Goal: Information Seeking & Learning: Learn about a topic

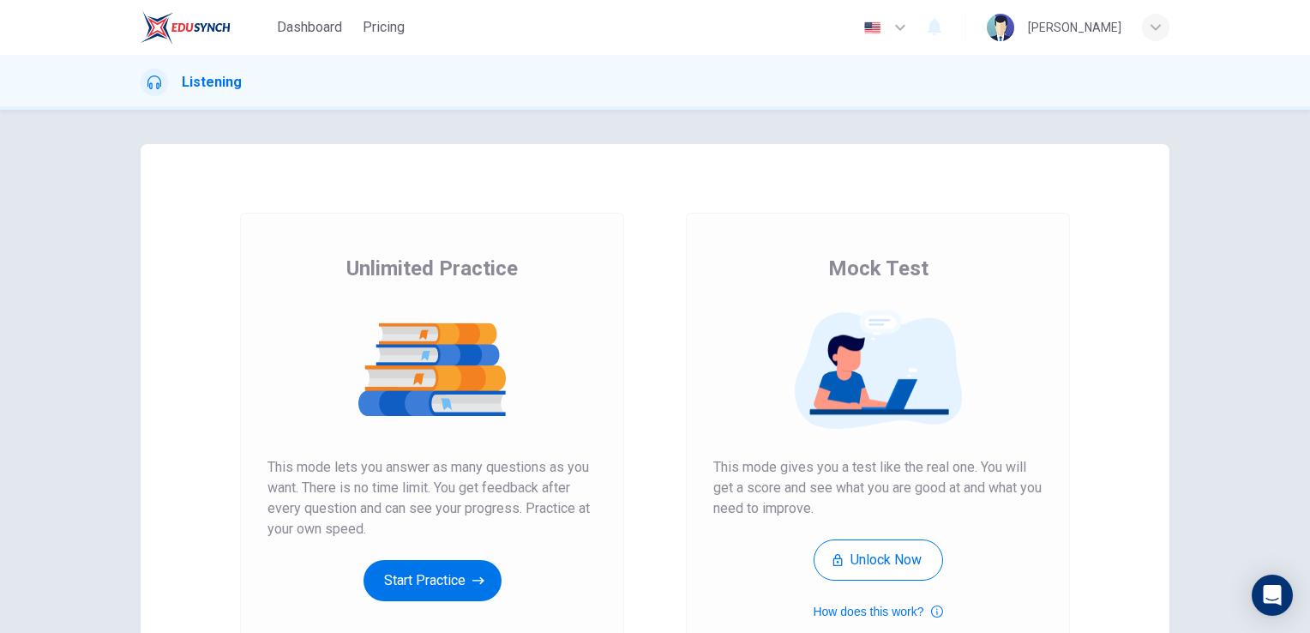
scroll to position [195, 0]
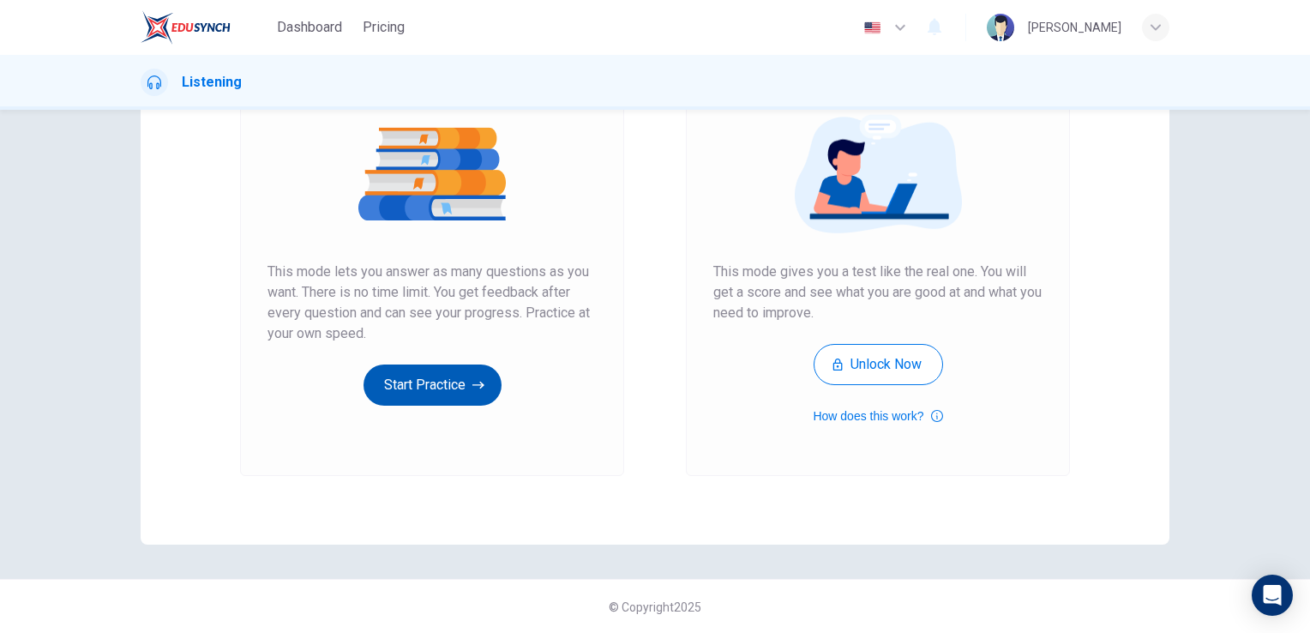
click at [482, 394] on button "Start Practice" at bounding box center [433, 384] width 138 height 41
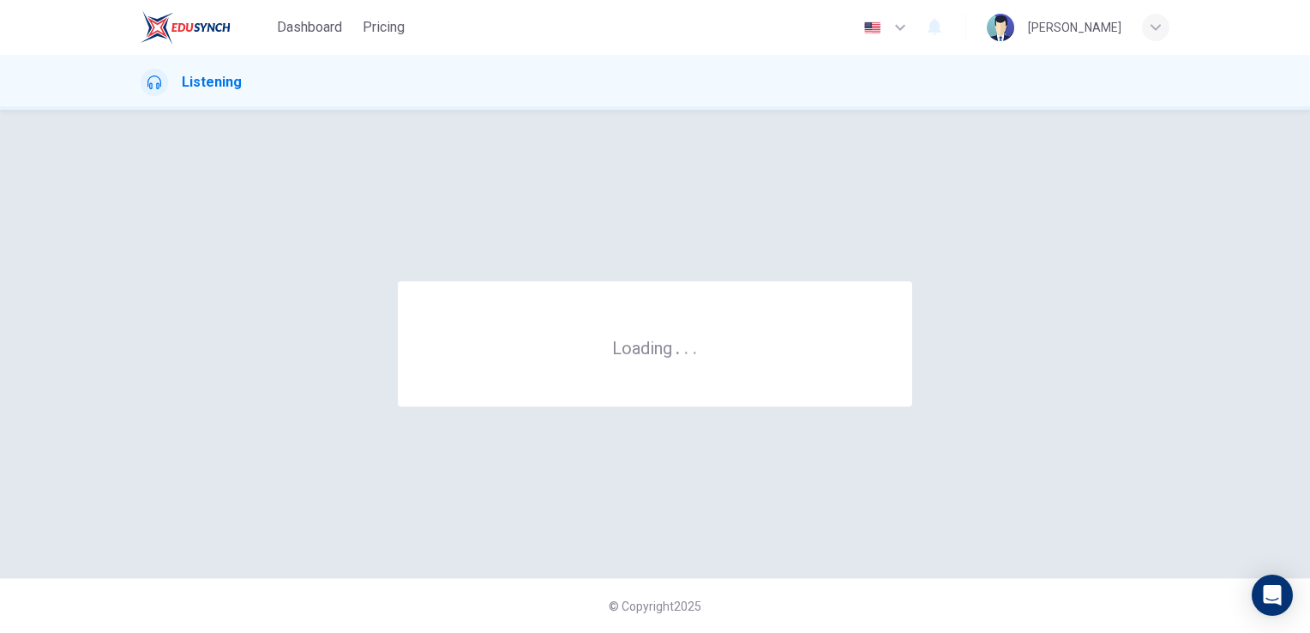
scroll to position [0, 0]
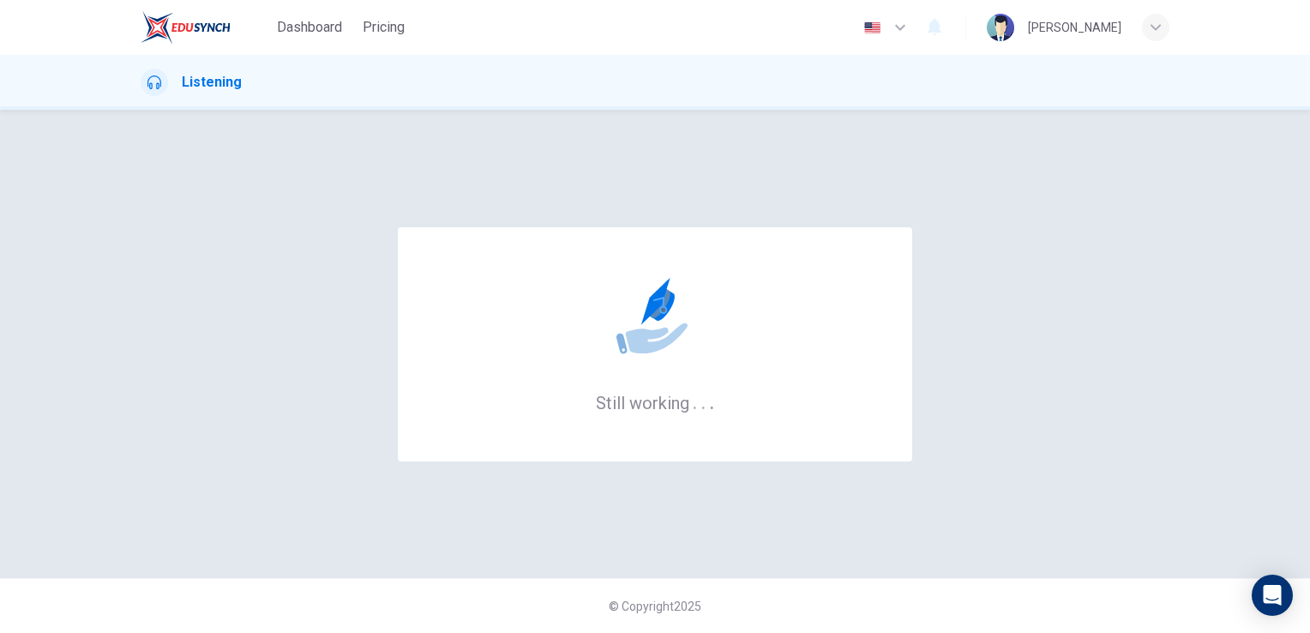
drag, startPoint x: 320, startPoint y: 27, endPoint x: 724, endPoint y: 113, distance: 412.8
click at [320, 27] on span "Dashboard" at bounding box center [309, 27] width 65 height 21
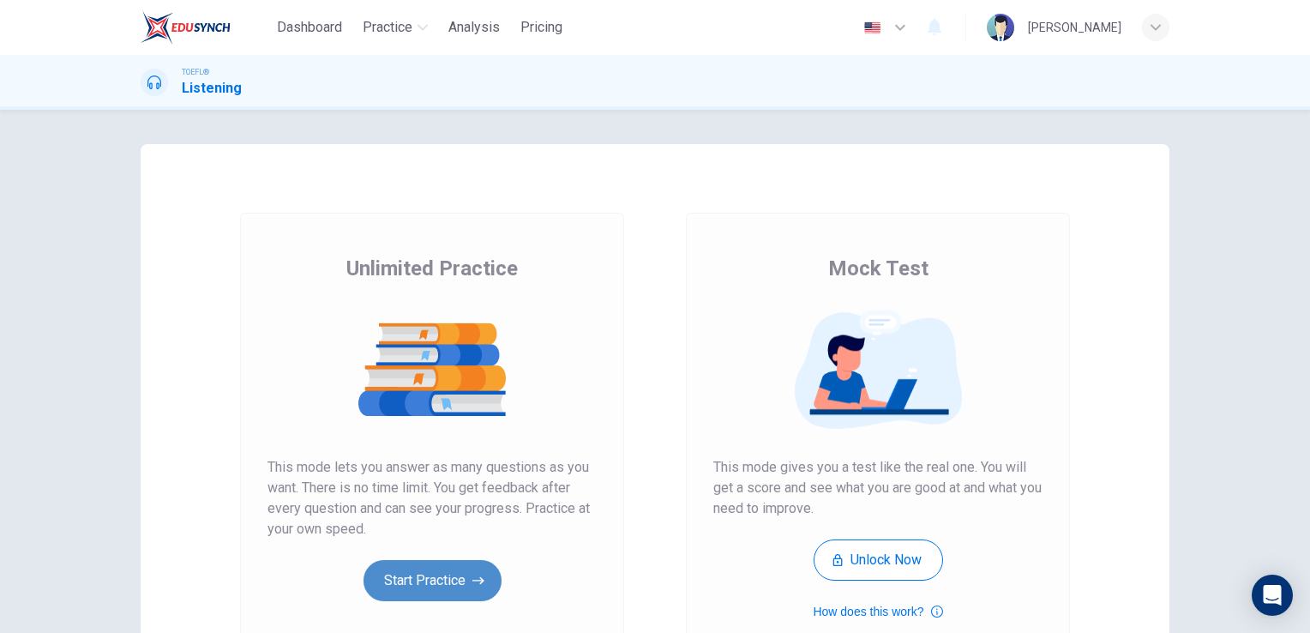
click at [432, 564] on button "Start Practice" at bounding box center [433, 580] width 138 height 41
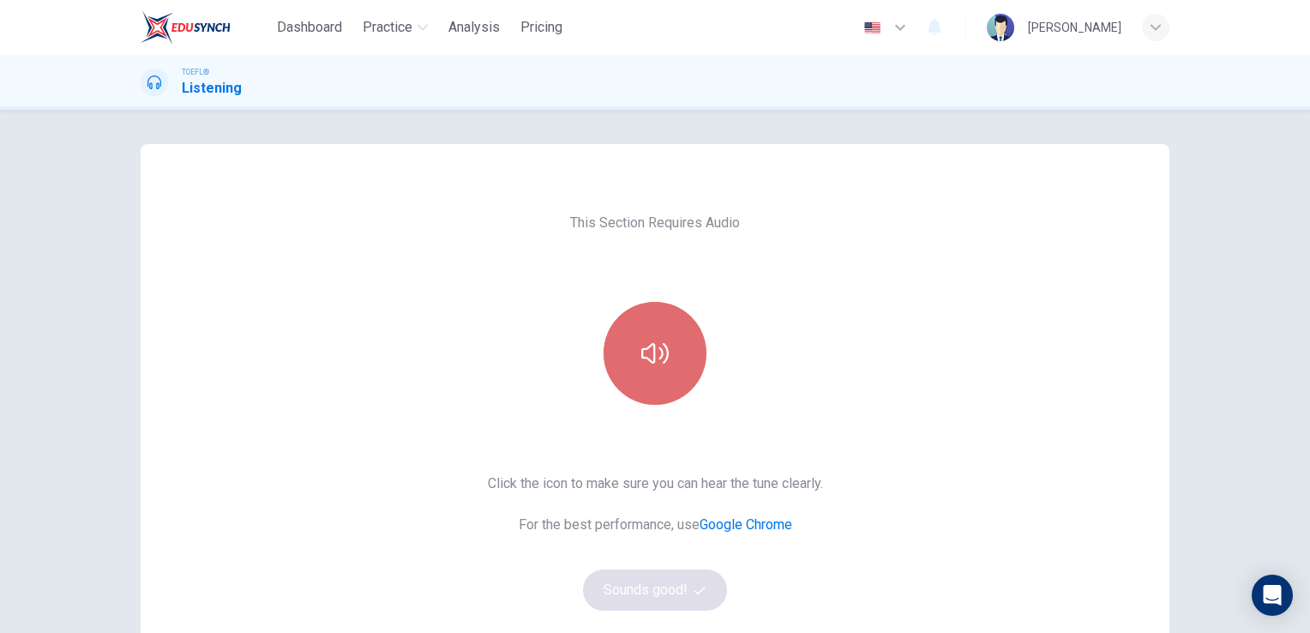
click at [649, 358] on icon "button" at bounding box center [654, 353] width 27 height 21
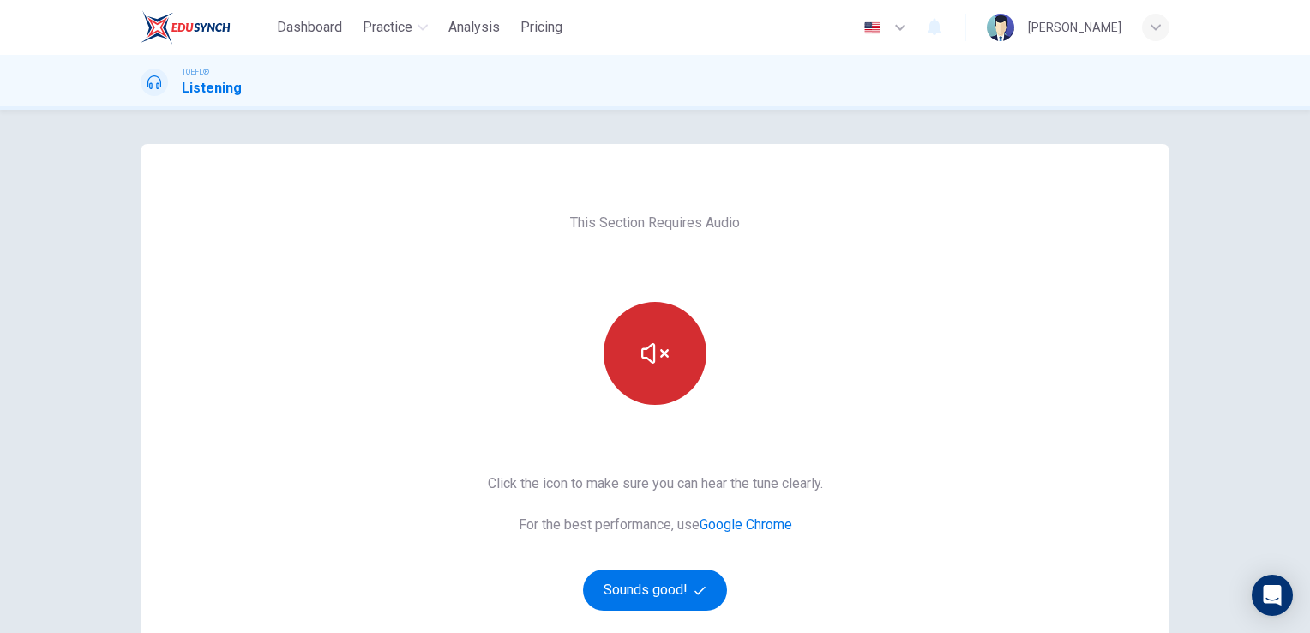
scroll to position [86, 0]
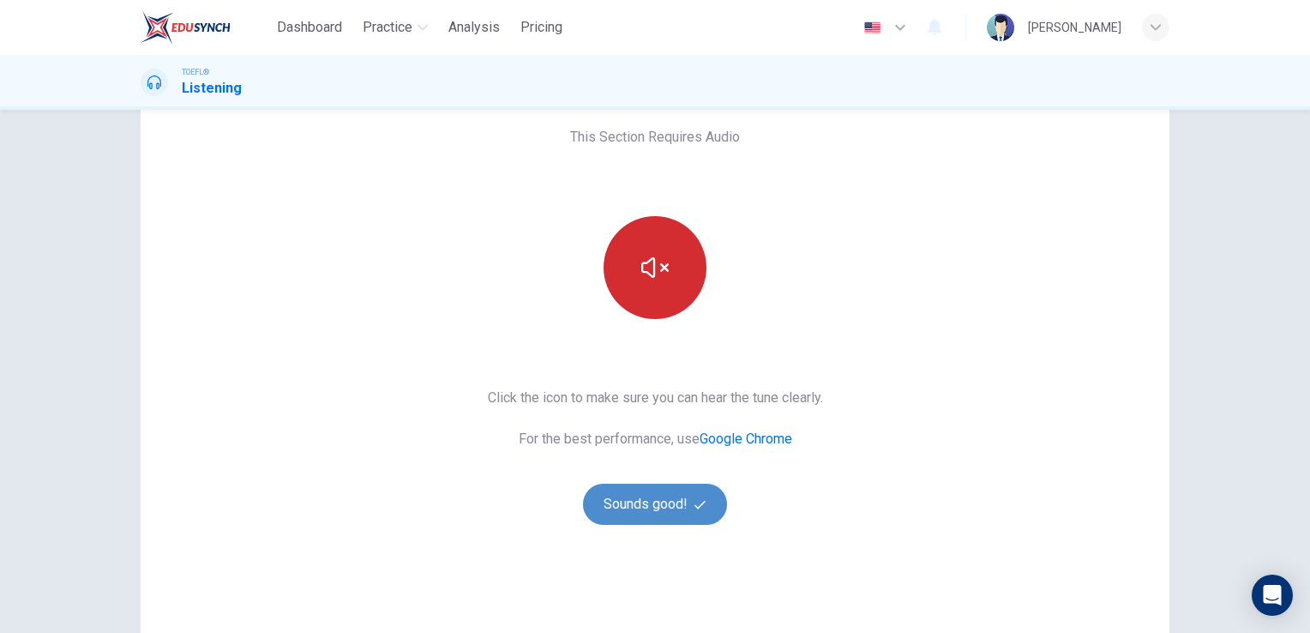
click at [610, 500] on button "Sounds good!" at bounding box center [655, 504] width 144 height 41
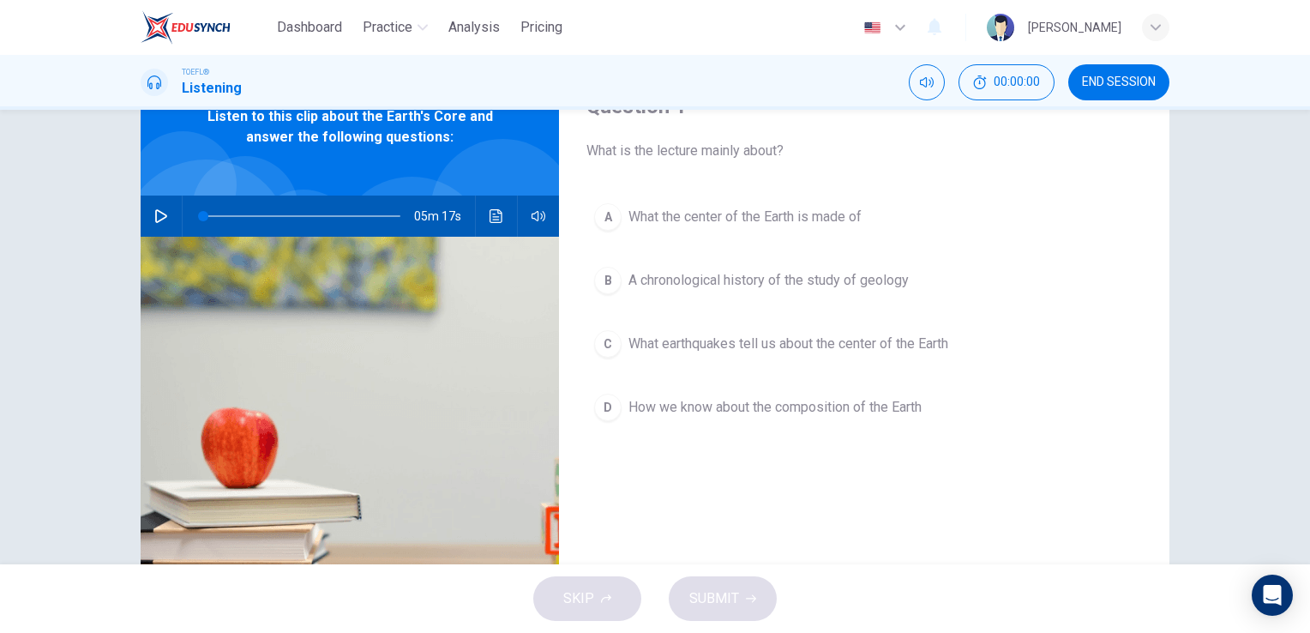
scroll to position [0, 0]
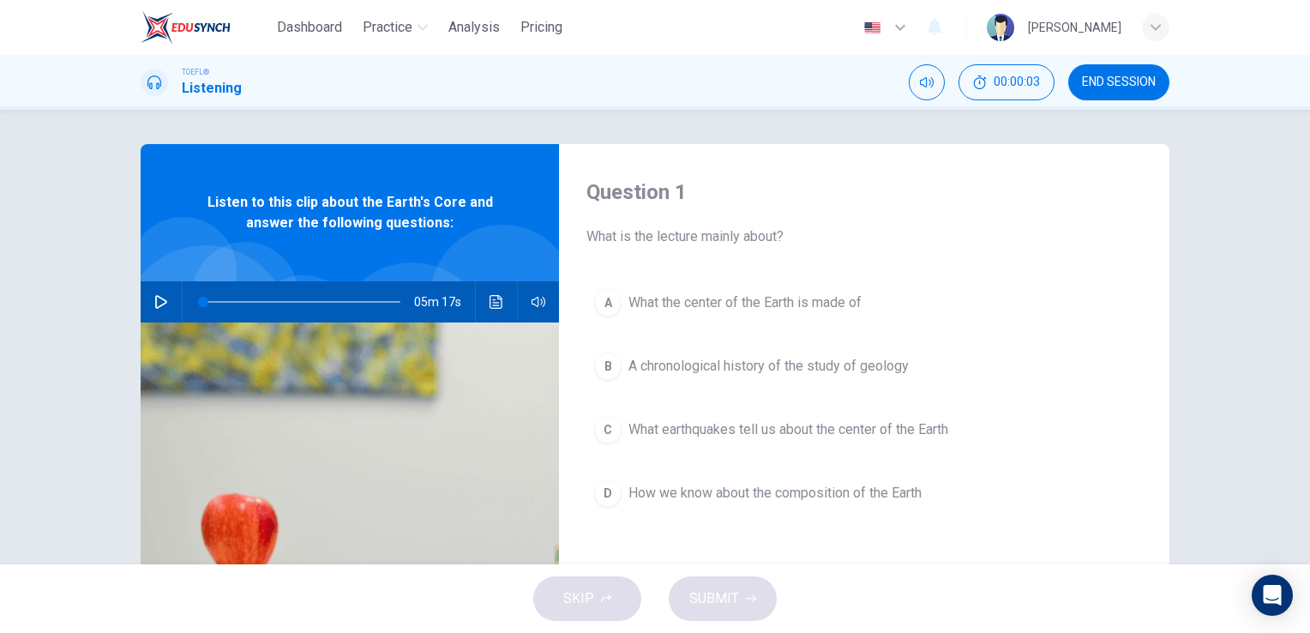
click at [154, 292] on button "button" at bounding box center [160, 301] width 27 height 41
click at [154, 298] on icon "button" at bounding box center [161, 302] width 14 height 14
drag, startPoint x: 209, startPoint y: 302, endPoint x: 183, endPoint y: 304, distance: 25.8
click at [198, 304] on span at bounding box center [203, 302] width 10 height 10
click at [168, 304] on button "button" at bounding box center [160, 301] width 27 height 41
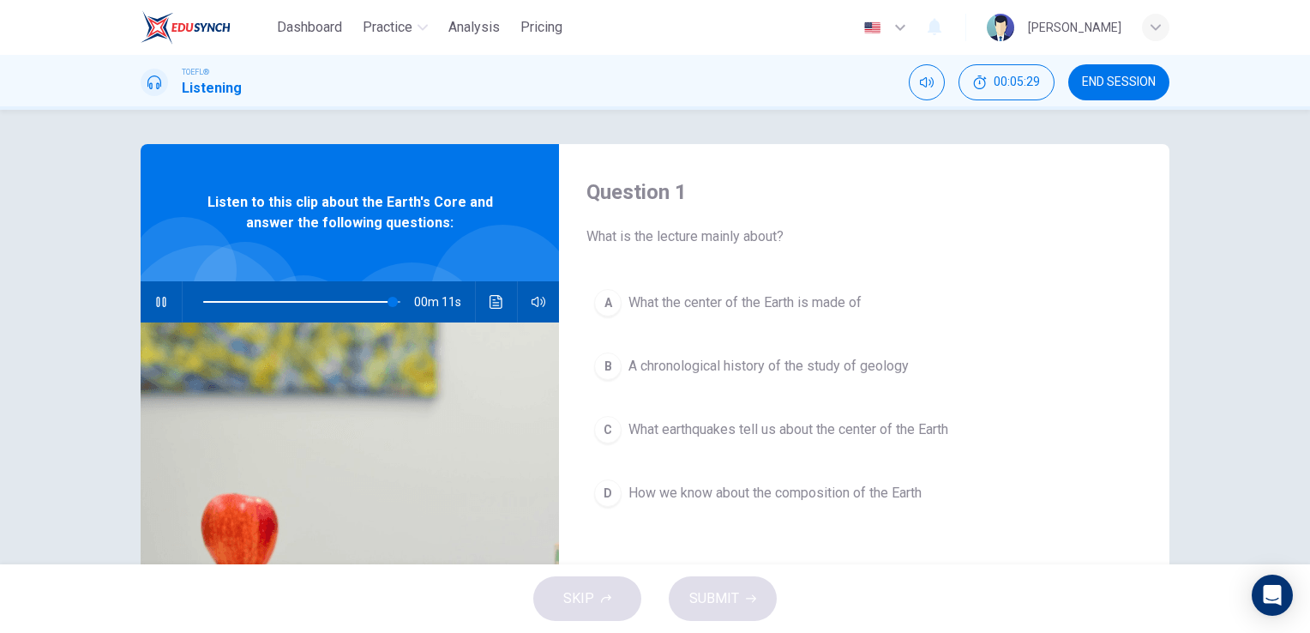
type input "97"
click at [147, 281] on button "button" at bounding box center [160, 301] width 27 height 41
click at [154, 298] on icon "button" at bounding box center [161, 302] width 14 height 14
type input "0"
click at [796, 306] on span "What the center of the Earth is made of" at bounding box center [744, 302] width 233 height 21
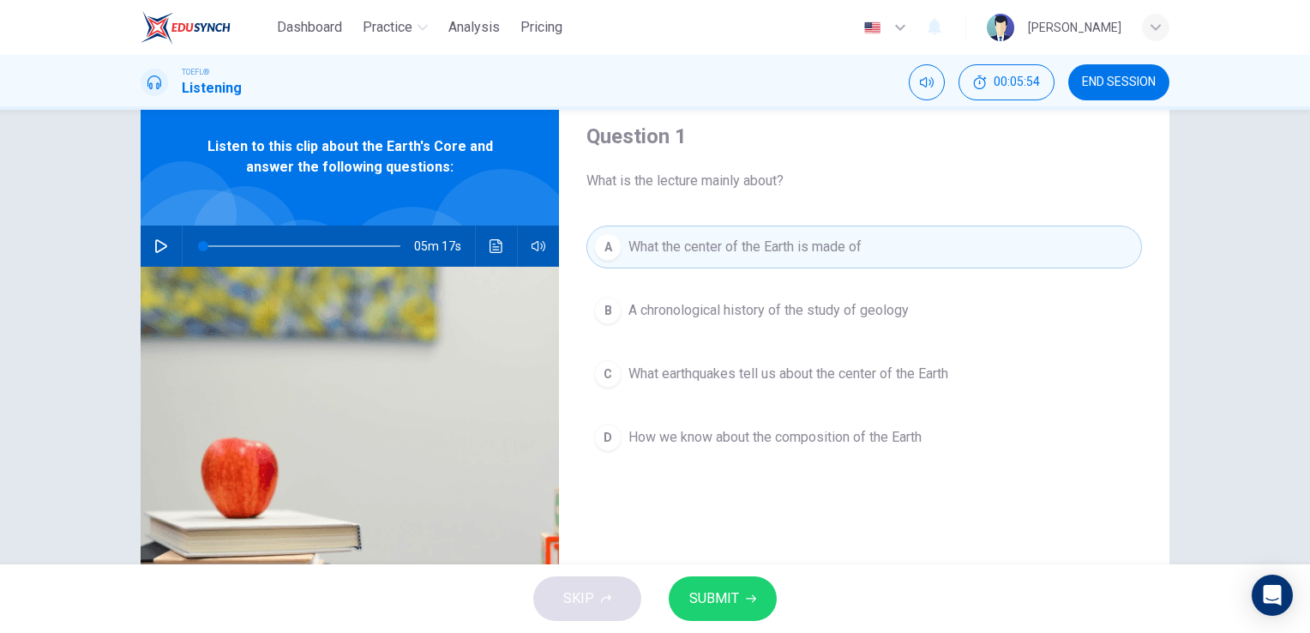
scroll to position [86, 0]
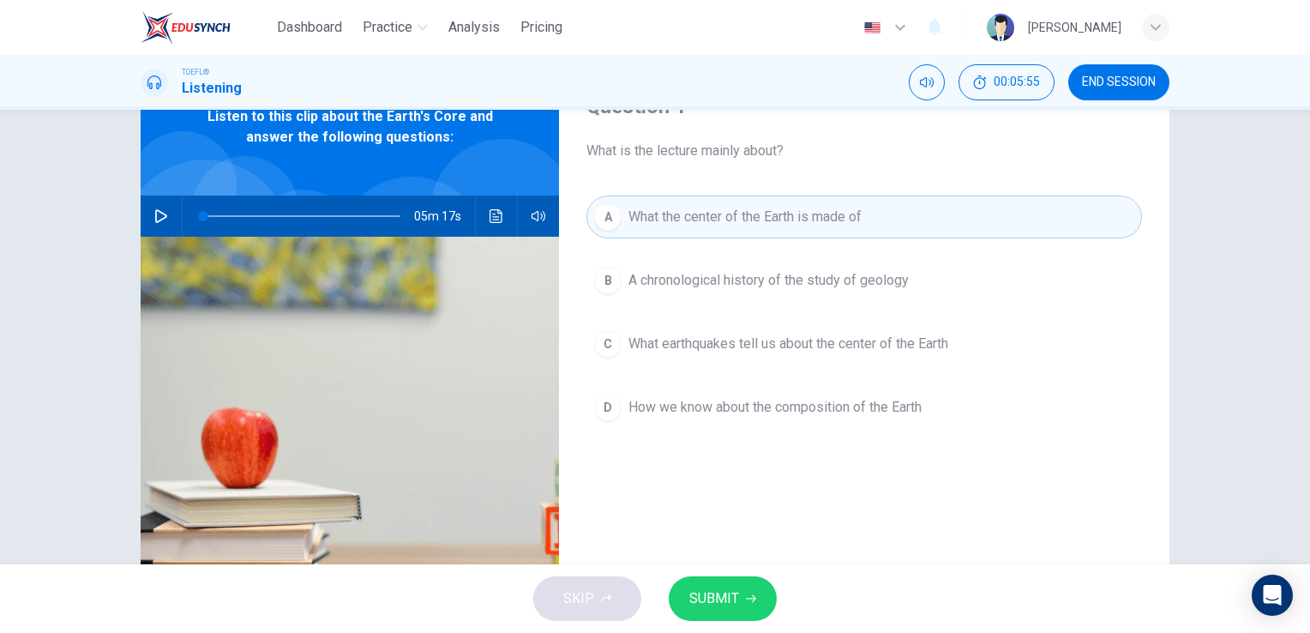
click at [737, 587] on button "SUBMIT" at bounding box center [723, 598] width 108 height 45
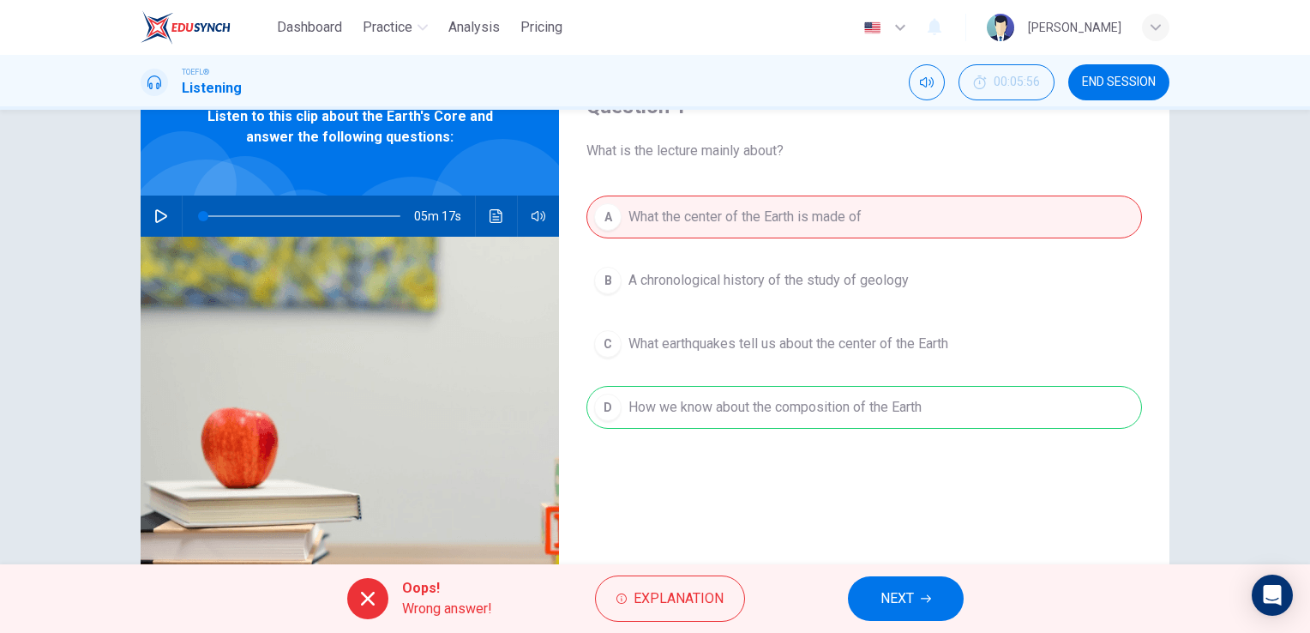
drag, startPoint x: 613, startPoint y: 398, endPoint x: 726, endPoint y: 393, distance: 113.3
click at [725, 393] on div "A What the center of the Earth is made of B A chronological history of the stud…" at bounding box center [864, 329] width 556 height 268
click at [929, 604] on button "NEXT" at bounding box center [906, 598] width 116 height 45
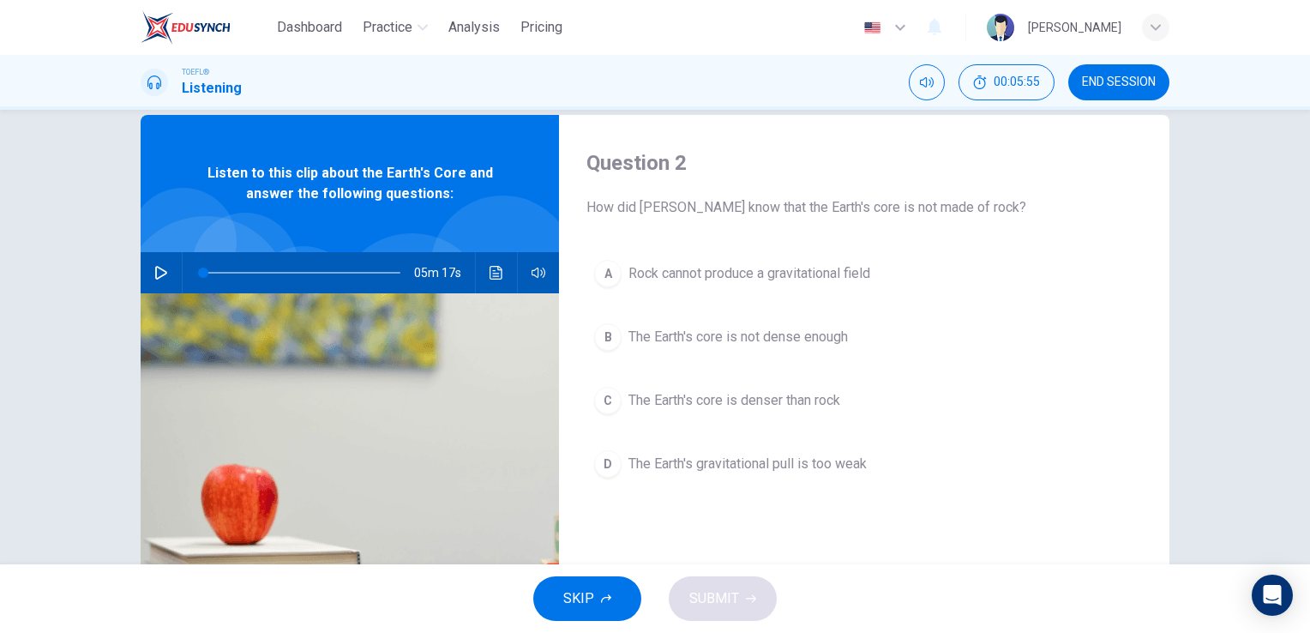
scroll to position [0, 0]
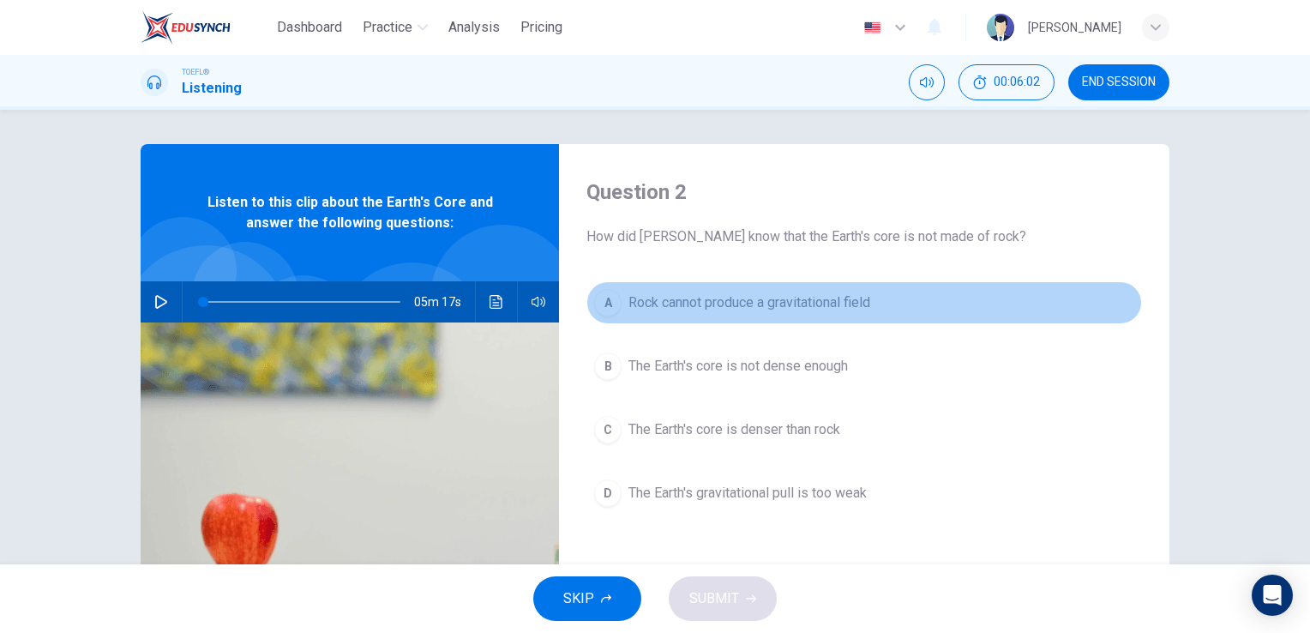
click at [737, 292] on span "Rock cannot produce a gravitational field" at bounding box center [749, 302] width 242 height 21
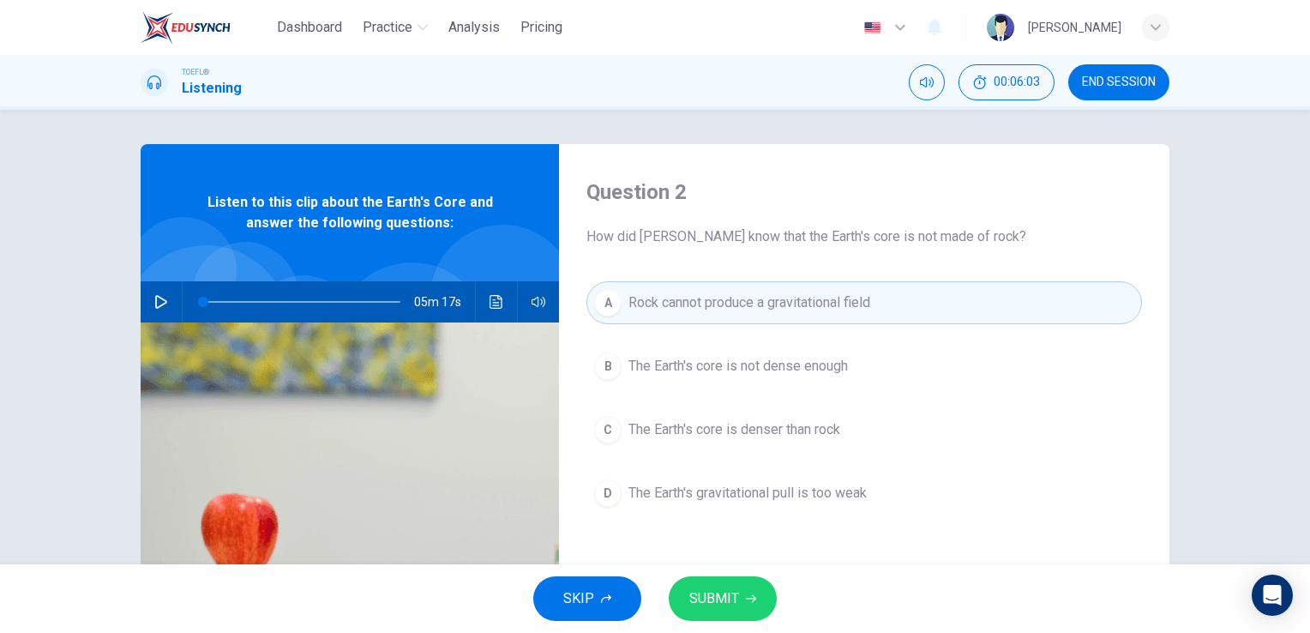
click at [685, 370] on span "The Earth's core is not dense enough" at bounding box center [737, 366] width 219 height 21
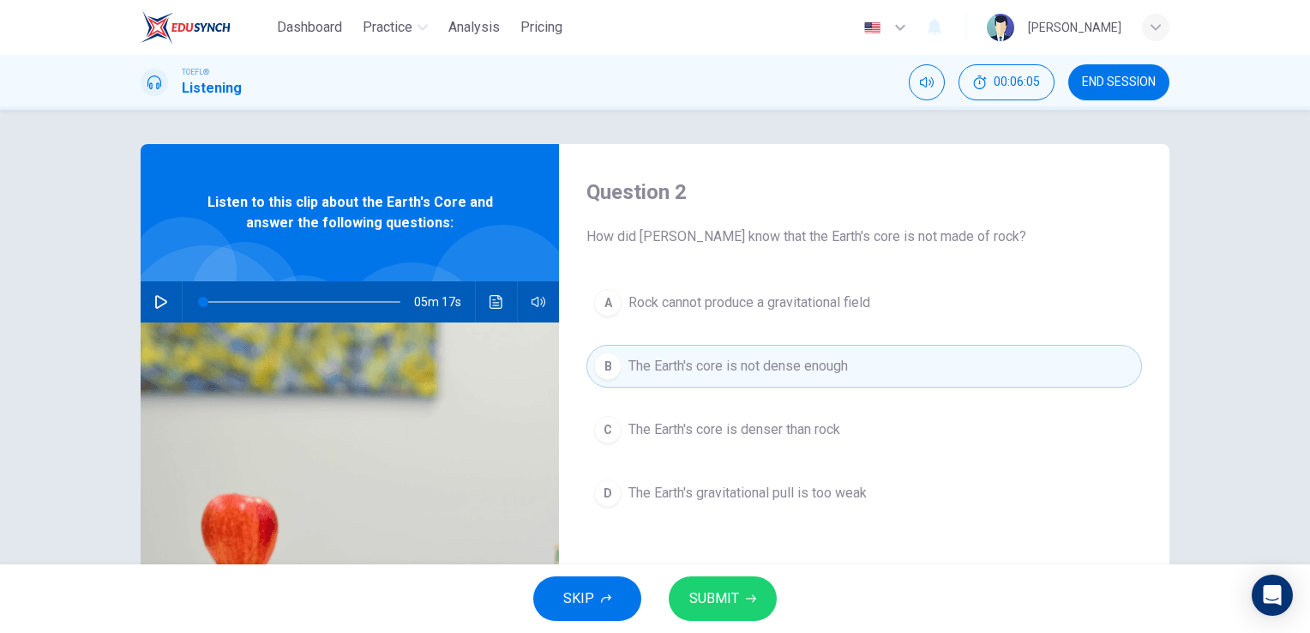
click at [669, 426] on span "The Earth's core is denser than rock" at bounding box center [734, 429] width 212 height 21
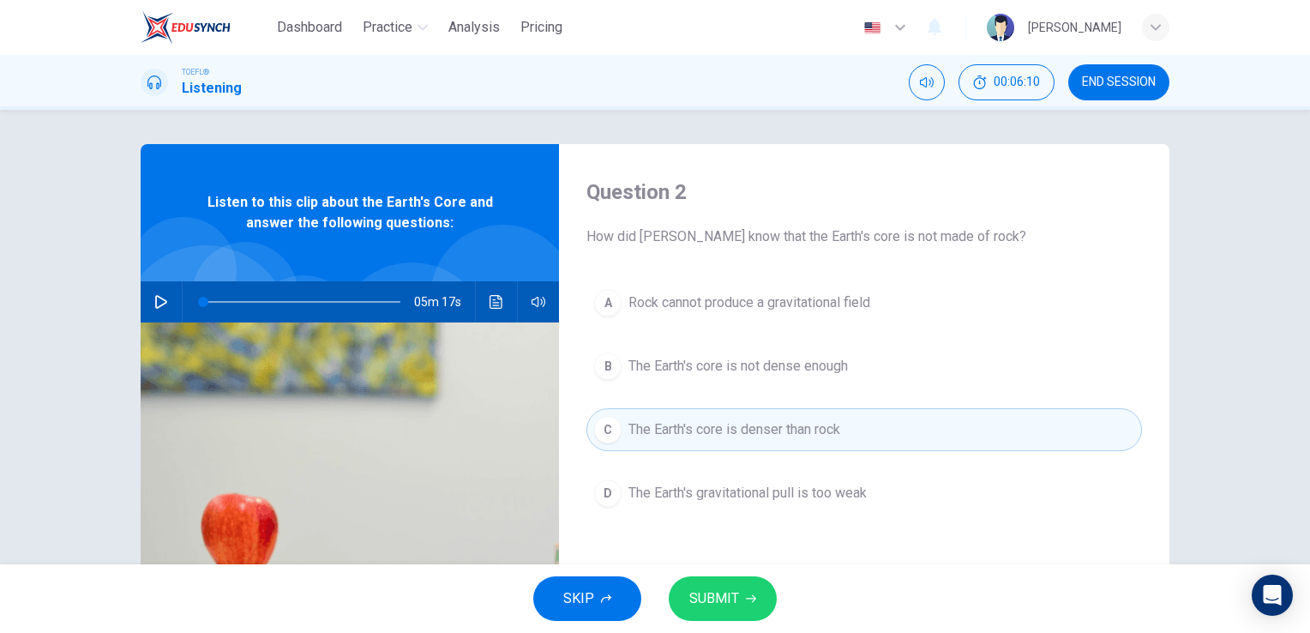
click at [654, 490] on span "The Earth's gravitational pull is too weak" at bounding box center [747, 493] width 238 height 21
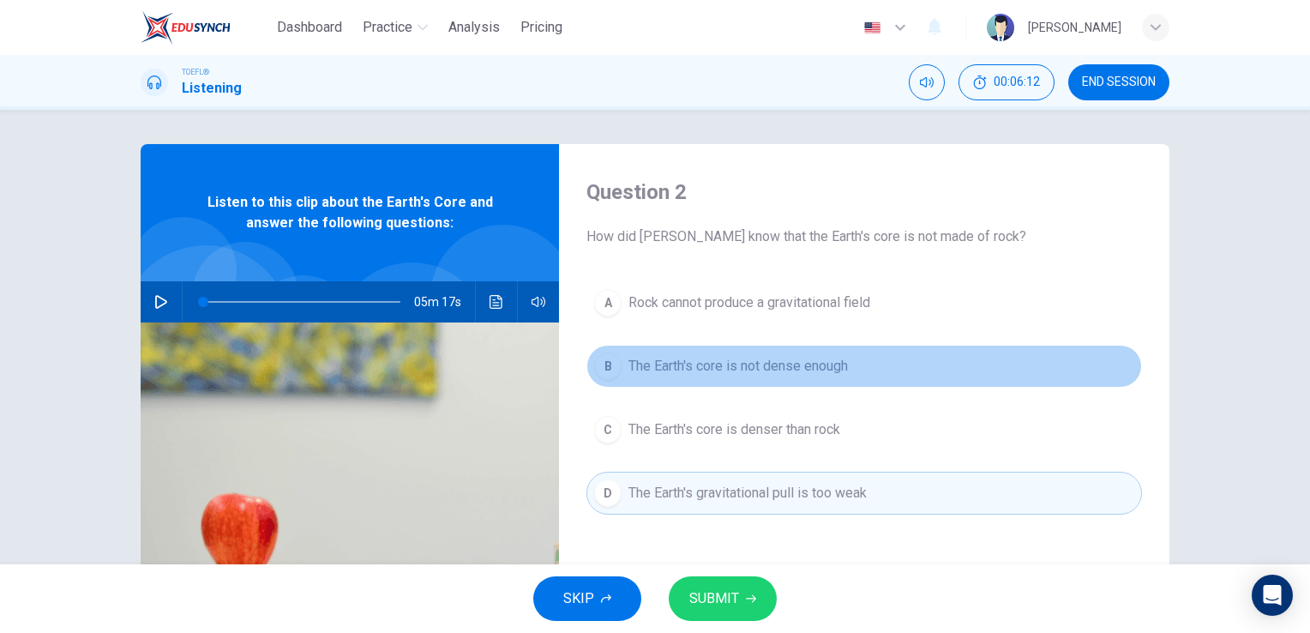
click at [751, 380] on button "B The Earth's core is not dense enough" at bounding box center [864, 366] width 556 height 43
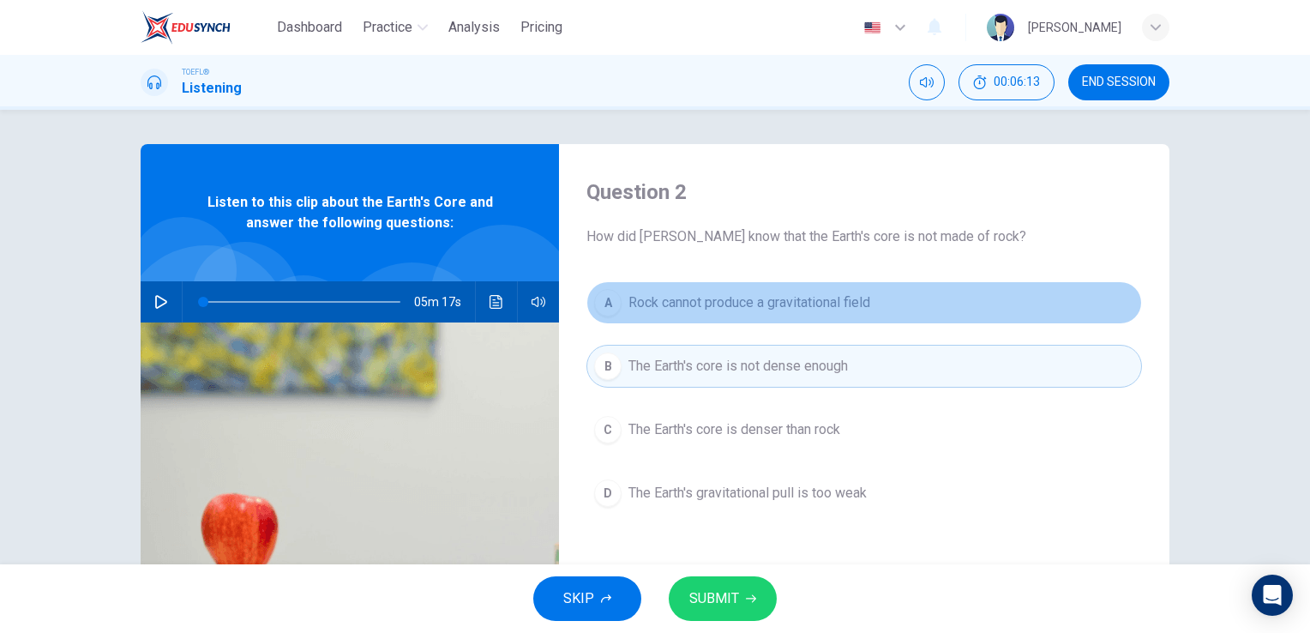
click at [802, 295] on span "Rock cannot produce a gravitational field" at bounding box center [749, 302] width 242 height 21
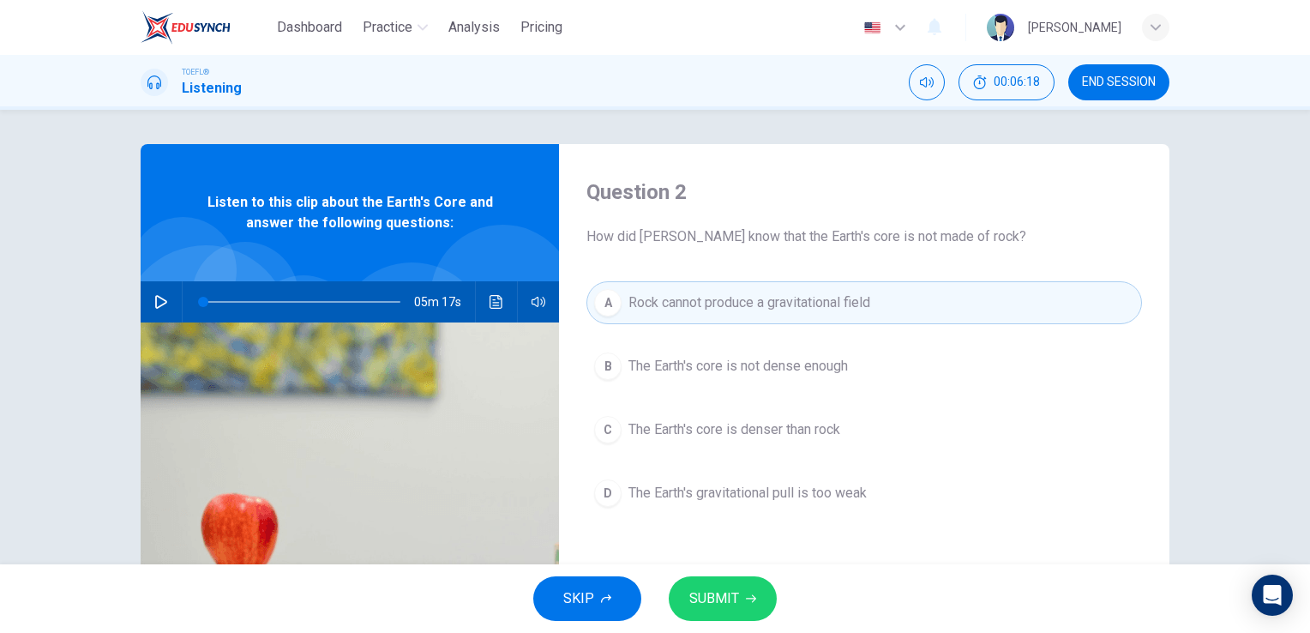
click at [729, 441] on button "C The Earth's core is denser than rock" at bounding box center [864, 429] width 556 height 43
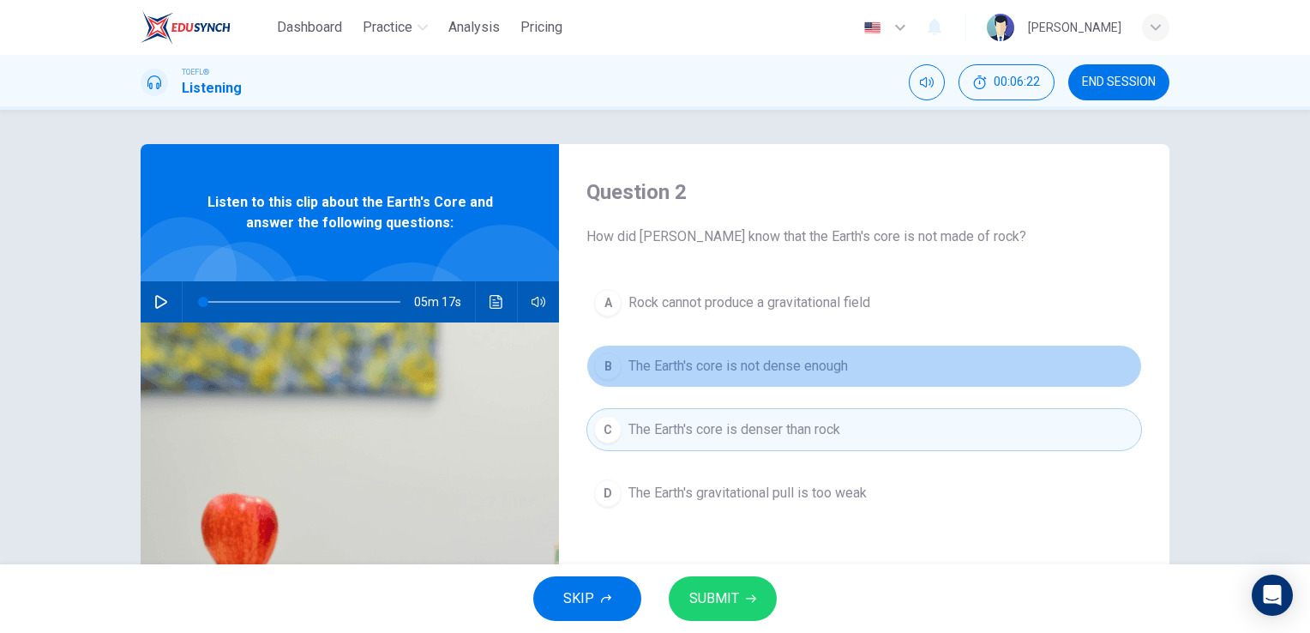
click at [768, 374] on span "The Earth's core is not dense enough" at bounding box center [737, 366] width 219 height 21
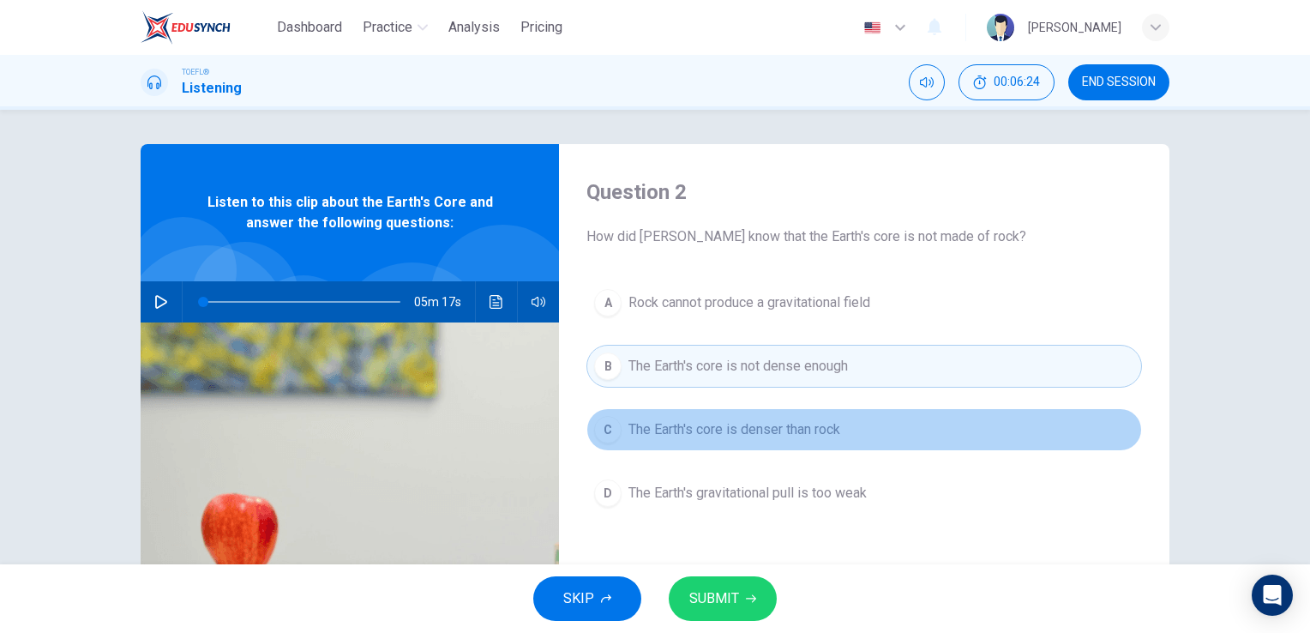
click at [768, 413] on button "C The Earth's core is denser than rock" at bounding box center [864, 429] width 556 height 43
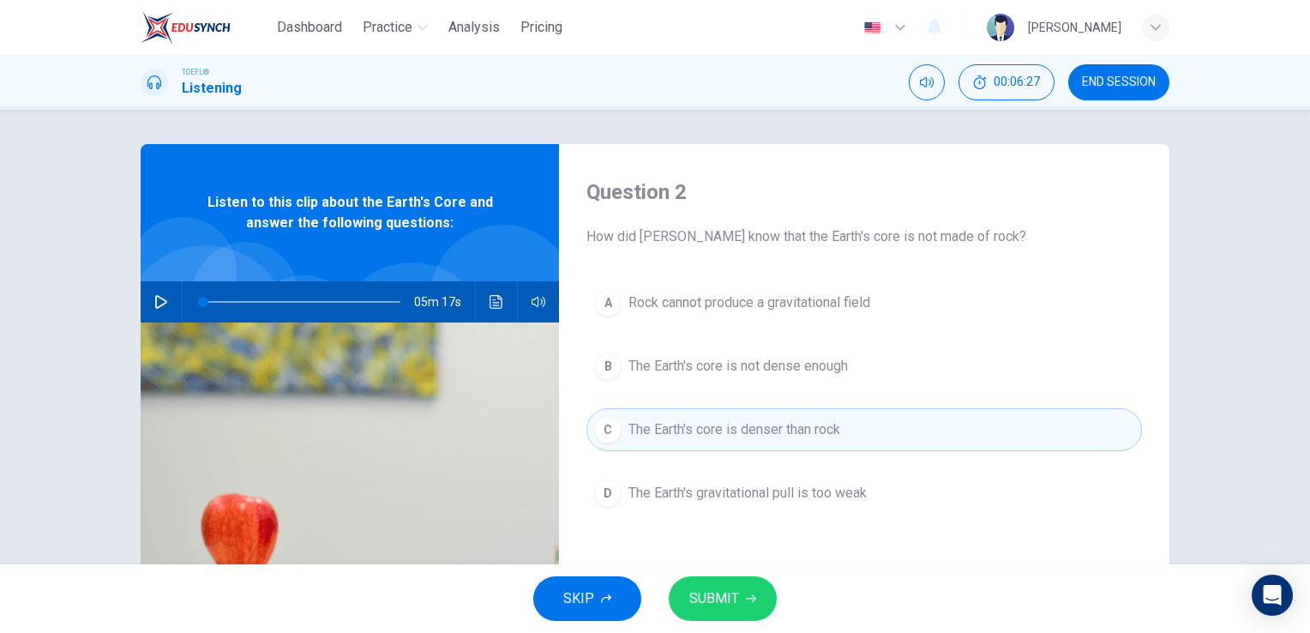
click at [724, 606] on span "SUBMIT" at bounding box center [714, 598] width 50 height 24
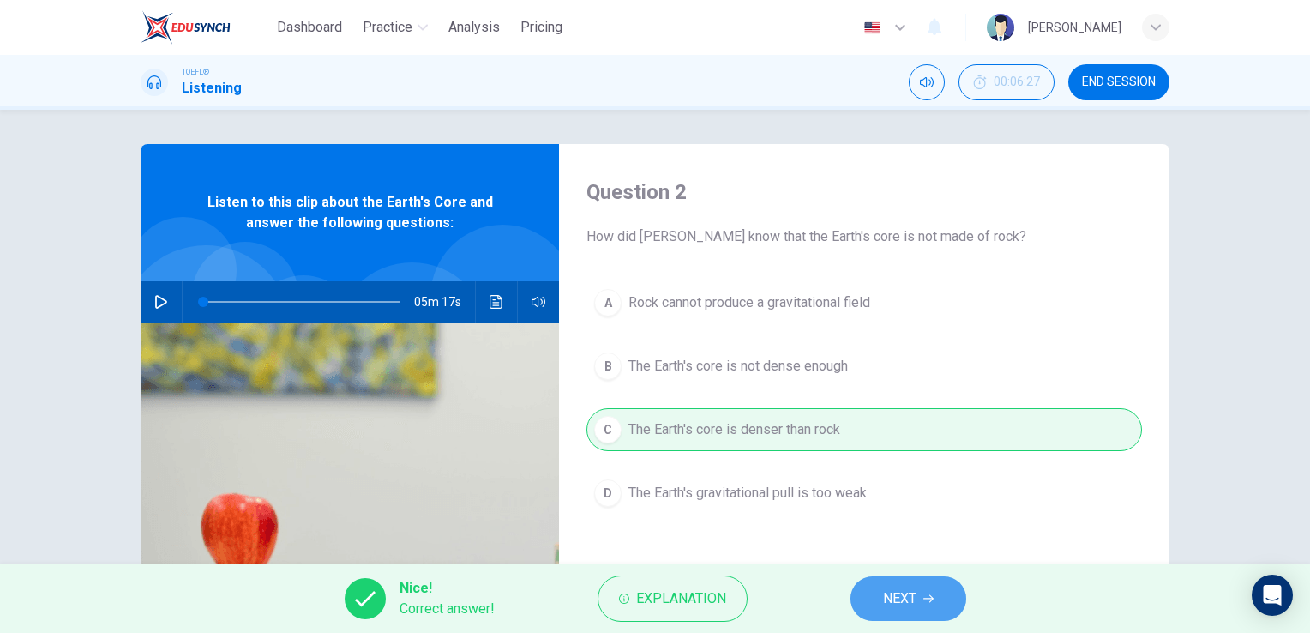
click at [934, 609] on button "NEXT" at bounding box center [909, 598] width 116 height 45
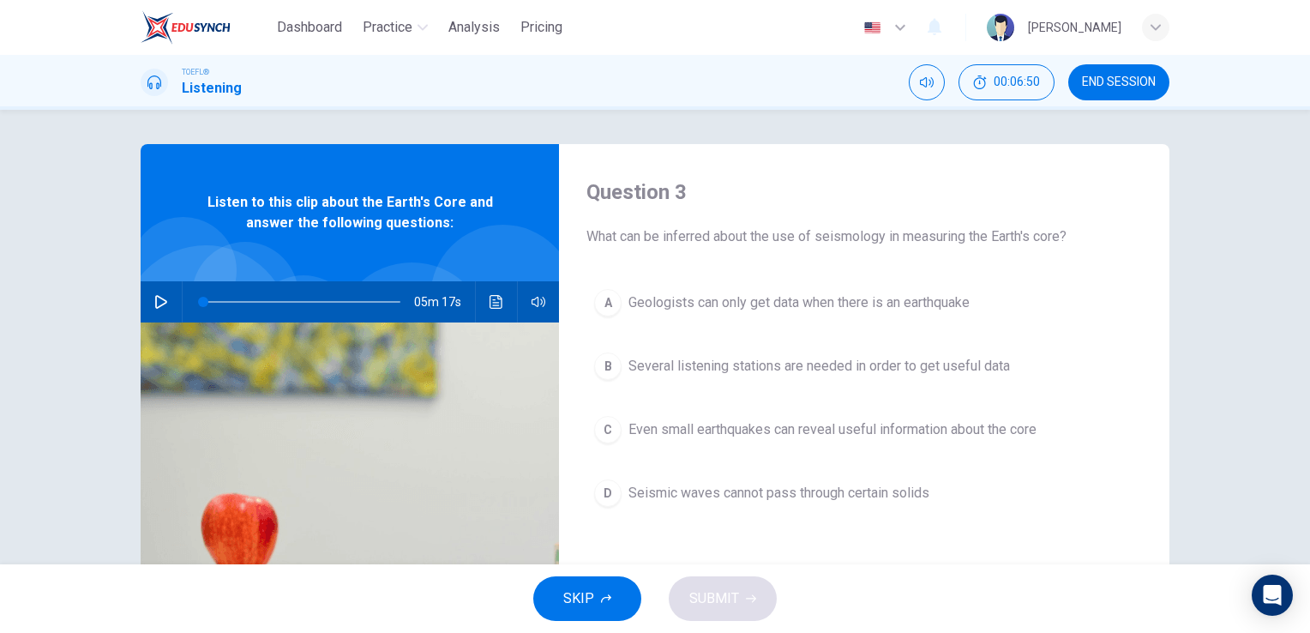
click at [886, 496] on span "Seismic waves cannot pass through certain solids" at bounding box center [778, 493] width 301 height 21
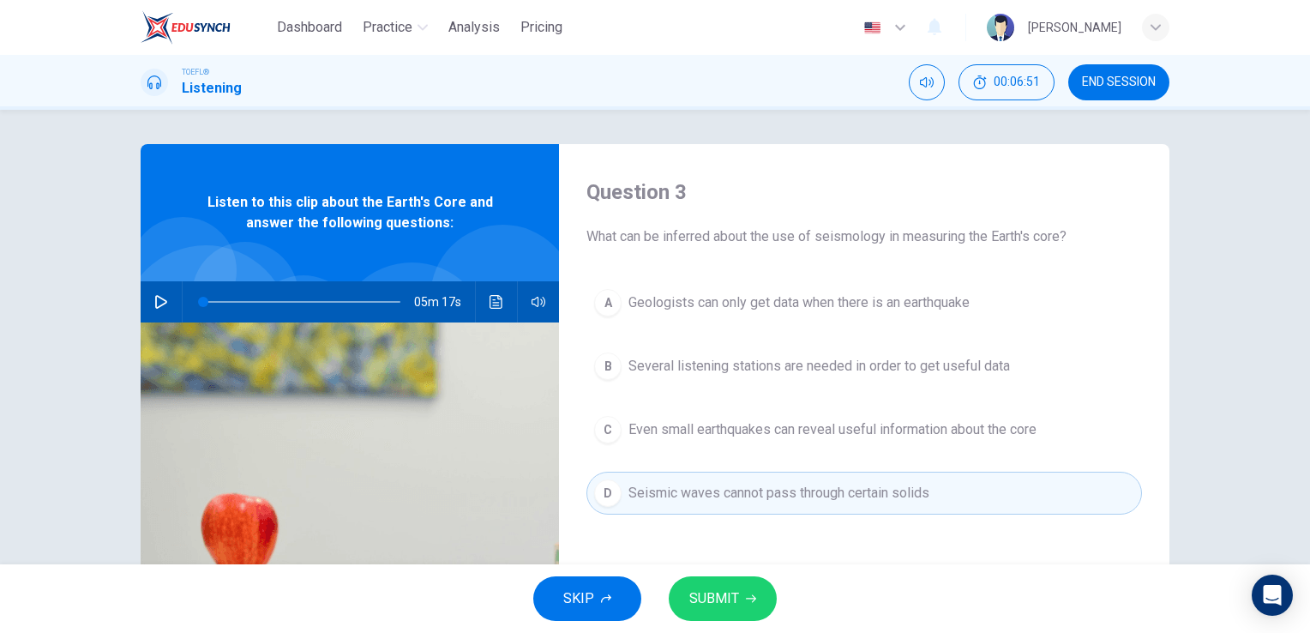
click at [941, 445] on button "C Even small earthquakes can reveal useful information about the core" at bounding box center [864, 429] width 556 height 43
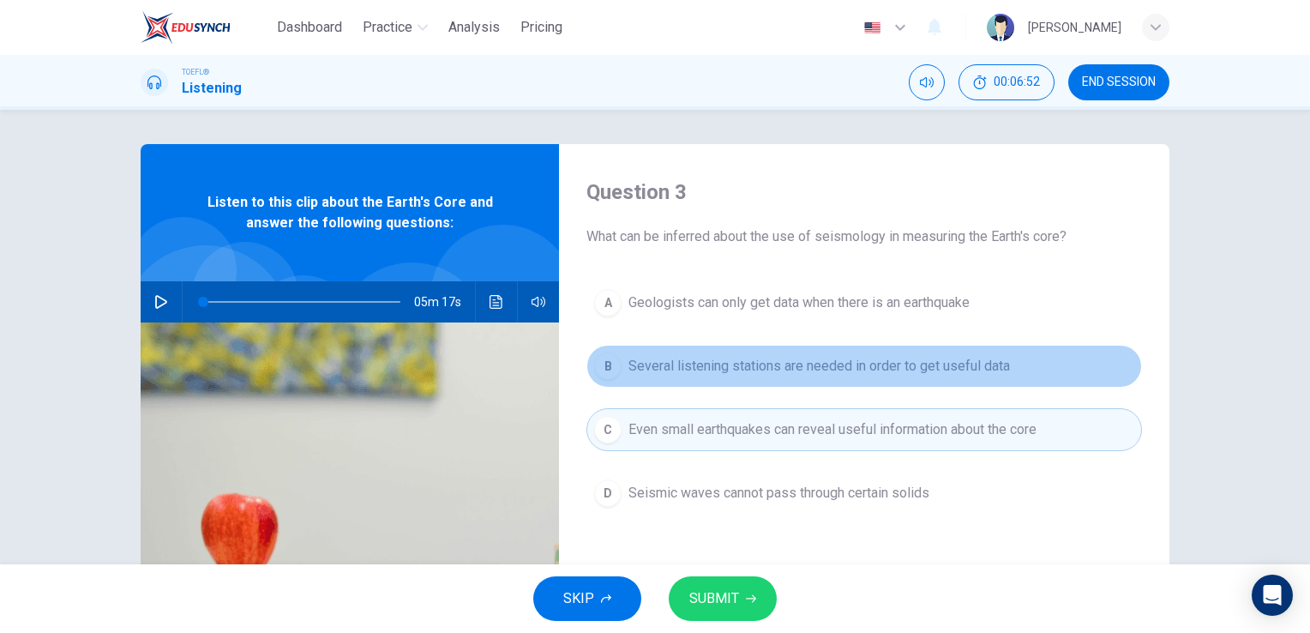
click at [899, 372] on span "Several listening stations are needed in order to get useful data" at bounding box center [819, 366] width 382 height 21
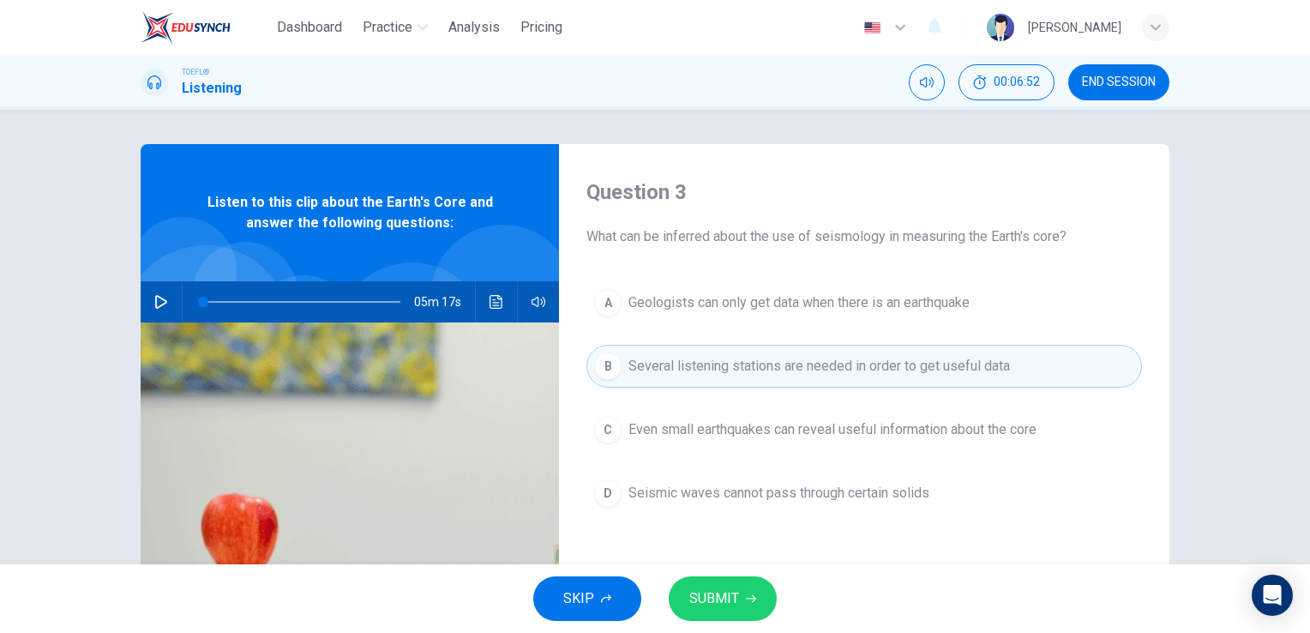
click at [835, 472] on button "D Seismic waves cannot pass through certain solids" at bounding box center [864, 493] width 556 height 43
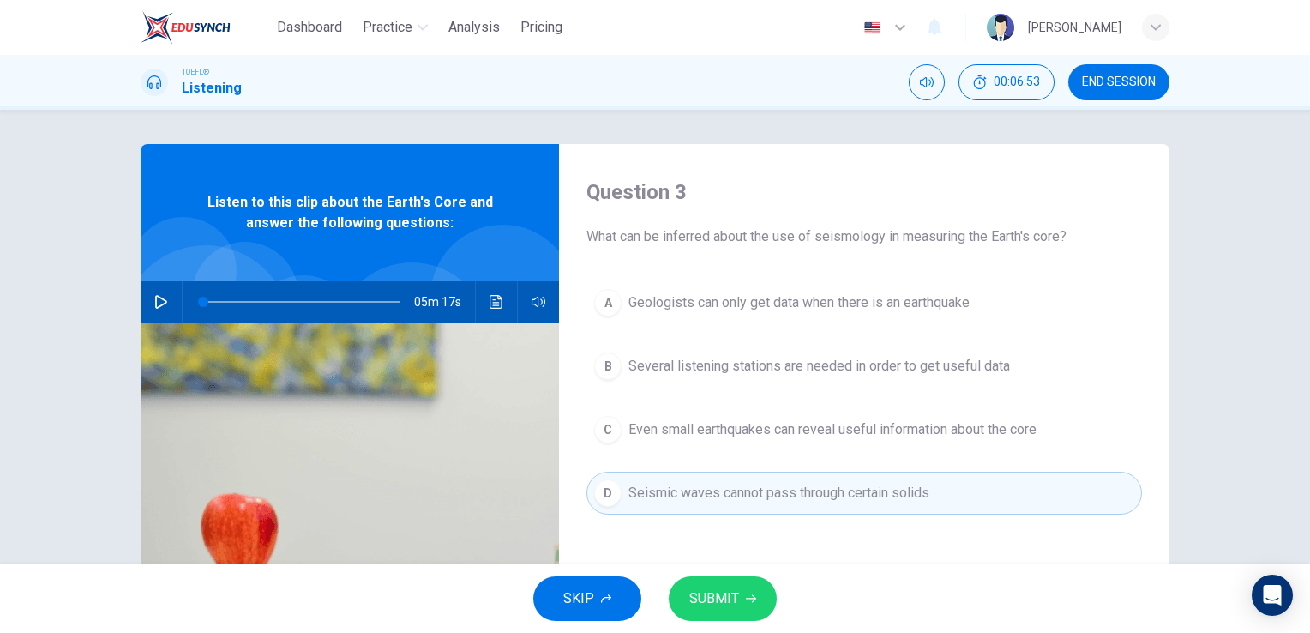
click at [759, 351] on button "B Several listening stations are needed in order to get useful data" at bounding box center [864, 366] width 556 height 43
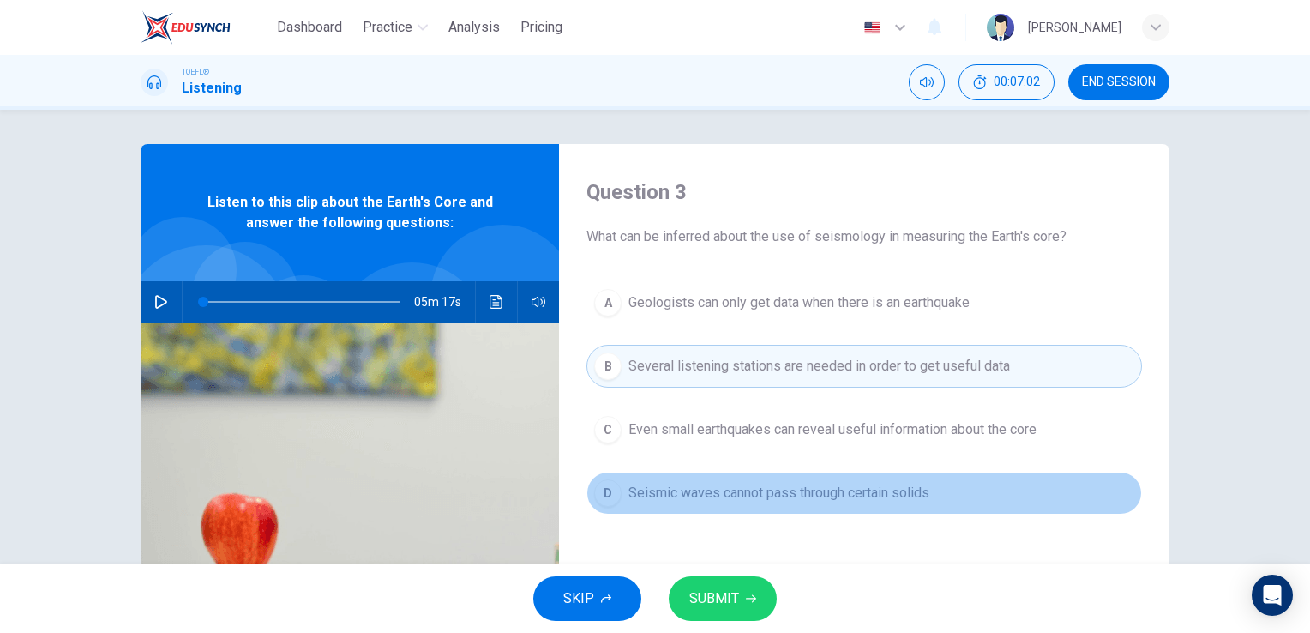
click at [766, 490] on span "Seismic waves cannot pass through certain solids" at bounding box center [778, 493] width 301 height 21
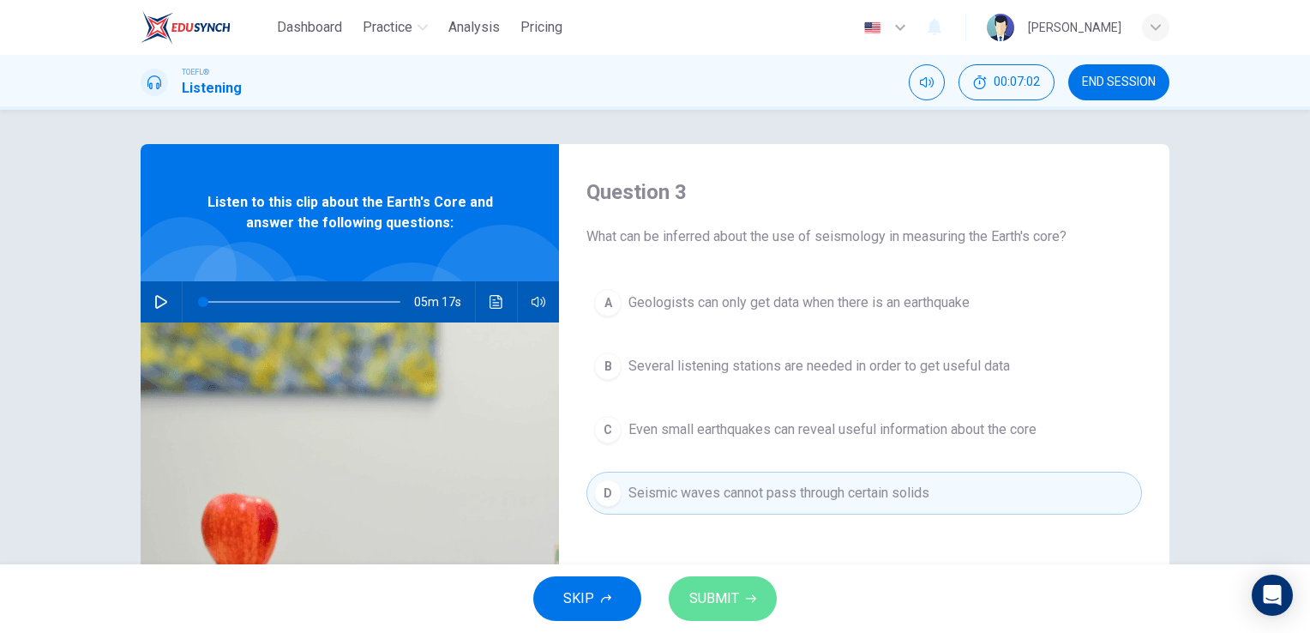
click at [744, 584] on button "SUBMIT" at bounding box center [723, 598] width 108 height 45
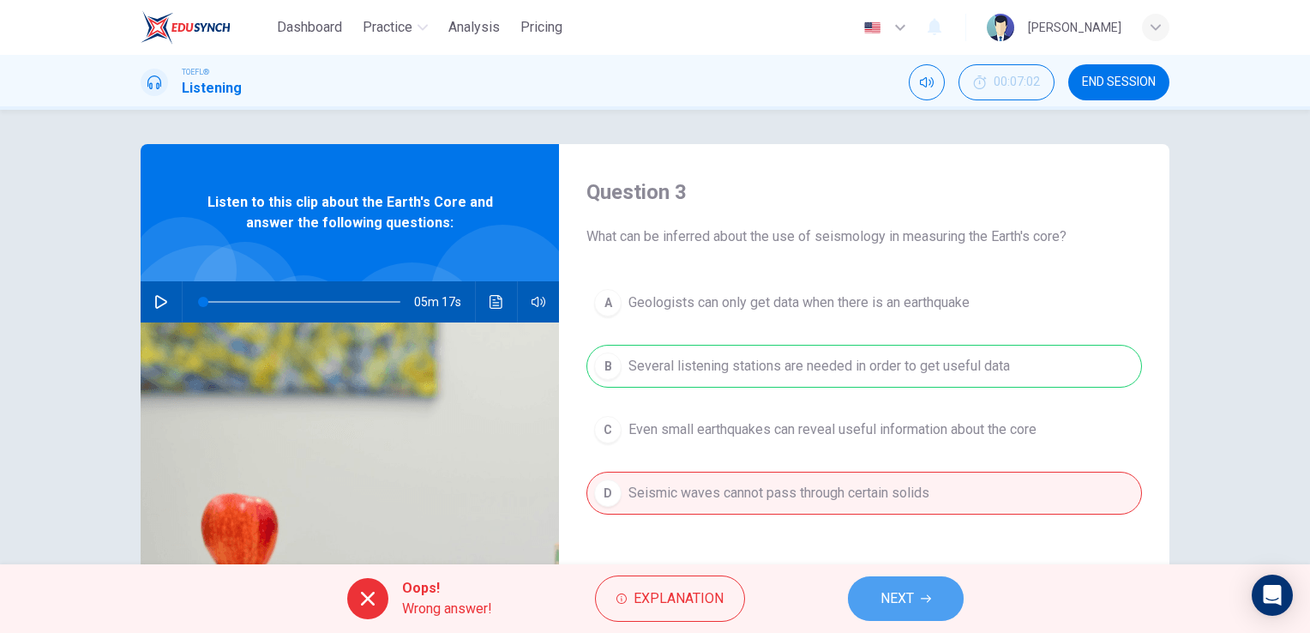
click at [911, 597] on span "NEXT" at bounding box center [897, 598] width 33 height 24
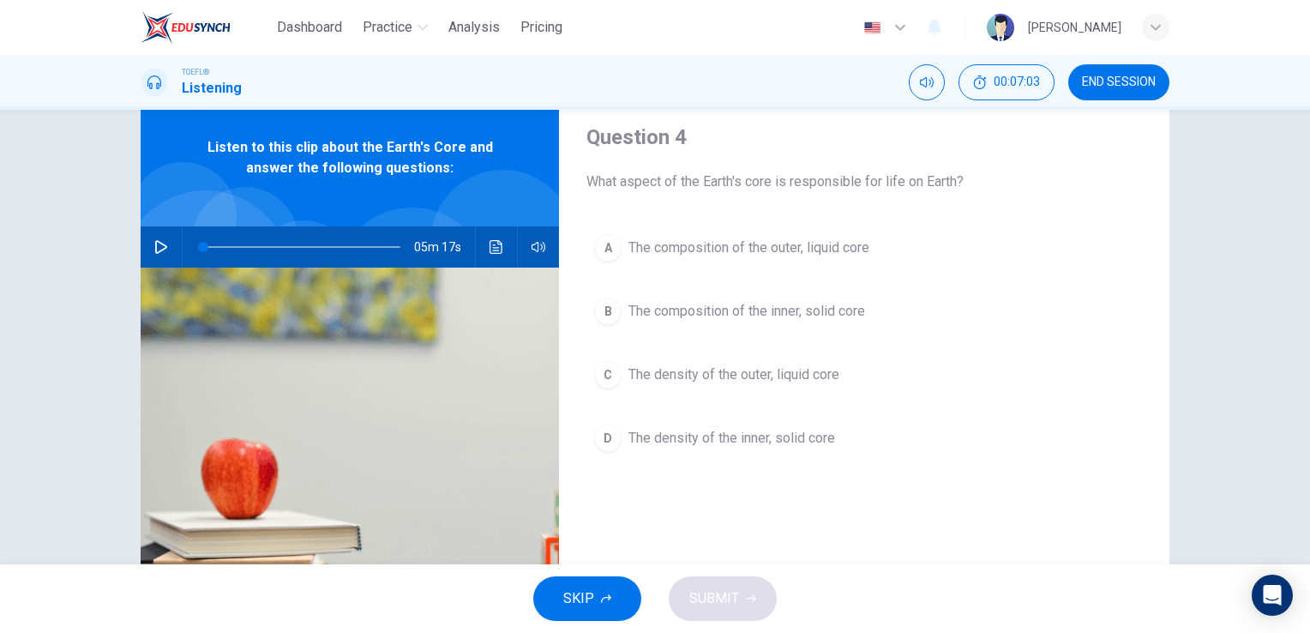
scroll to position [86, 0]
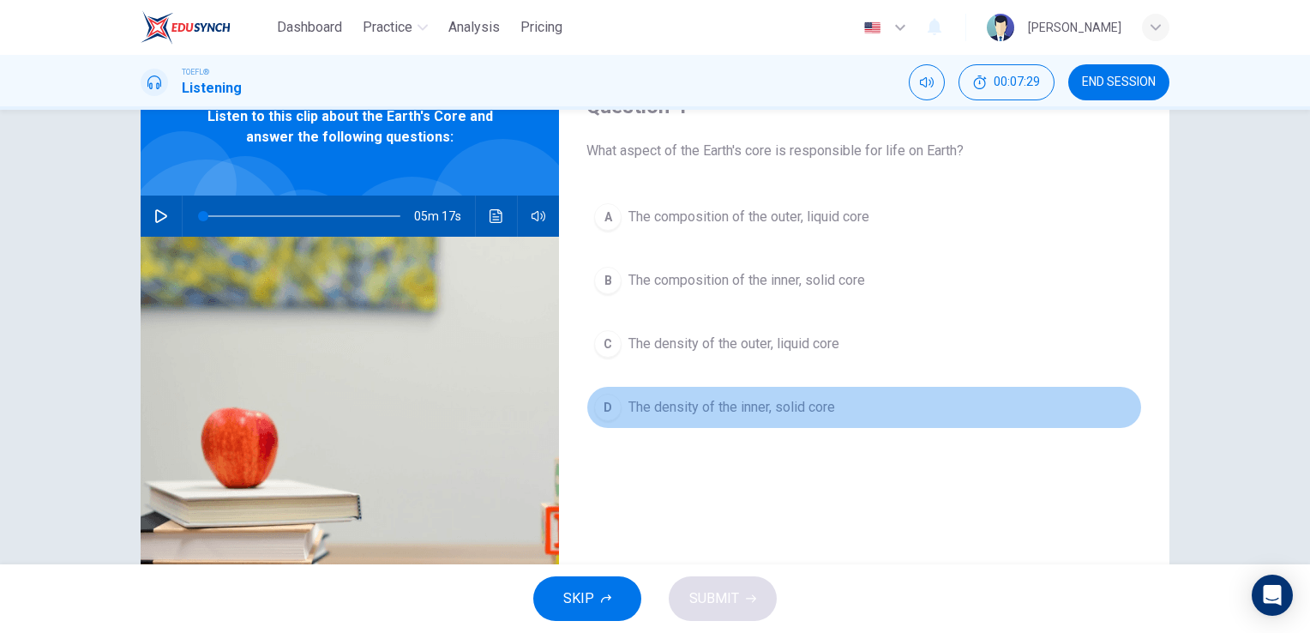
click at [700, 400] on span "The density of the inner, solid core" at bounding box center [731, 407] width 207 height 21
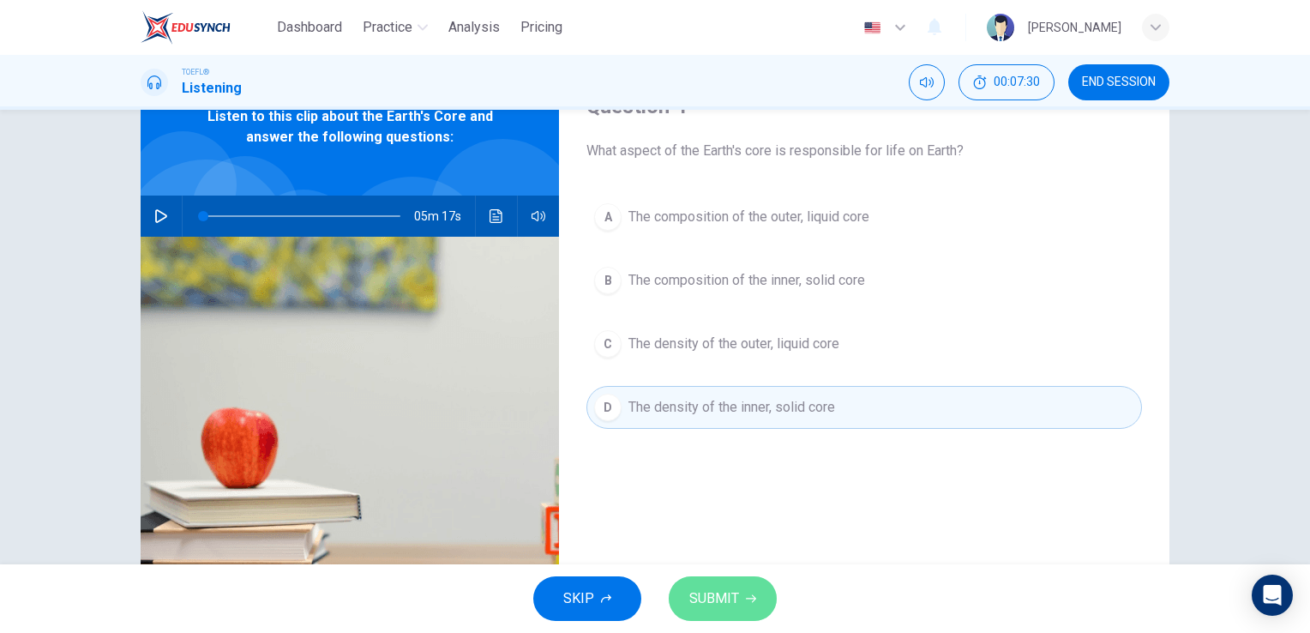
click at [714, 603] on span "SUBMIT" at bounding box center [714, 598] width 50 height 24
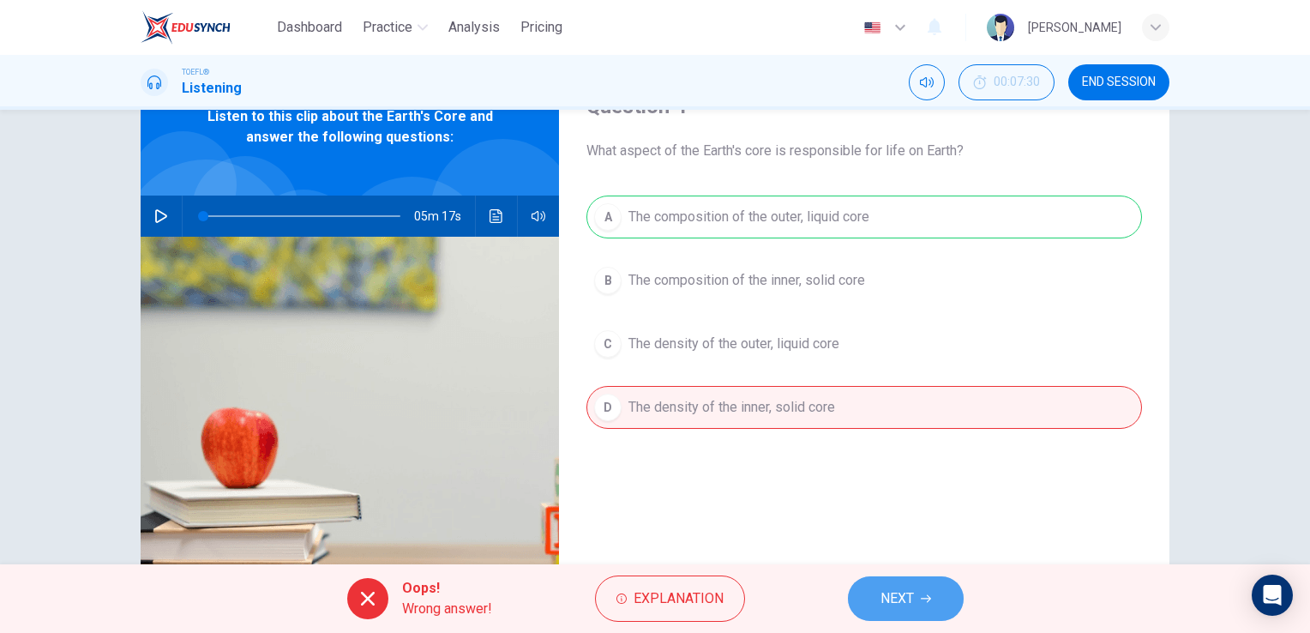
click at [917, 584] on button "NEXT" at bounding box center [906, 598] width 116 height 45
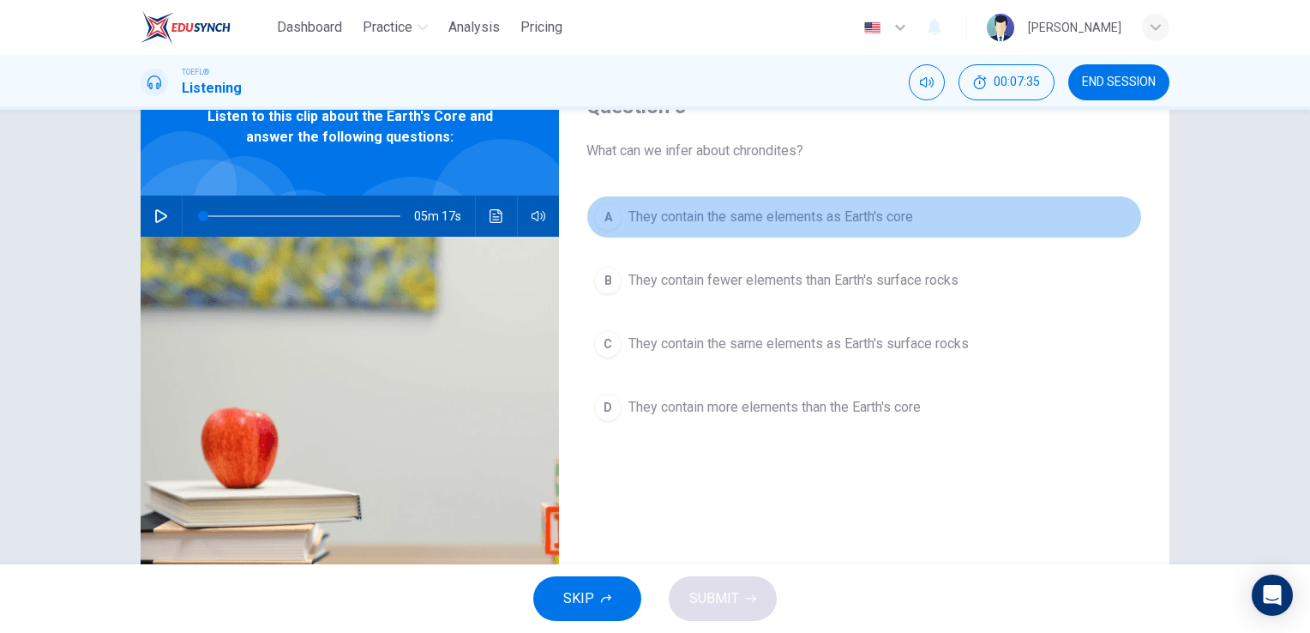
click at [782, 226] on span "They contain the same elements as Earth's core" at bounding box center [770, 217] width 285 height 21
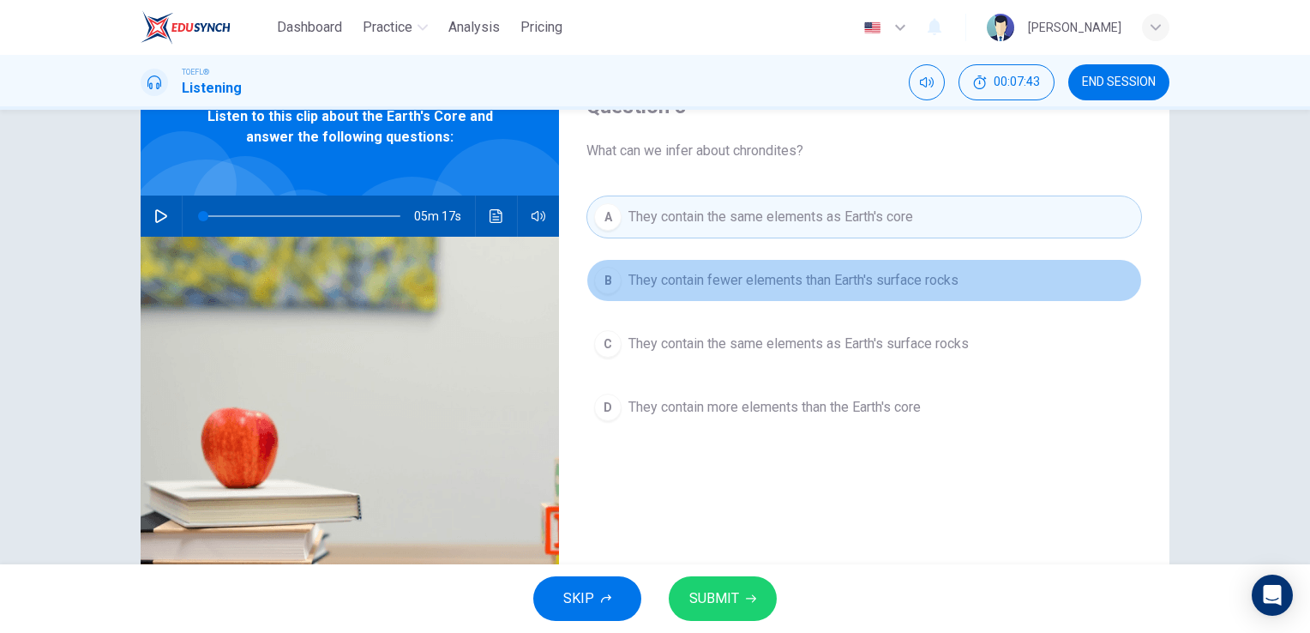
click at [893, 272] on span "They contain fewer elements than Earth's surface rocks" at bounding box center [793, 280] width 330 height 21
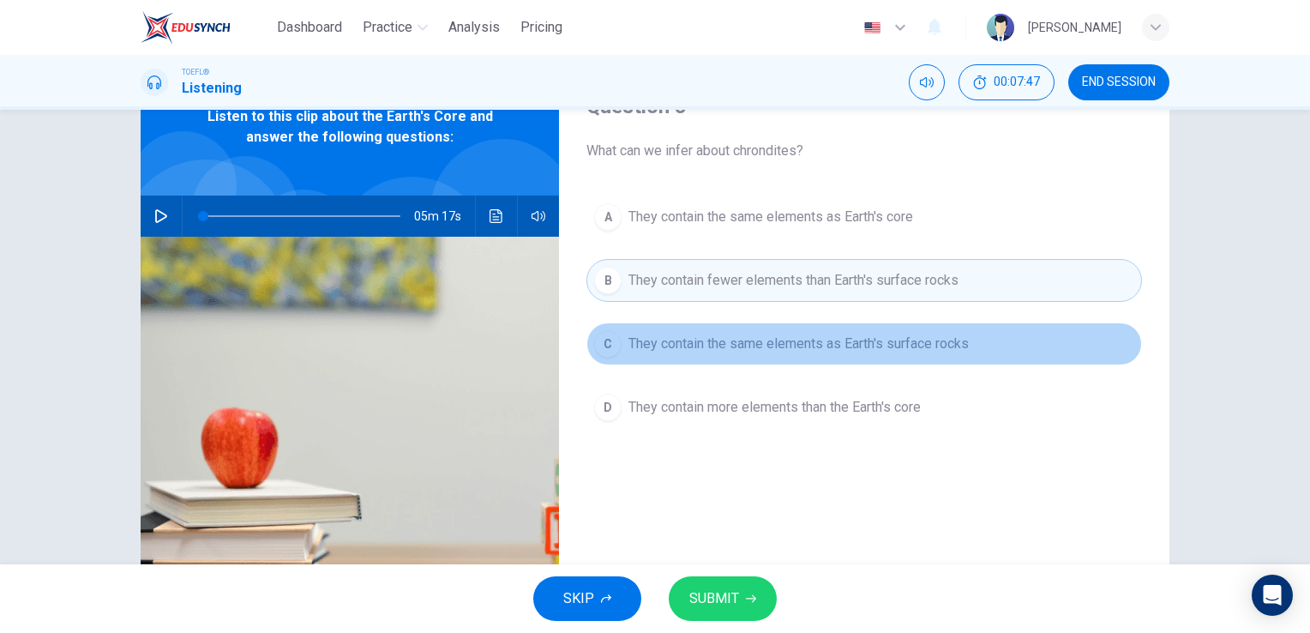
click at [854, 363] on button "C They contain the same elements as Earth's surface rocks" at bounding box center [864, 343] width 556 height 43
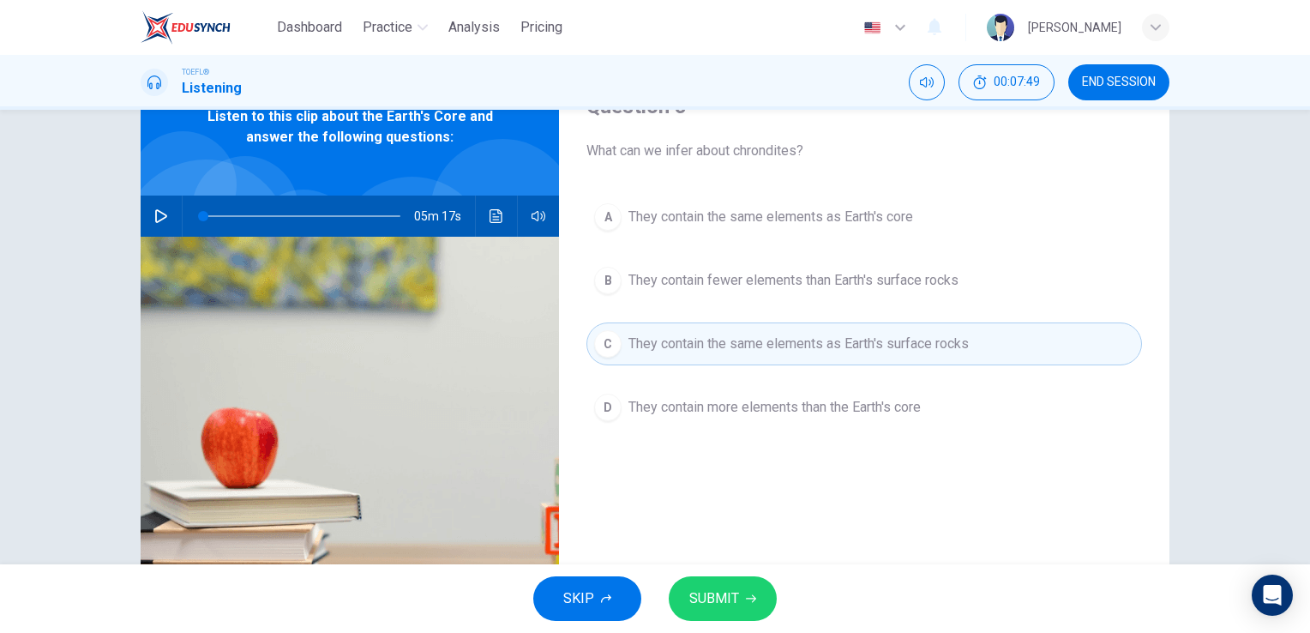
click at [824, 410] on span "They contain more elements than the Earth's core" at bounding box center [774, 407] width 292 height 21
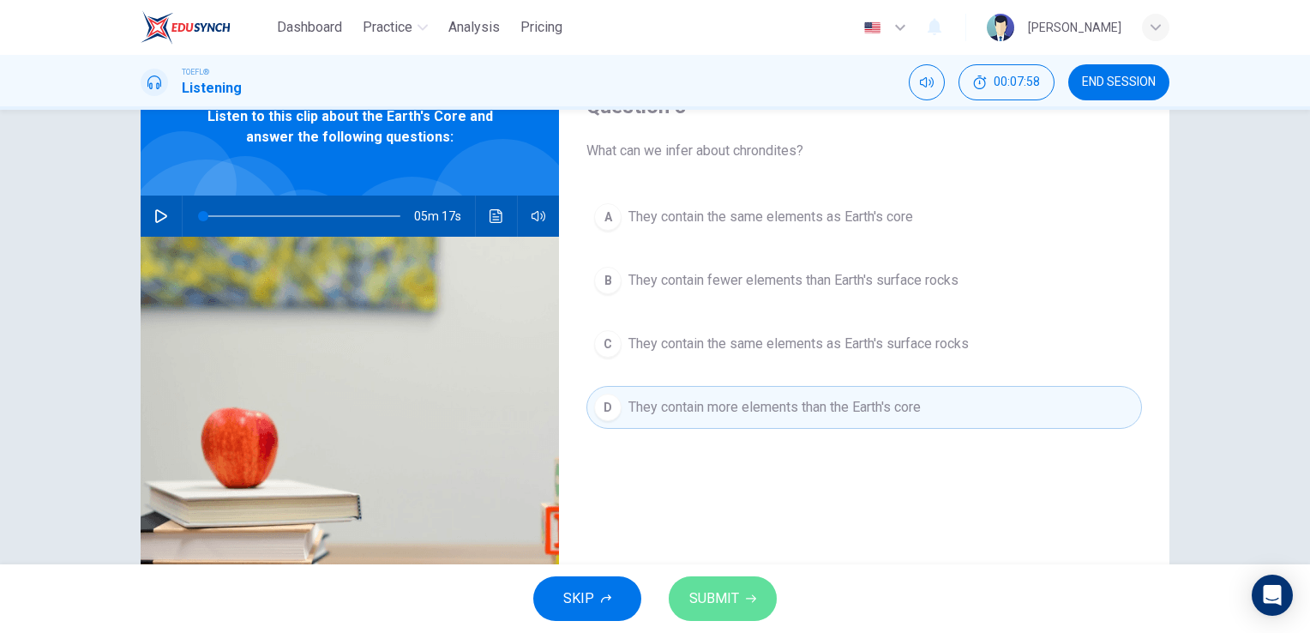
click at [725, 594] on span "SUBMIT" at bounding box center [714, 598] width 50 height 24
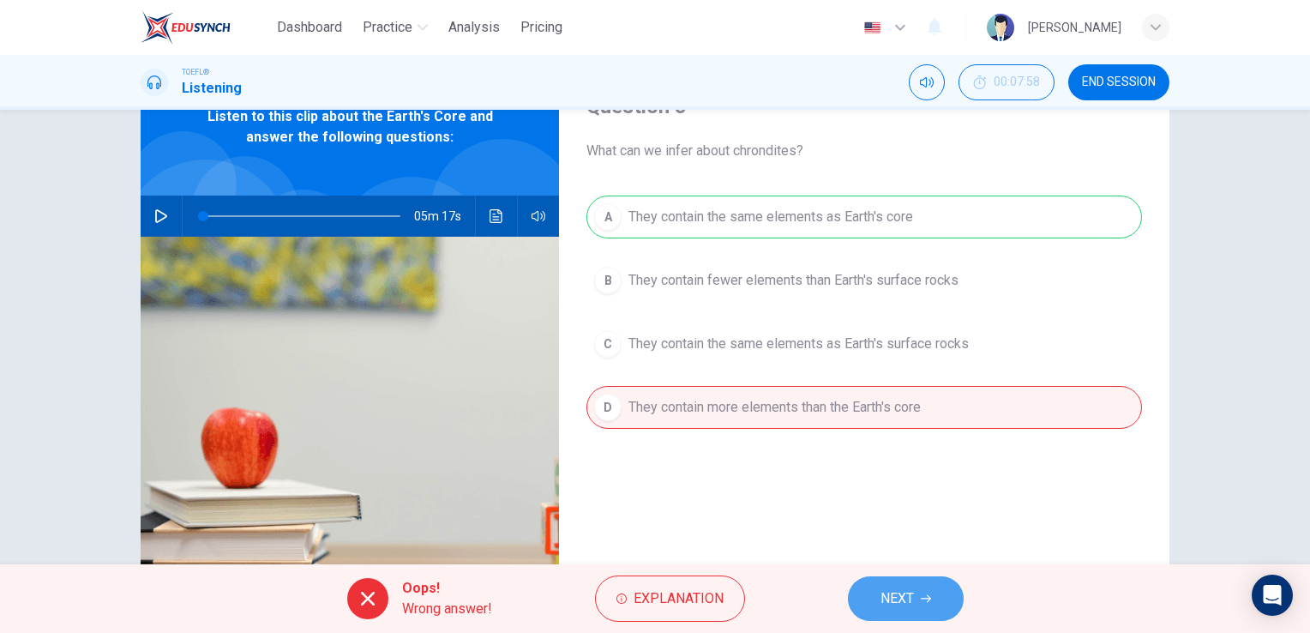
click at [918, 594] on button "NEXT" at bounding box center [906, 598] width 116 height 45
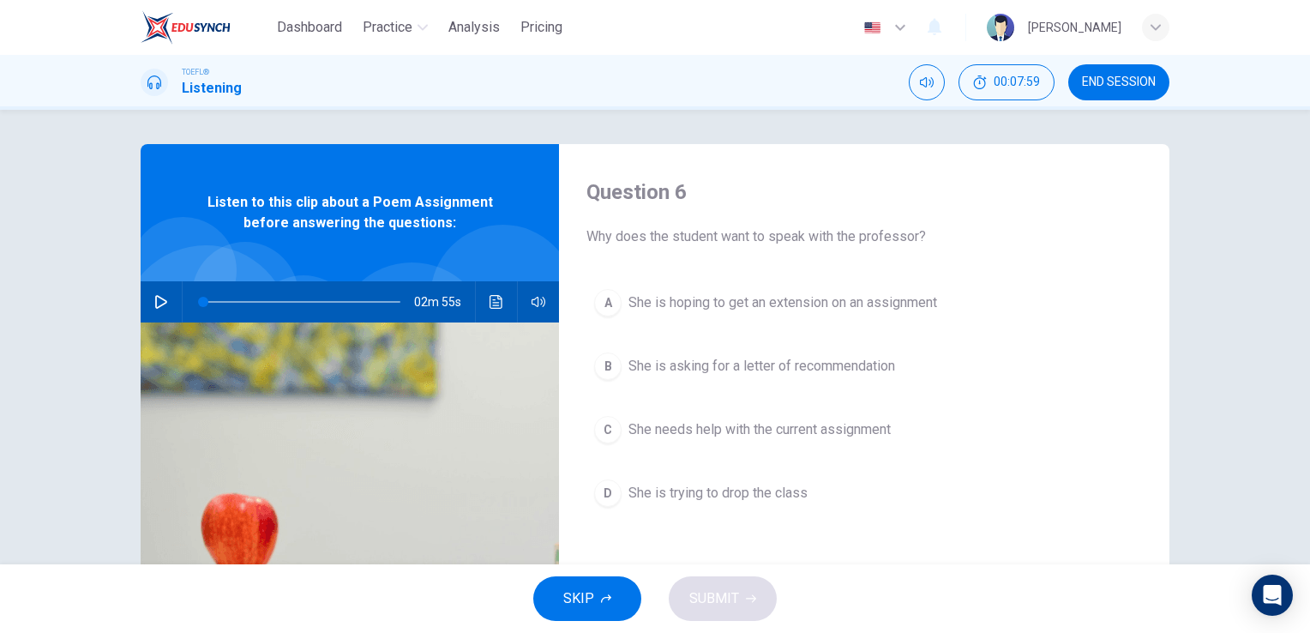
click at [1114, 77] on span "END SESSION" at bounding box center [1119, 82] width 74 height 14
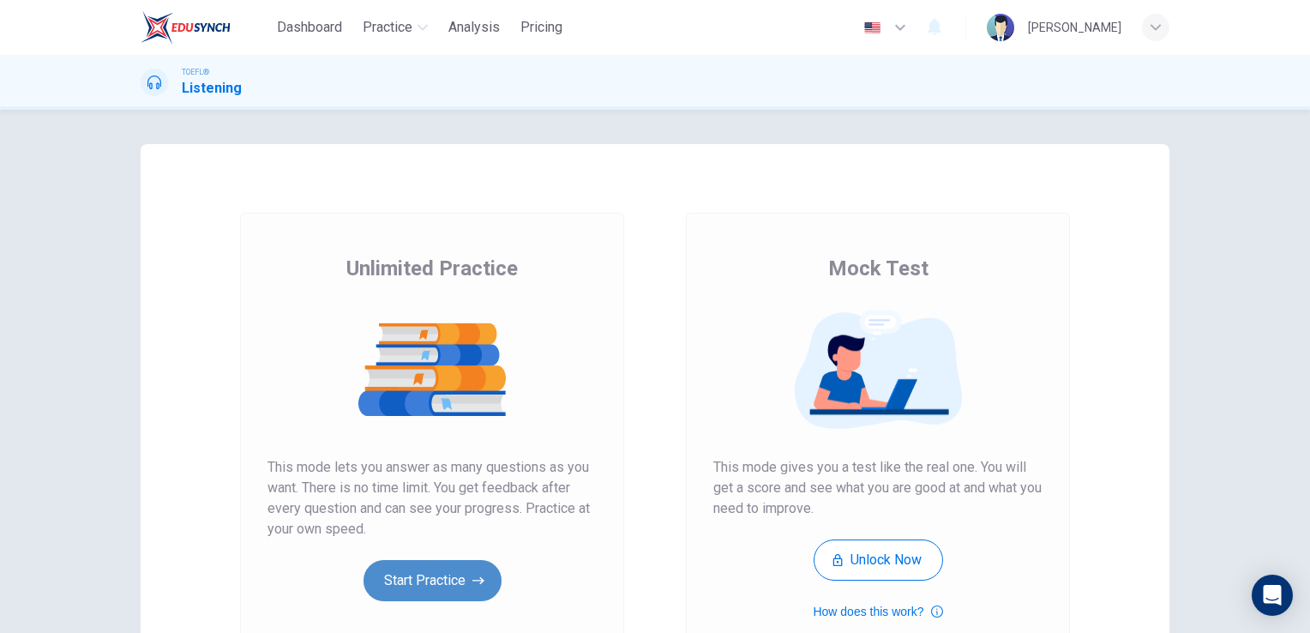
click at [454, 584] on button "Start Practice" at bounding box center [433, 580] width 138 height 41
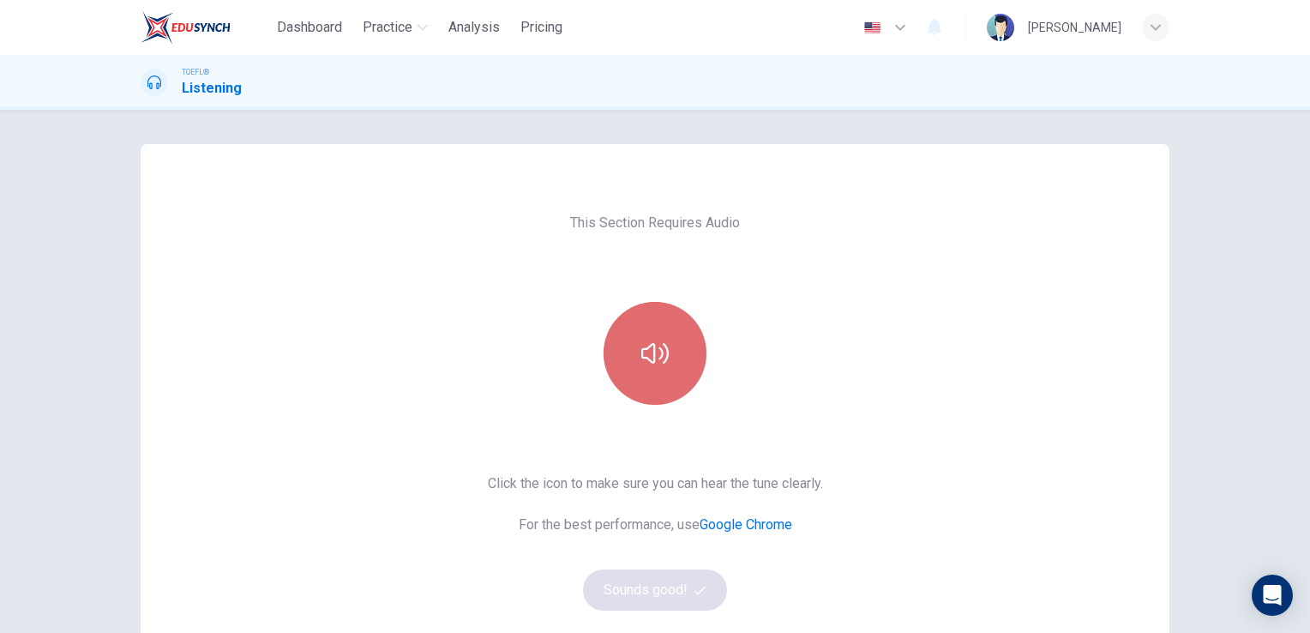
click at [657, 358] on icon "button" at bounding box center [654, 353] width 27 height 27
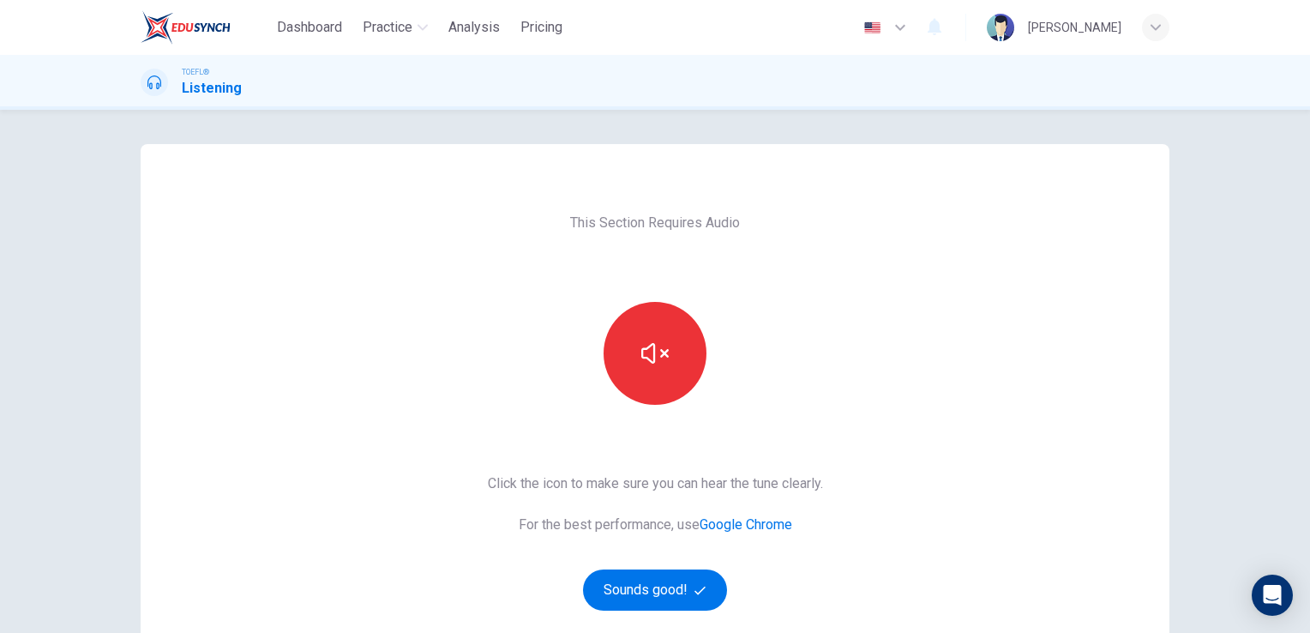
click at [640, 611] on div "This Section Requires Audio Click the icon to make sure you can hear the tune c…" at bounding box center [655, 442] width 363 height 596
click at [649, 588] on button "Sounds good!" at bounding box center [655, 589] width 144 height 41
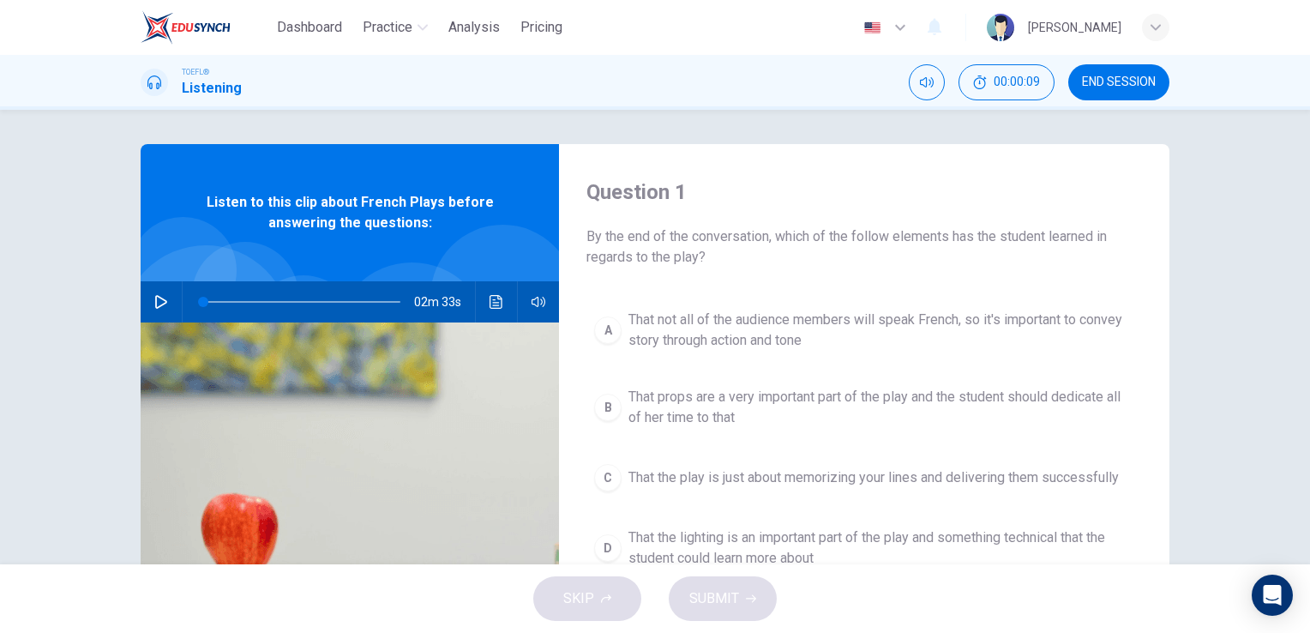
drag, startPoint x: 1087, startPoint y: 101, endPoint x: 1103, endPoint y: 93, distance: 18.0
click at [1091, 99] on div "TOEFL® Listening 00:00:09 END SESSION" at bounding box center [655, 82] width 1310 height 55
click at [1103, 93] on button "END SESSION" at bounding box center [1118, 82] width 101 height 36
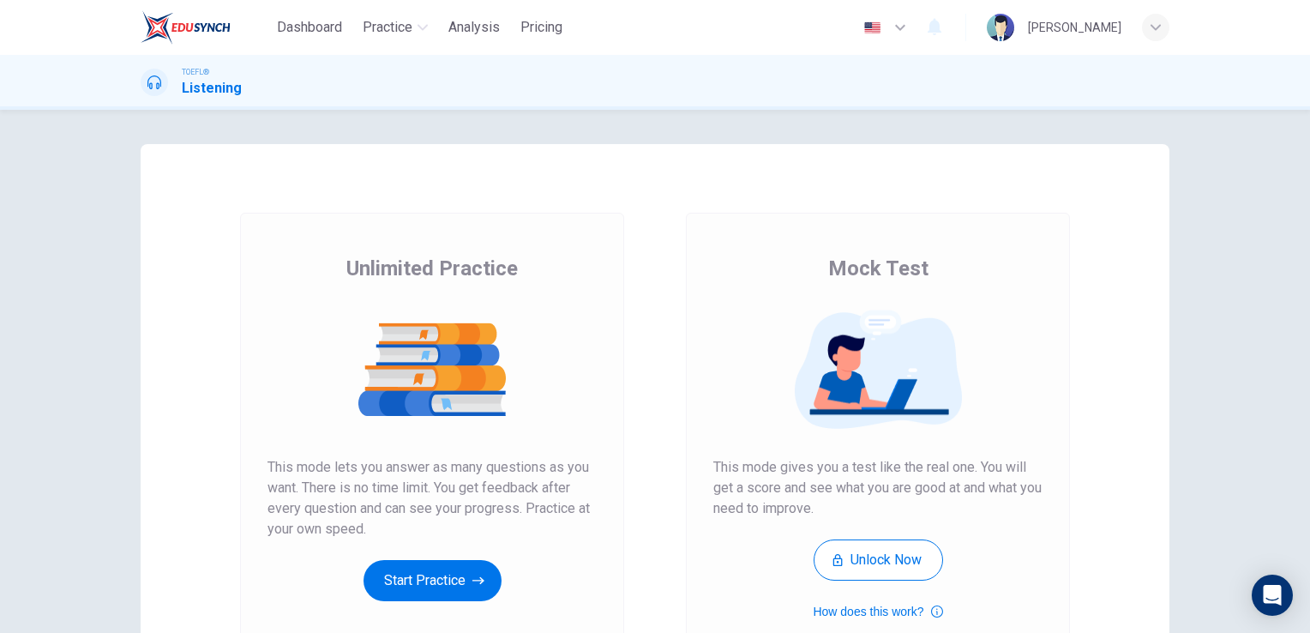
click at [391, 556] on div "Unlimited Practice This mode lets you answer as many questions as you want. The…" at bounding box center [432, 428] width 329 height 346
click at [410, 574] on button "Start Practice" at bounding box center [433, 580] width 138 height 41
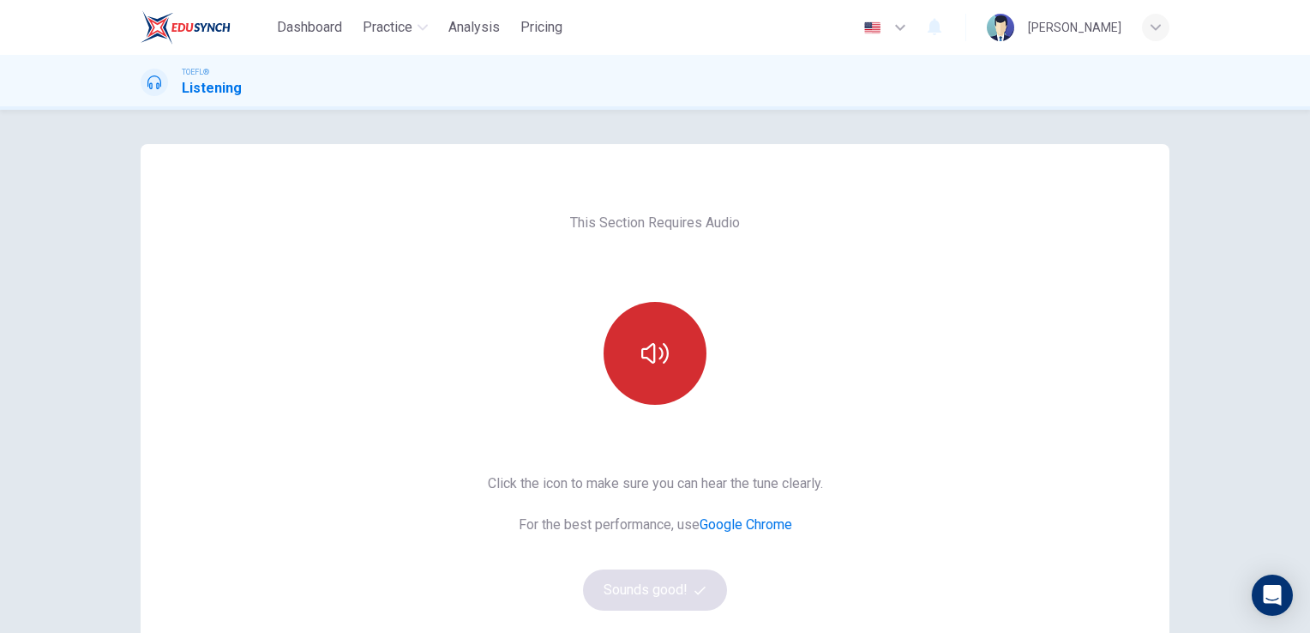
click at [655, 319] on button "button" at bounding box center [655, 353] width 103 height 103
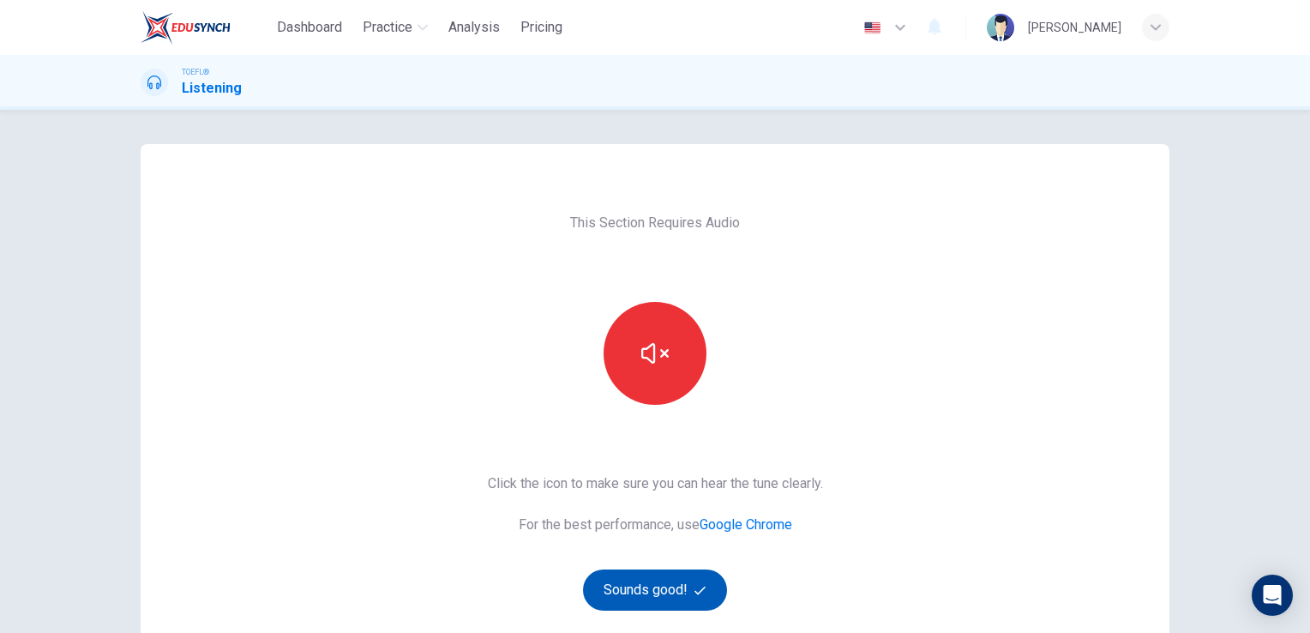
click at [653, 587] on button "Sounds good!" at bounding box center [655, 589] width 144 height 41
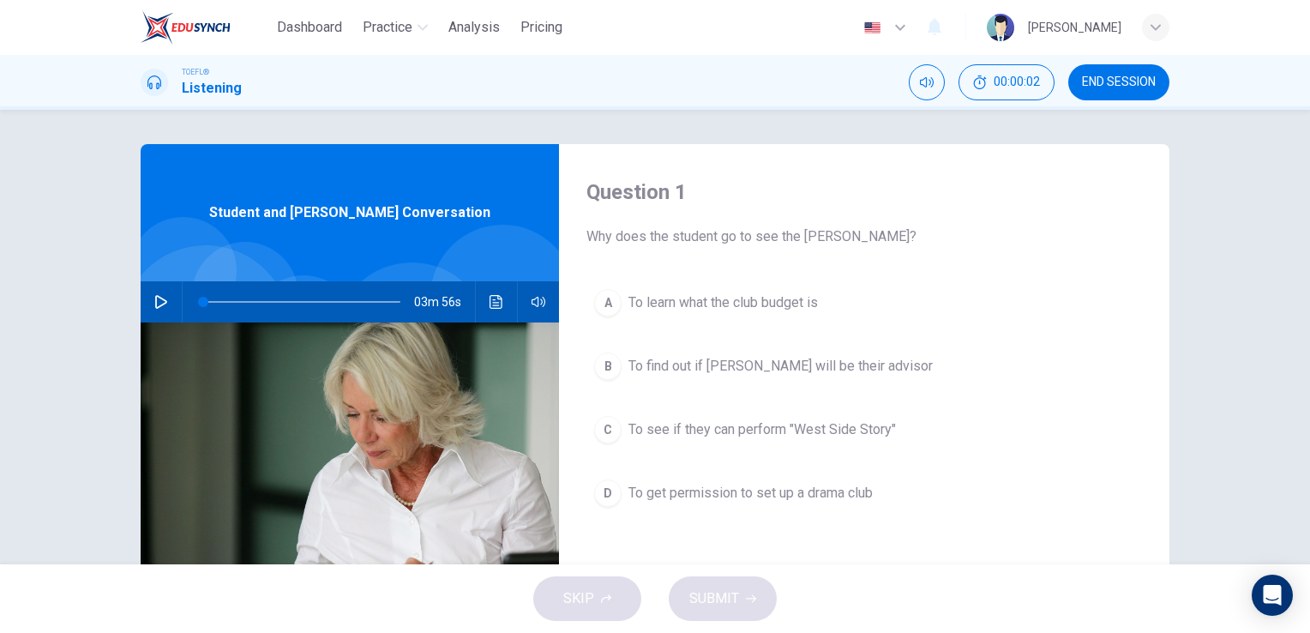
click at [156, 287] on button "button" at bounding box center [160, 301] width 27 height 41
click at [940, 321] on button "A To learn what the club budget is" at bounding box center [864, 302] width 556 height 43
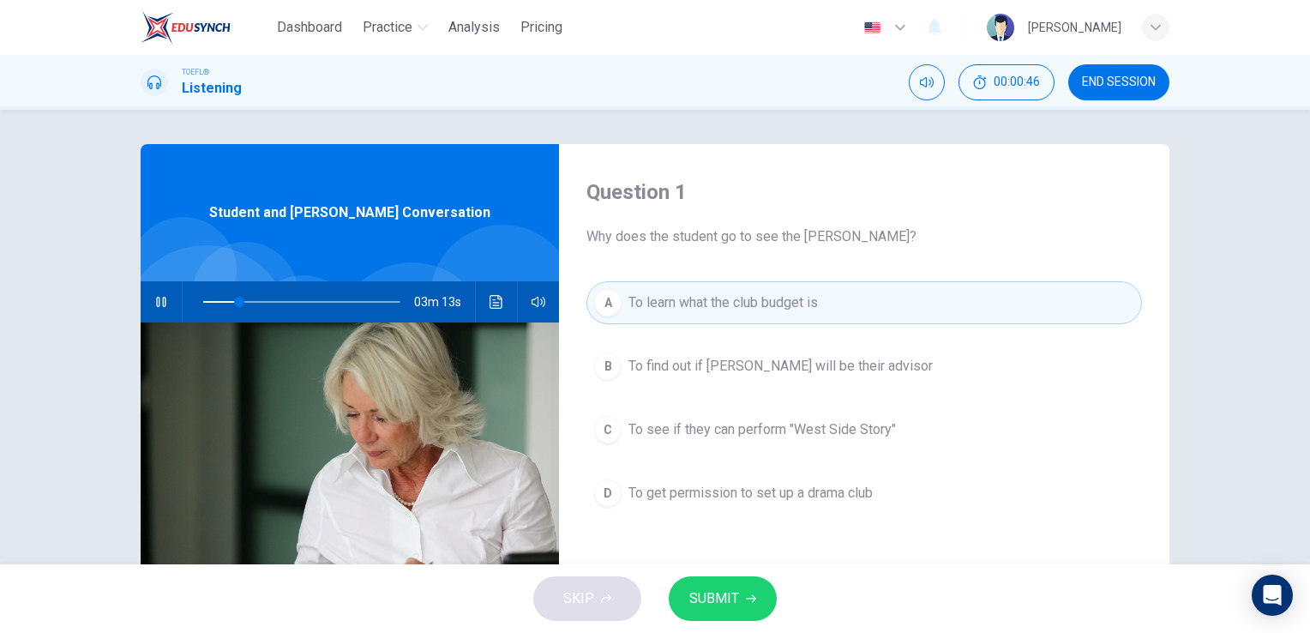
click at [736, 454] on div "A To learn what the club budget is B To find out if Professor Roberto will be t…" at bounding box center [864, 415] width 556 height 268
click at [731, 478] on button "D To get permission to set up a drama club" at bounding box center [864, 493] width 556 height 43
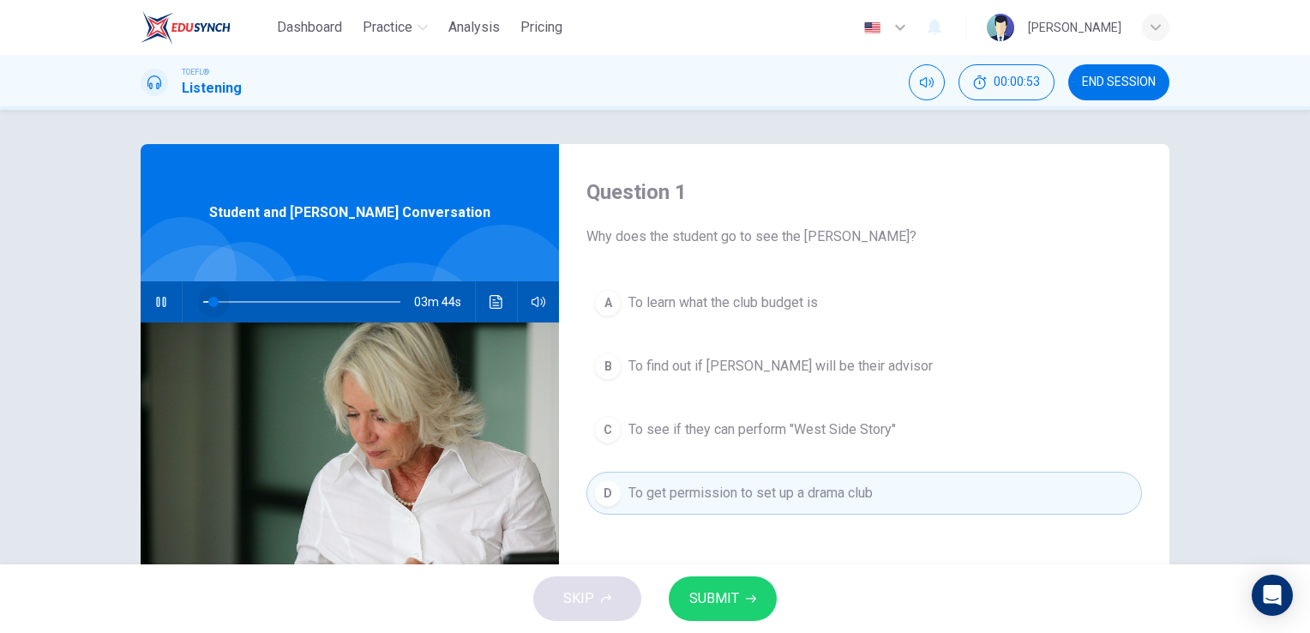
drag, startPoint x: 238, startPoint y: 298, endPoint x: 209, endPoint y: 302, distance: 28.5
click at [209, 302] on span at bounding box center [213, 302] width 10 height 10
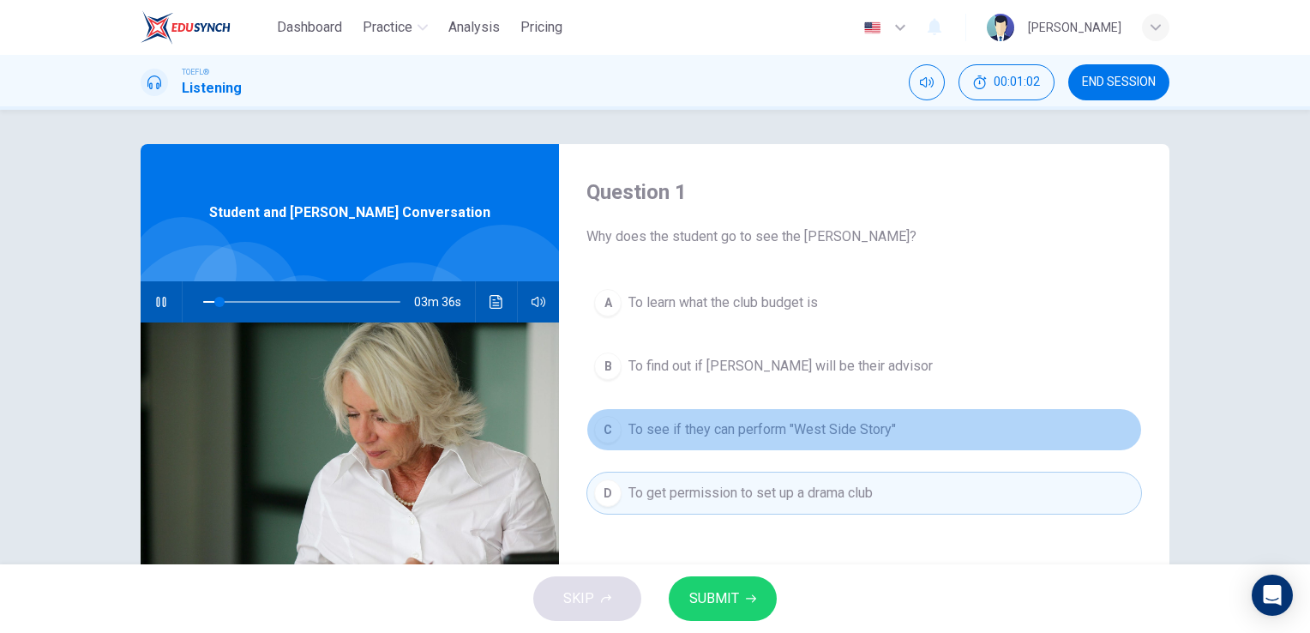
click at [717, 445] on button "C To see if they can perform "West Side Story"" at bounding box center [864, 429] width 556 height 43
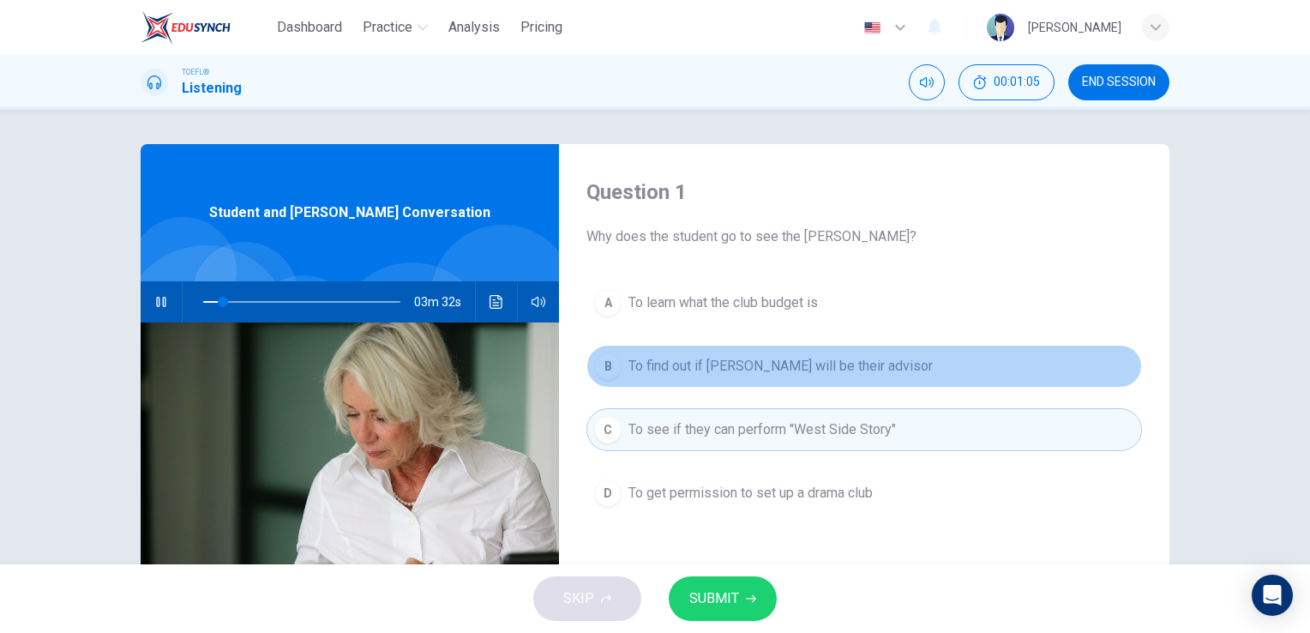
click at [741, 382] on button "B To find out if Professor Roberto will be their advisor" at bounding box center [864, 366] width 556 height 43
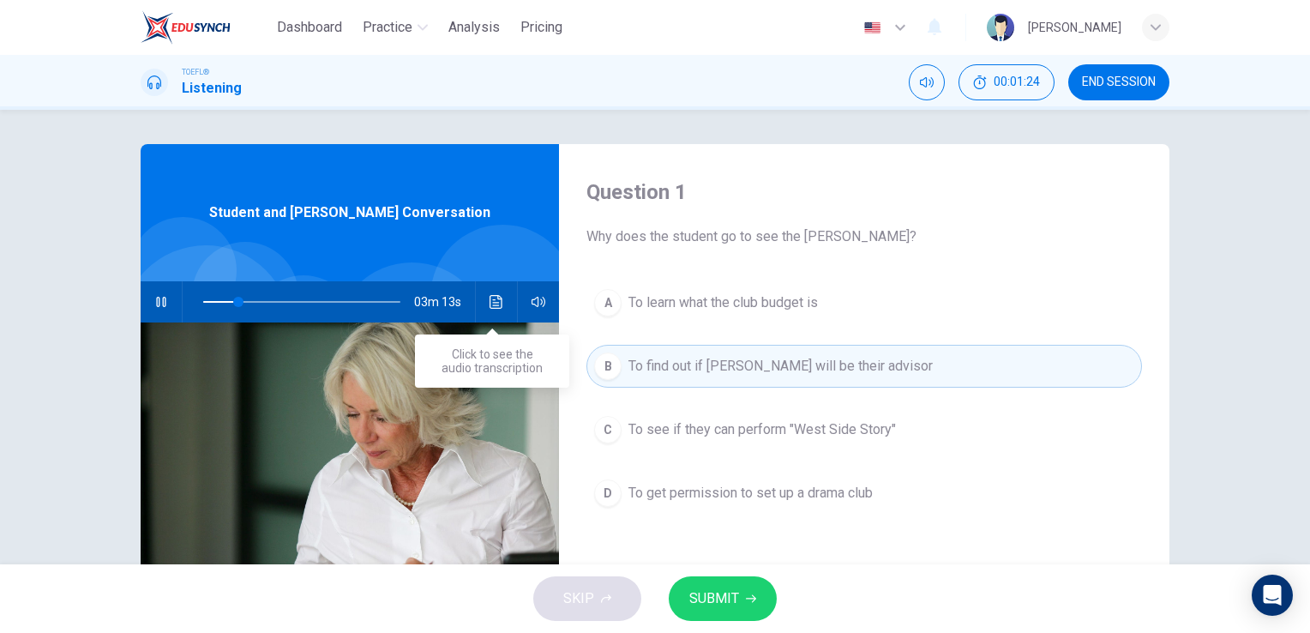
click at [497, 310] on button "Click to see the audio transcription" at bounding box center [496, 301] width 27 height 41
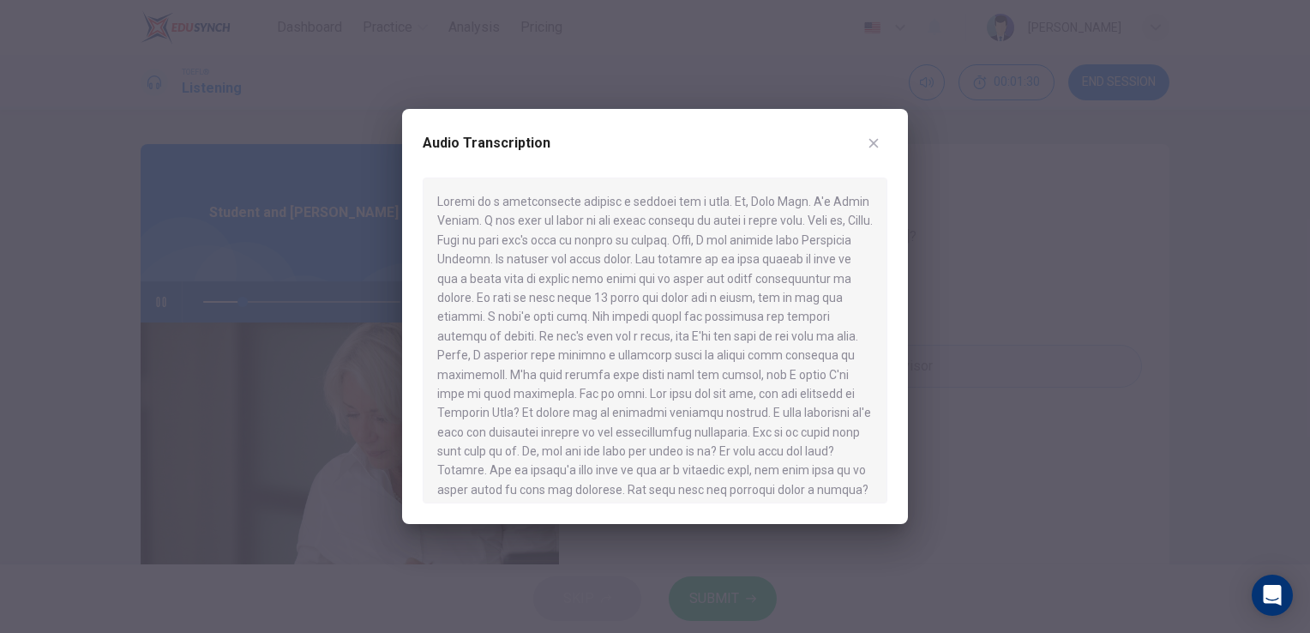
click at [878, 132] on button "button" at bounding box center [873, 142] width 27 height 27
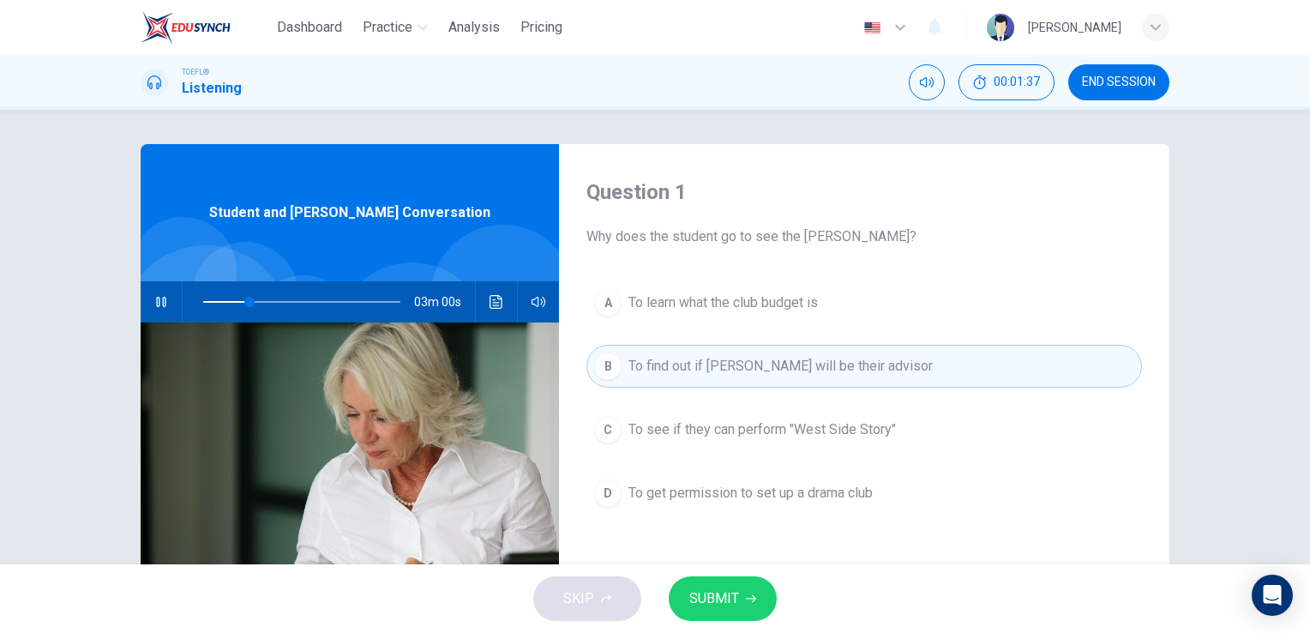
click at [157, 297] on icon "button" at bounding box center [161, 302] width 14 height 14
click at [672, 314] on button "A To learn what the club budget is" at bounding box center [864, 302] width 556 height 43
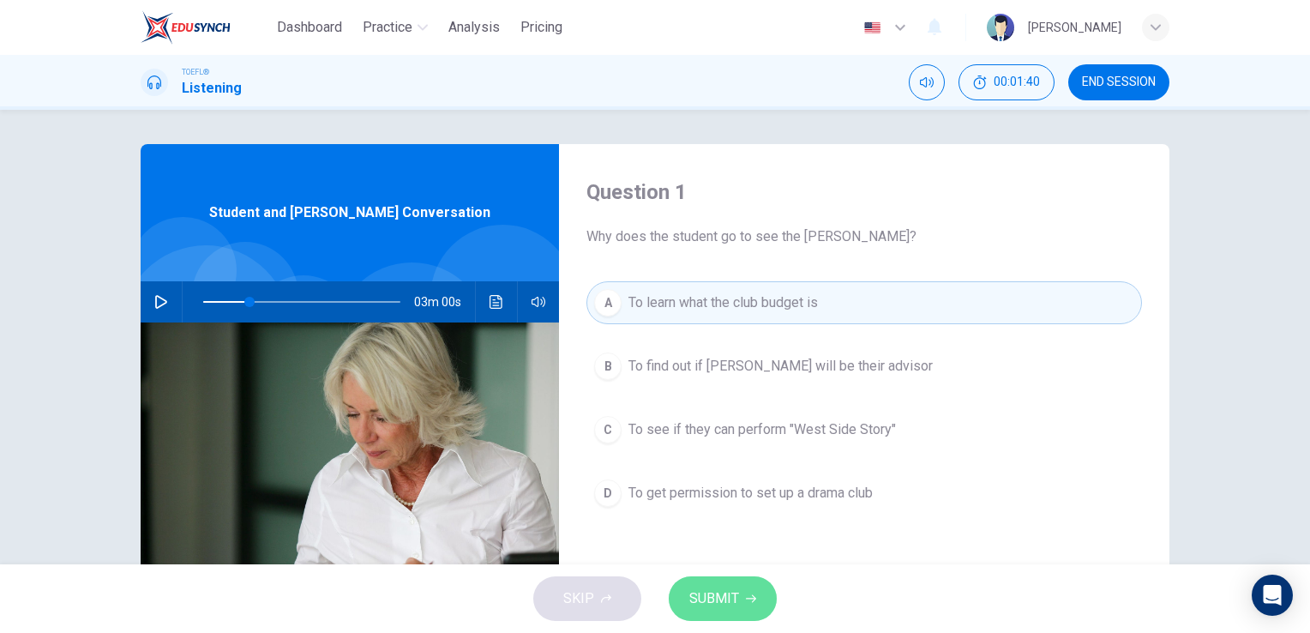
click at [730, 586] on button "SUBMIT" at bounding box center [723, 598] width 108 height 45
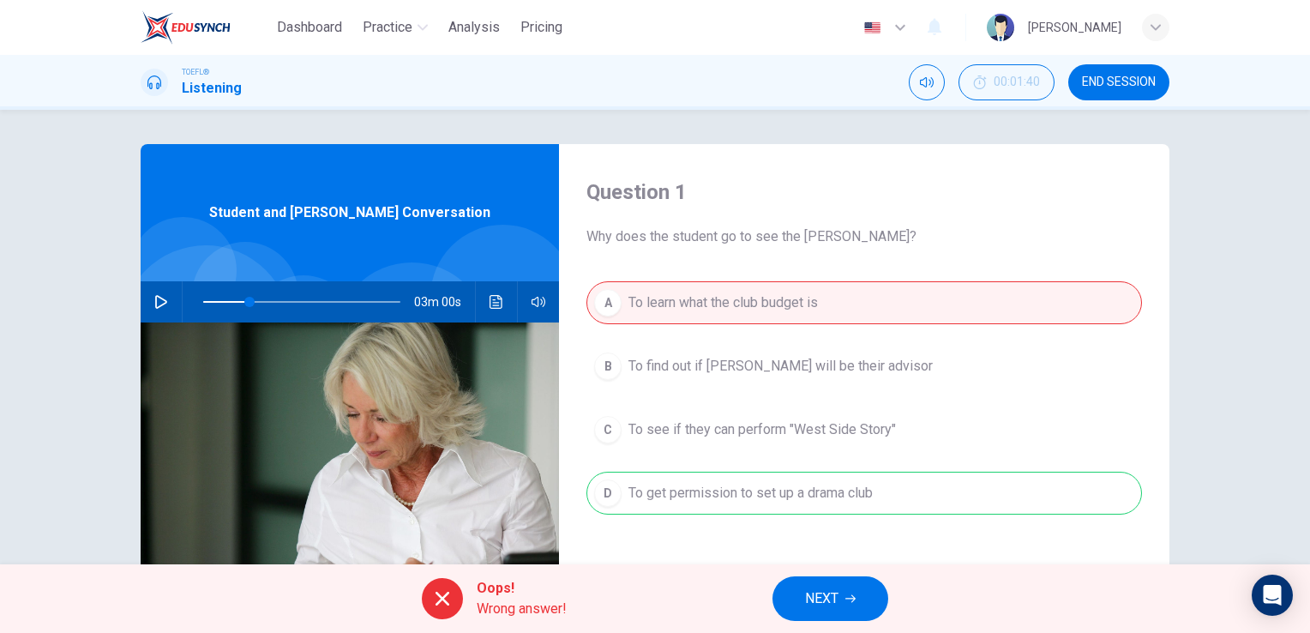
drag, startPoint x: 885, startPoint y: 483, endPoint x: 796, endPoint y: 503, distance: 91.5
click at [804, 499] on div "A To learn what the club budget is B To find out if Professor Roberto will be t…" at bounding box center [864, 415] width 556 height 268
click at [837, 586] on button "NEXT" at bounding box center [831, 598] width 116 height 45
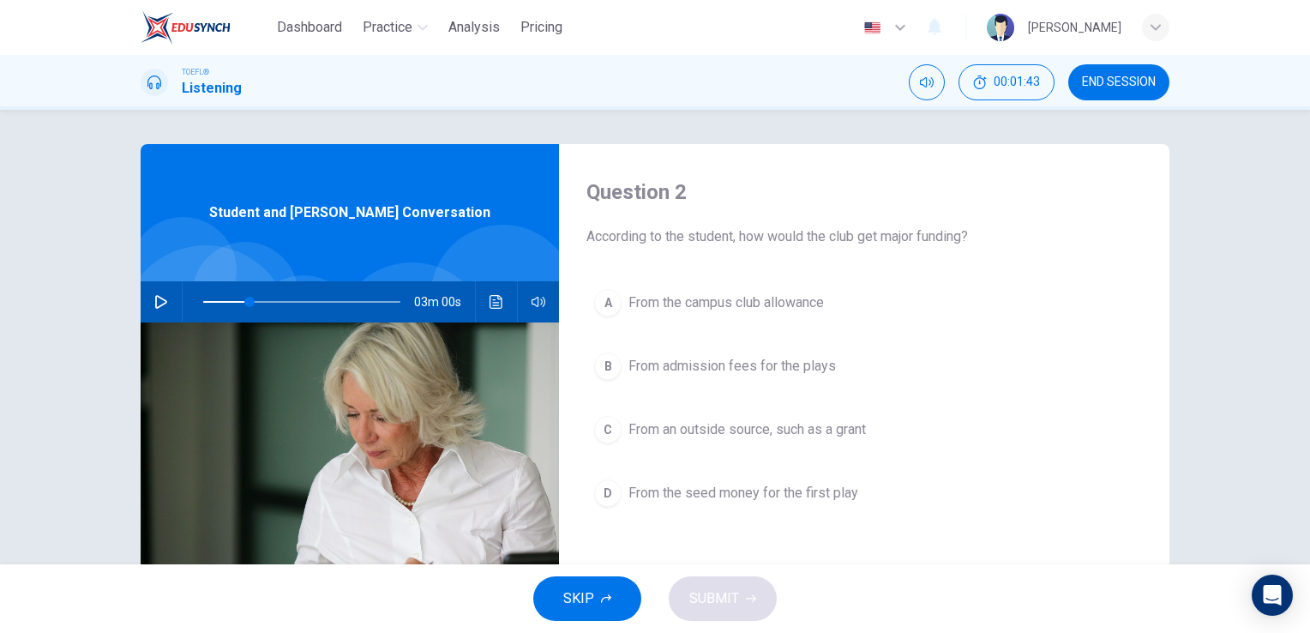
click at [141, 302] on div "03m 00s" at bounding box center [350, 301] width 418 height 41
click at [154, 296] on icon "button" at bounding box center [161, 302] width 14 height 14
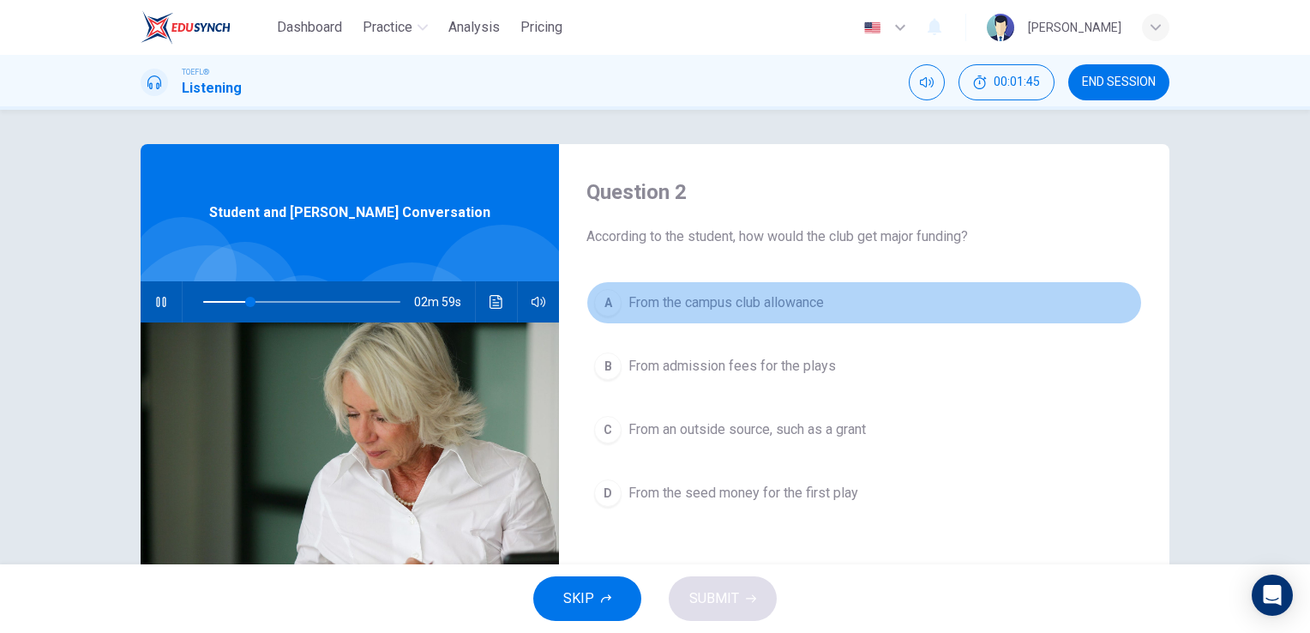
click at [785, 304] on span "From the campus club allowance" at bounding box center [725, 302] width 195 height 21
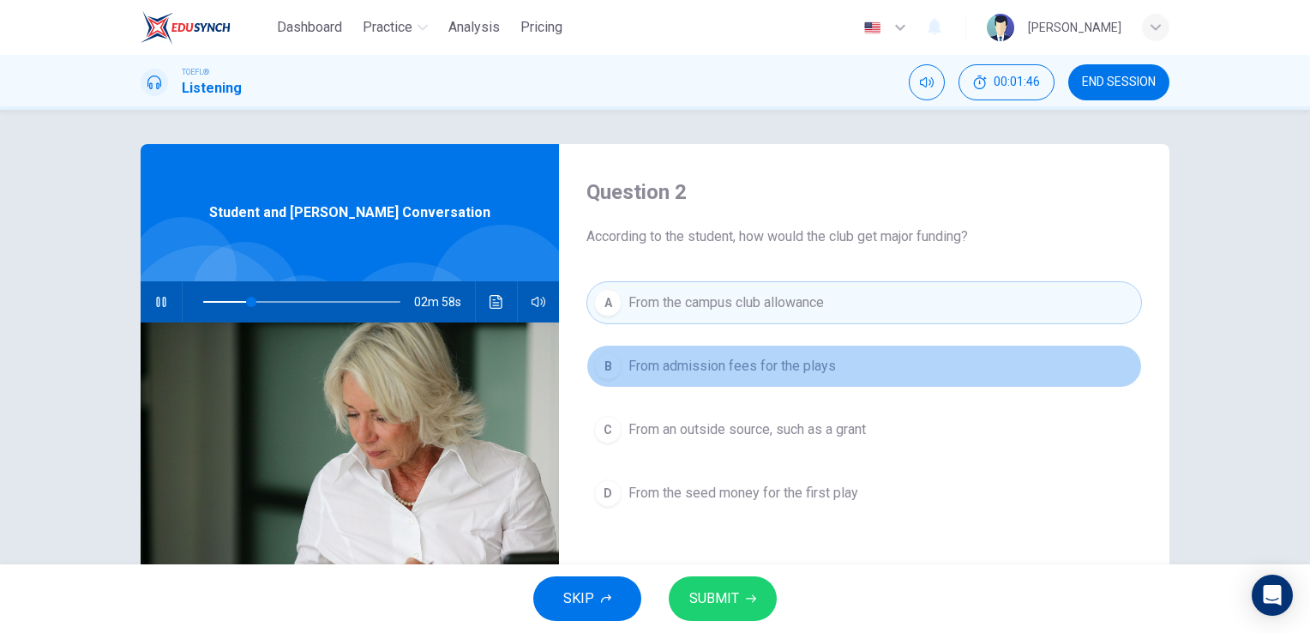
click at [781, 370] on span "From admission fees for the plays" at bounding box center [731, 366] width 207 height 21
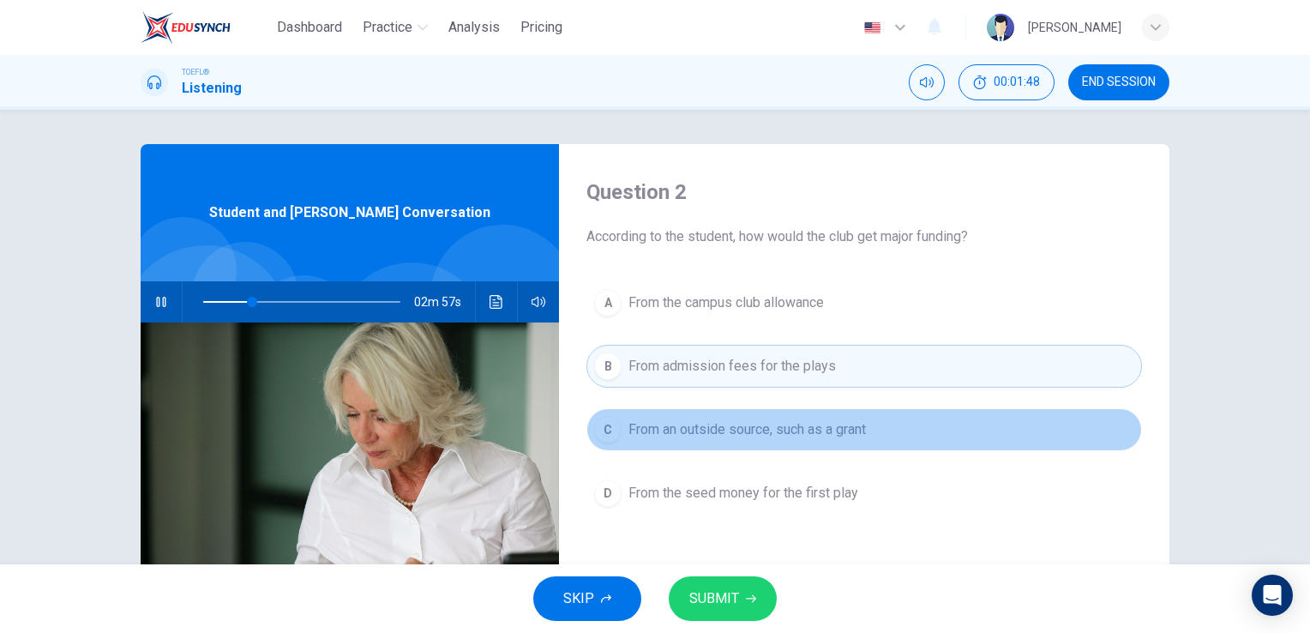
click at [776, 420] on span "From an outside source, such as a grant" at bounding box center [747, 429] width 238 height 21
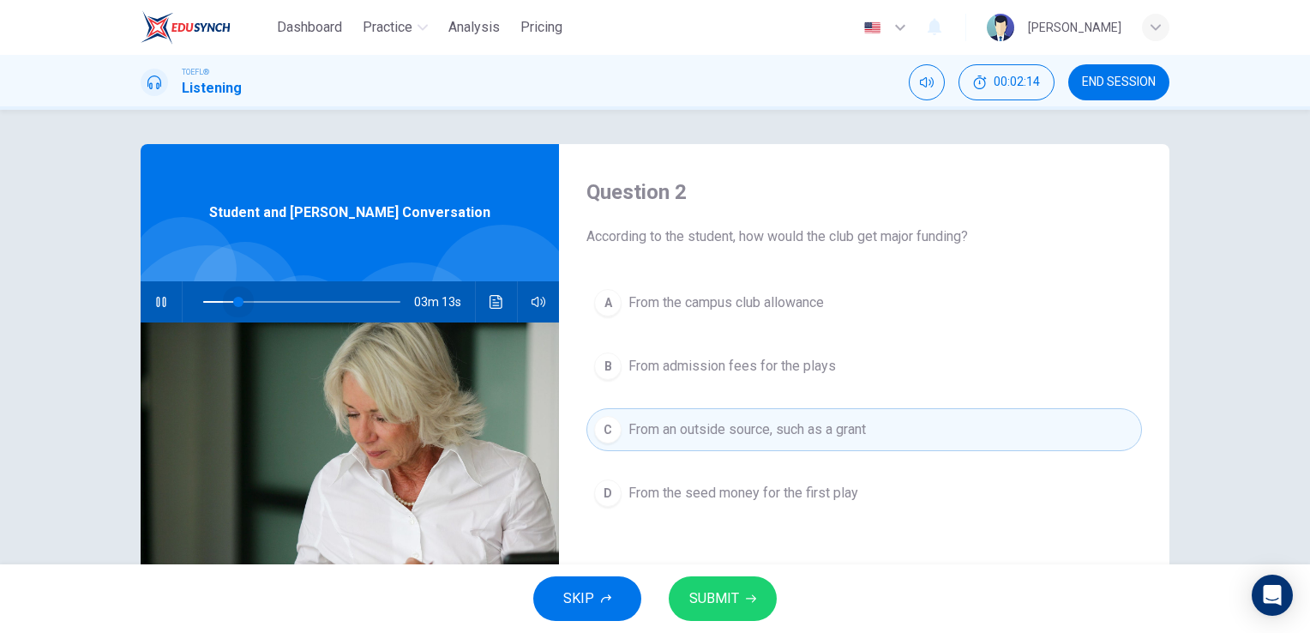
drag, startPoint x: 266, startPoint y: 303, endPoint x: 234, endPoint y: 305, distance: 31.8
click at [234, 305] on span at bounding box center [238, 302] width 10 height 10
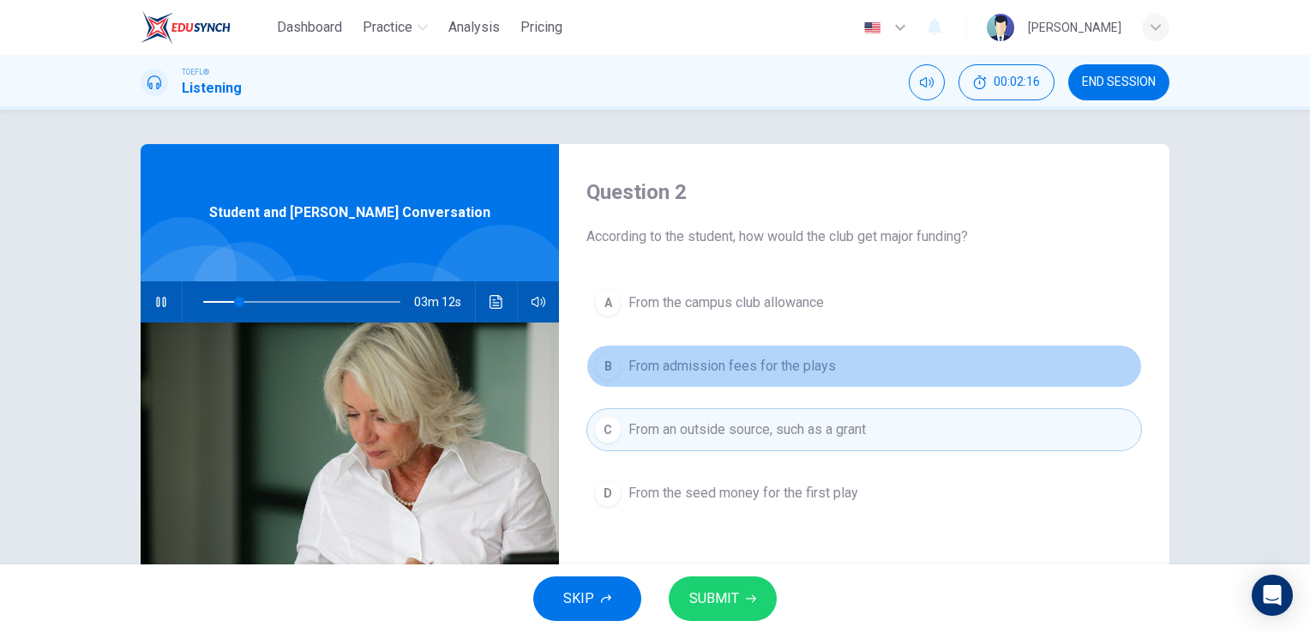
click at [830, 365] on span "From admission fees for the plays" at bounding box center [731, 366] width 207 height 21
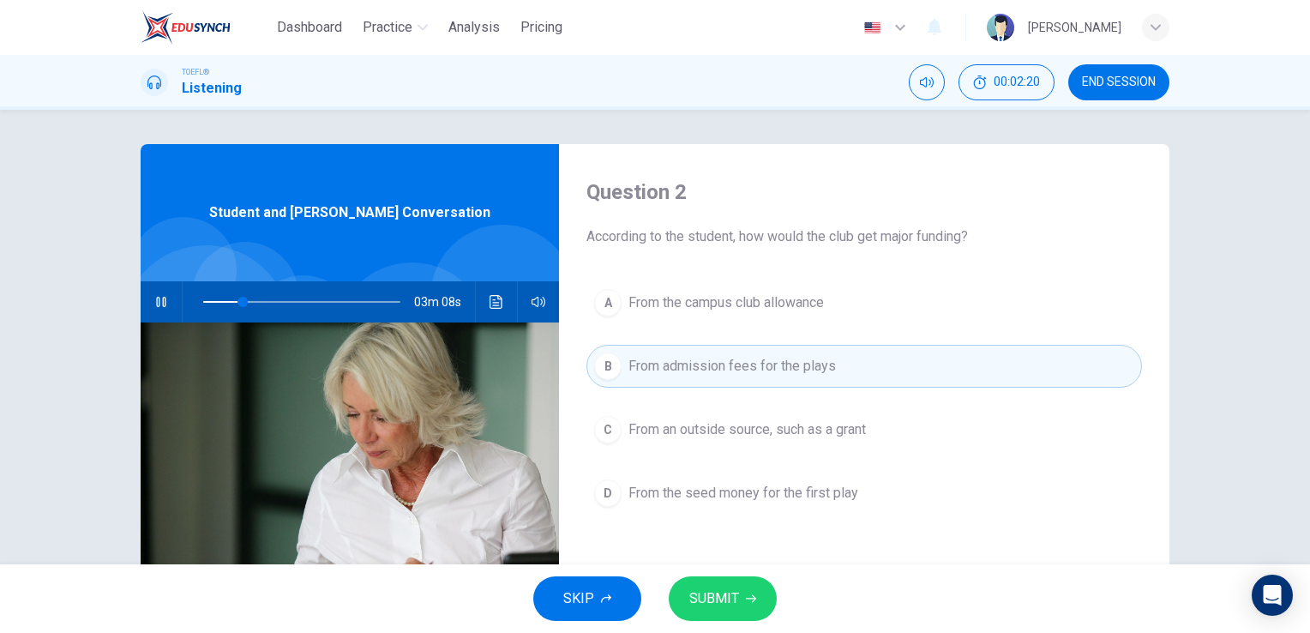
click at [869, 328] on div "A From the campus club allowance B From admission fees for the plays C From an …" at bounding box center [864, 415] width 556 height 268
click at [871, 328] on div "A From the campus club allowance B From admission fees for the plays C From an …" at bounding box center [864, 415] width 556 height 268
click at [876, 320] on button "A From the campus club allowance" at bounding box center [864, 302] width 556 height 43
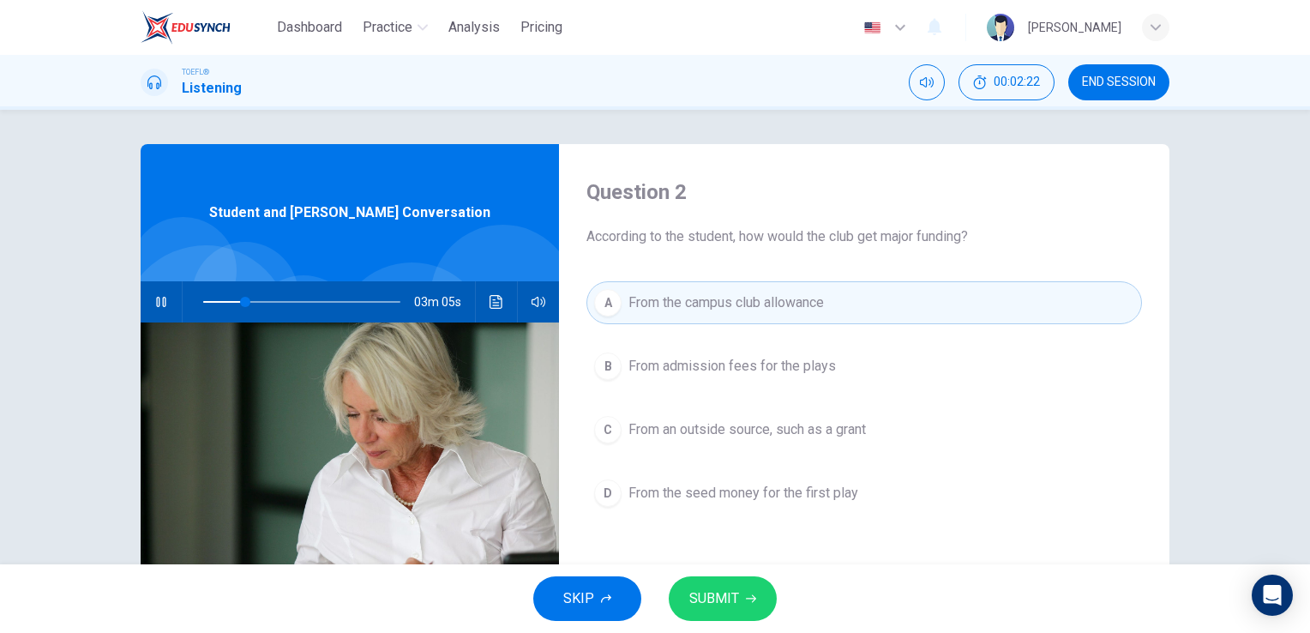
click at [870, 352] on button "B From admission fees for the plays" at bounding box center [864, 366] width 556 height 43
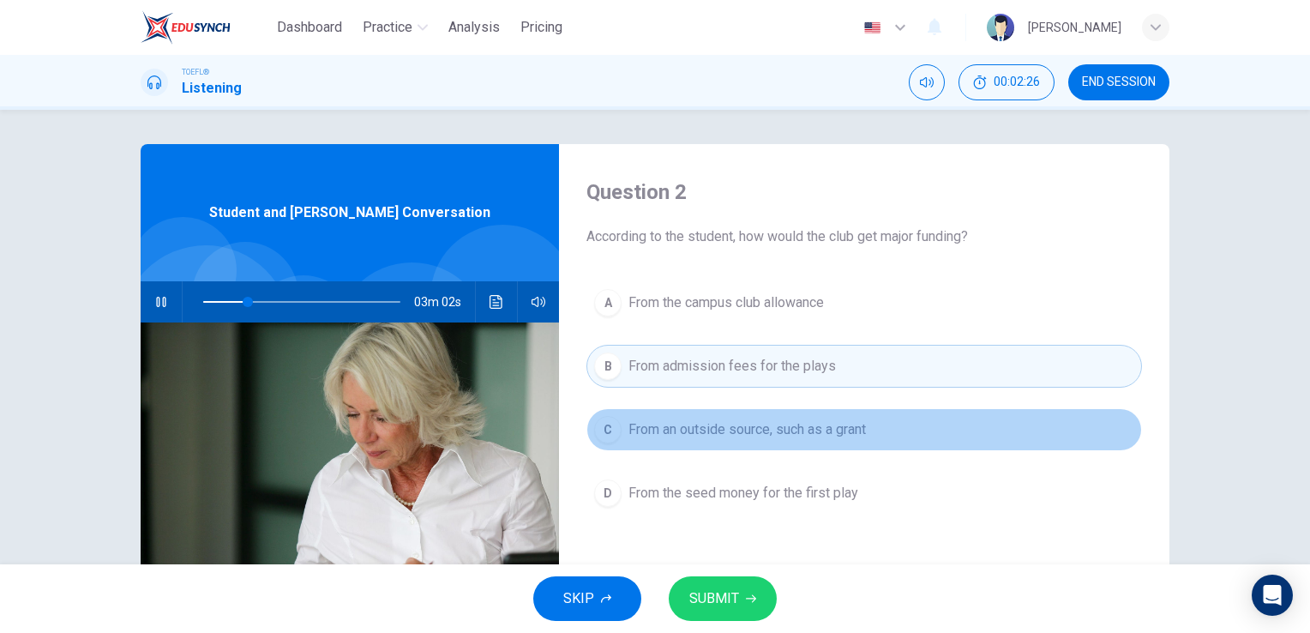
click at [851, 424] on span "From an outside source, such as a grant" at bounding box center [747, 429] width 238 height 21
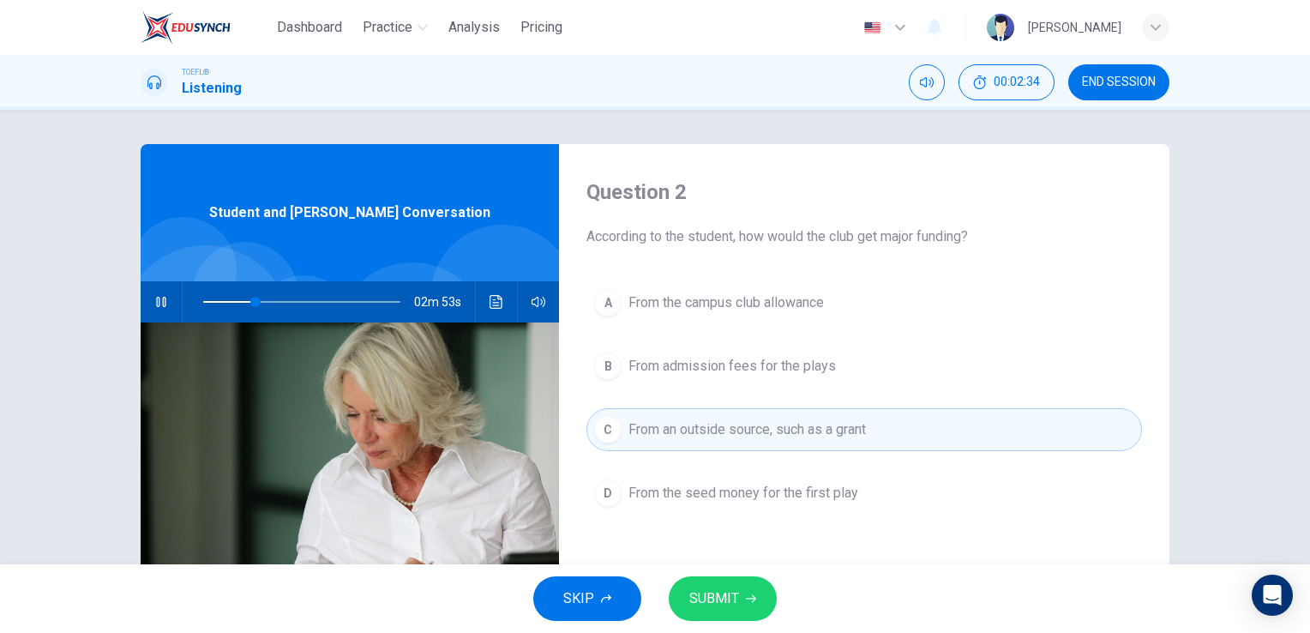
click at [837, 393] on div "A From the campus club allowance B From admission fees for the plays C From an …" at bounding box center [864, 415] width 556 height 268
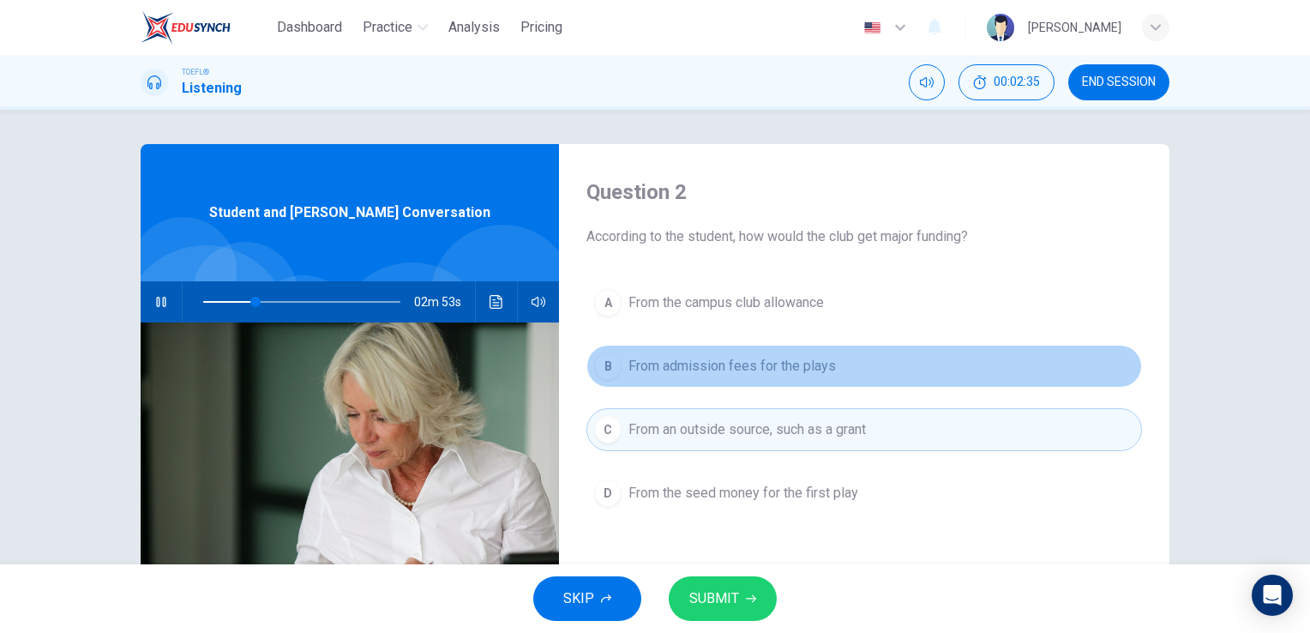
click at [837, 386] on button "B From admission fees for the plays" at bounding box center [864, 366] width 556 height 43
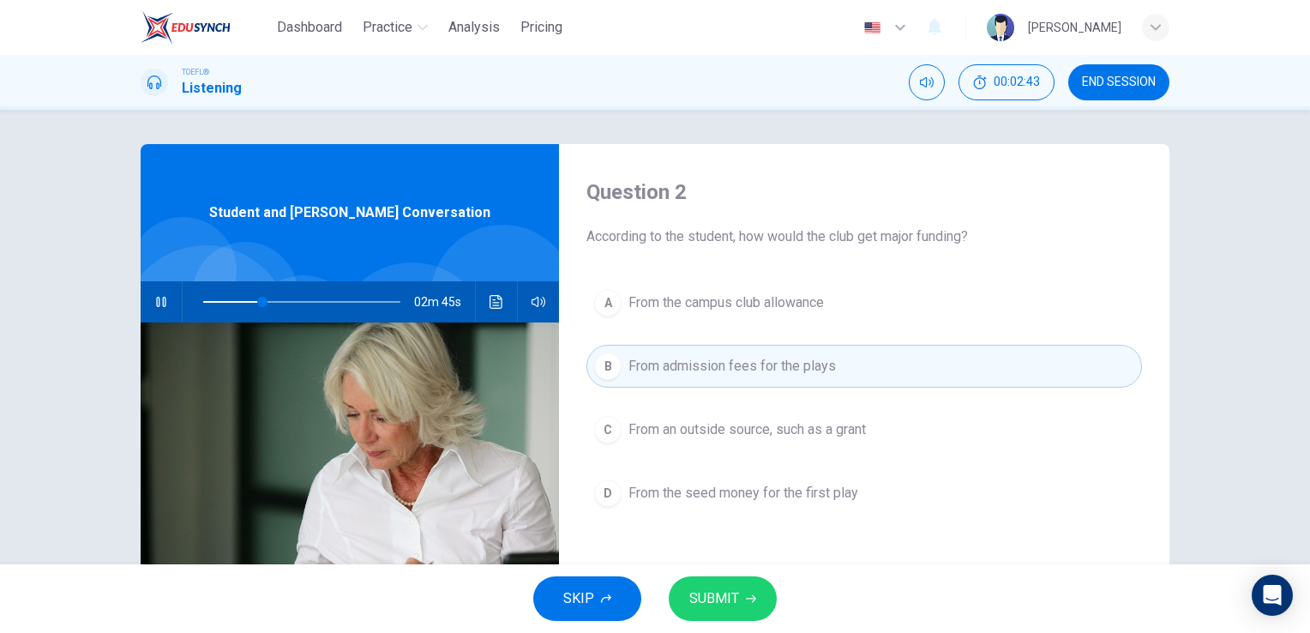
click at [858, 448] on button "C From an outside source, such as a grant" at bounding box center [864, 429] width 556 height 43
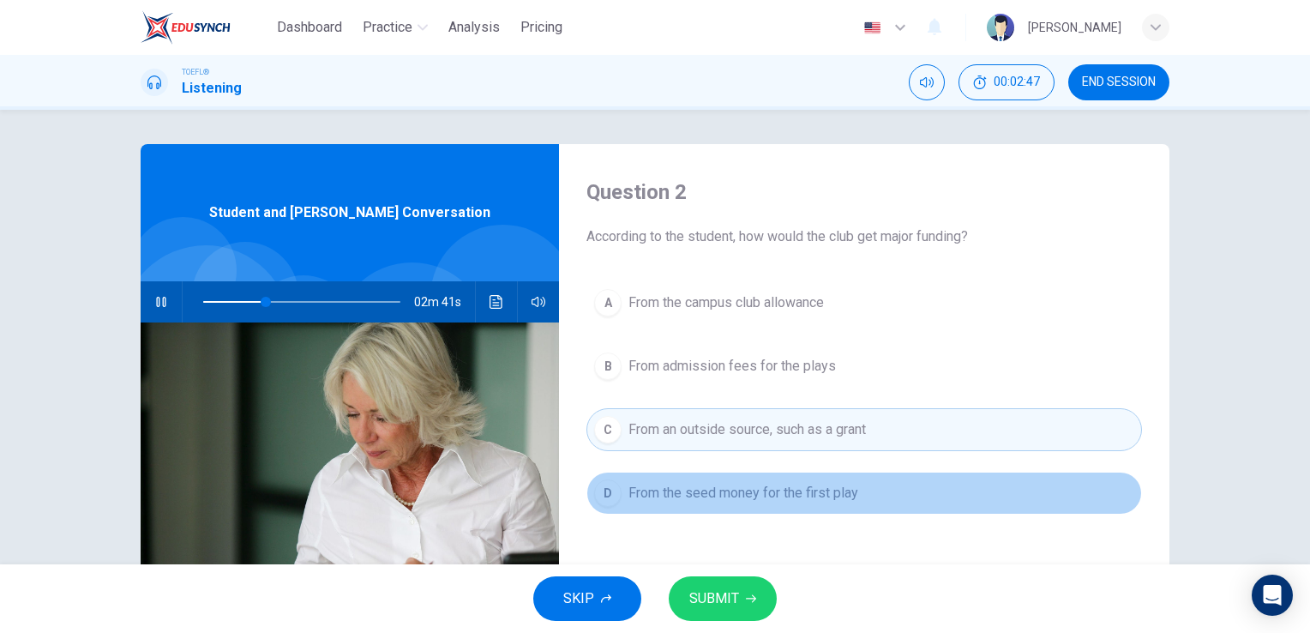
click at [799, 492] on span "From the seed money for the first play" at bounding box center [743, 493] width 230 height 21
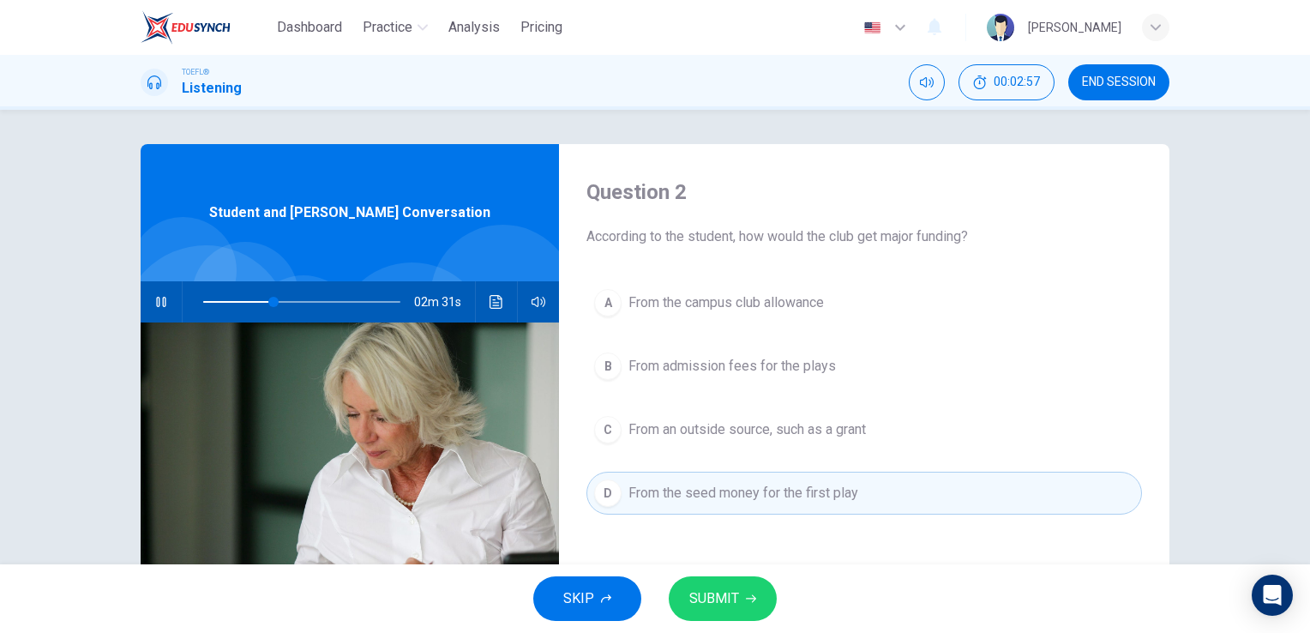
drag, startPoint x: 782, startPoint y: 310, endPoint x: 791, endPoint y: 310, distance: 9.4
click at [785, 310] on span "From the campus club allowance" at bounding box center [725, 302] width 195 height 21
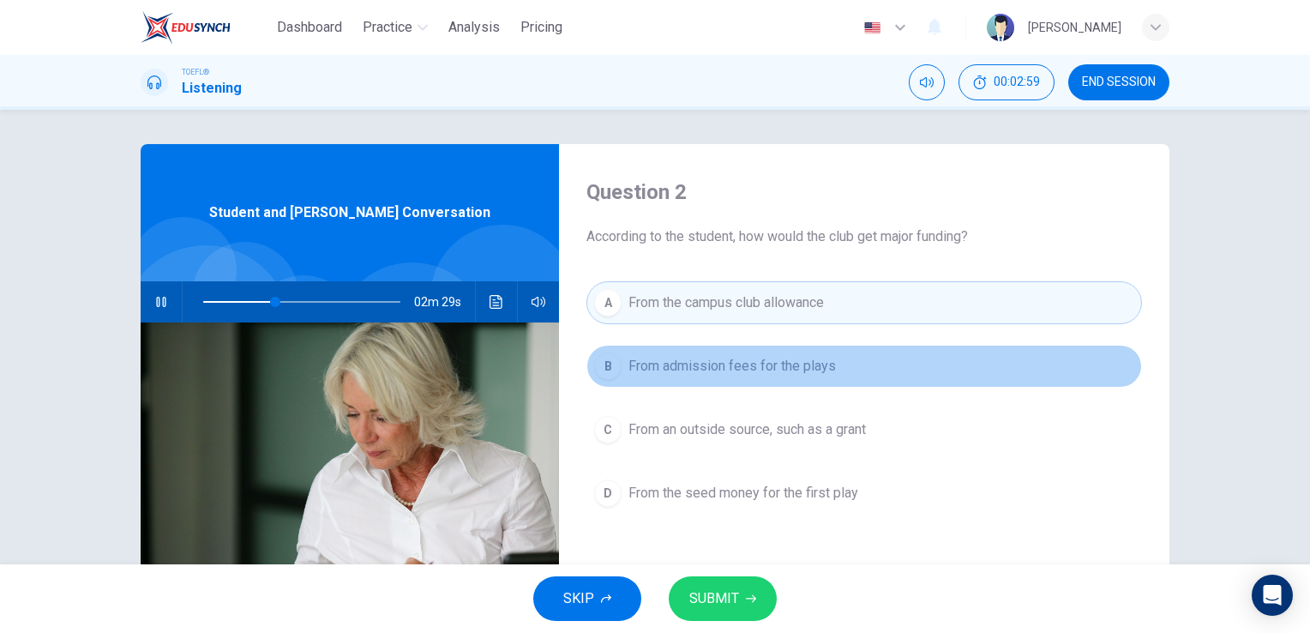
click at [791, 364] on span "From admission fees for the plays" at bounding box center [731, 366] width 207 height 21
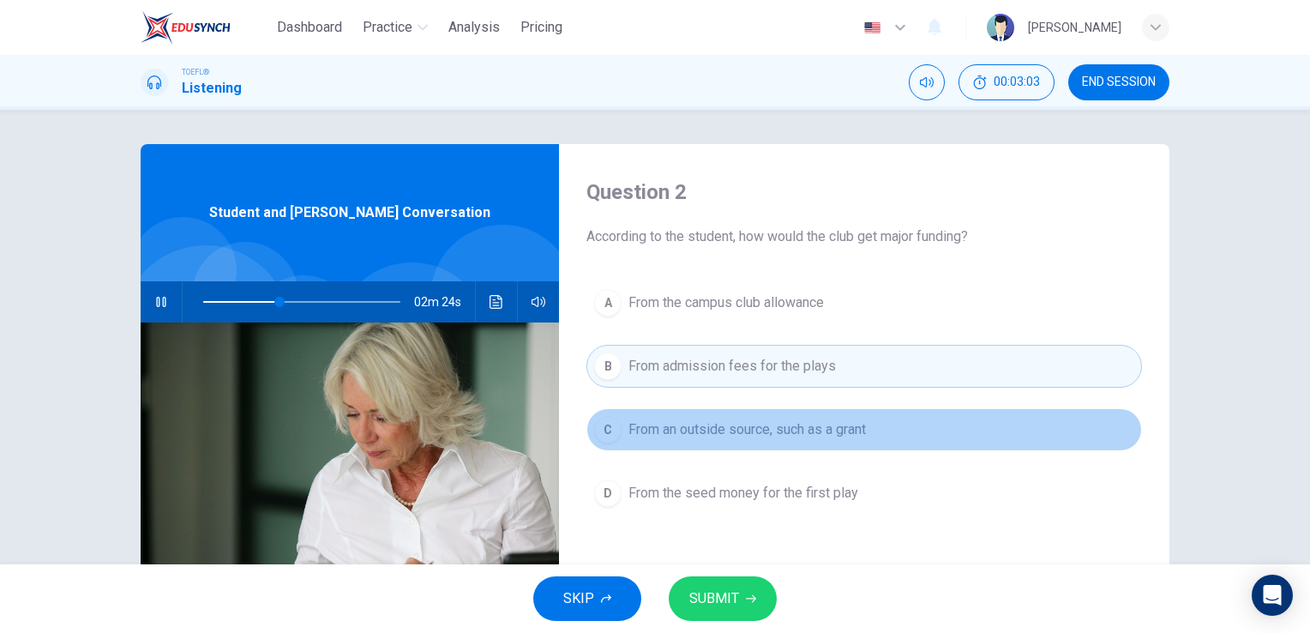
click at [785, 424] on span "From an outside source, such as a grant" at bounding box center [747, 429] width 238 height 21
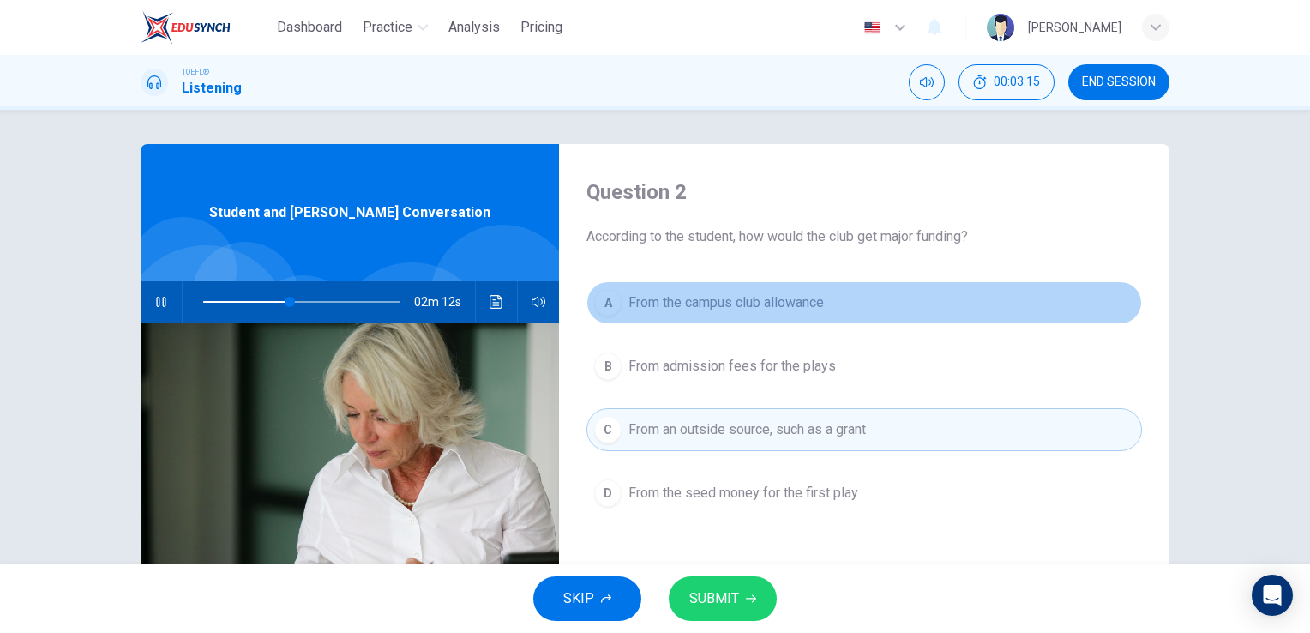
click at [793, 319] on button "A From the campus club allowance" at bounding box center [864, 302] width 556 height 43
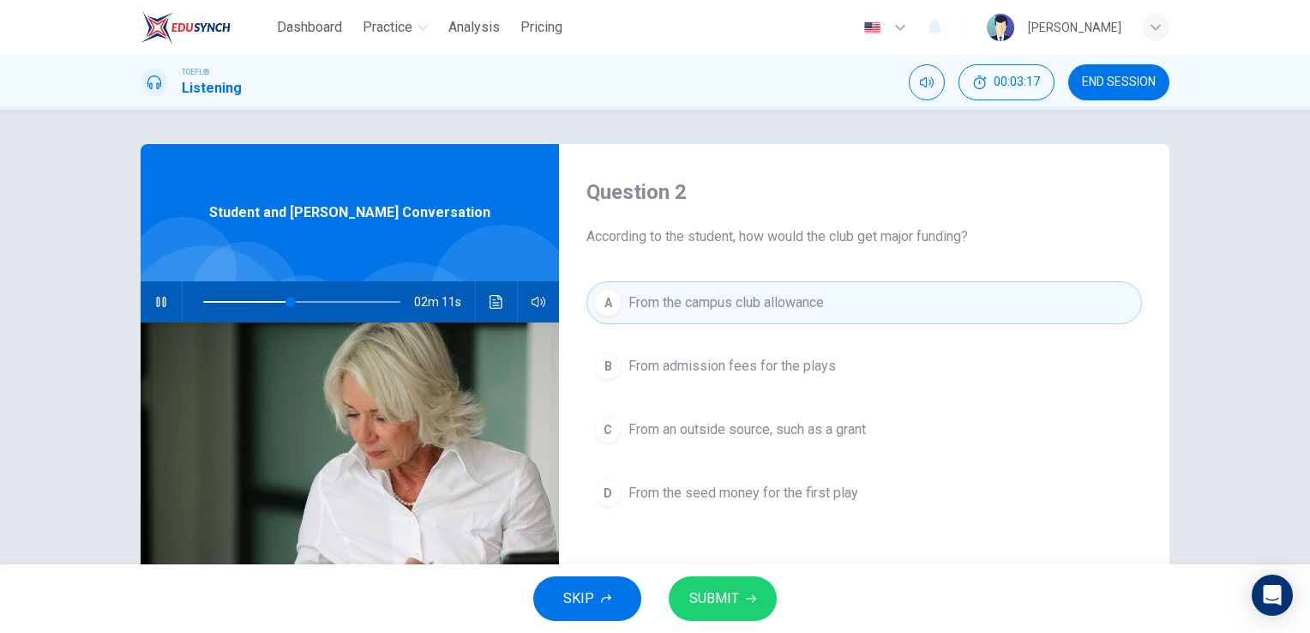
click at [796, 359] on span "From admission fees for the plays" at bounding box center [731, 366] width 207 height 21
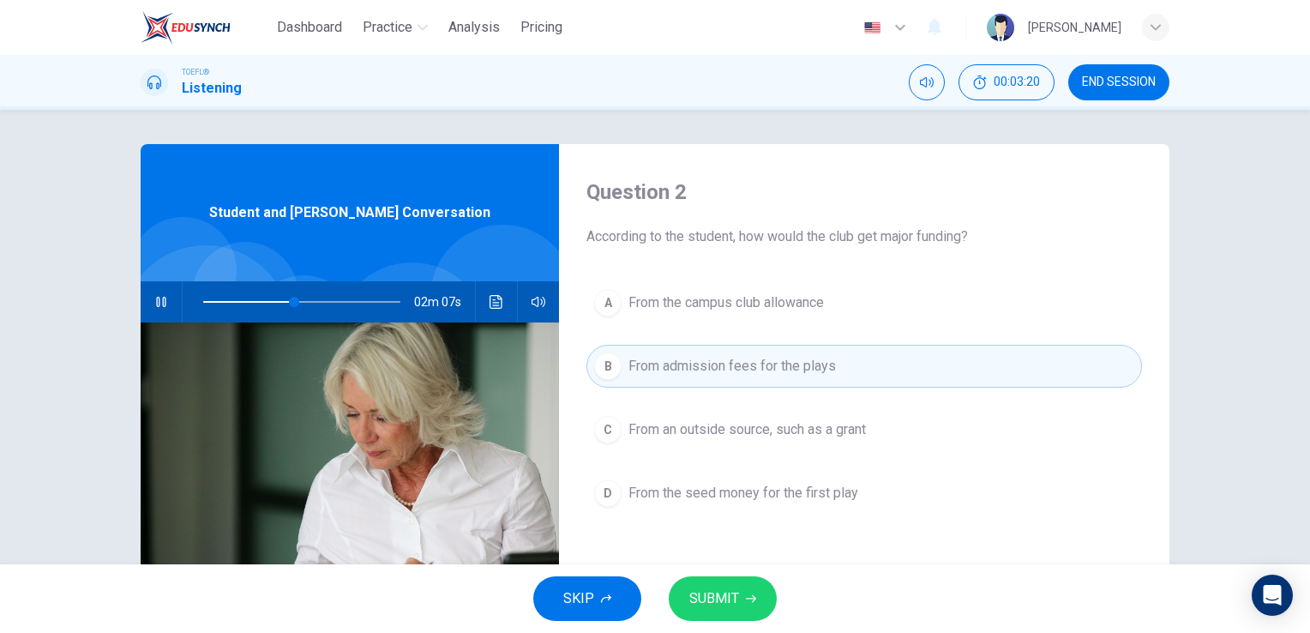
click at [784, 442] on button "C From an outside source, such as a grant" at bounding box center [864, 429] width 556 height 43
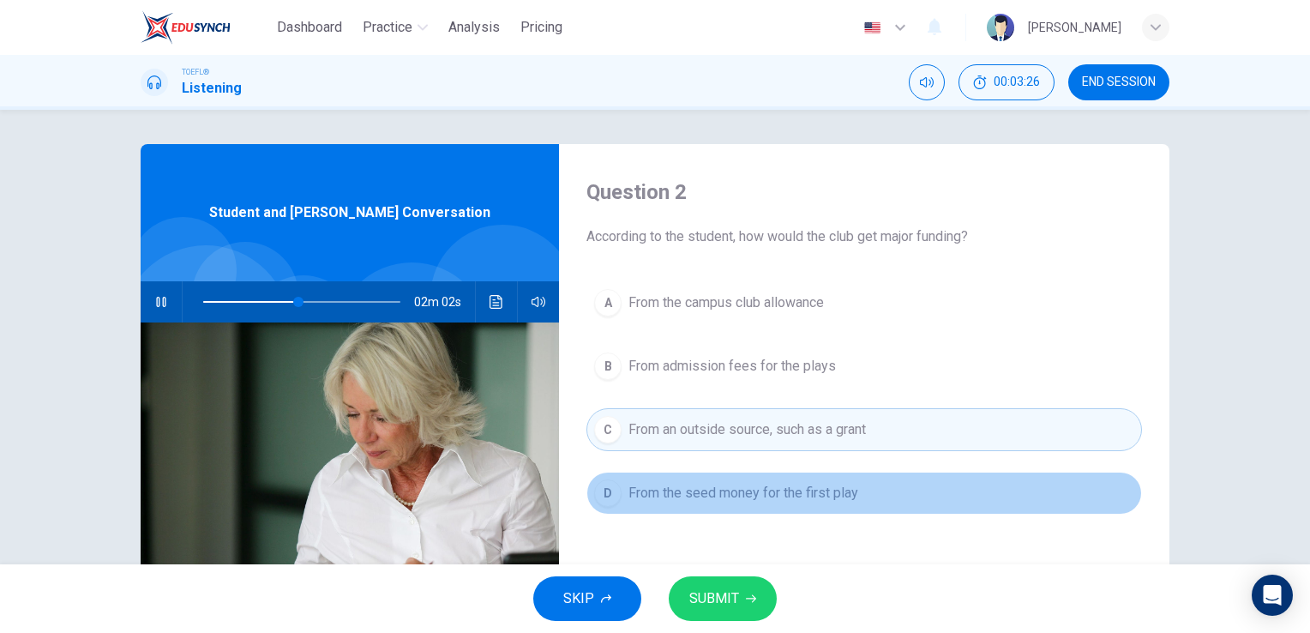
click at [751, 478] on button "D From the seed money for the first play" at bounding box center [864, 493] width 556 height 43
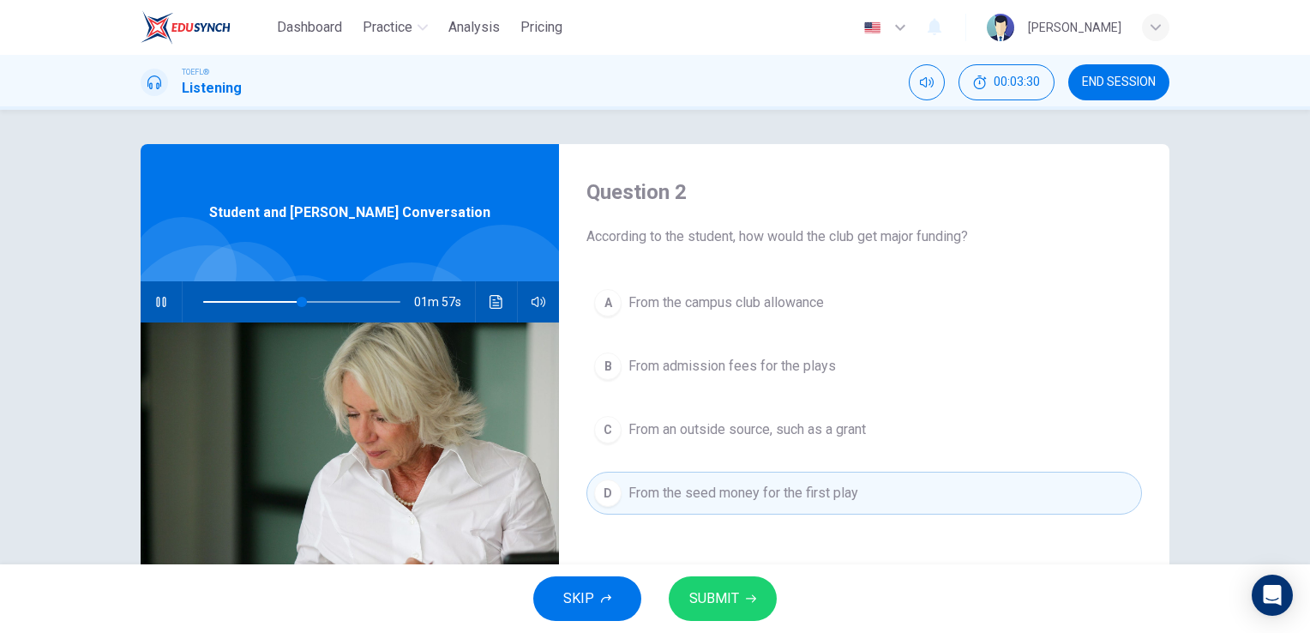
click at [737, 598] on span "SUBMIT" at bounding box center [714, 598] width 50 height 24
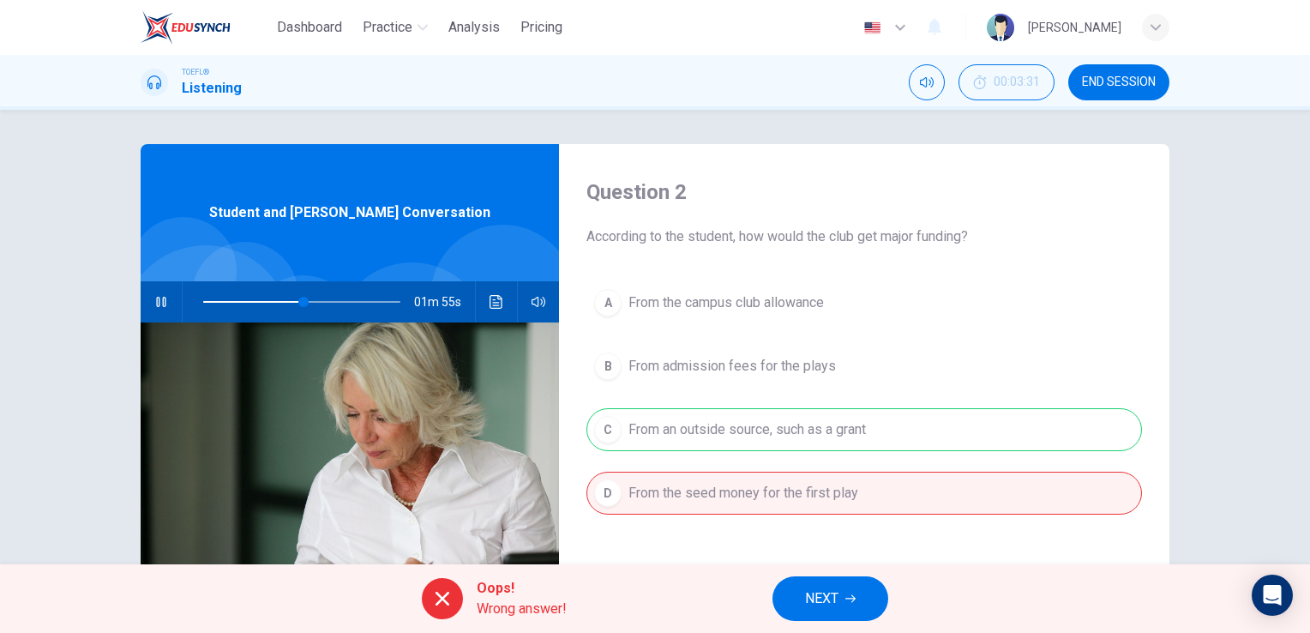
click at [805, 587] on span "NEXT" at bounding box center [821, 598] width 33 height 24
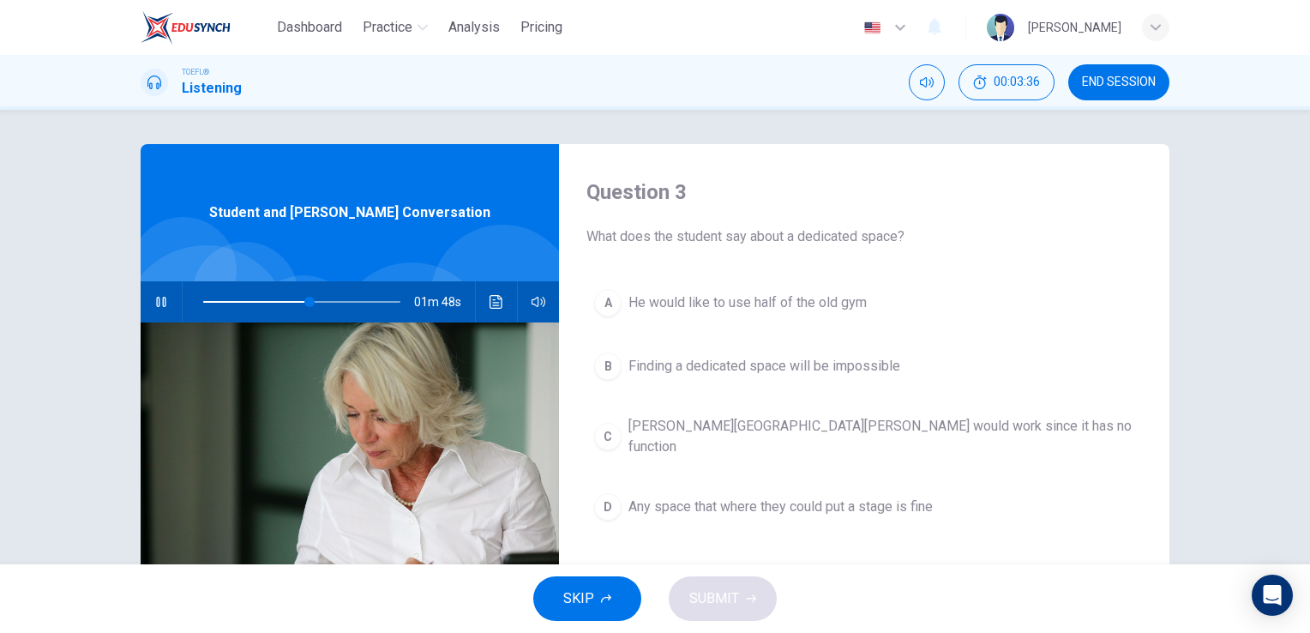
click at [723, 321] on button "A He would like to use half of the old gym" at bounding box center [864, 302] width 556 height 43
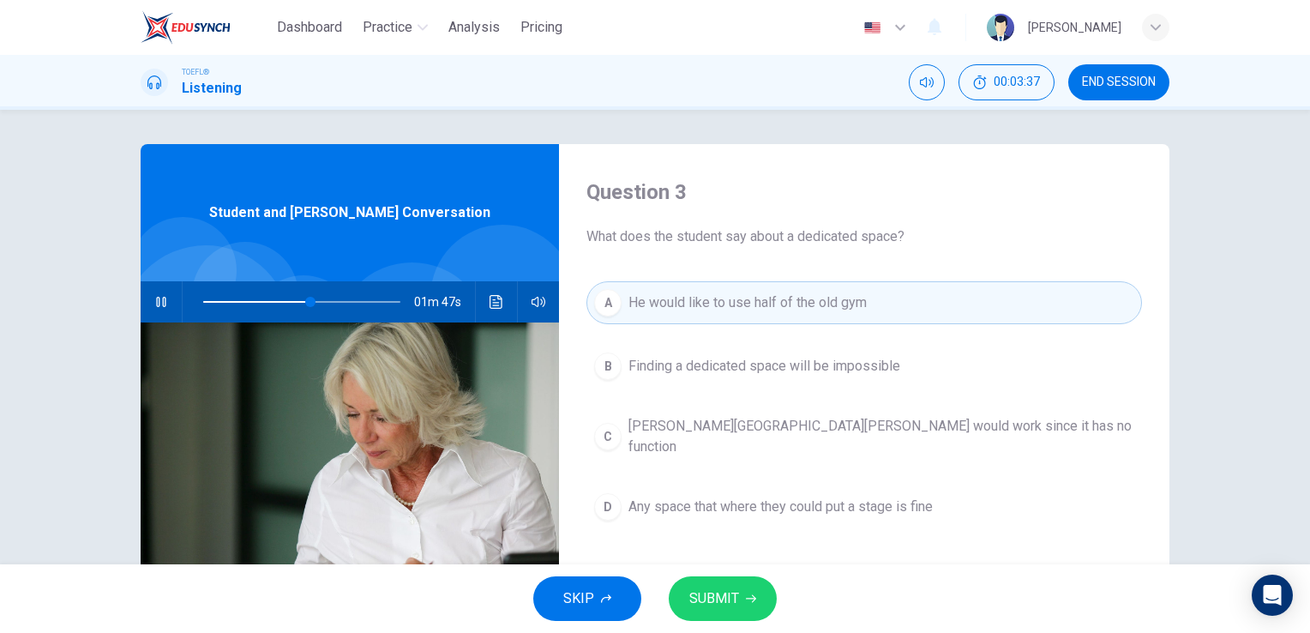
click at [724, 381] on button "B Finding a dedicated space will be impossible" at bounding box center [864, 366] width 556 height 43
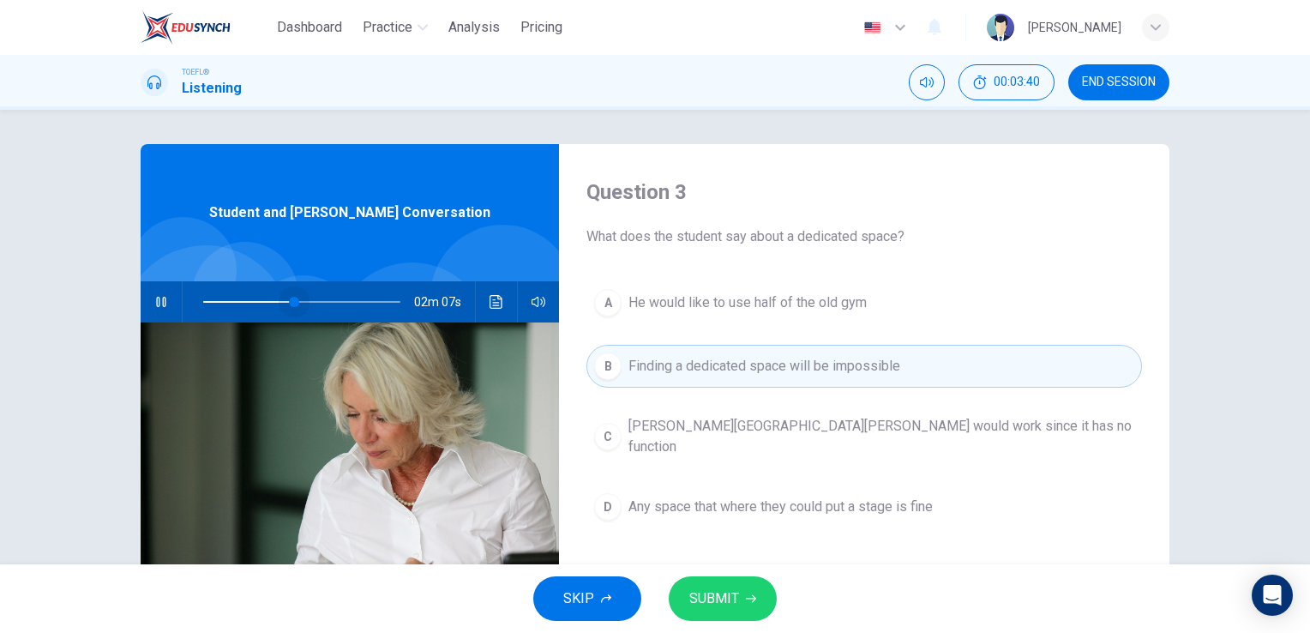
drag, startPoint x: 305, startPoint y: 297, endPoint x: 290, endPoint y: 297, distance: 15.4
click at [290, 297] on span at bounding box center [294, 302] width 10 height 10
drag, startPoint x: 292, startPoint y: 301, endPoint x: 275, endPoint y: 301, distance: 17.1
click at [275, 301] on span at bounding box center [280, 302] width 10 height 10
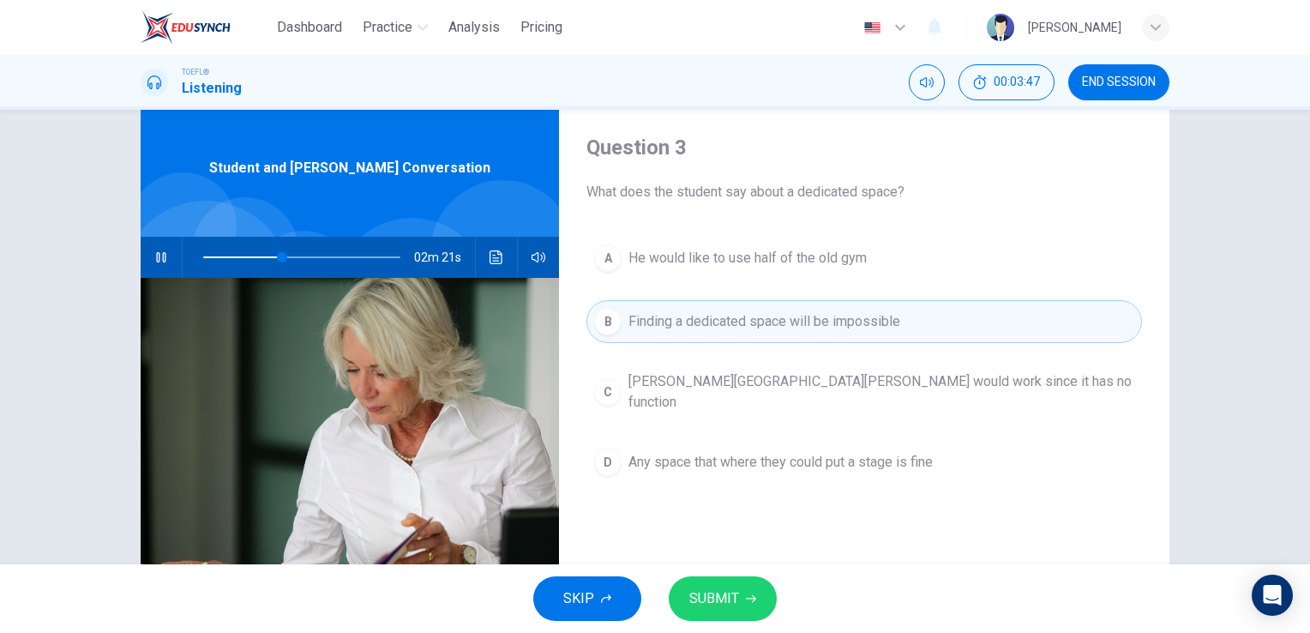
scroll to position [86, 0]
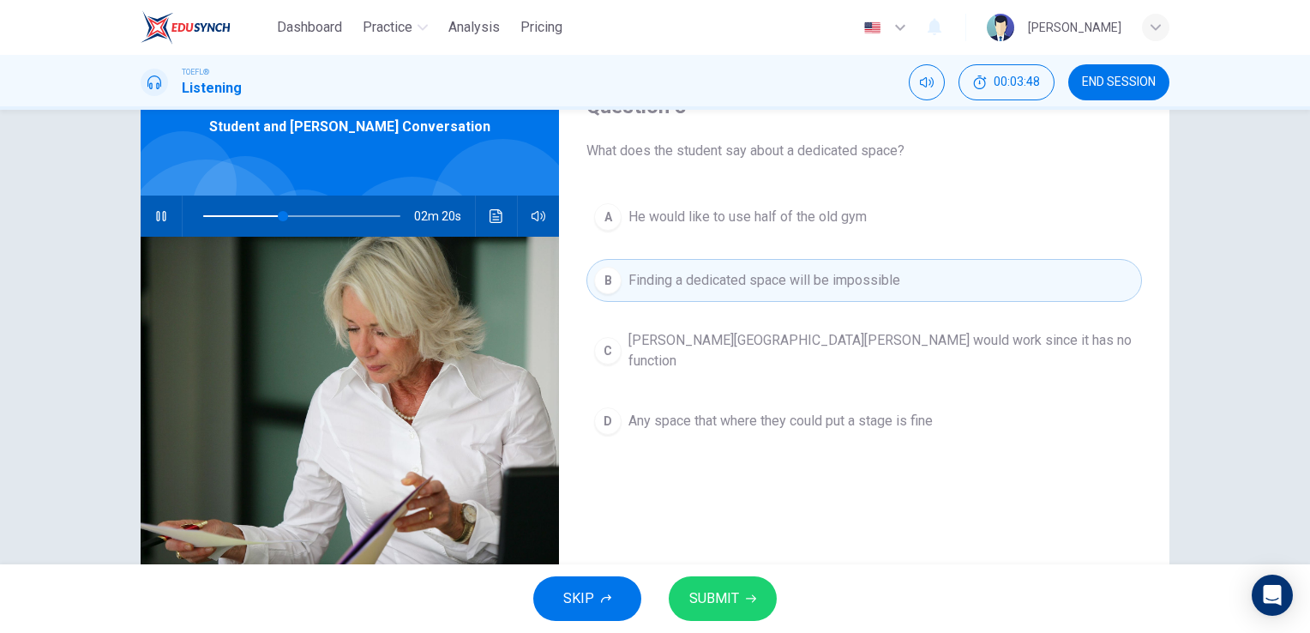
click at [490, 220] on icon "Click to see the audio transcription" at bounding box center [496, 216] width 13 height 14
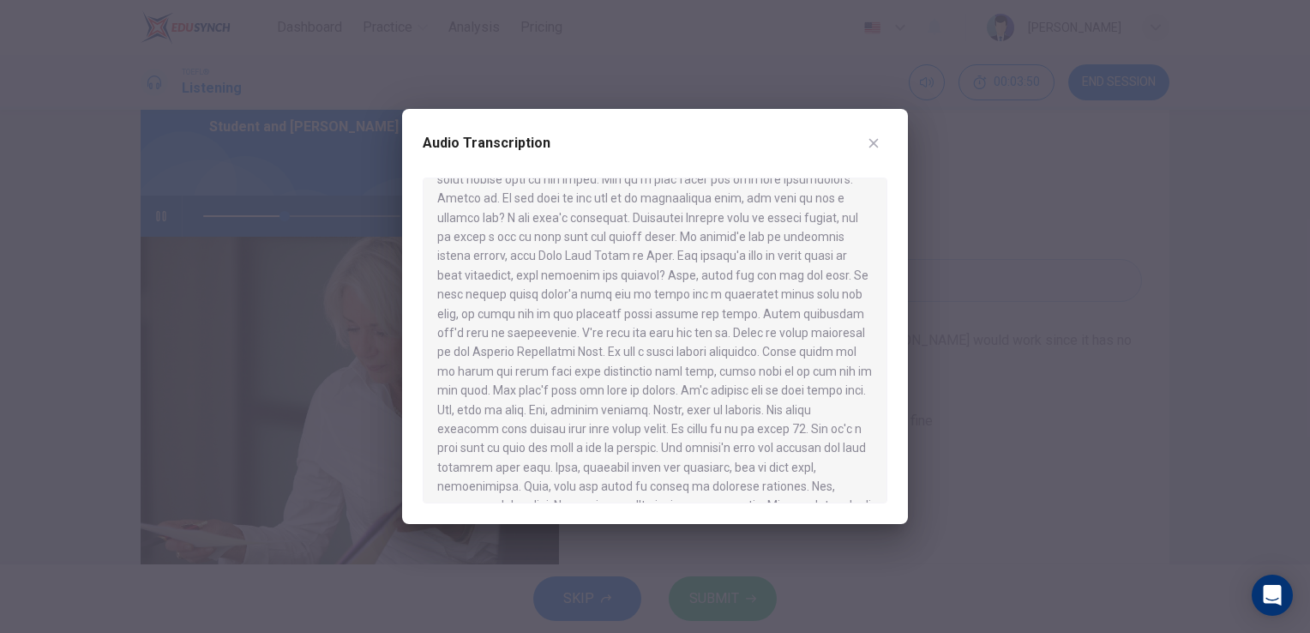
scroll to position [471, 0]
click at [894, 129] on div "Audio Transcription" at bounding box center [655, 316] width 506 height 415
click at [869, 144] on icon "button" at bounding box center [874, 143] width 14 height 14
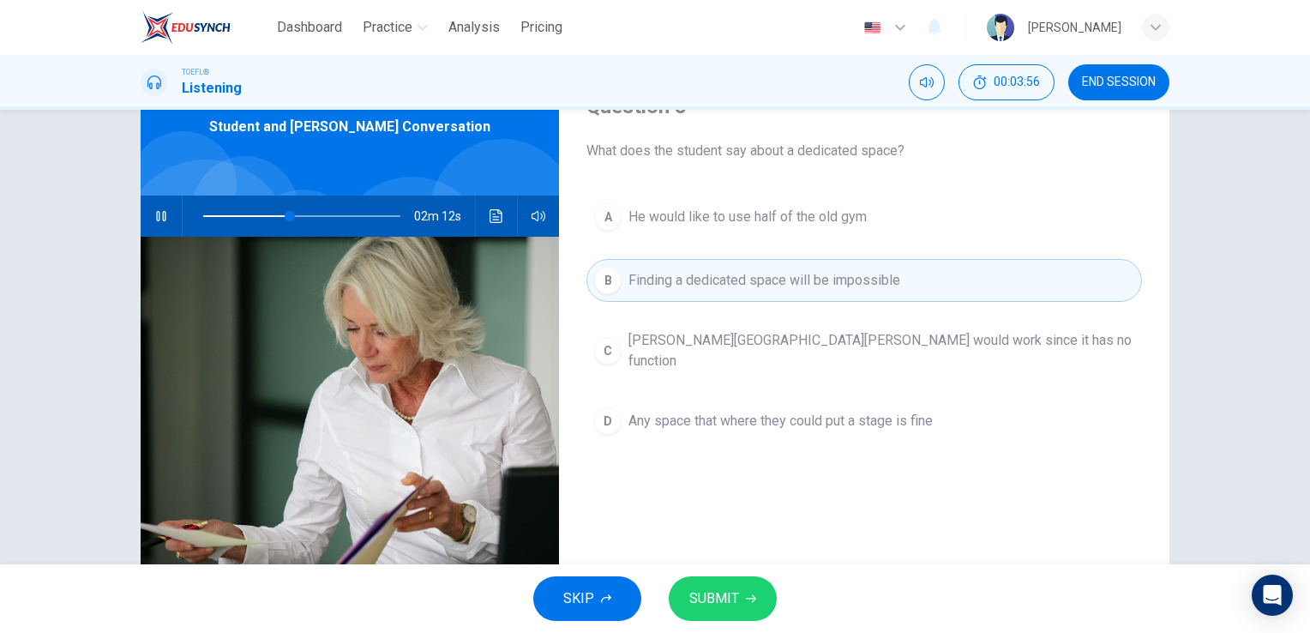
click at [710, 411] on span "Any space that where they could put a stage is fine" at bounding box center [780, 421] width 304 height 21
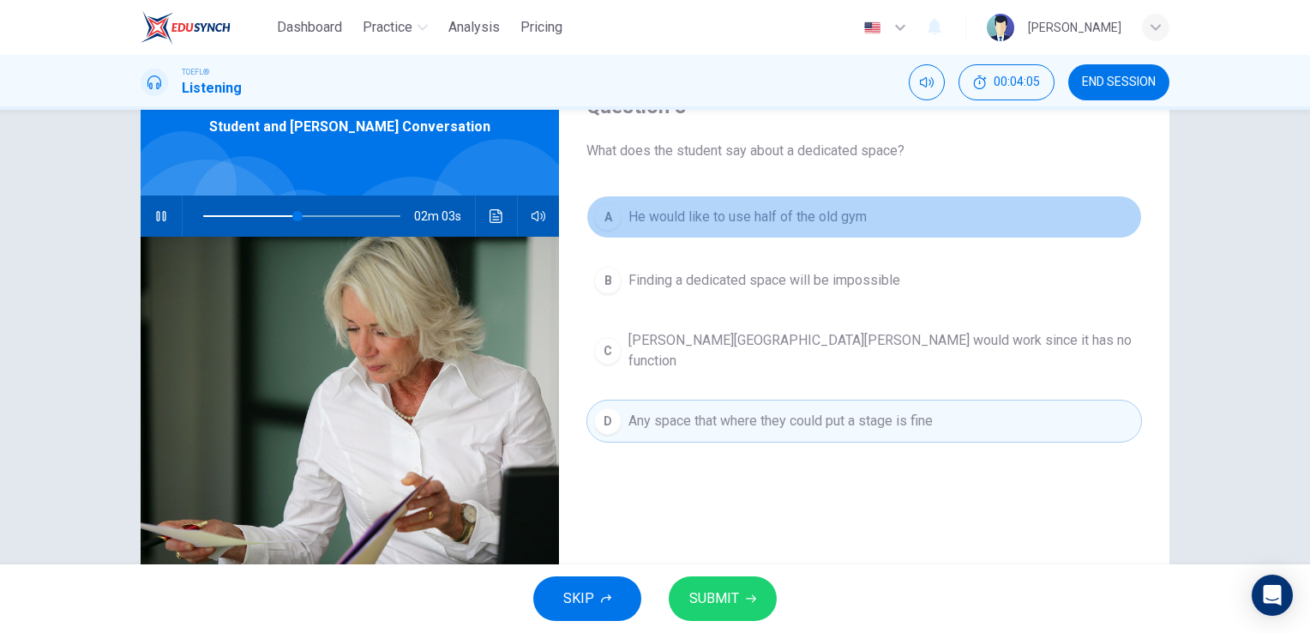
click at [768, 229] on button "A He would like to use half of the old gym" at bounding box center [864, 216] width 556 height 43
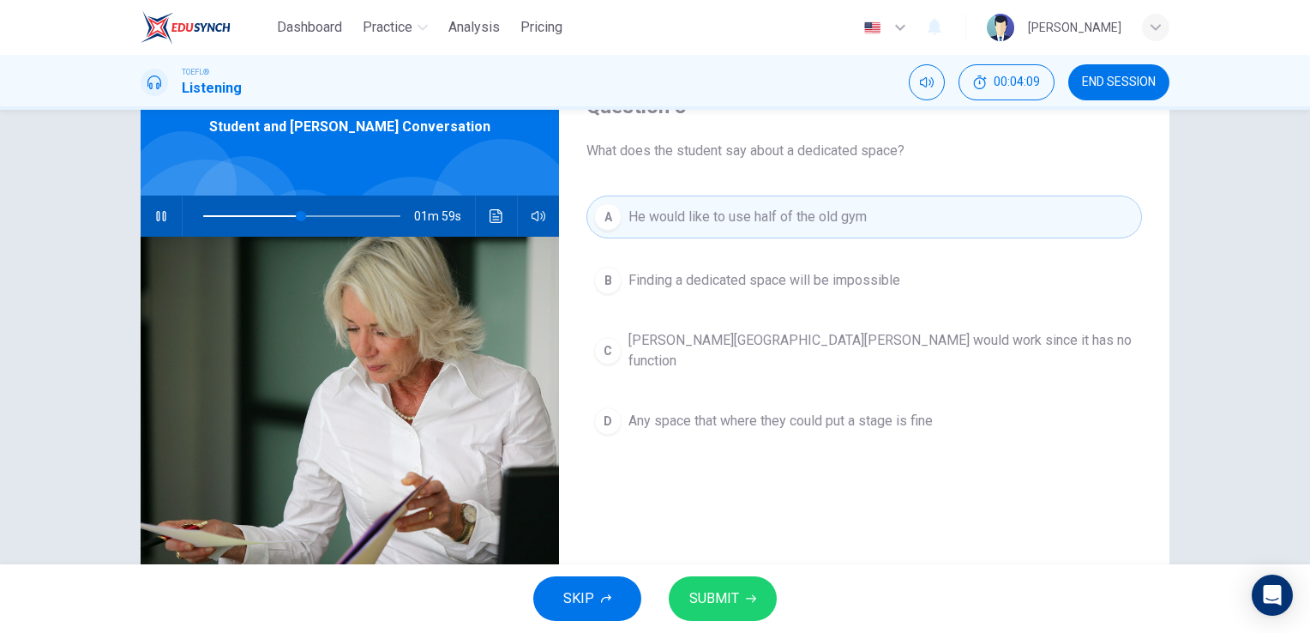
click at [736, 307] on div "A He would like to use half of the old gym B Finding a dedicated space will be …" at bounding box center [864, 335] width 556 height 281
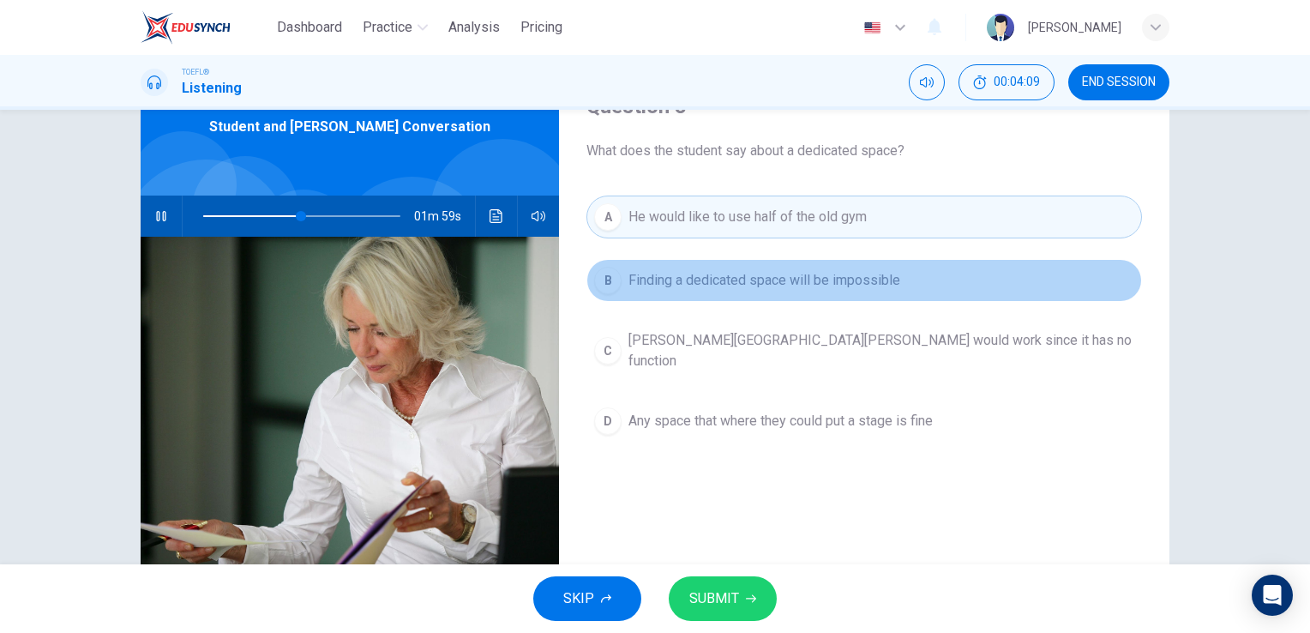
click at [744, 299] on button "B Finding a dedicated space will be impossible" at bounding box center [864, 280] width 556 height 43
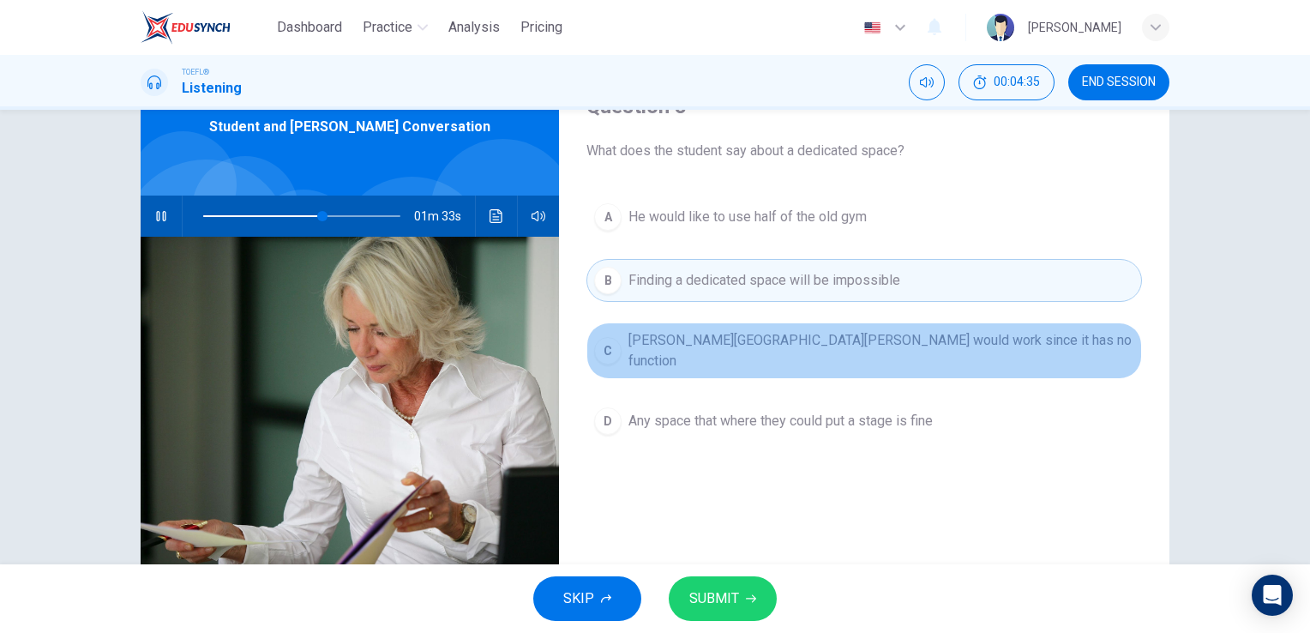
click at [710, 350] on span "Holbrook Hall would work since it has no function" at bounding box center [881, 350] width 506 height 41
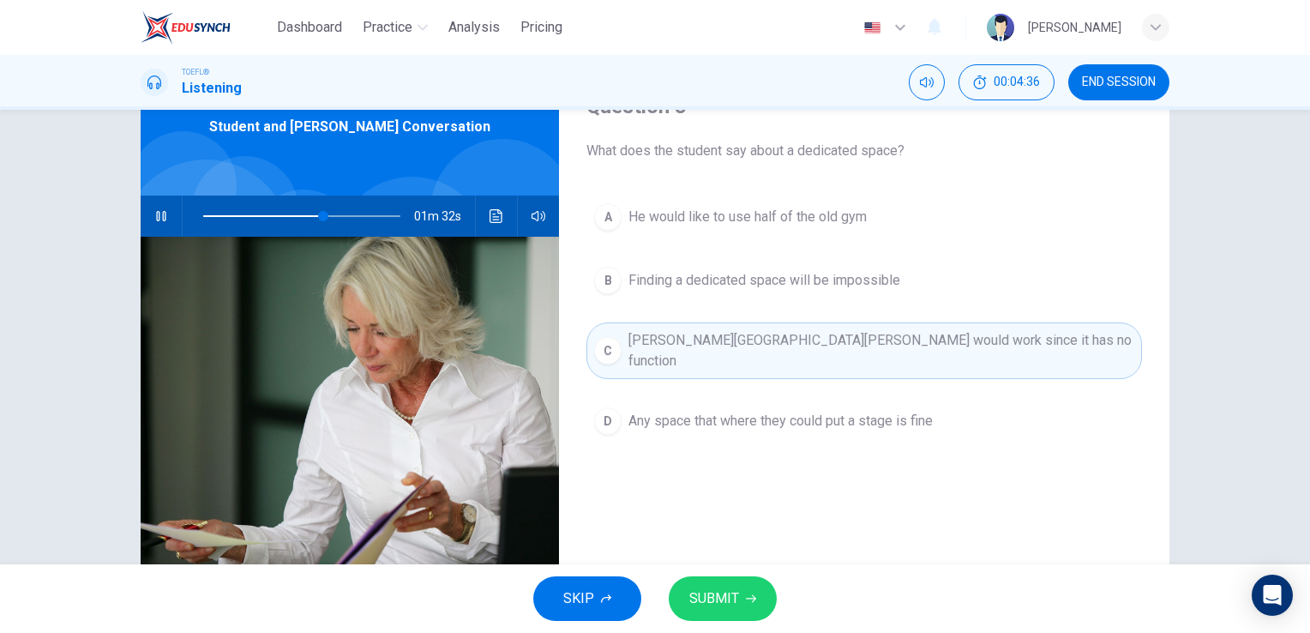
click at [700, 411] on span "Any space that where they could put a stage is fine" at bounding box center [780, 421] width 304 height 21
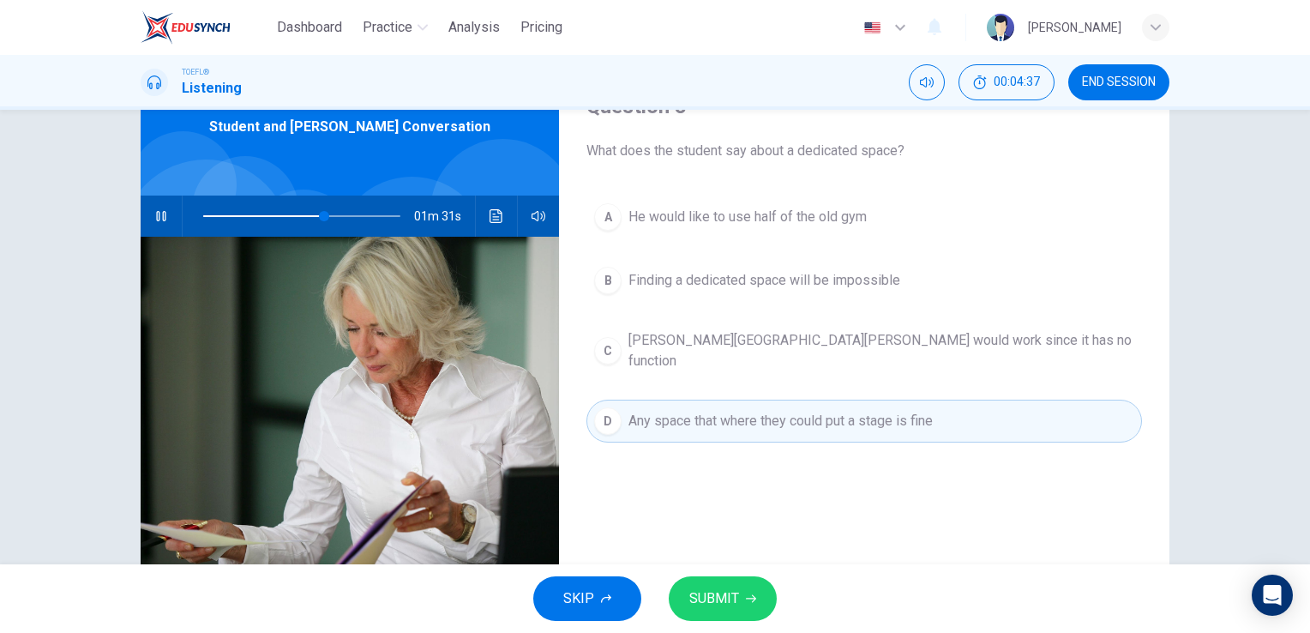
click at [739, 232] on button "A He would like to use half of the old gym" at bounding box center [864, 216] width 556 height 43
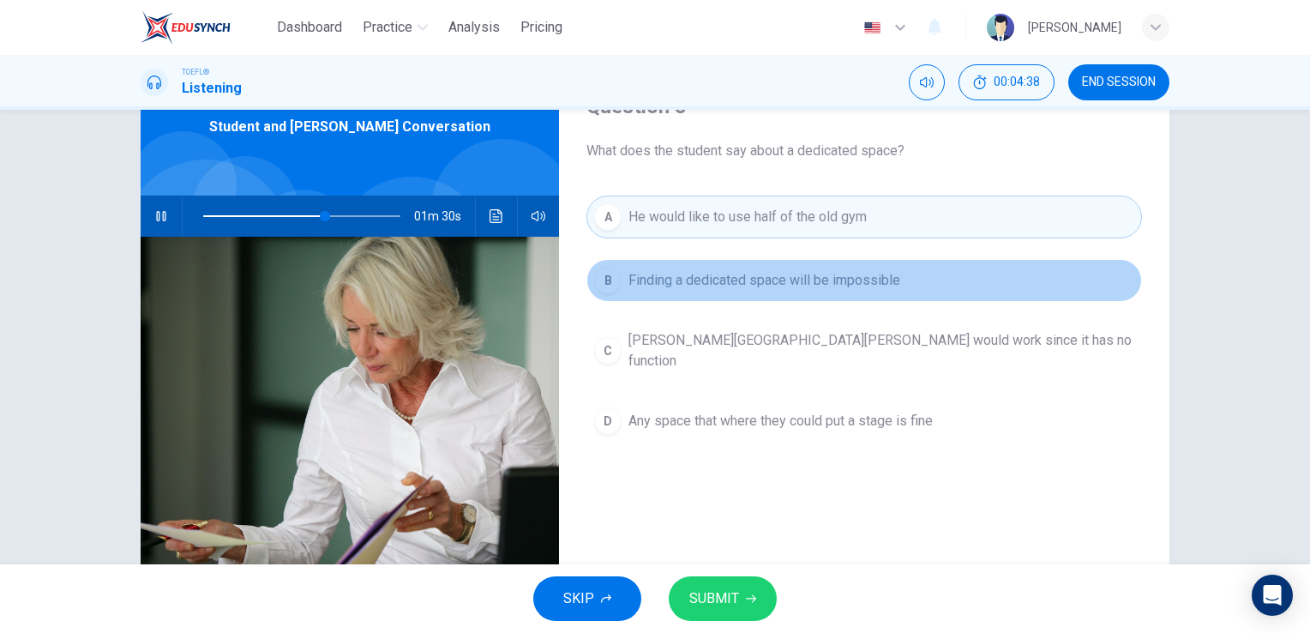
click at [725, 286] on span "Finding a dedicated space will be impossible" at bounding box center [764, 280] width 272 height 21
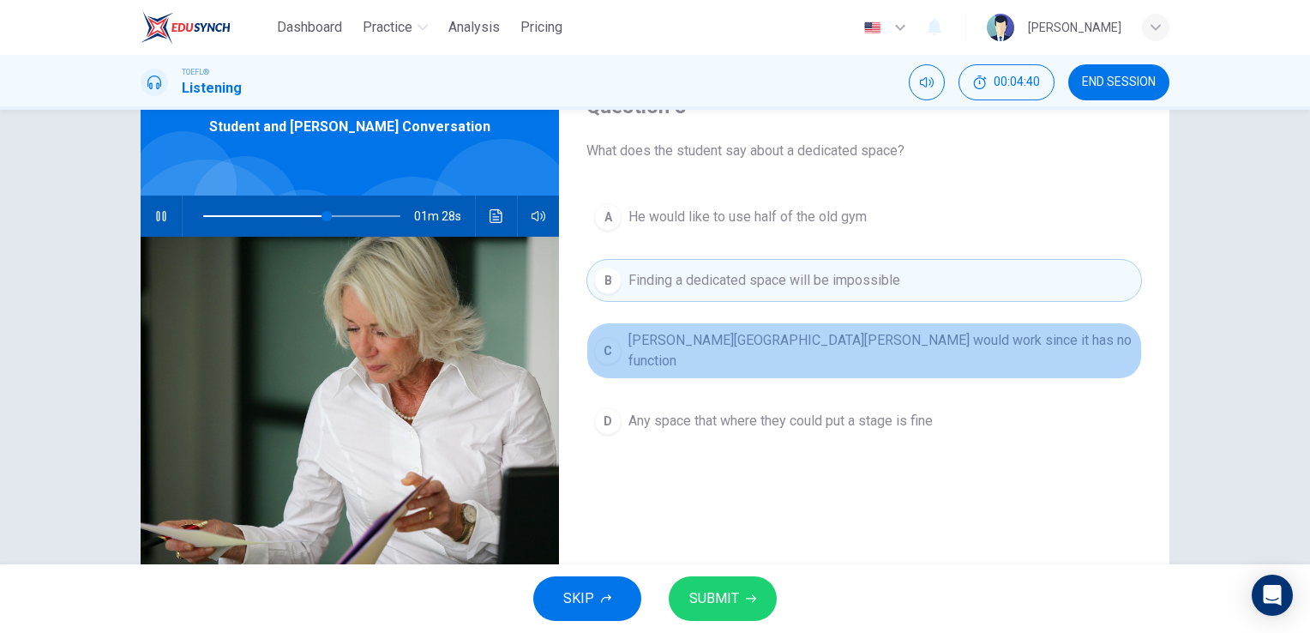
click at [717, 343] on span "Holbrook Hall would work since it has no function" at bounding box center [881, 350] width 506 height 41
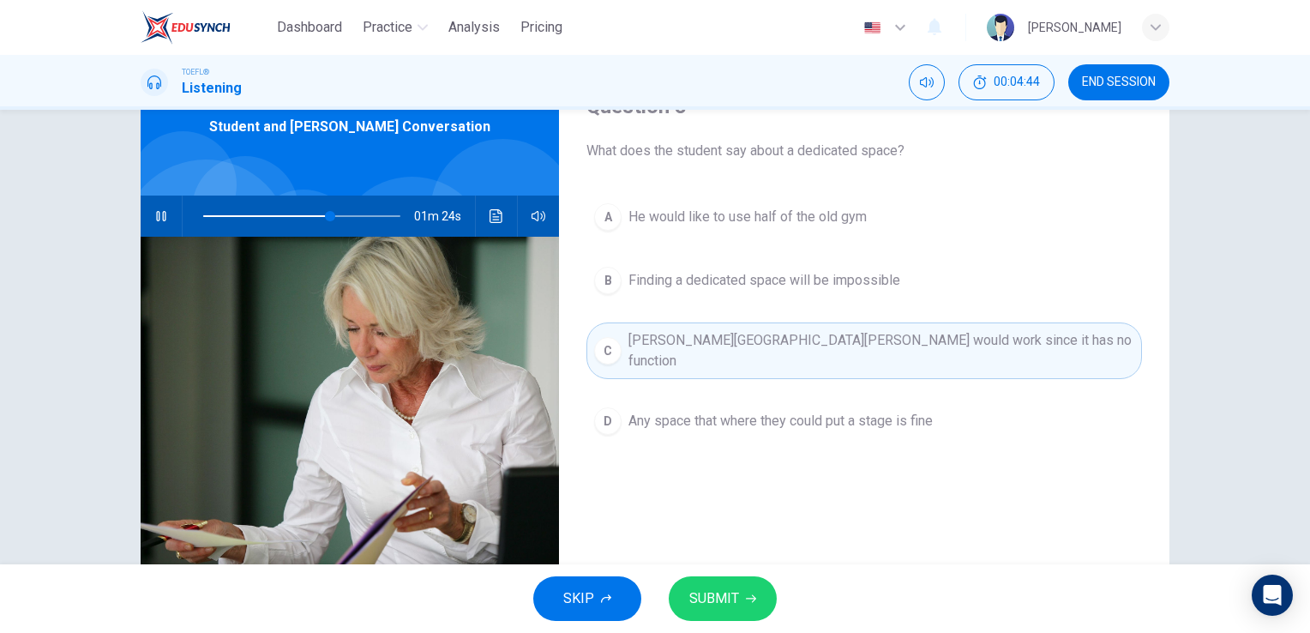
click at [755, 213] on span "He would like to use half of the old gym" at bounding box center [747, 217] width 238 height 21
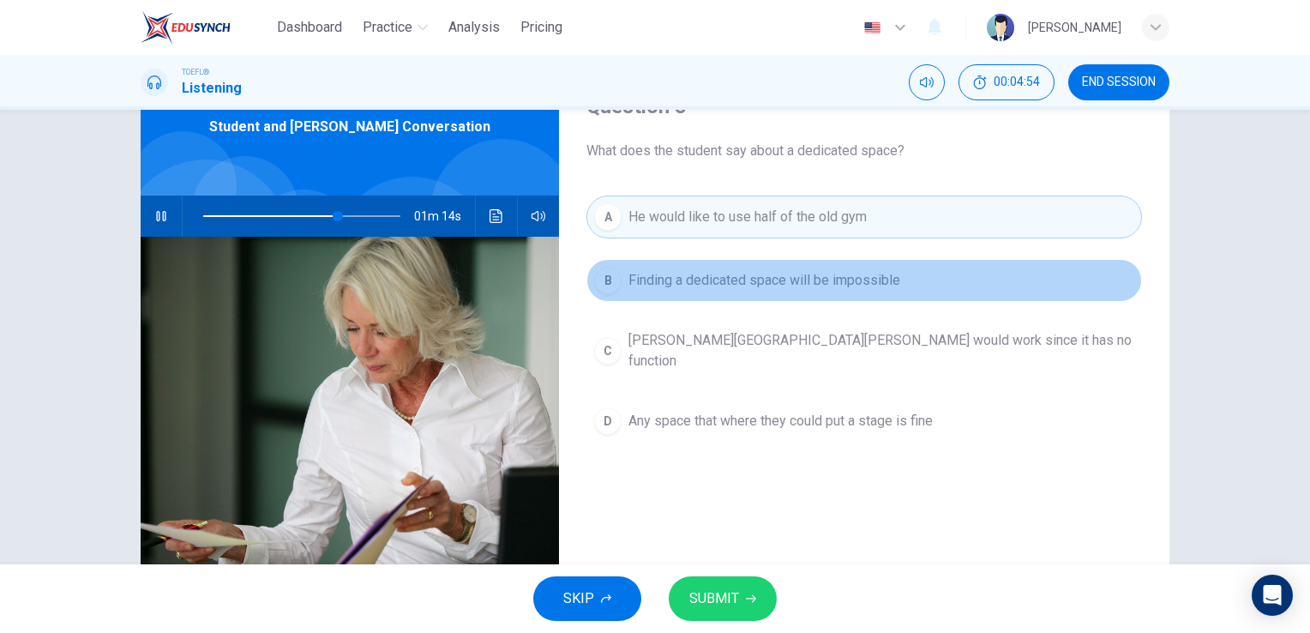
click at [764, 286] on span "Finding a dedicated space will be impossible" at bounding box center [764, 280] width 272 height 21
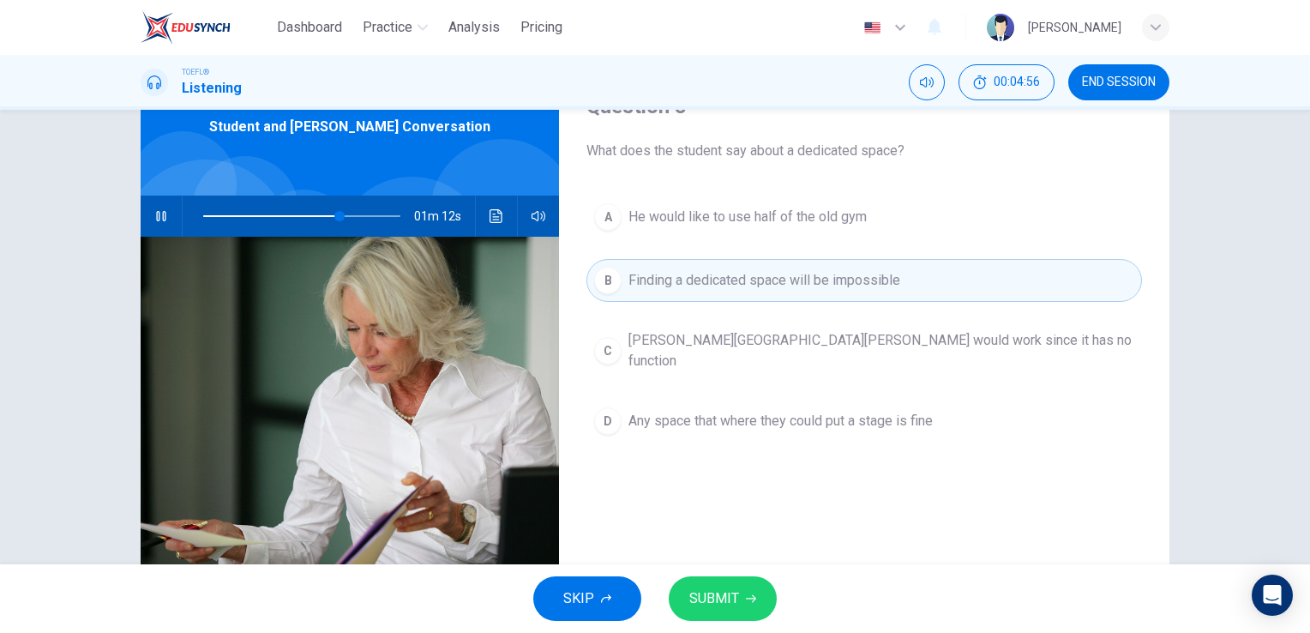
click at [775, 337] on span "Holbrook Hall would work since it has no function" at bounding box center [881, 350] width 506 height 41
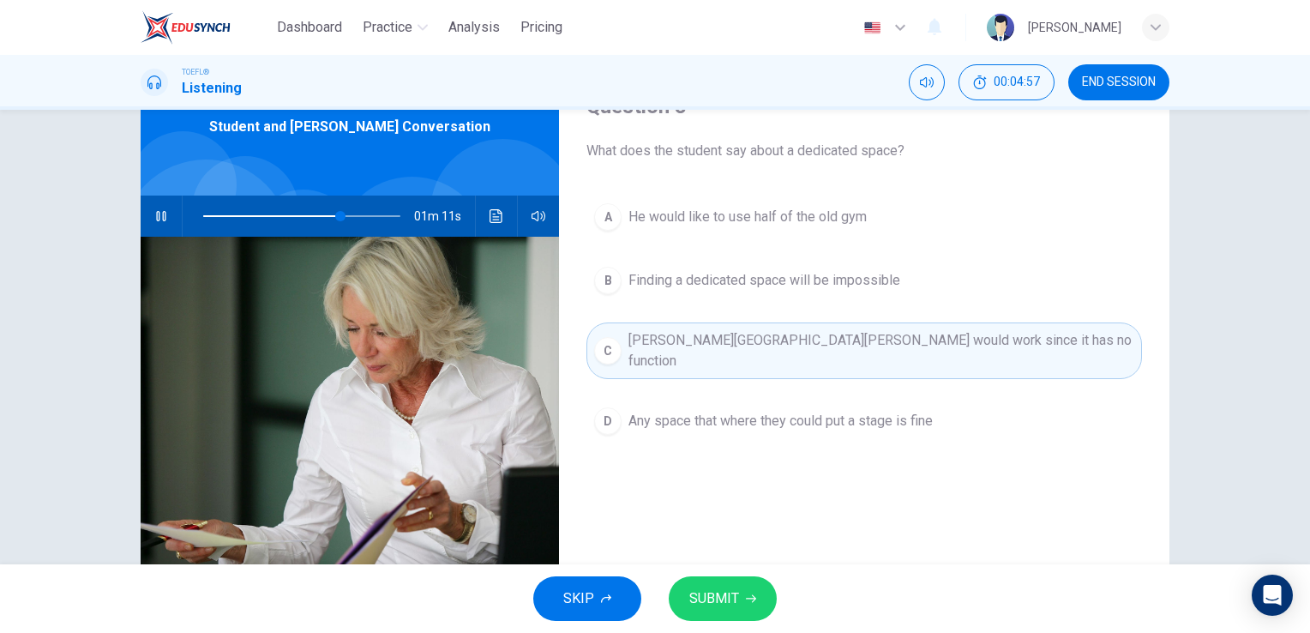
click at [779, 411] on span "Any space that where they could put a stage is fine" at bounding box center [780, 421] width 304 height 21
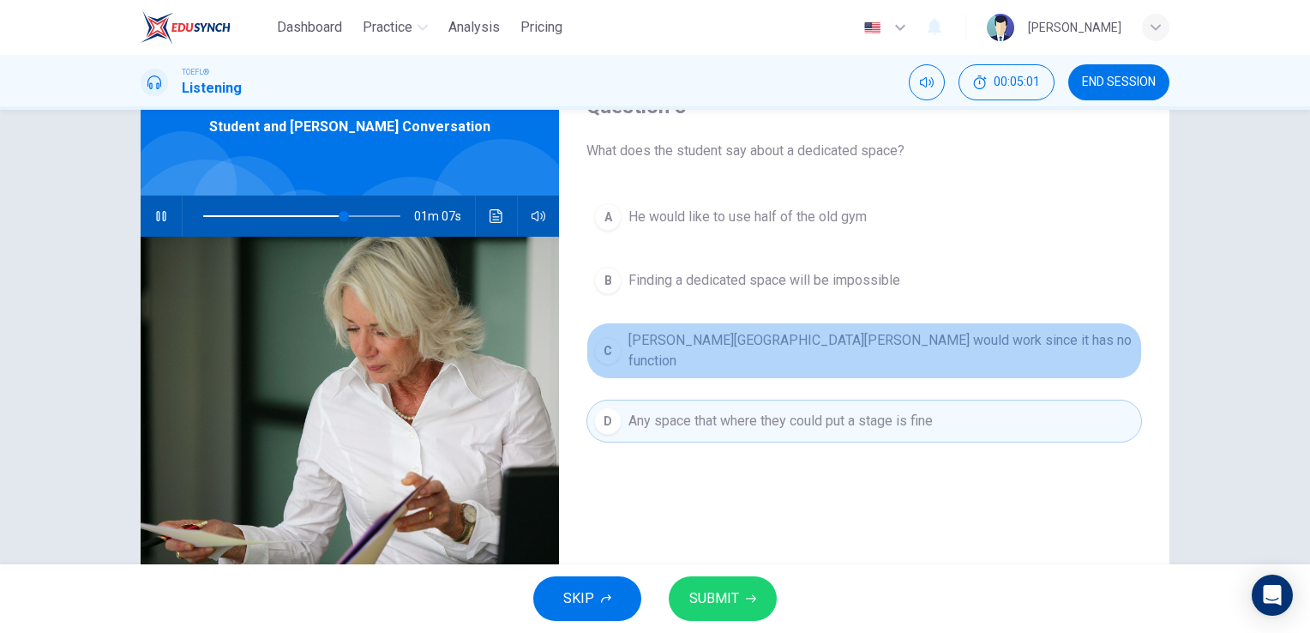
click at [778, 362] on button "C Holbrook Hall would work since it has no function" at bounding box center [864, 350] width 556 height 57
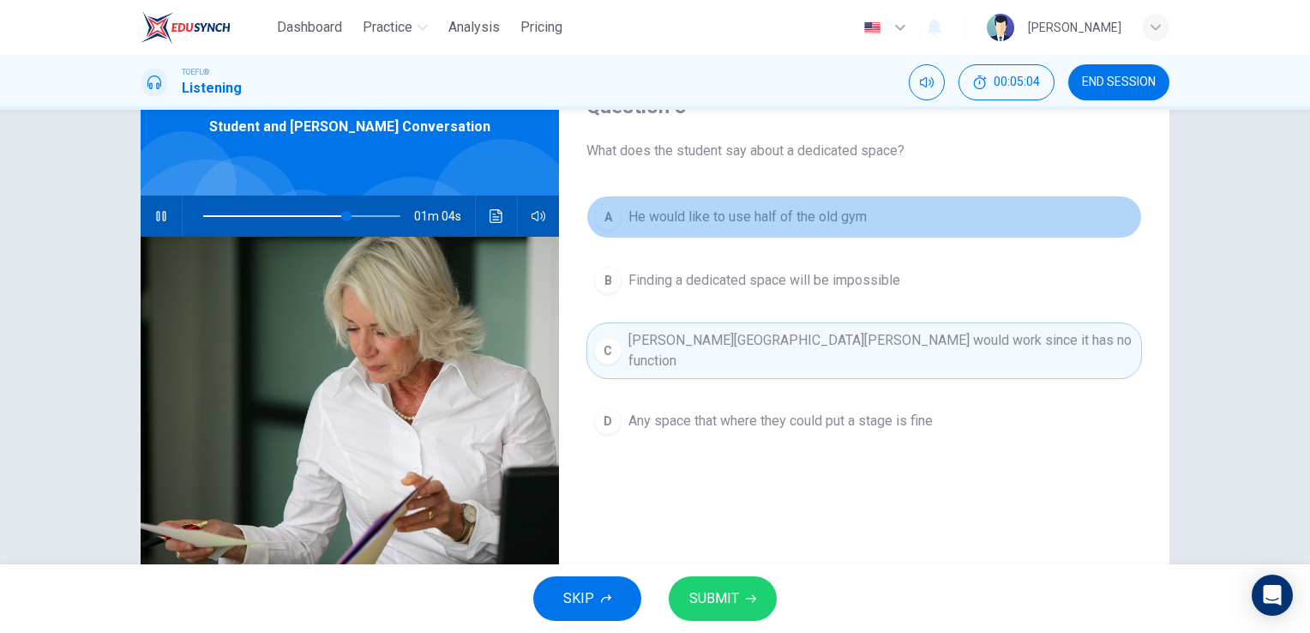
click at [789, 231] on button "A He would like to use half of the old gym" at bounding box center [864, 216] width 556 height 43
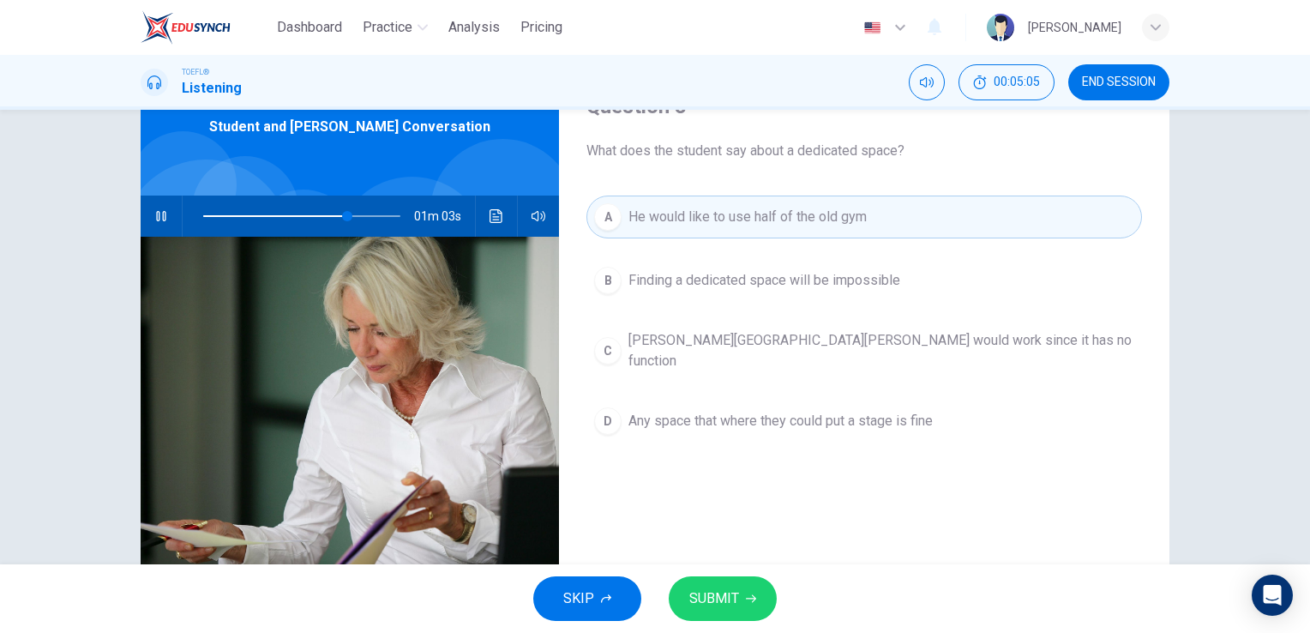
click at [731, 584] on button "SUBMIT" at bounding box center [723, 598] width 108 height 45
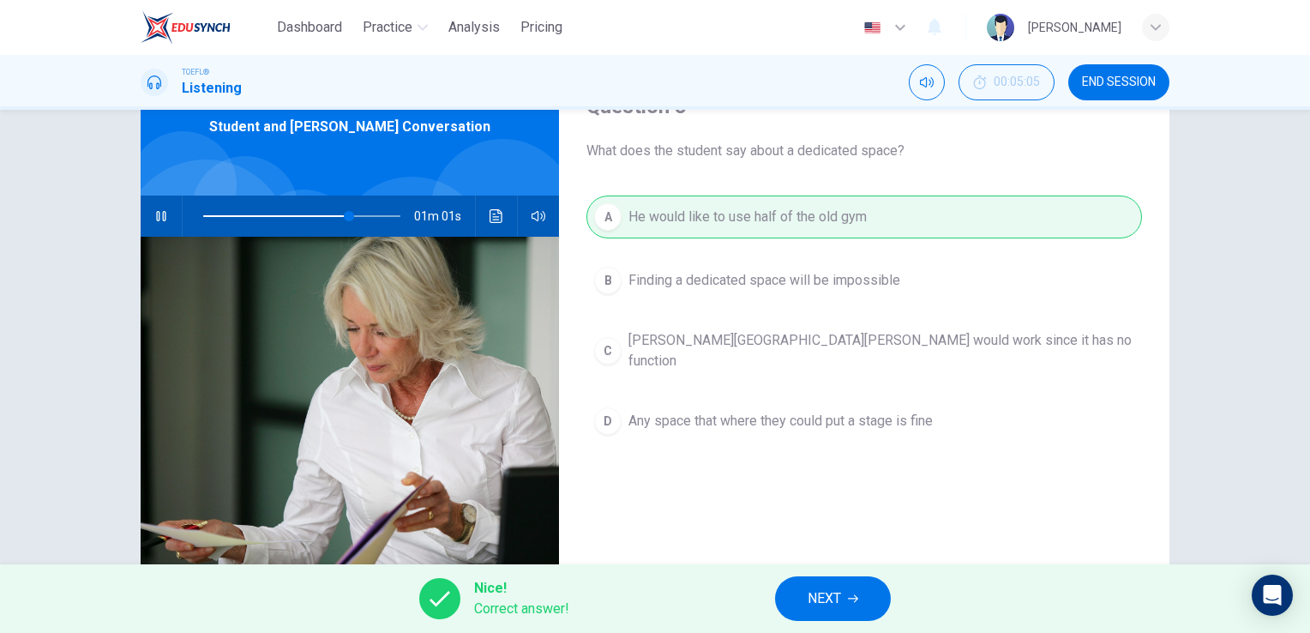
click at [879, 588] on button "NEXT" at bounding box center [833, 598] width 116 height 45
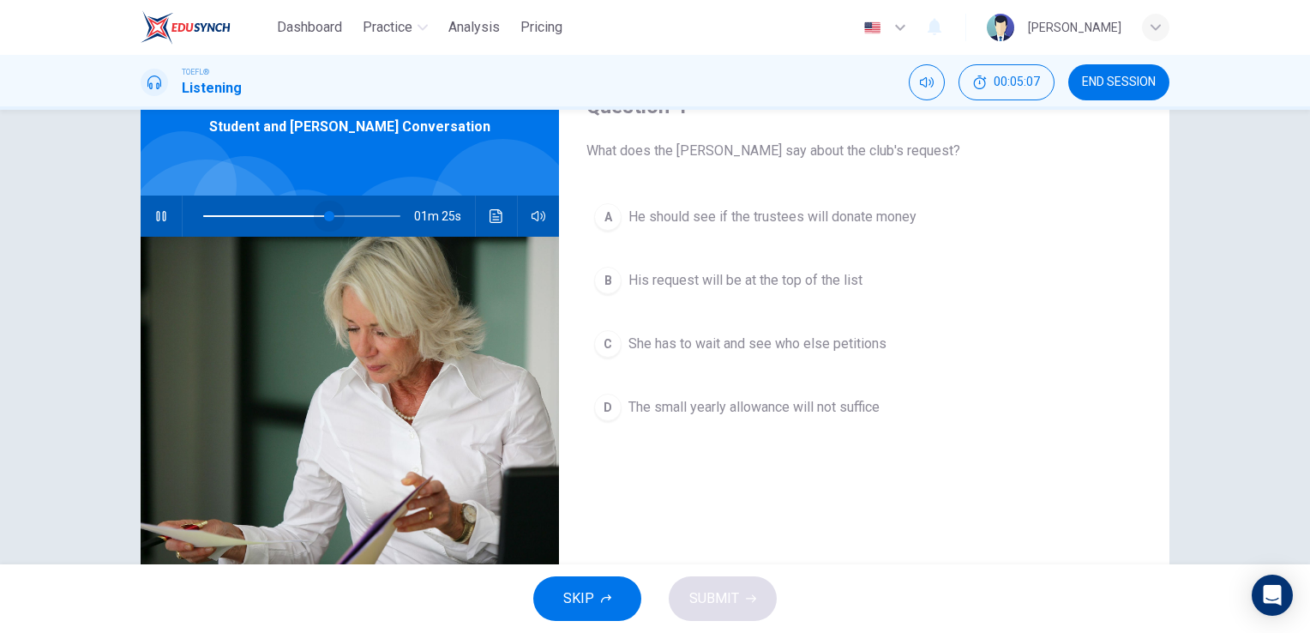
drag, startPoint x: 340, startPoint y: 213, endPoint x: 326, endPoint y: 211, distance: 14.0
click at [326, 211] on span at bounding box center [329, 216] width 10 height 10
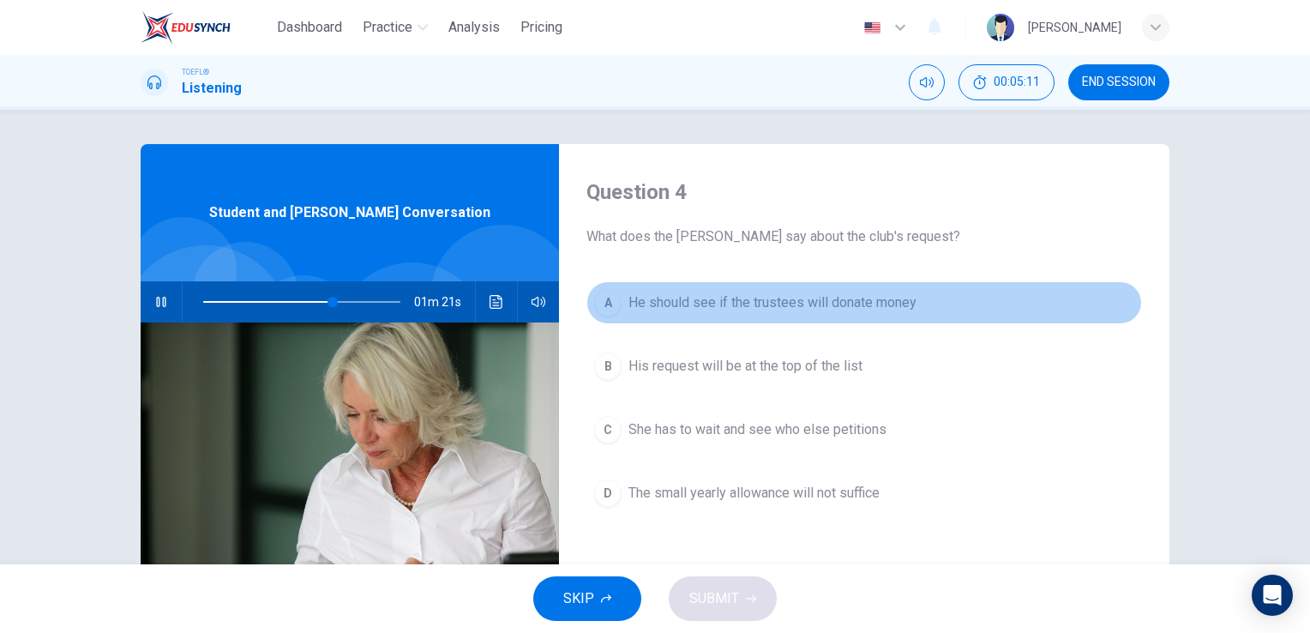
click at [632, 312] on span "He should see if the trustees will donate money" at bounding box center [772, 302] width 288 height 21
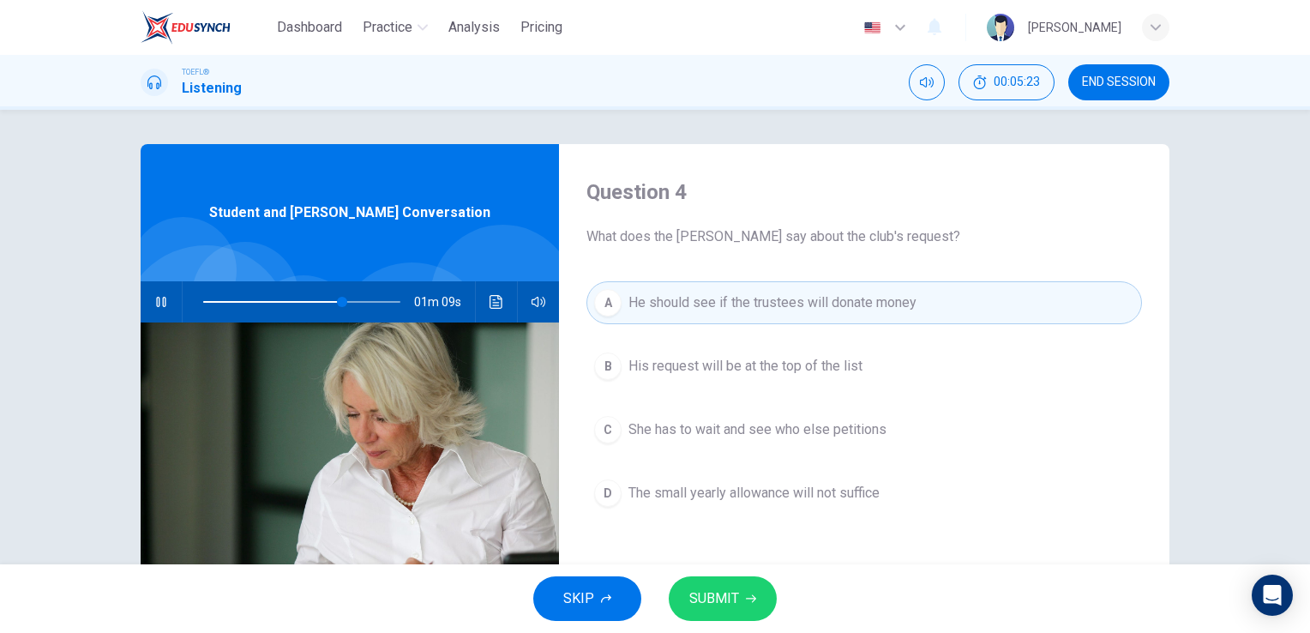
click at [813, 365] on span "His request will be at the top of the list" at bounding box center [745, 366] width 234 height 21
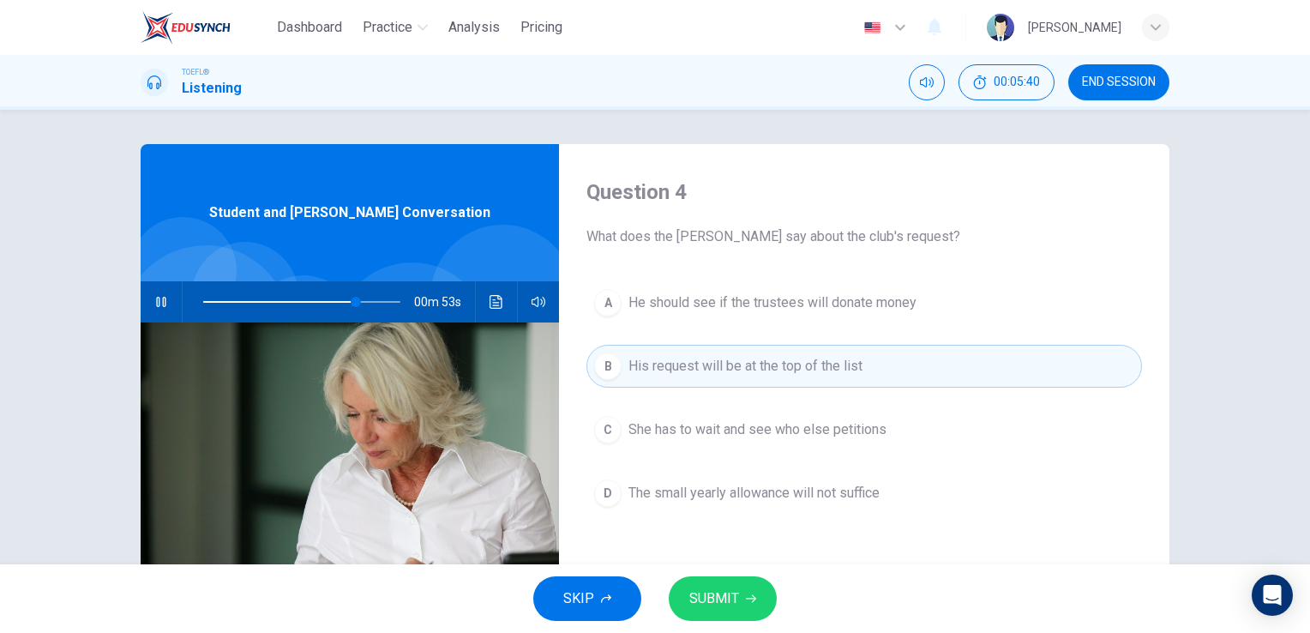
click at [780, 514] on div "A He should see if the trustees will donate money B His request will be at the …" at bounding box center [864, 415] width 556 height 268
click at [788, 483] on span "The small yearly allowance will not suffice" at bounding box center [753, 493] width 251 height 21
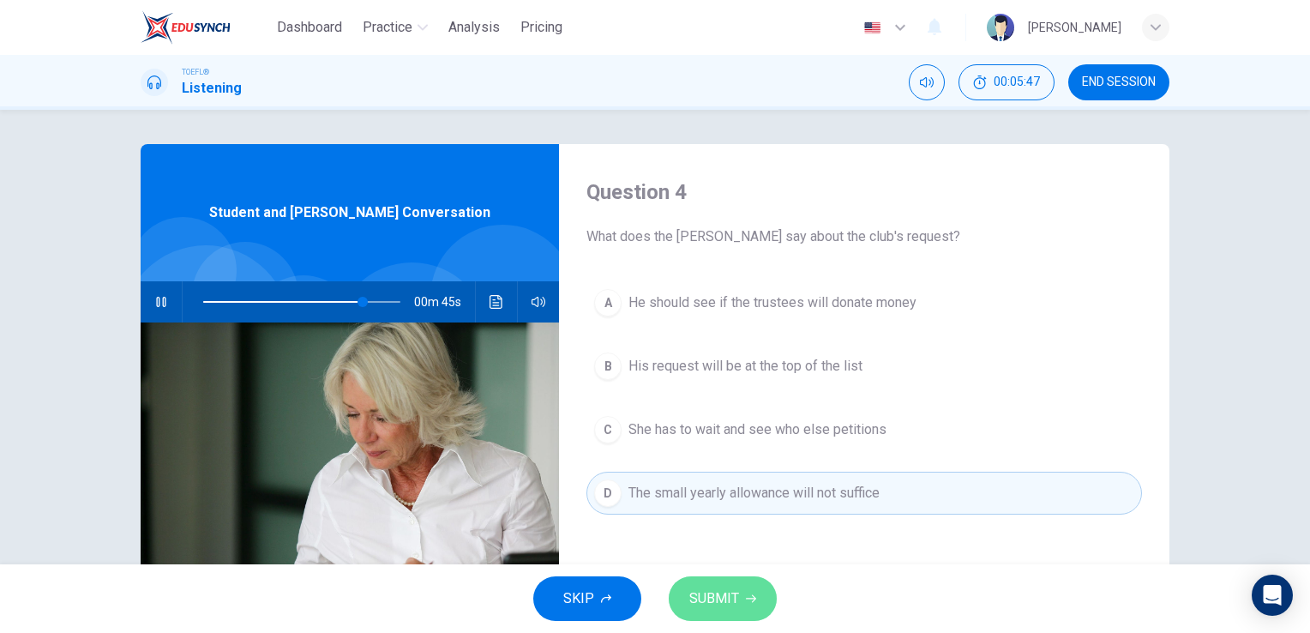
click at [719, 602] on span "SUBMIT" at bounding box center [714, 598] width 50 height 24
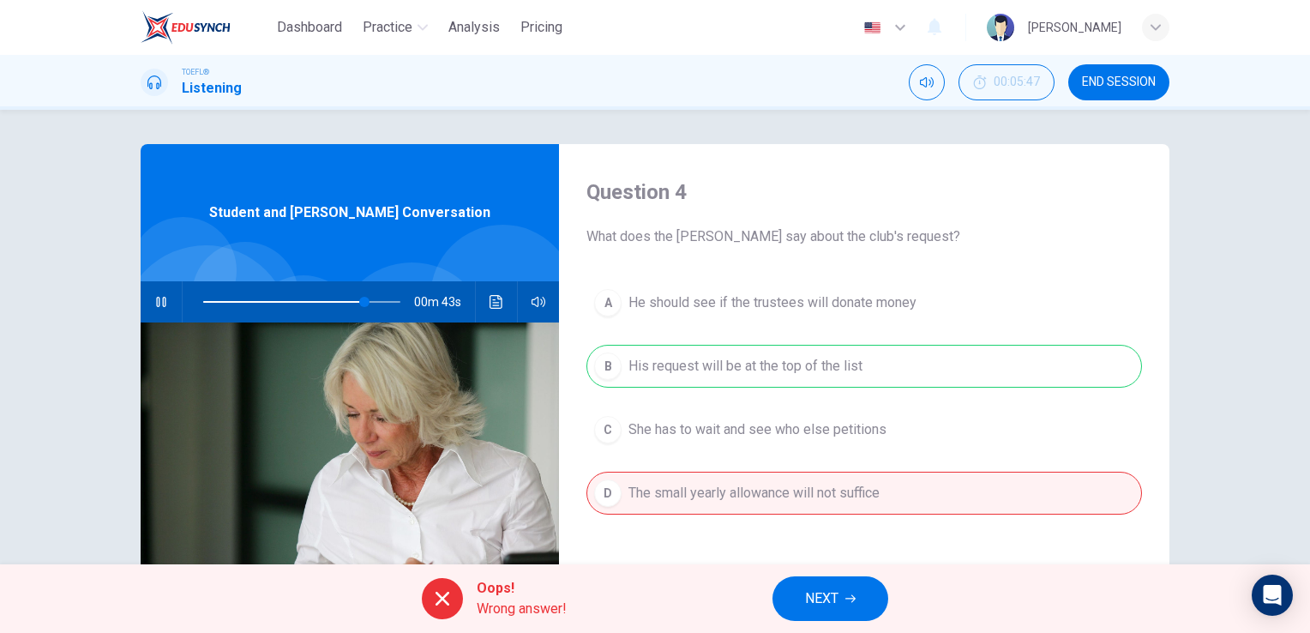
click at [799, 592] on button "NEXT" at bounding box center [831, 598] width 116 height 45
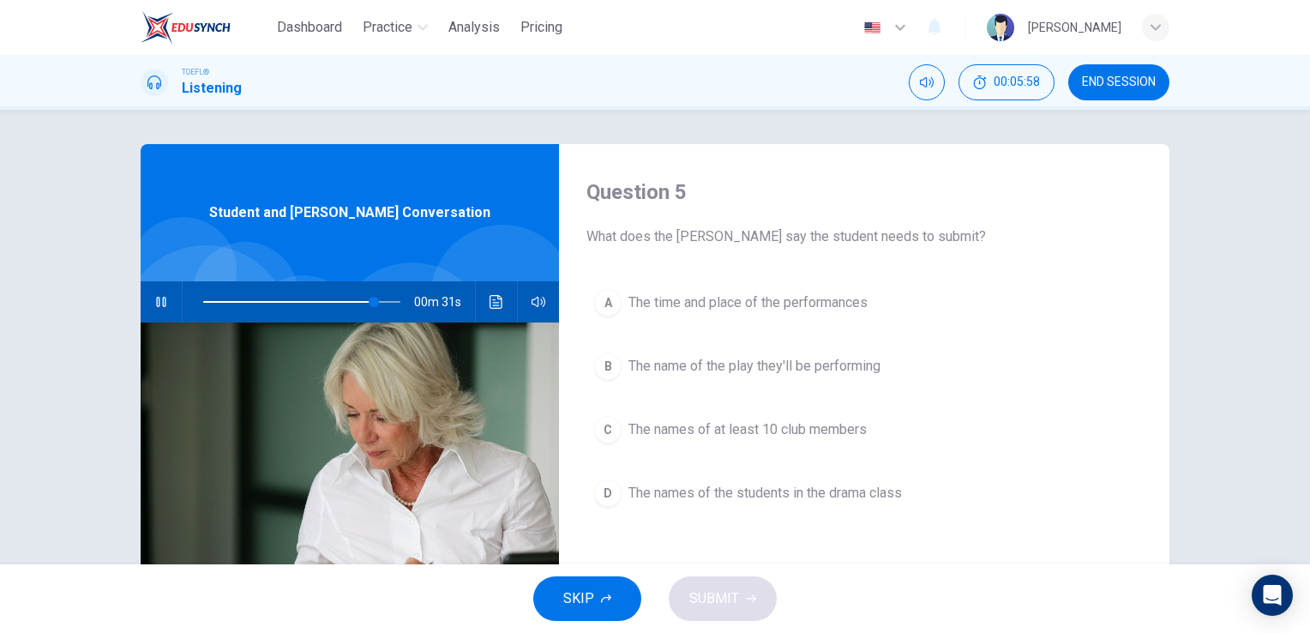
click at [782, 301] on span "The time and place of the performances" at bounding box center [747, 302] width 239 height 21
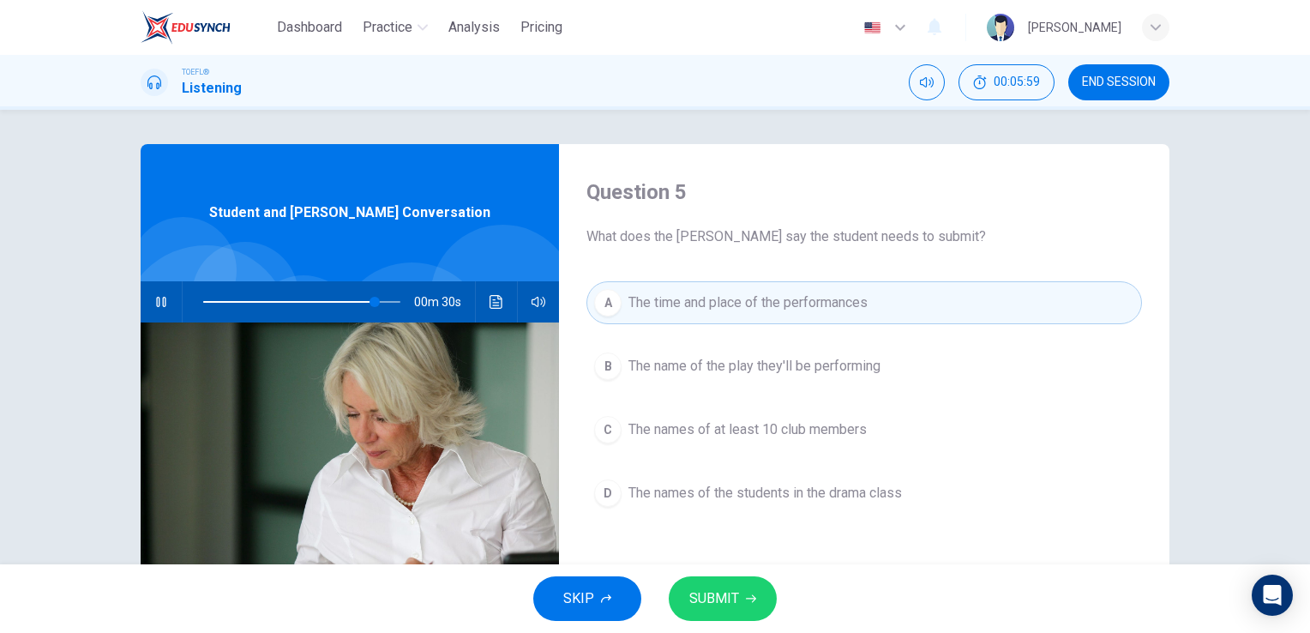
click at [777, 341] on div "A The time and place of the performances B The name of the play they'll be perf…" at bounding box center [864, 415] width 556 height 268
click at [769, 379] on button "B The name of the play they'll be performing" at bounding box center [864, 366] width 556 height 43
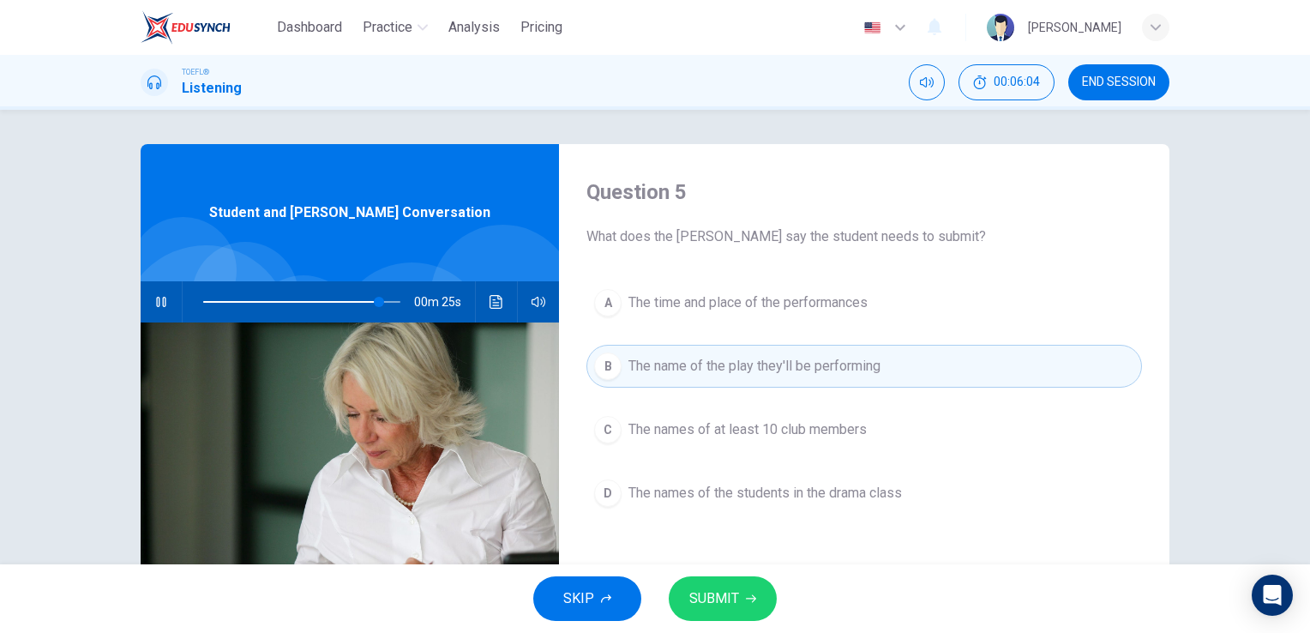
click at [743, 593] on button "SUBMIT" at bounding box center [723, 598] width 108 height 45
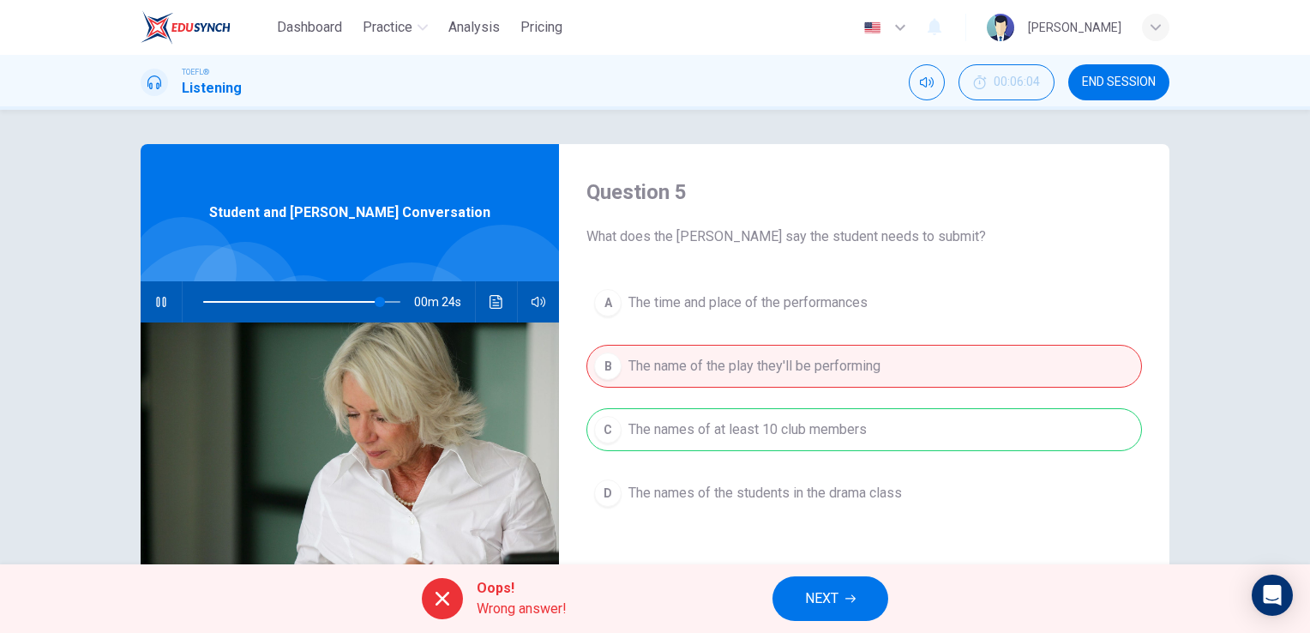
type input "90"
click at [840, 588] on button "NEXT" at bounding box center [831, 598] width 116 height 45
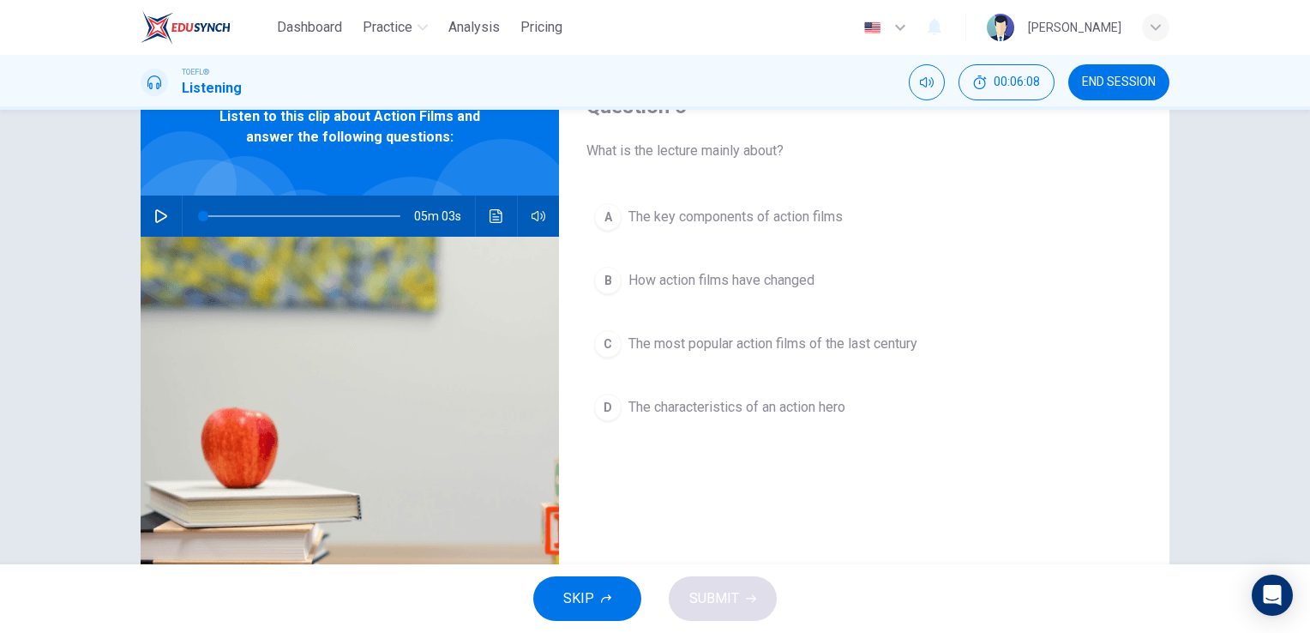
scroll to position [86, 0]
click at [155, 235] on button "button" at bounding box center [160, 215] width 27 height 41
click at [156, 214] on icon "button" at bounding box center [161, 216] width 14 height 14
click at [154, 212] on icon "button" at bounding box center [161, 216] width 14 height 14
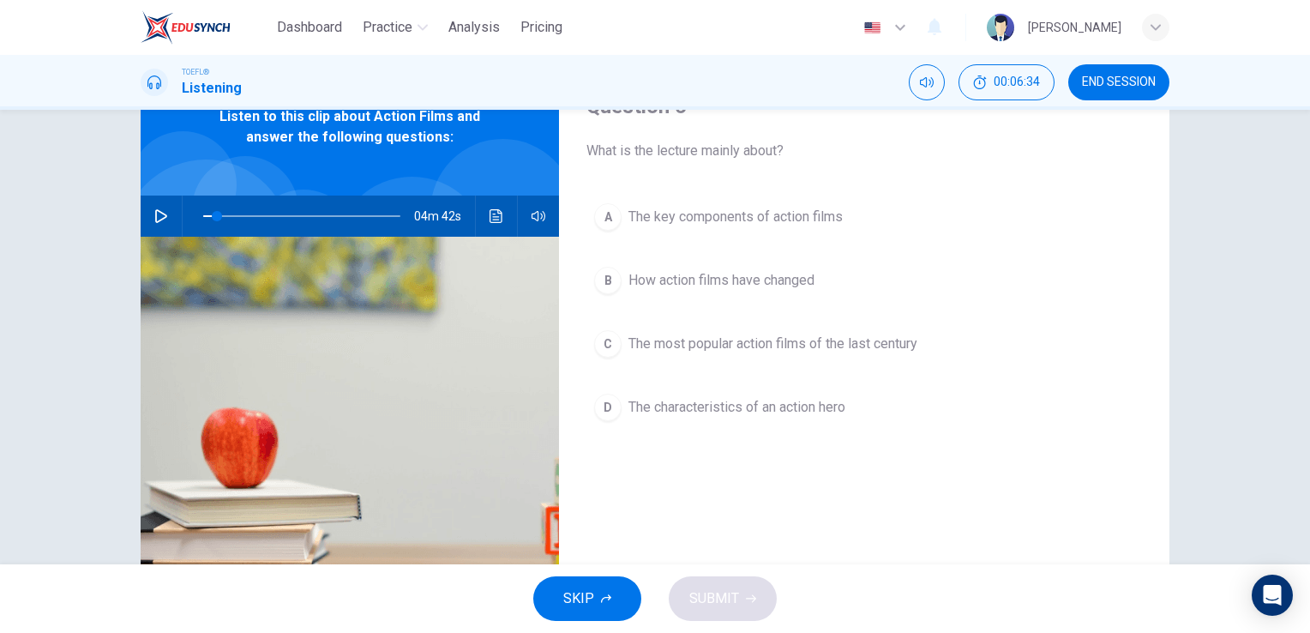
click at [679, 362] on button "C The most popular action films of the last century" at bounding box center [864, 343] width 556 height 43
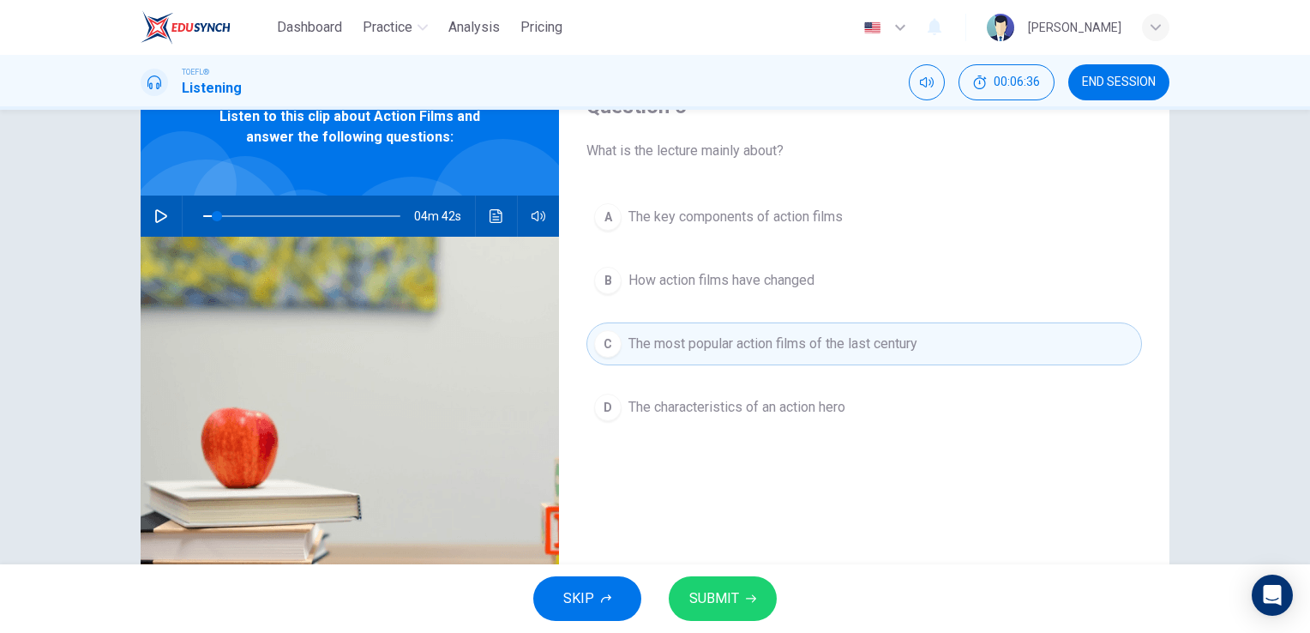
click at [694, 307] on div "A The key components of action films B How action films have changed C The most…" at bounding box center [864, 329] width 556 height 268
click at [202, 214] on span at bounding box center [207, 216] width 10 height 10
click at [142, 207] on div "04m 57s" at bounding box center [350, 215] width 418 height 41
click at [147, 214] on button "button" at bounding box center [160, 215] width 27 height 41
click at [775, 407] on span "The characteristics of an action hero" at bounding box center [736, 407] width 217 height 21
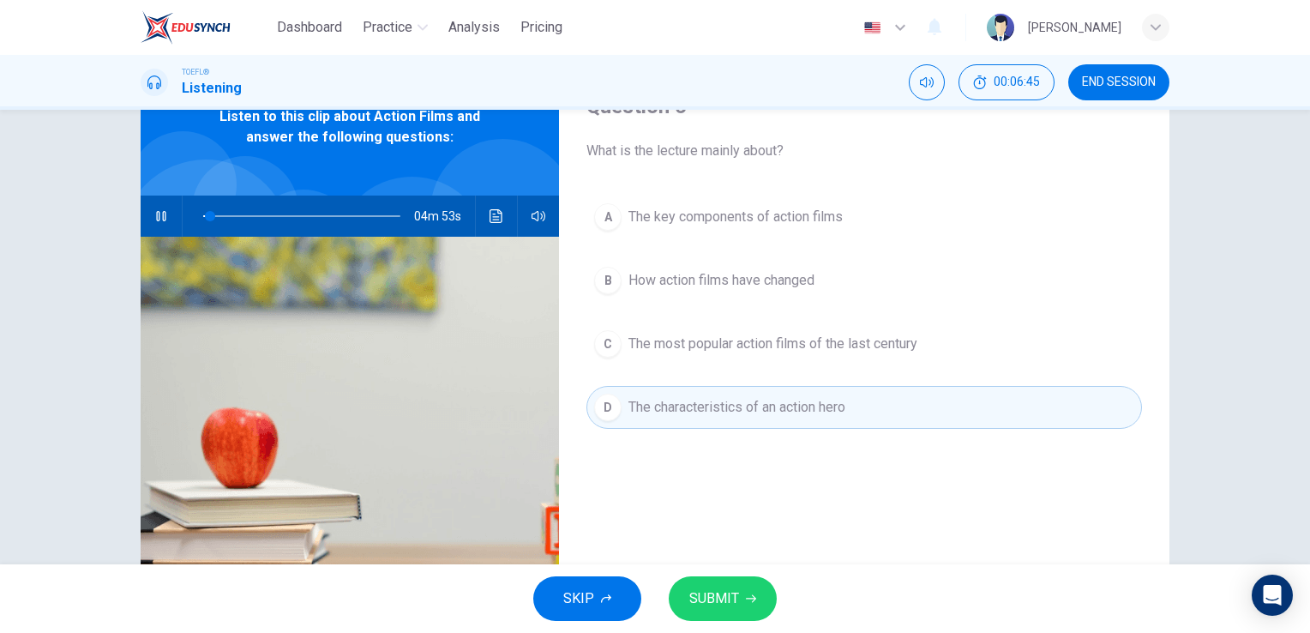
click at [847, 266] on button "B How action films have changed" at bounding box center [864, 280] width 556 height 43
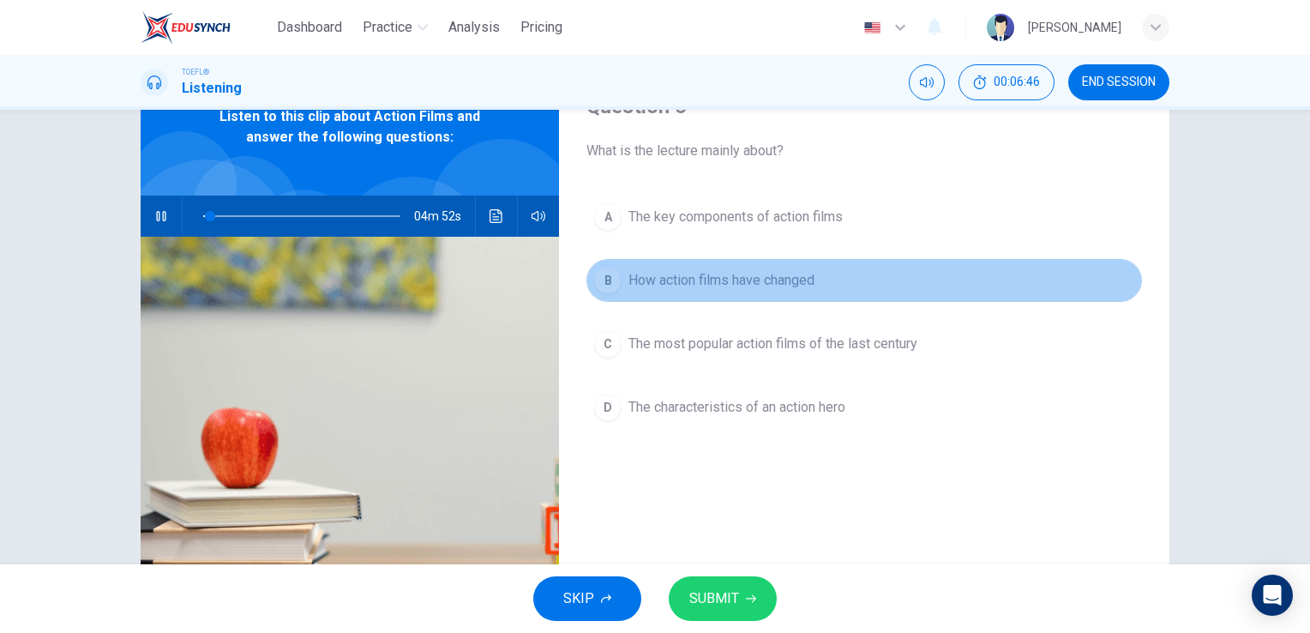
click at [844, 259] on button "B How action films have changed" at bounding box center [864, 280] width 556 height 43
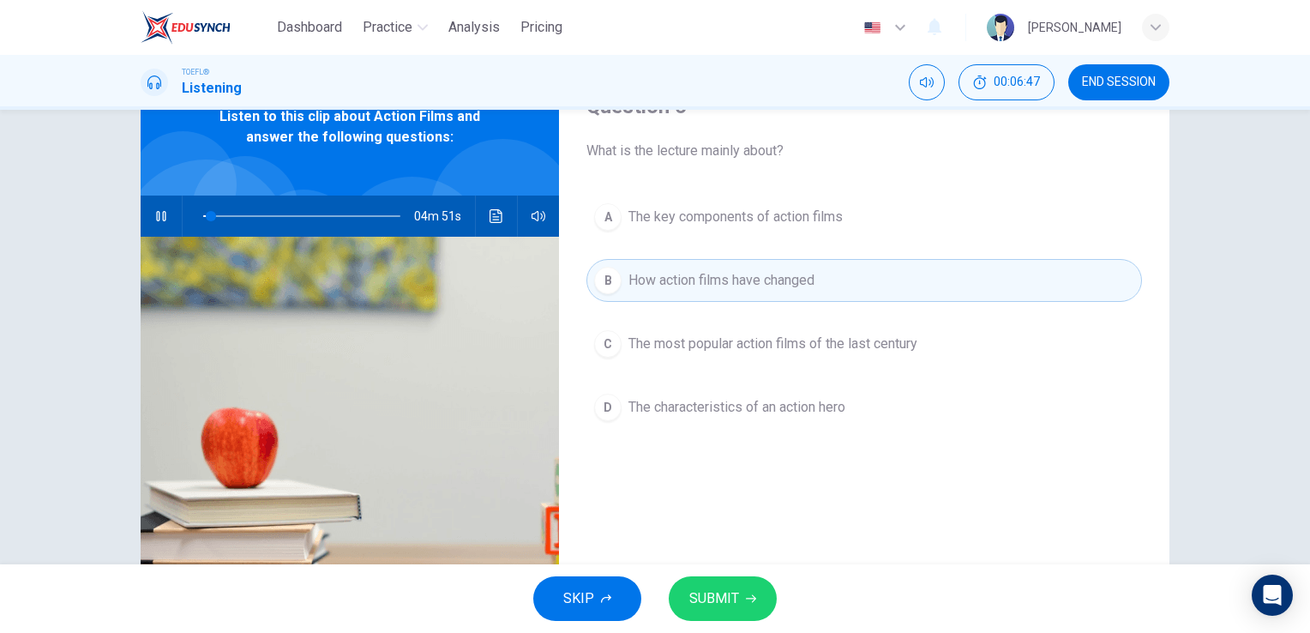
click at [851, 237] on button "A The key components of action films" at bounding box center [864, 216] width 556 height 43
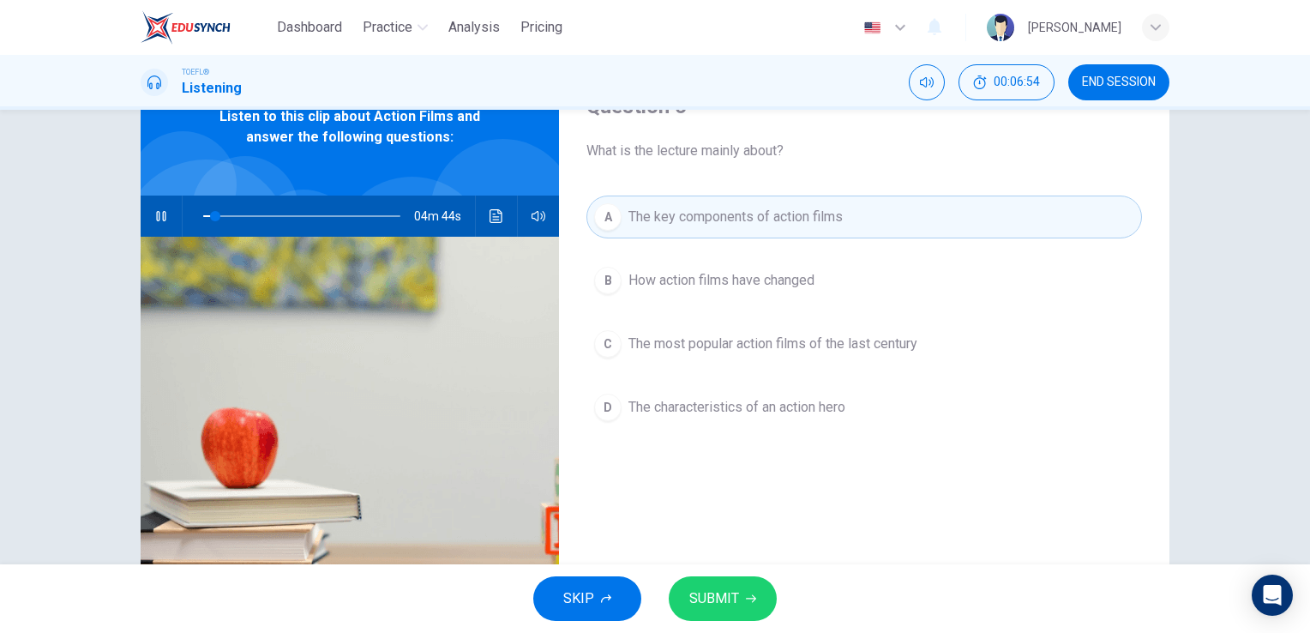
click at [148, 213] on button "button" at bounding box center [160, 215] width 27 height 41
click at [752, 406] on span "The characteristics of an action hero" at bounding box center [736, 407] width 217 height 21
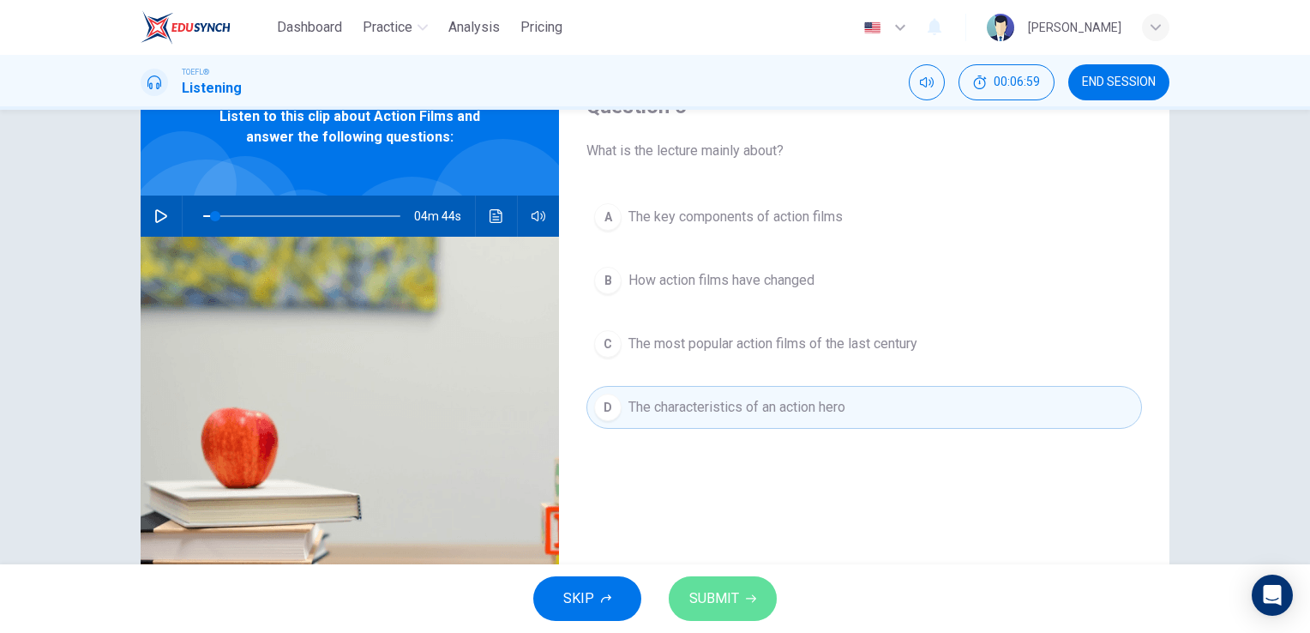
click at [741, 593] on button "SUBMIT" at bounding box center [723, 598] width 108 height 45
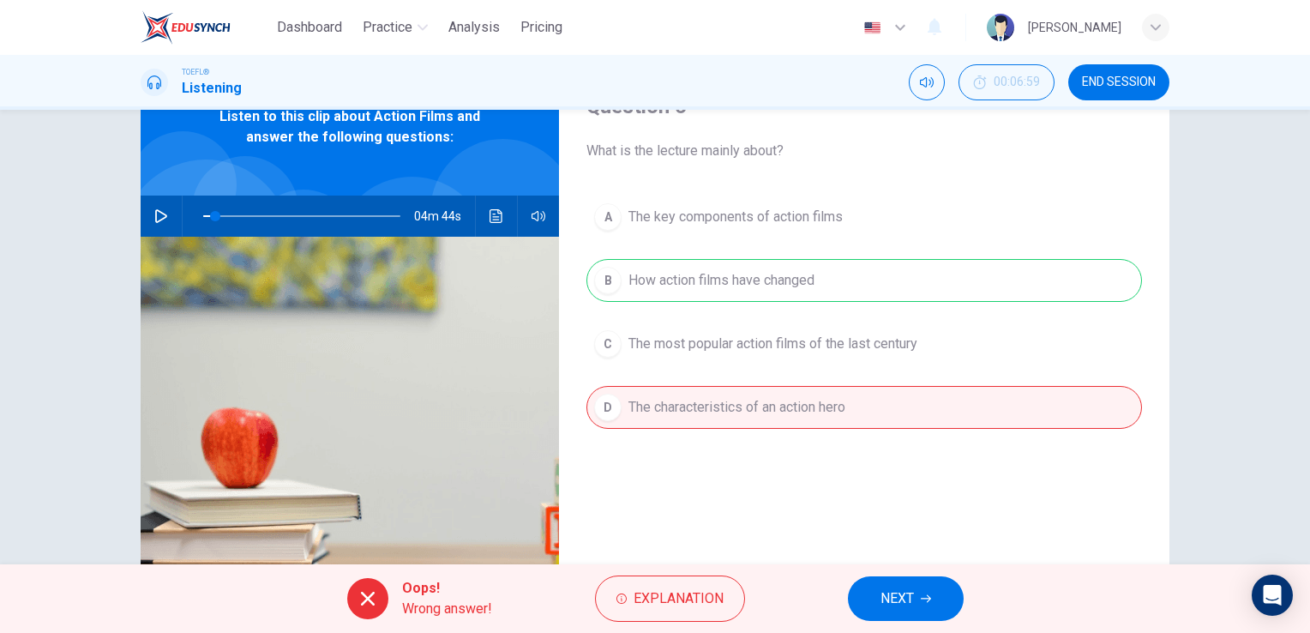
click at [147, 209] on button "button" at bounding box center [160, 215] width 27 height 41
click at [677, 588] on span "Explanation" at bounding box center [679, 598] width 90 height 24
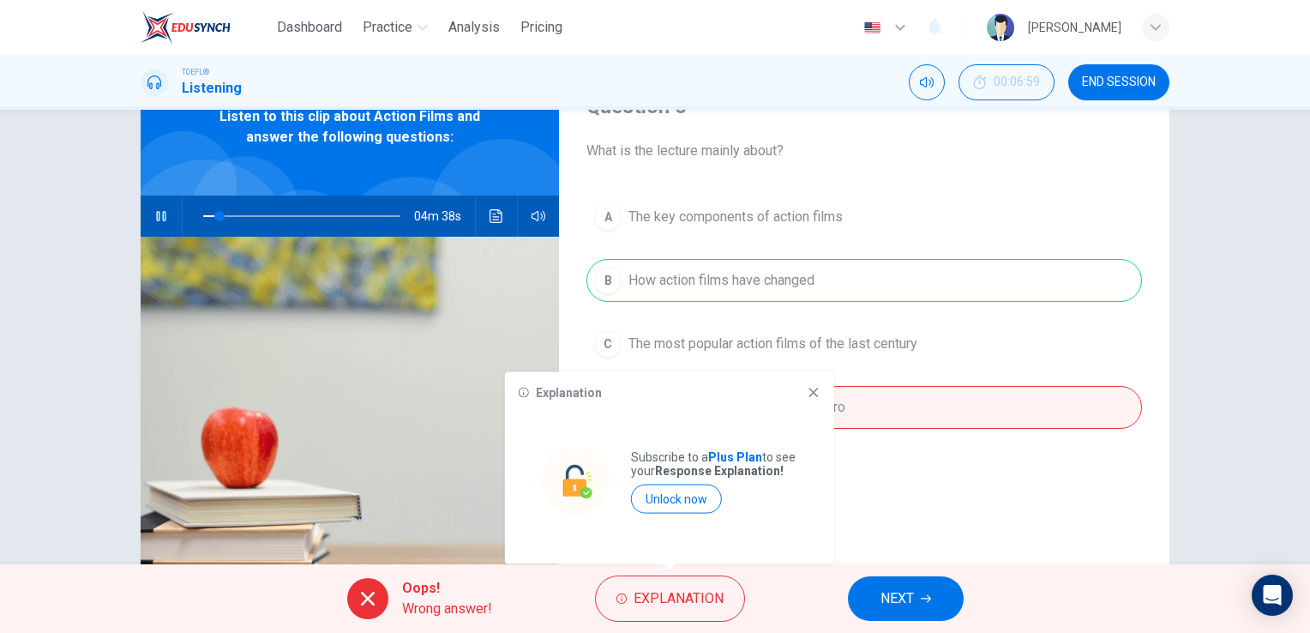
click at [813, 387] on icon at bounding box center [814, 393] width 14 height 14
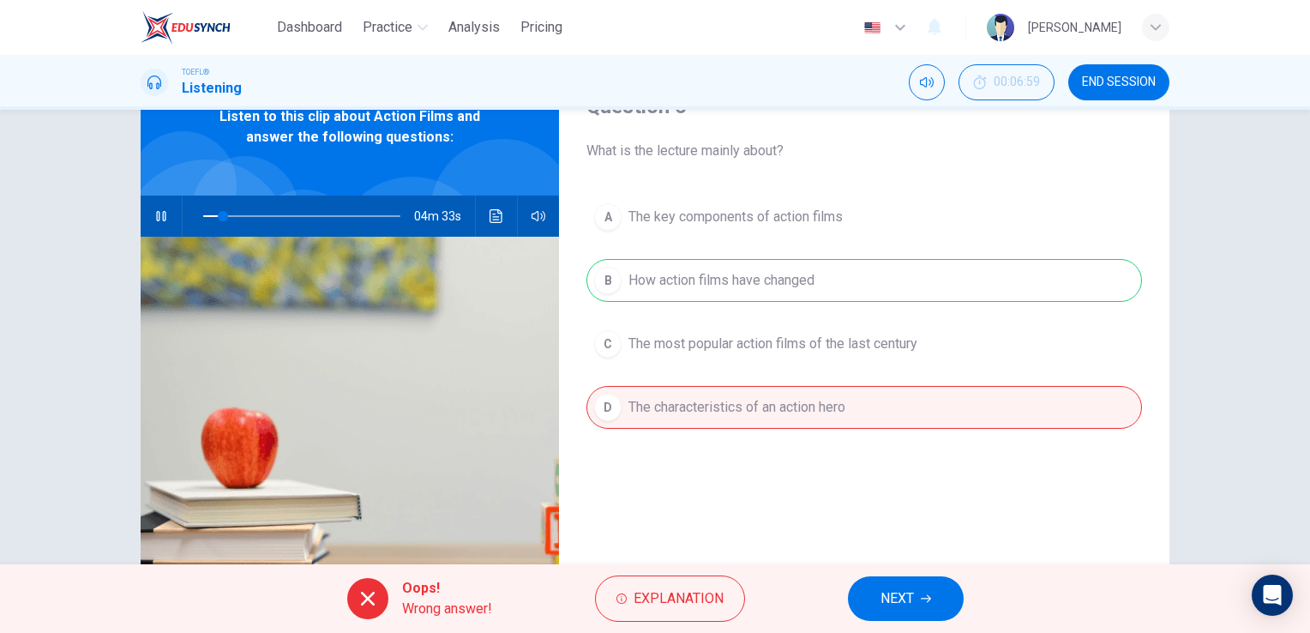
click at [893, 610] on span "NEXT" at bounding box center [897, 598] width 33 height 24
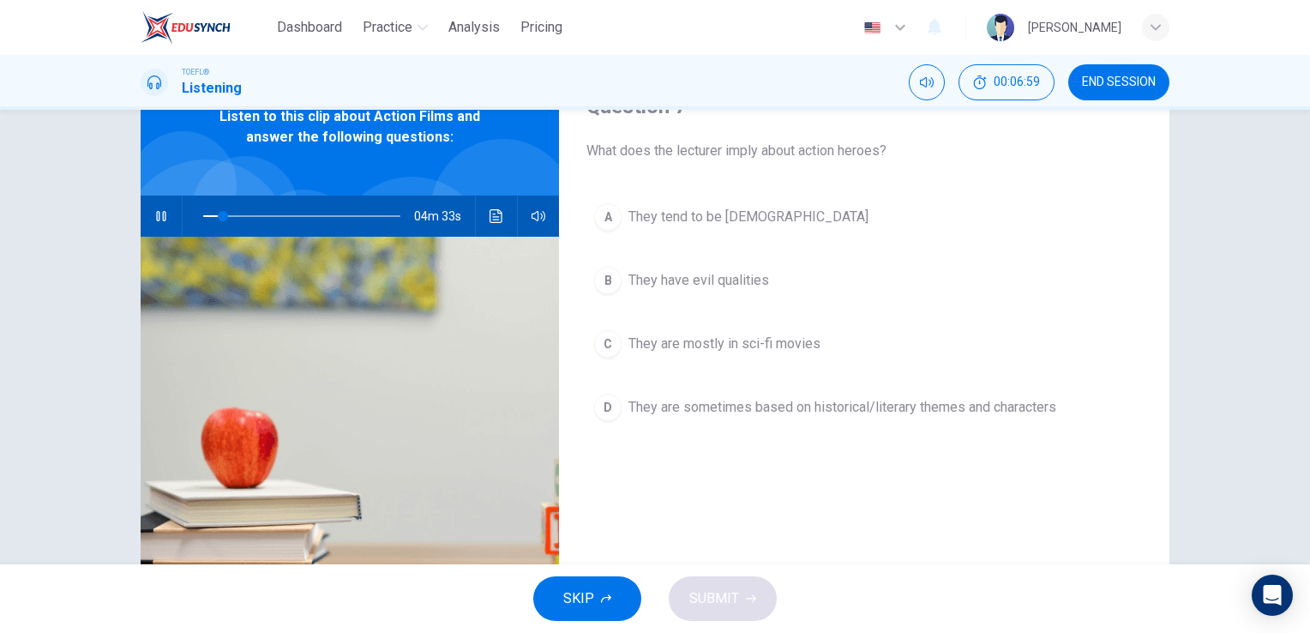
type input "10"
drag, startPoint x: 1099, startPoint y: 34, endPoint x: 1094, endPoint y: 81, distance: 46.6
click at [1097, 53] on div "Dashboard Practice Analysis Pricing English en ​ Nicolas Siqueira" at bounding box center [655, 27] width 1029 height 55
click at [1094, 81] on span "END SESSION" at bounding box center [1119, 82] width 74 height 14
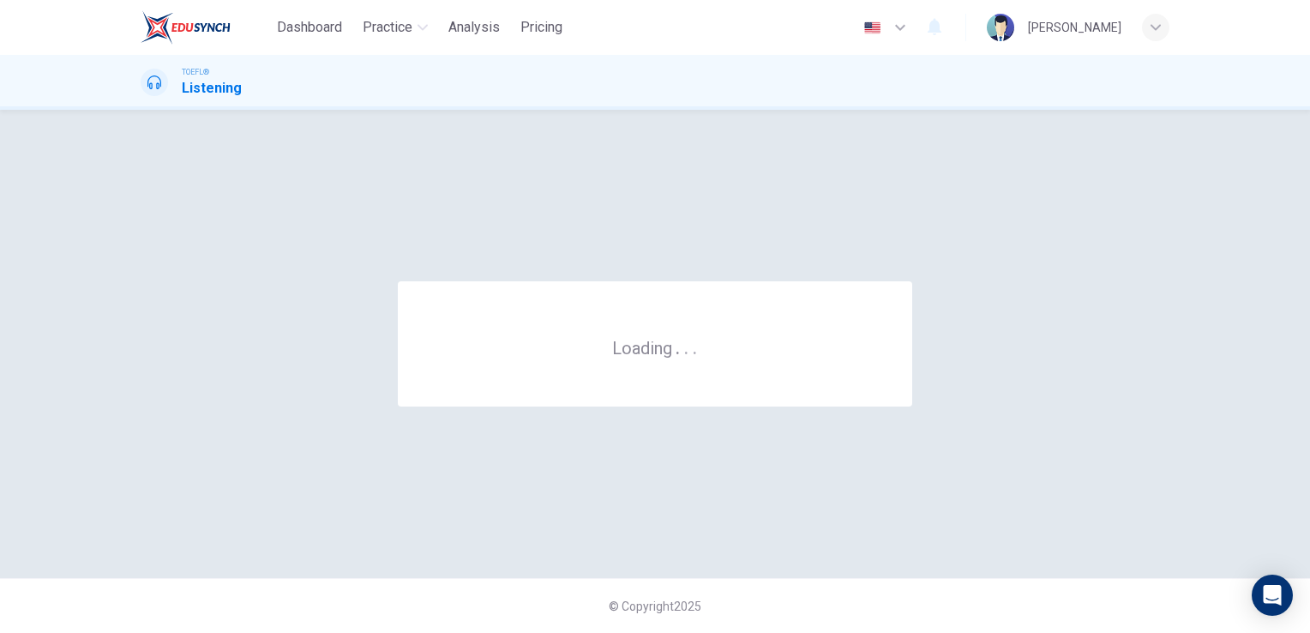
scroll to position [0, 0]
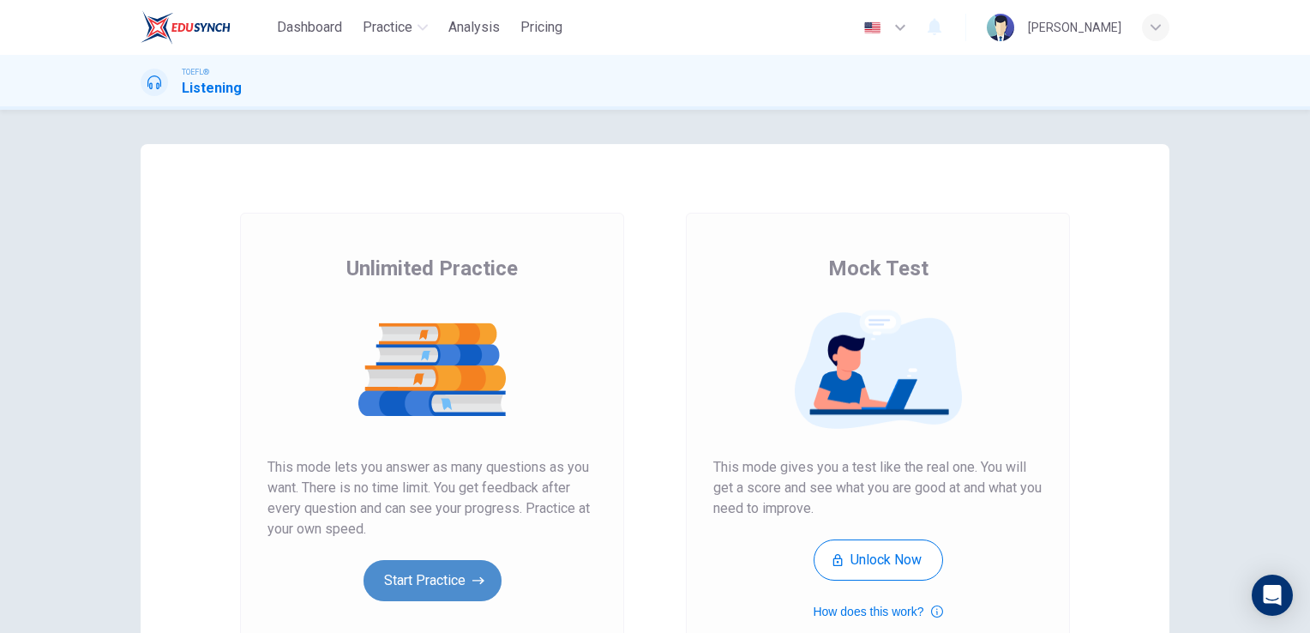
click at [424, 573] on button "Start Practice" at bounding box center [433, 580] width 138 height 41
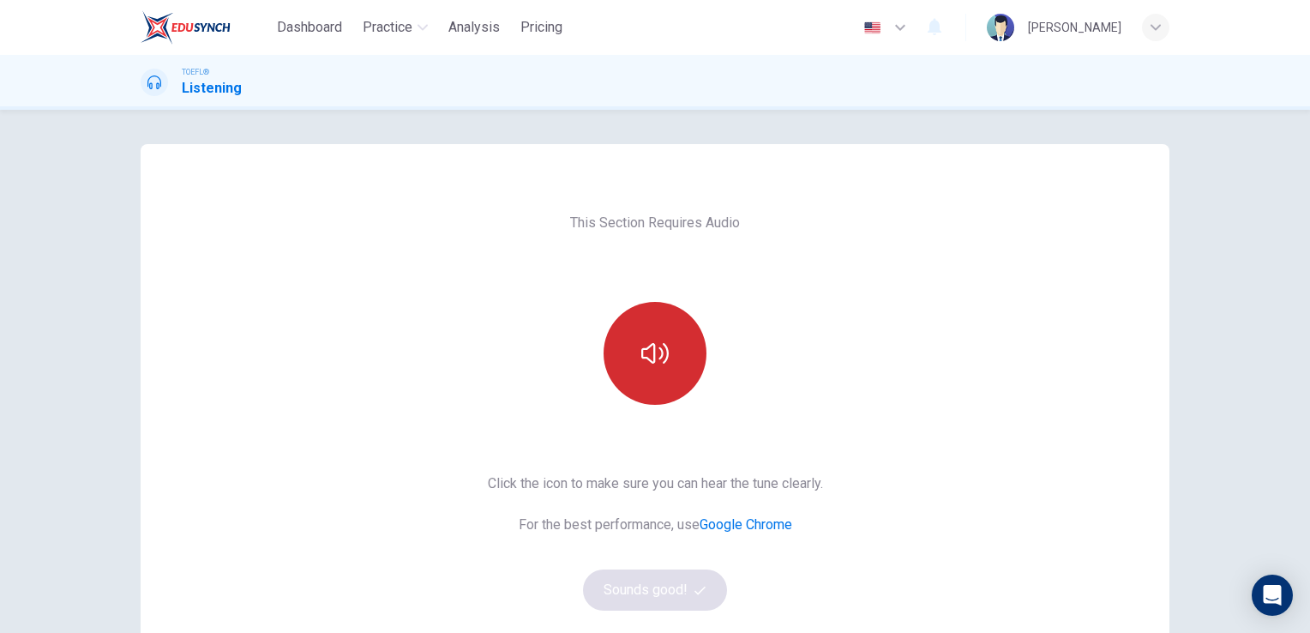
click at [617, 368] on button "button" at bounding box center [655, 353] width 103 height 103
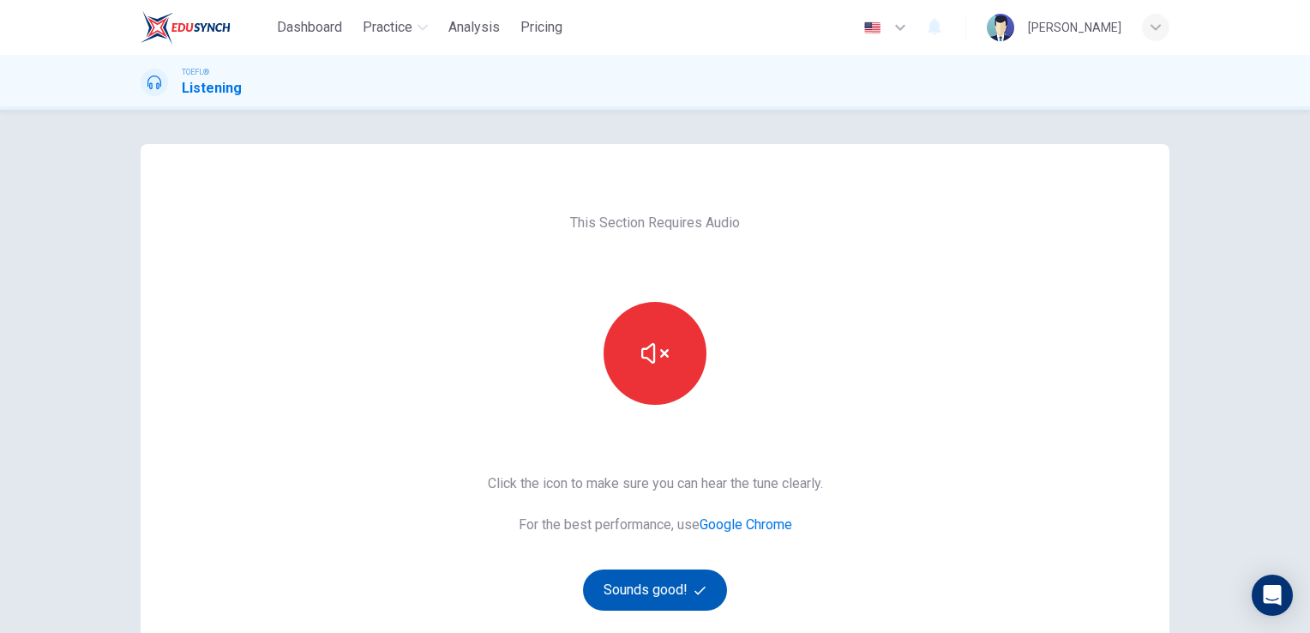
click at [626, 592] on button "Sounds good!" at bounding box center [655, 589] width 144 height 41
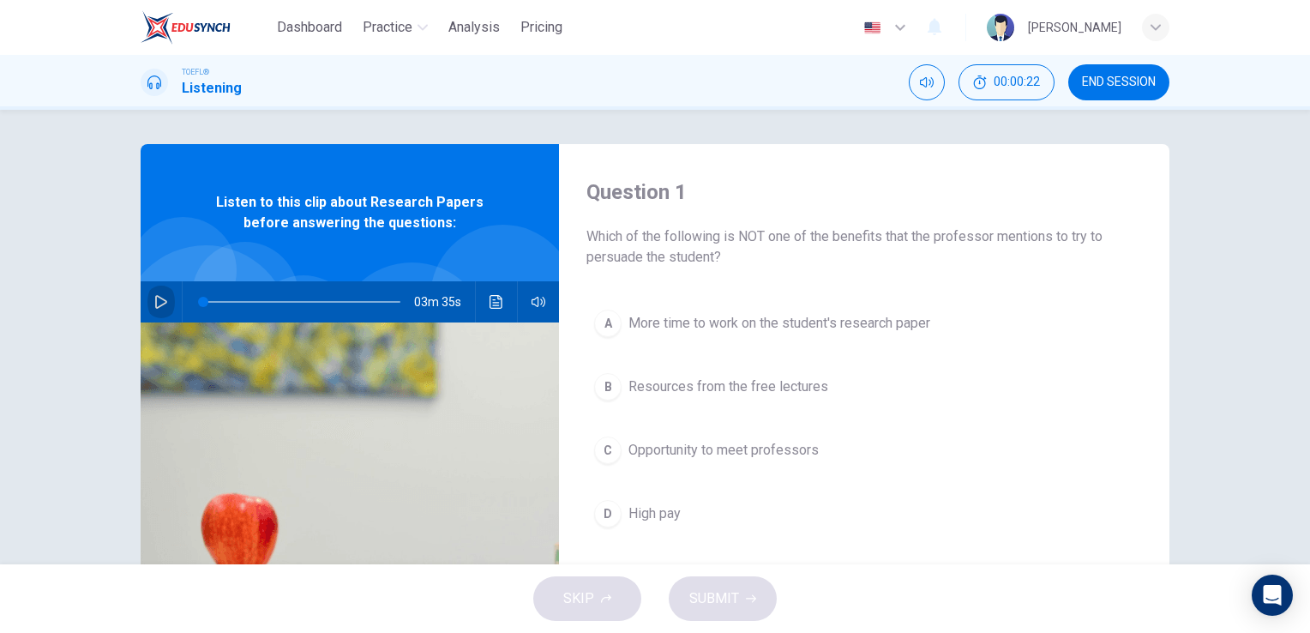
click at [159, 300] on icon "button" at bounding box center [161, 302] width 14 height 14
drag, startPoint x: 262, startPoint y: 294, endPoint x: 158, endPoint y: 296, distance: 104.6
click at [175, 291] on div "03m 35s" at bounding box center [350, 301] width 418 height 41
click at [156, 304] on icon "button" at bounding box center [160, 302] width 9 height 10
click at [154, 304] on icon "button" at bounding box center [161, 302] width 14 height 14
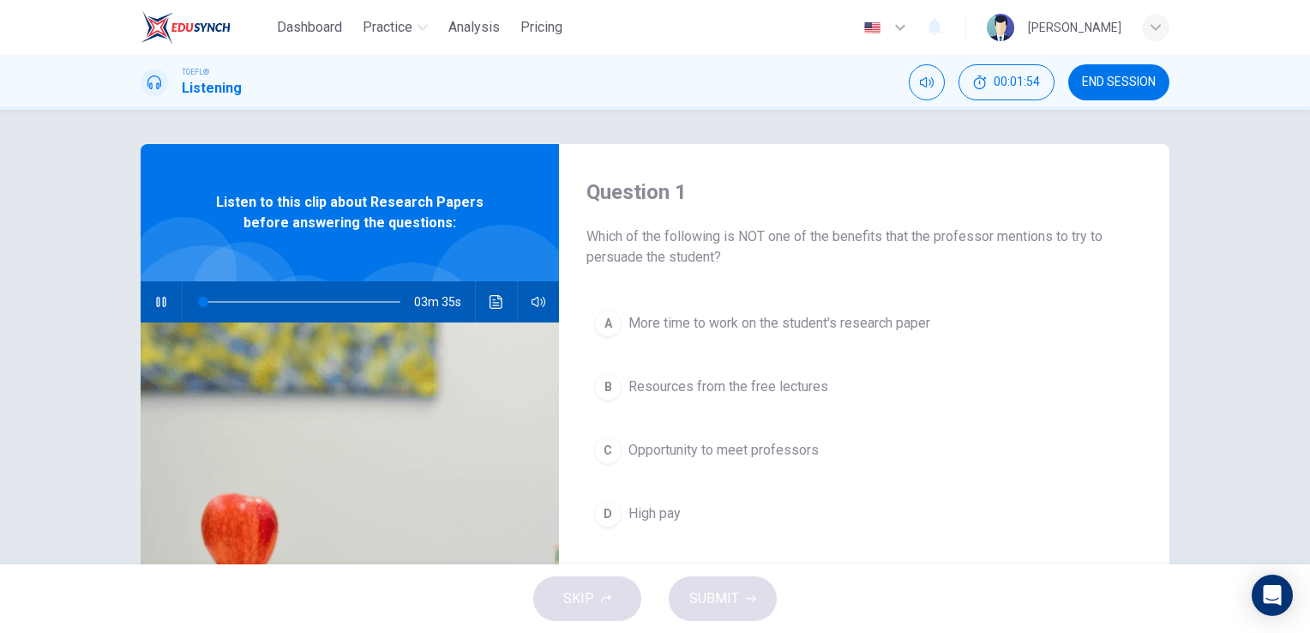
click at [154, 298] on icon "button" at bounding box center [161, 302] width 14 height 14
click at [133, 286] on div "Question 1 Which of the following is NOT one of the benefits that the professor…" at bounding box center [655, 442] width 1084 height 596
click at [150, 293] on button "button" at bounding box center [160, 301] width 27 height 41
drag, startPoint x: 354, startPoint y: 304, endPoint x: 338, endPoint y: 300, distance: 16.6
click at [338, 300] on span at bounding box center [341, 302] width 10 height 10
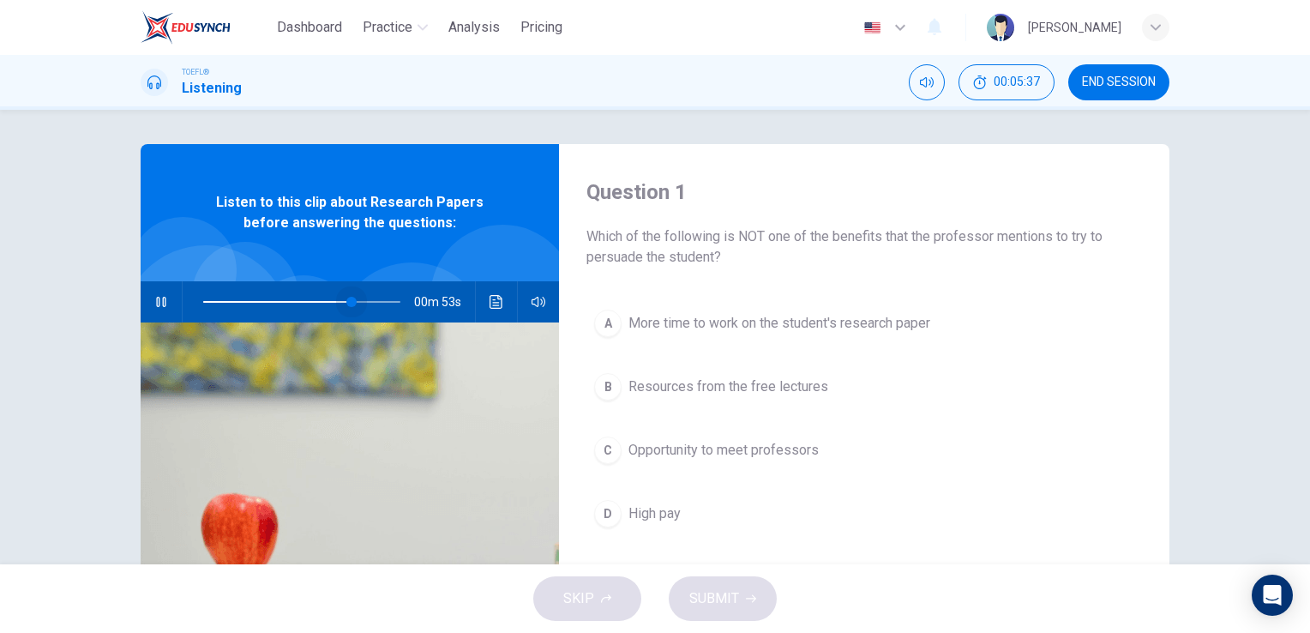
drag, startPoint x: 376, startPoint y: 304, endPoint x: 348, endPoint y: 304, distance: 27.4
click at [348, 304] on span at bounding box center [351, 302] width 10 height 10
click at [836, 342] on button "A More time to work on the student's research paper" at bounding box center [864, 323] width 556 height 43
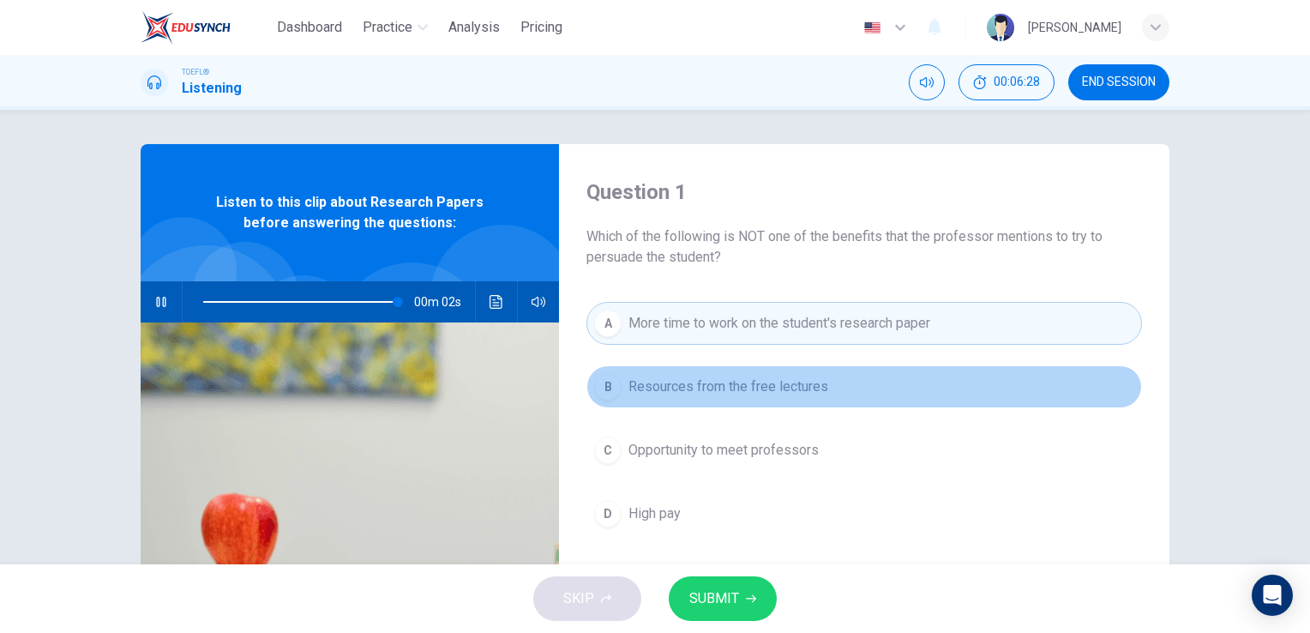
click at [788, 388] on span "Resources from the free lectures" at bounding box center [728, 386] width 200 height 21
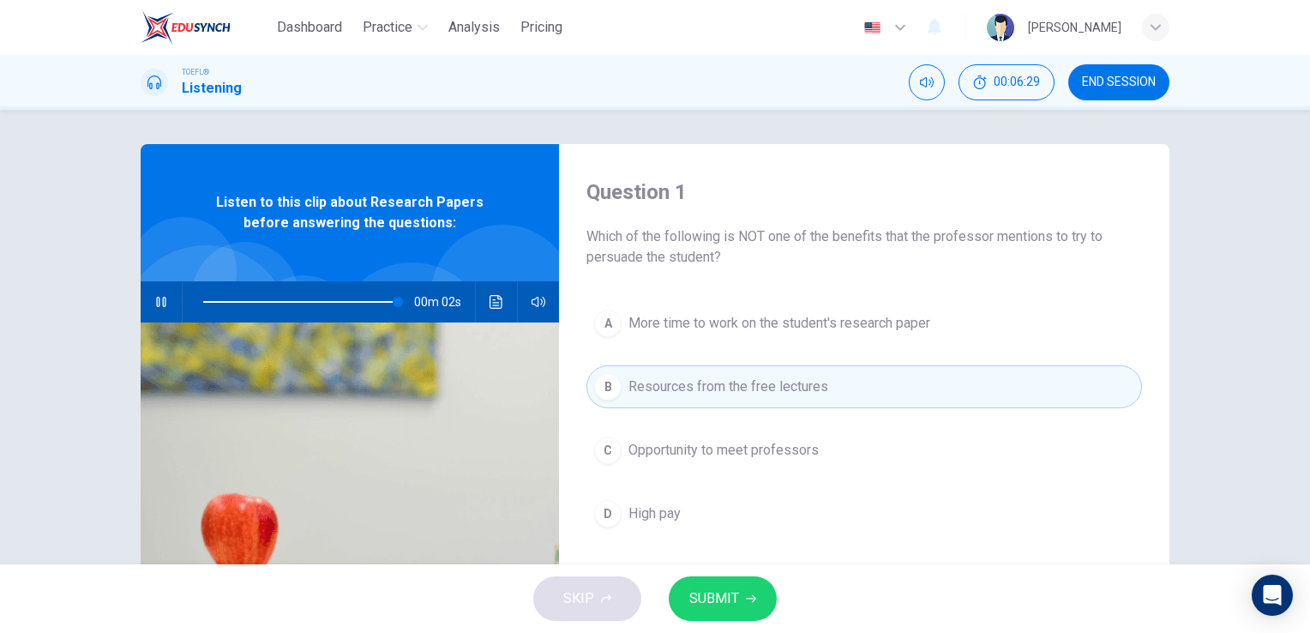
scroll to position [86, 0]
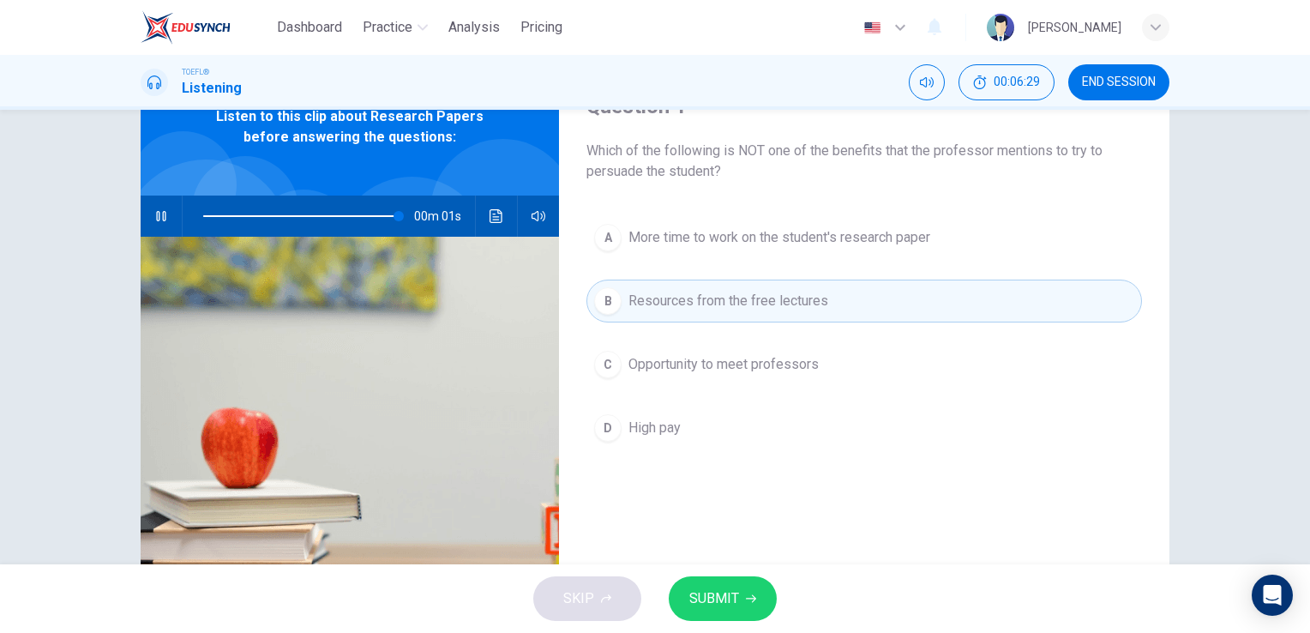
click at [793, 387] on div "A More time to work on the student's research paper B Resources from the free l…" at bounding box center [864, 350] width 556 height 268
click at [782, 370] on span "Opportunity to meet professors" at bounding box center [723, 364] width 190 height 21
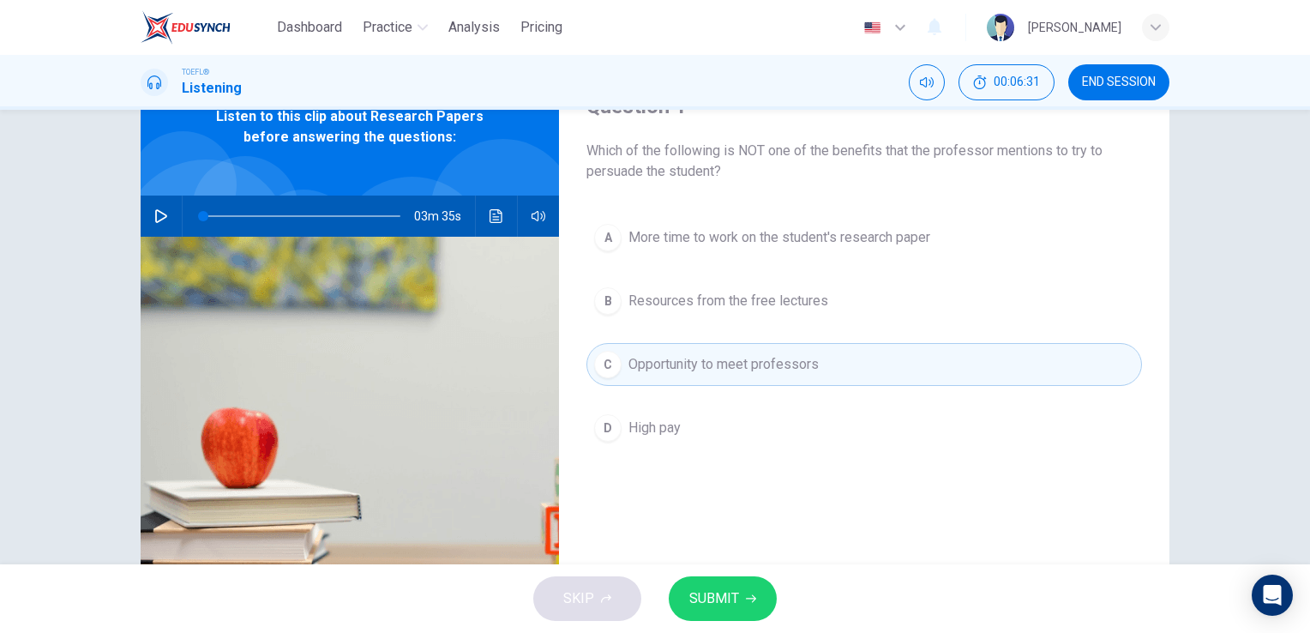
click at [735, 415] on button "D High pay" at bounding box center [864, 427] width 556 height 43
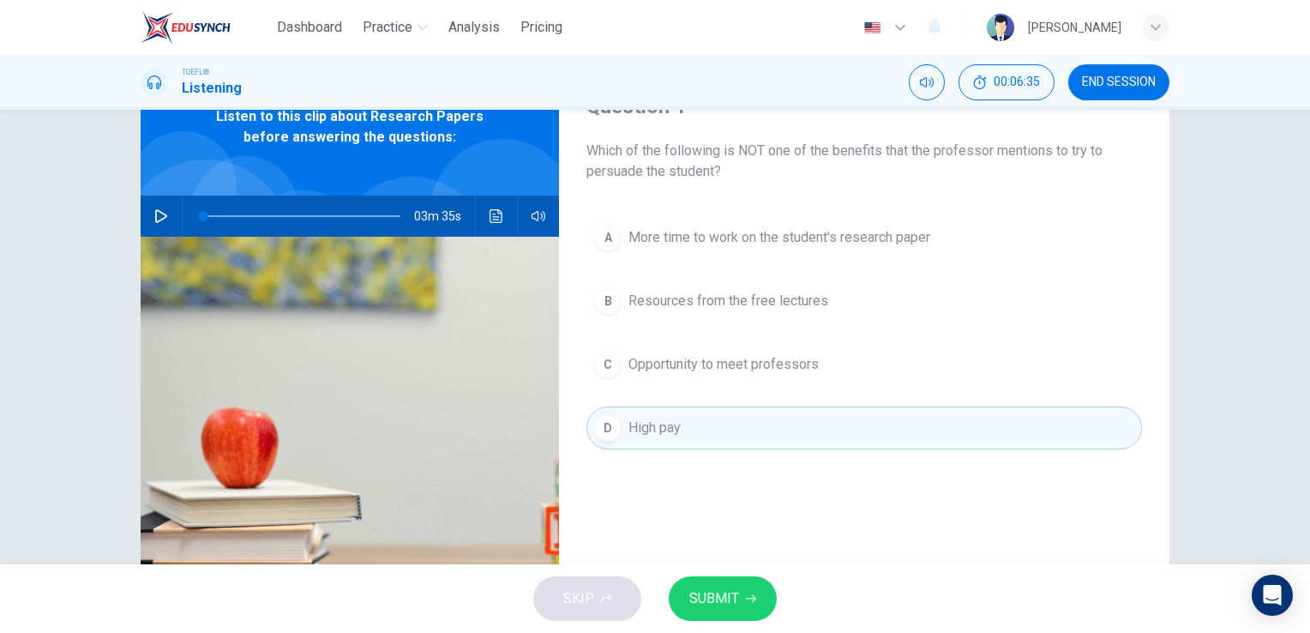
click at [733, 604] on span "SUBMIT" at bounding box center [714, 598] width 50 height 24
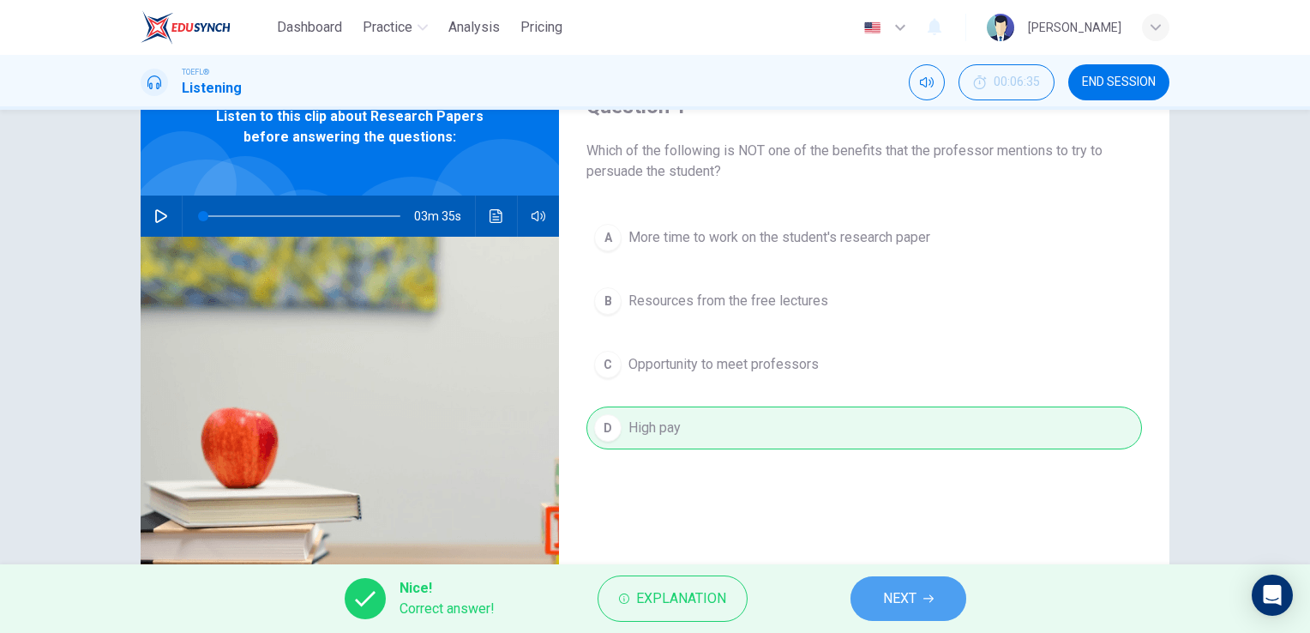
click at [890, 598] on span "NEXT" at bounding box center [899, 598] width 33 height 24
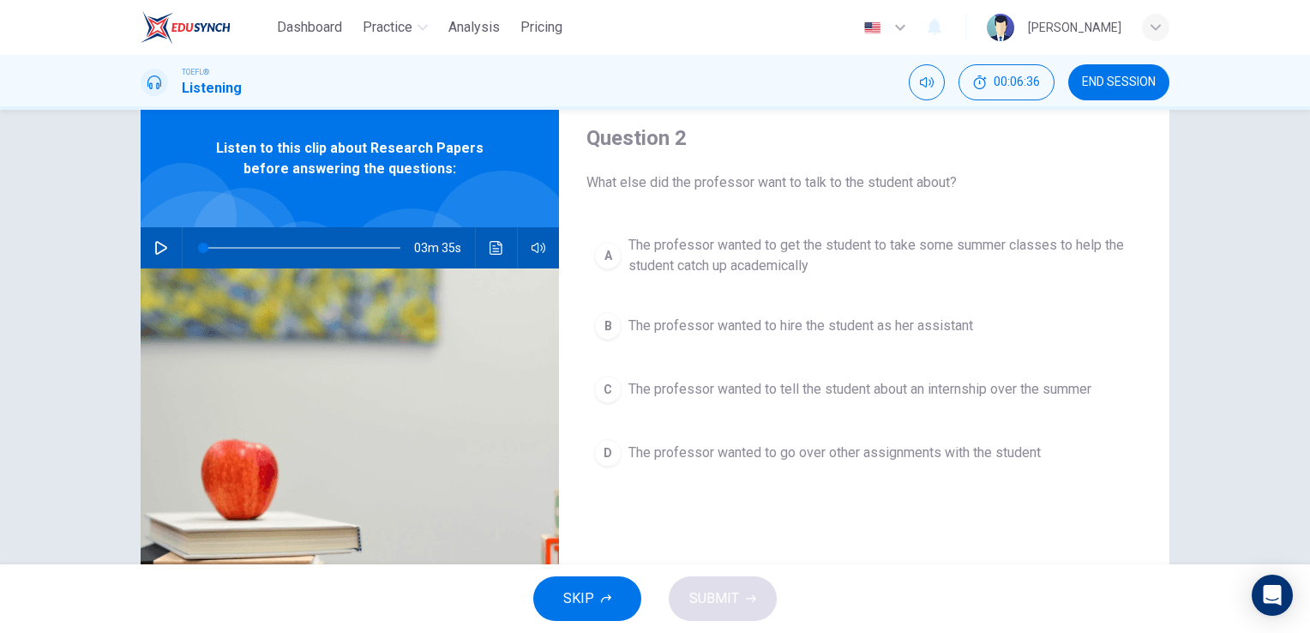
scroll to position [0, 0]
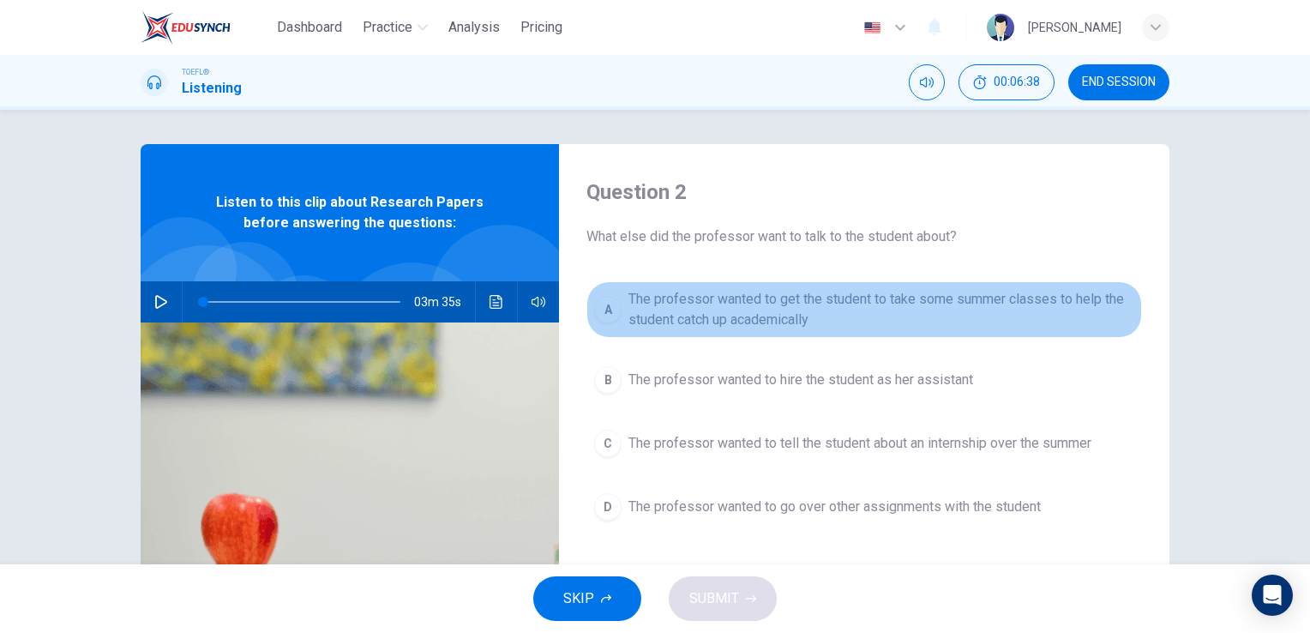
click at [795, 322] on span "The professor wanted to get the student to take some summer classes to help the…" at bounding box center [881, 309] width 506 height 41
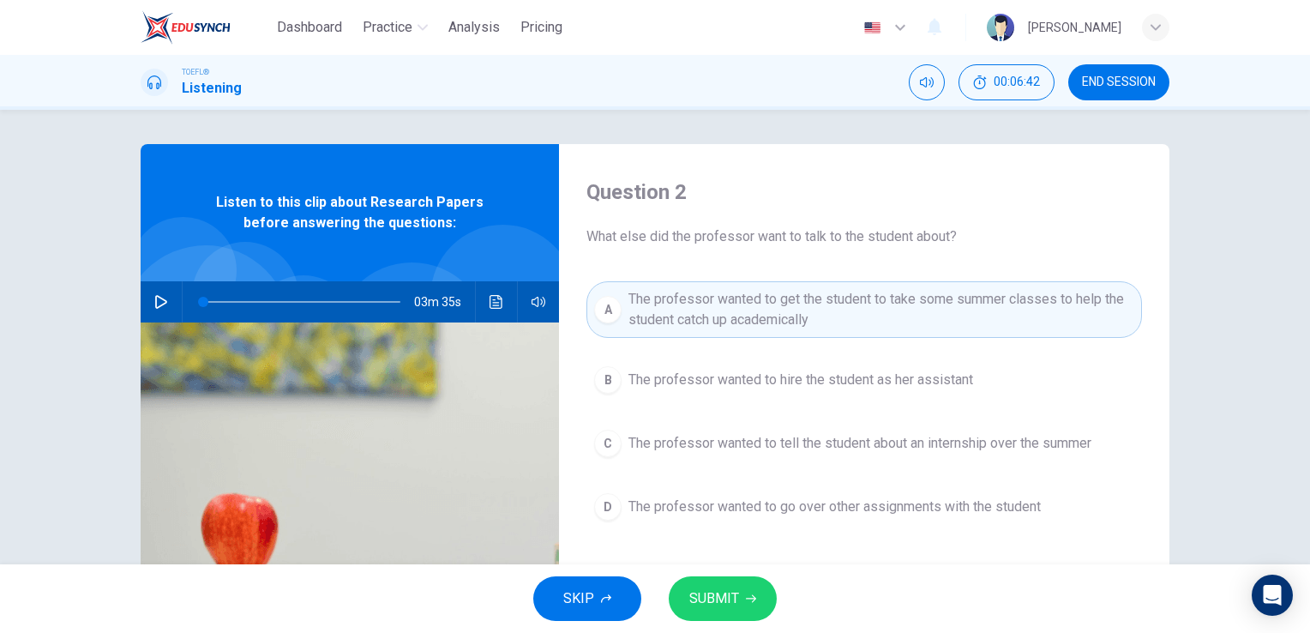
click at [805, 391] on button "B The professor wanted to hire the student as her assistant" at bounding box center [864, 379] width 556 height 43
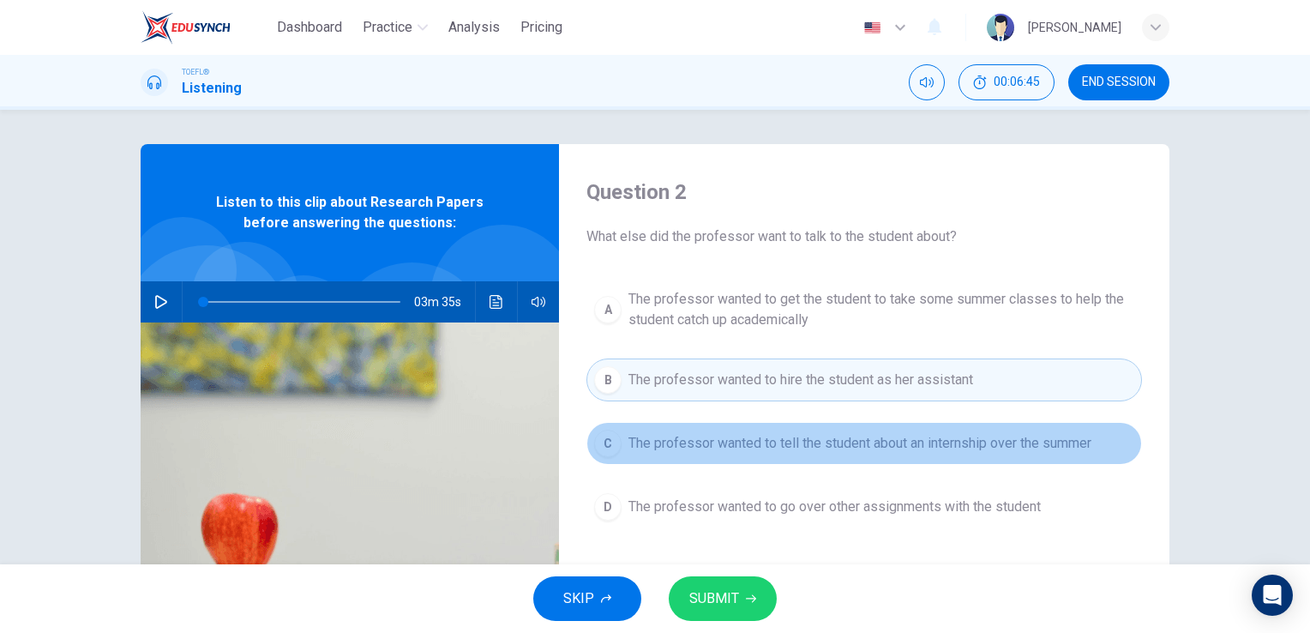
click at [754, 445] on span "The professor wanted to tell the student about an internship over the summer" at bounding box center [859, 443] width 463 height 21
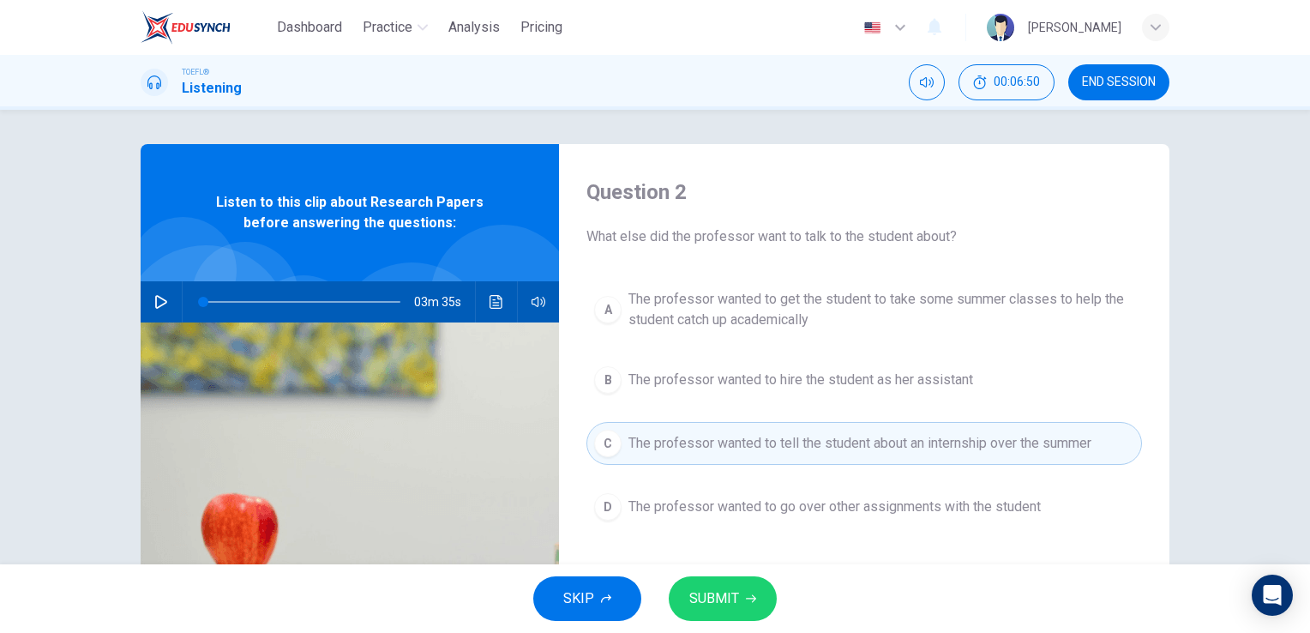
click at [768, 535] on div "A The professor wanted to get the student to take some summer classes to help t…" at bounding box center [864, 421] width 556 height 281
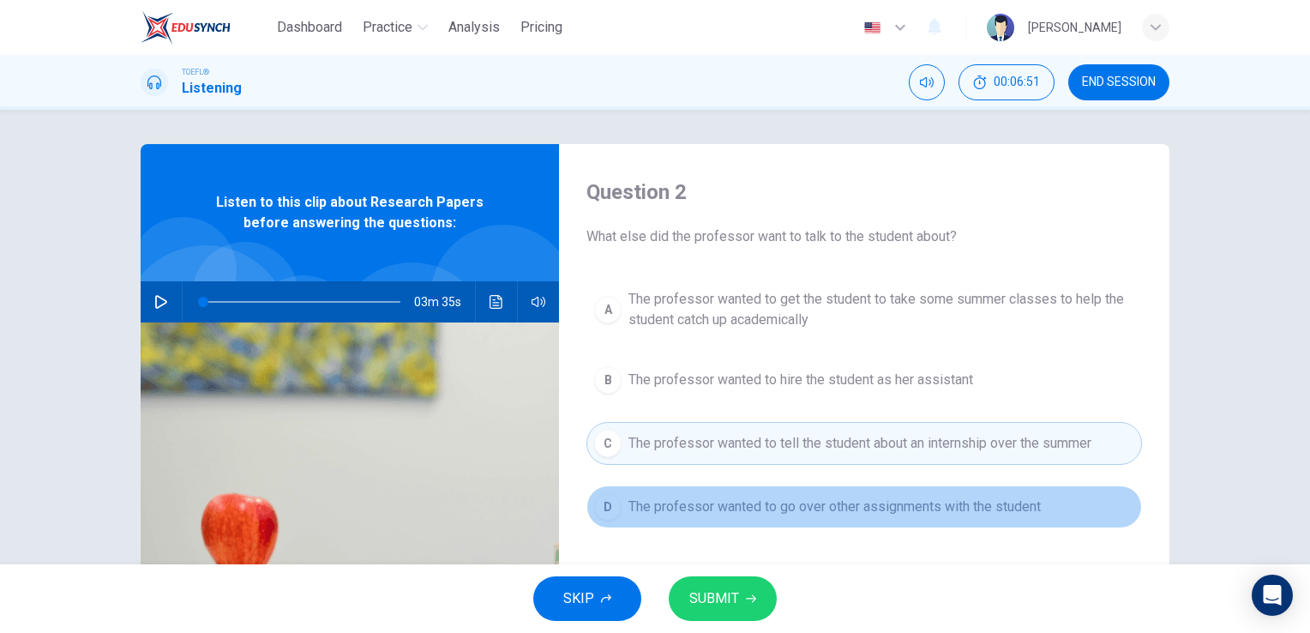
click at [773, 516] on button "D The professor wanted to go over other assignments with the student" at bounding box center [864, 506] width 556 height 43
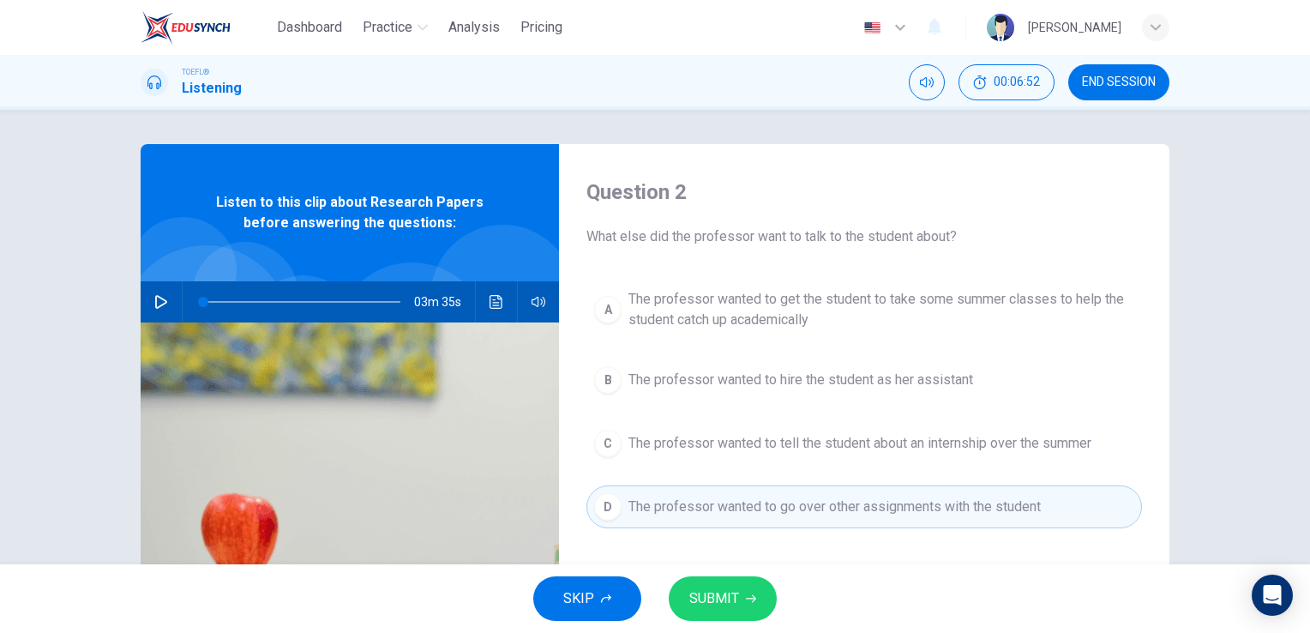
click at [826, 459] on button "C The professor wanted to tell the student about an internship over the summer" at bounding box center [864, 443] width 556 height 43
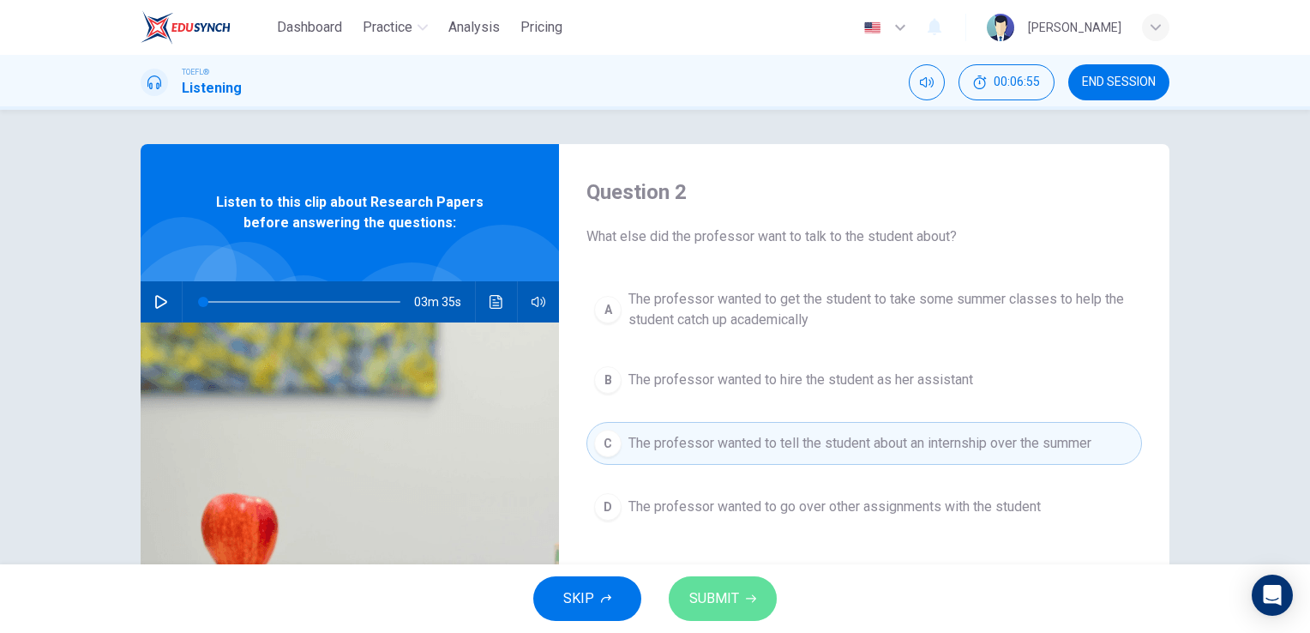
click at [733, 586] on span "SUBMIT" at bounding box center [714, 598] width 50 height 24
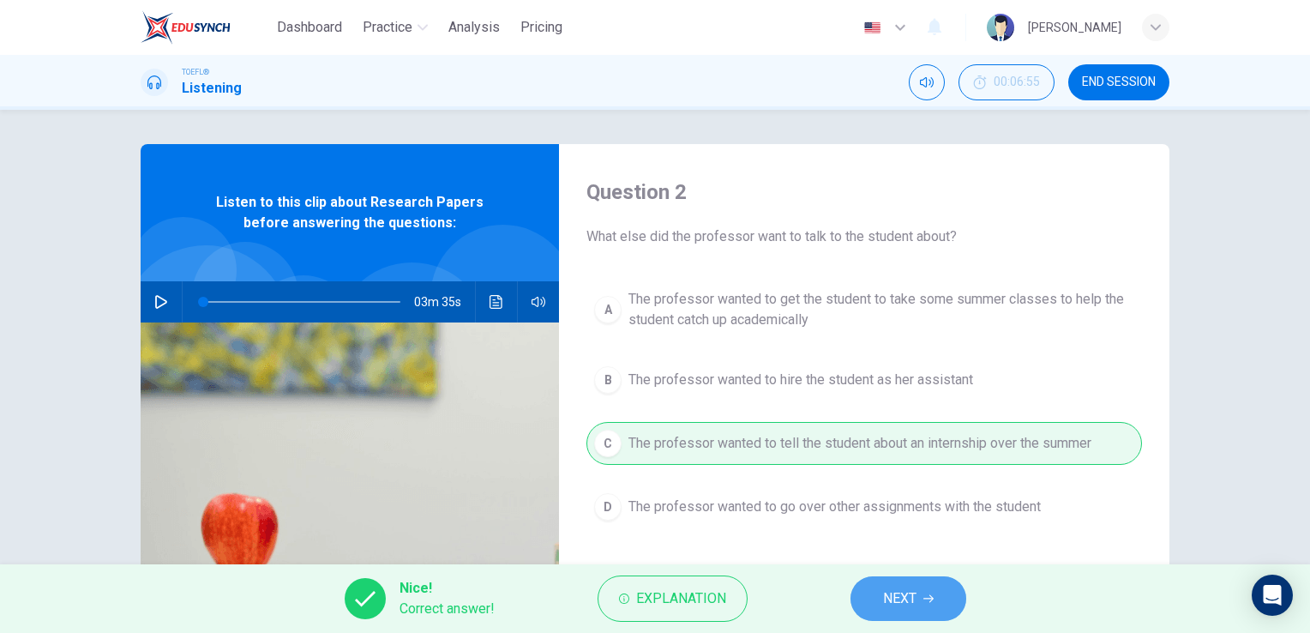
click at [935, 612] on button "NEXT" at bounding box center [909, 598] width 116 height 45
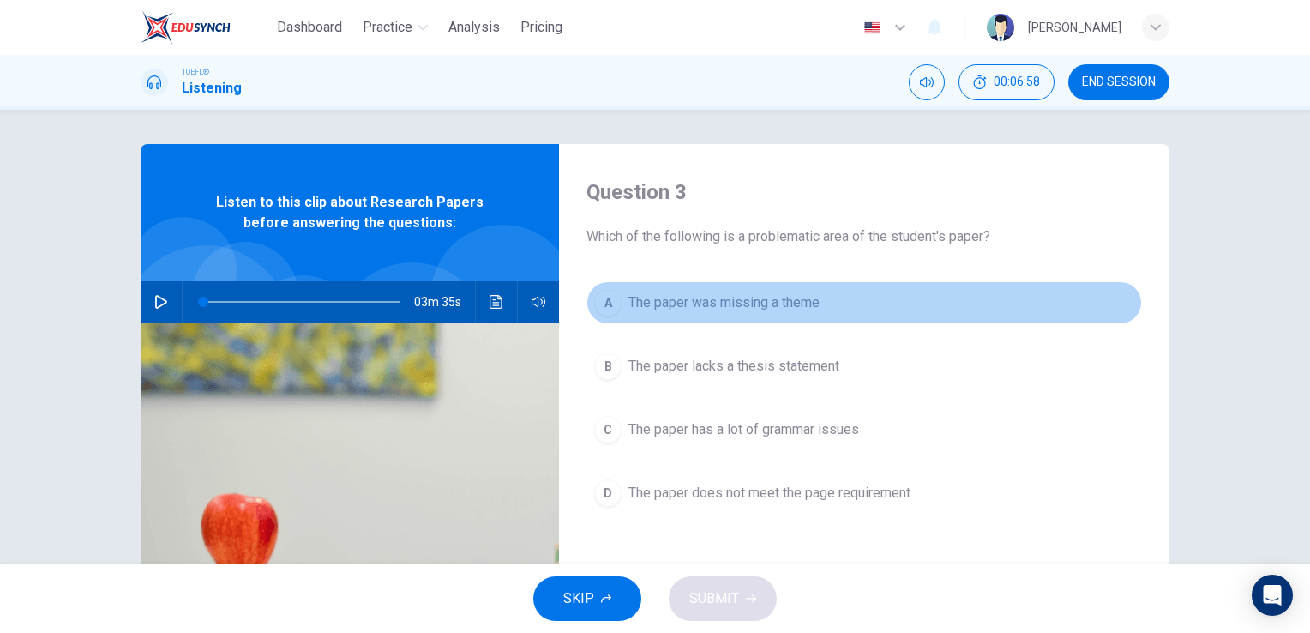
click at [779, 317] on button "A The paper was missing a theme" at bounding box center [864, 302] width 556 height 43
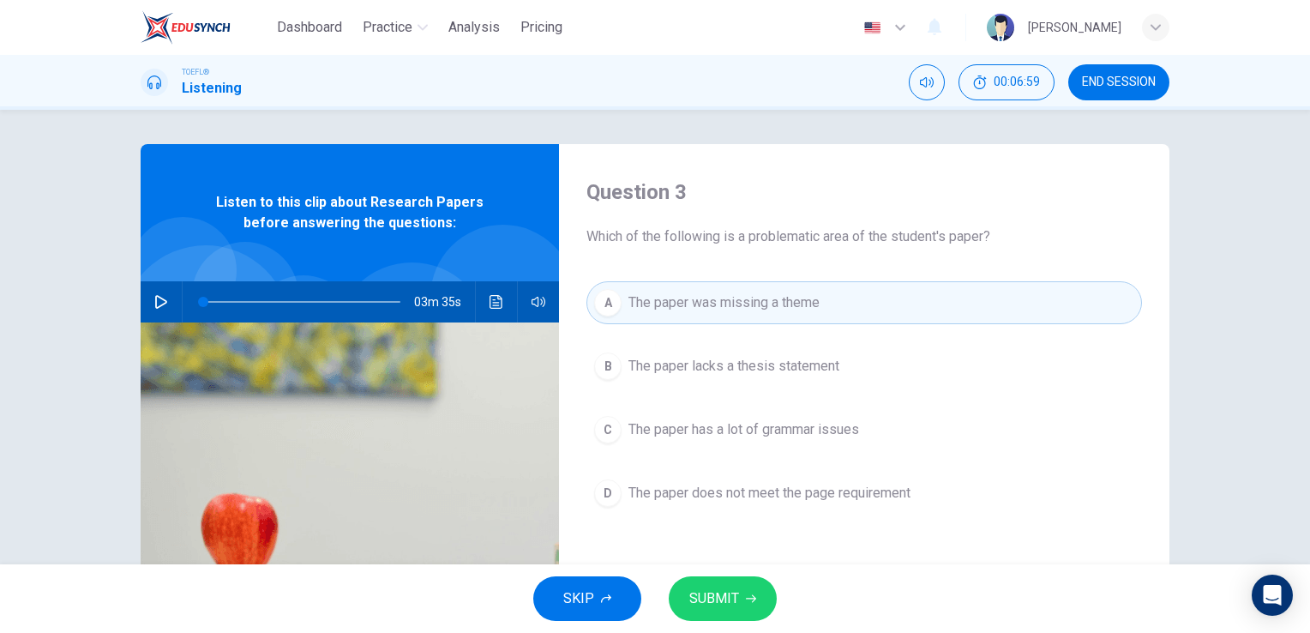
click at [796, 372] on span "The paper lacks a thesis statement" at bounding box center [733, 366] width 211 height 21
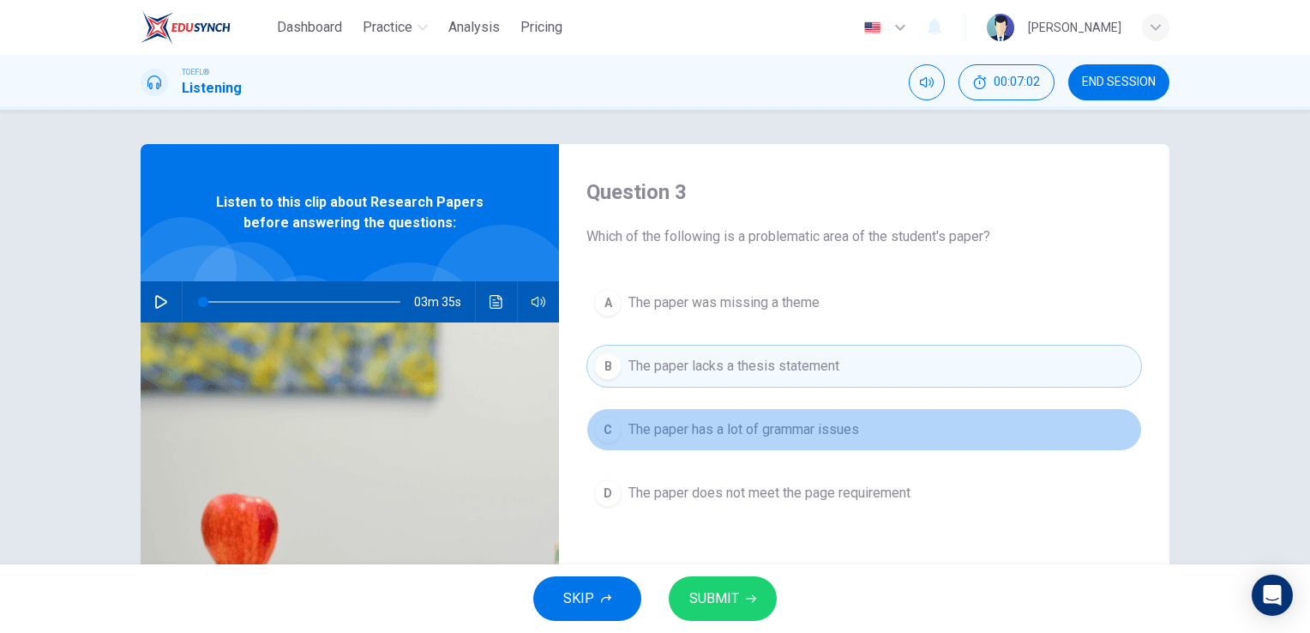
click at [790, 433] on span "The paper has a lot of grammar issues" at bounding box center [743, 429] width 231 height 21
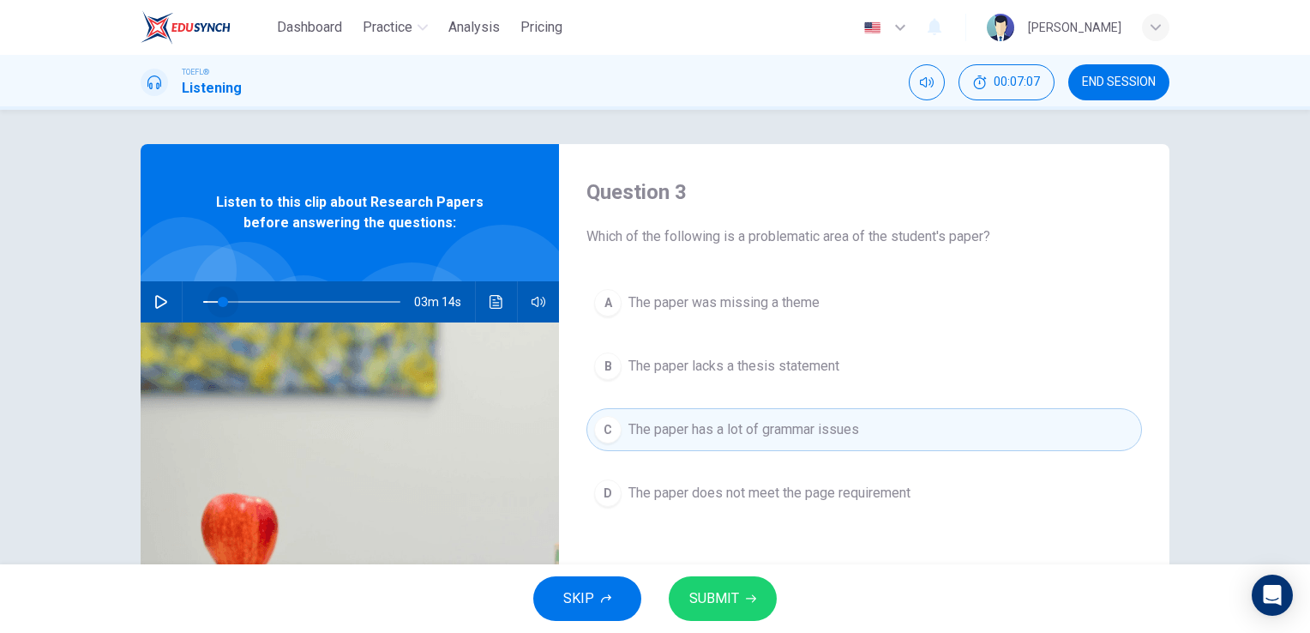
drag, startPoint x: 195, startPoint y: 292, endPoint x: 234, endPoint y: 295, distance: 39.5
click at [228, 297] on span at bounding box center [223, 302] width 10 height 10
click at [172, 293] on div "02m 56s" at bounding box center [350, 301] width 418 height 41
click at [155, 297] on icon "button" at bounding box center [161, 302] width 12 height 14
click at [779, 309] on span "The paper was missing a theme" at bounding box center [723, 302] width 191 height 21
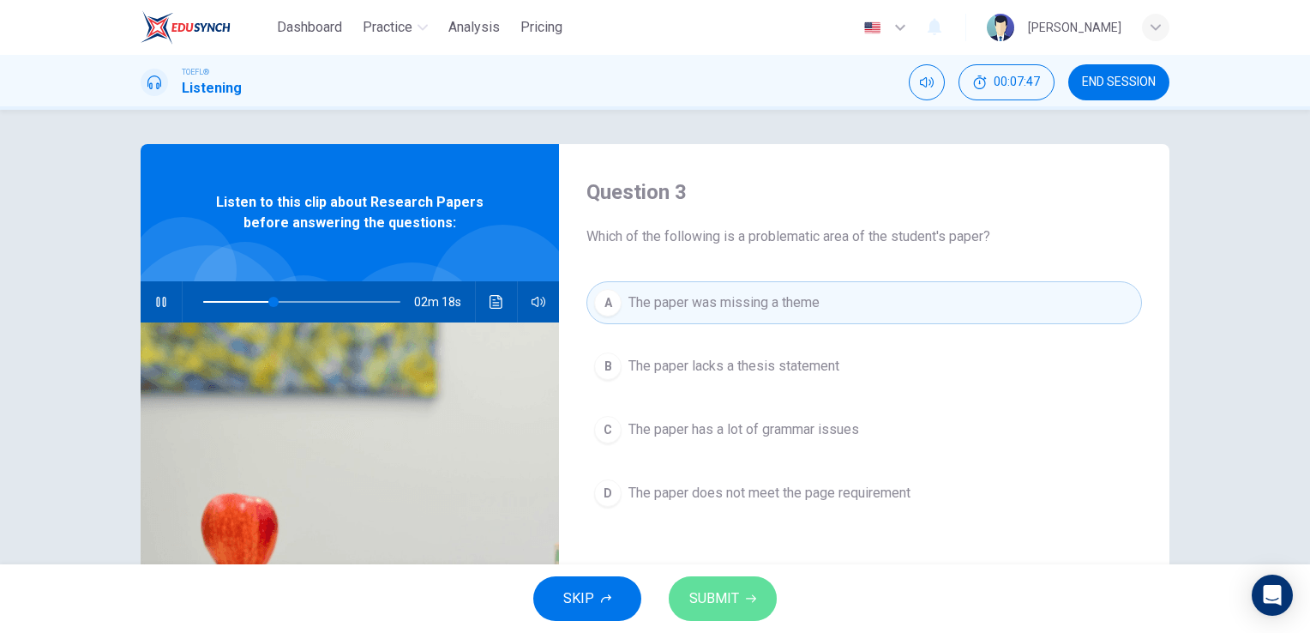
click at [712, 605] on span "SUBMIT" at bounding box center [714, 598] width 50 height 24
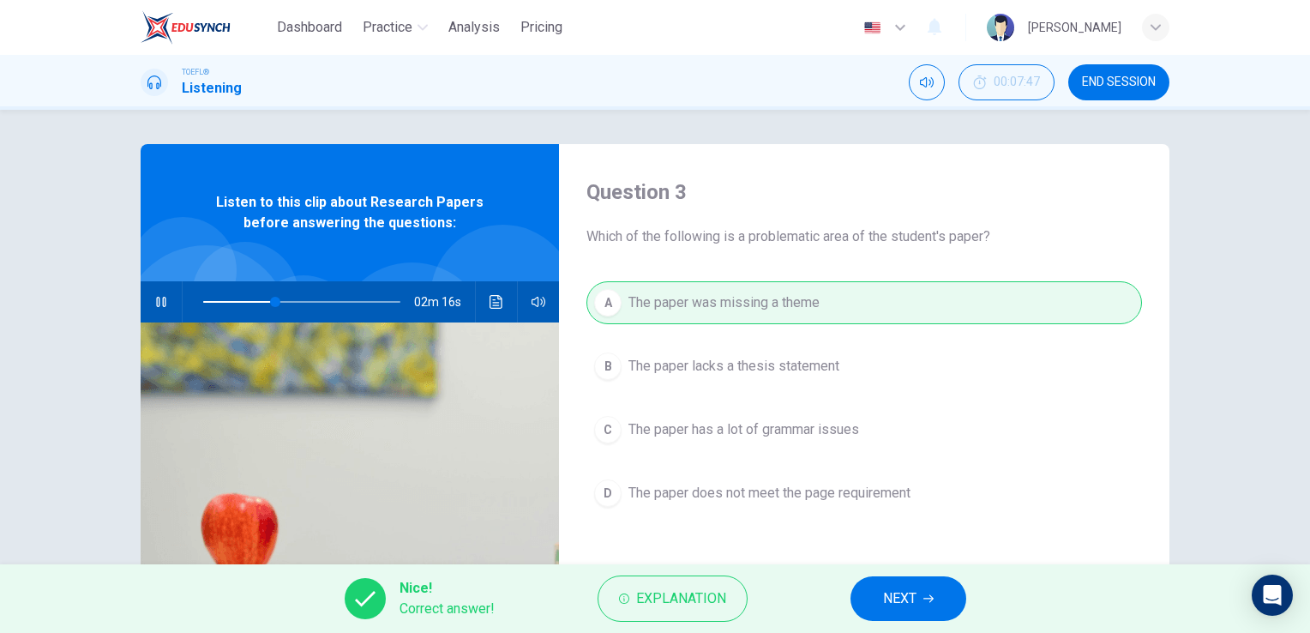
click at [931, 586] on button "NEXT" at bounding box center [909, 598] width 116 height 45
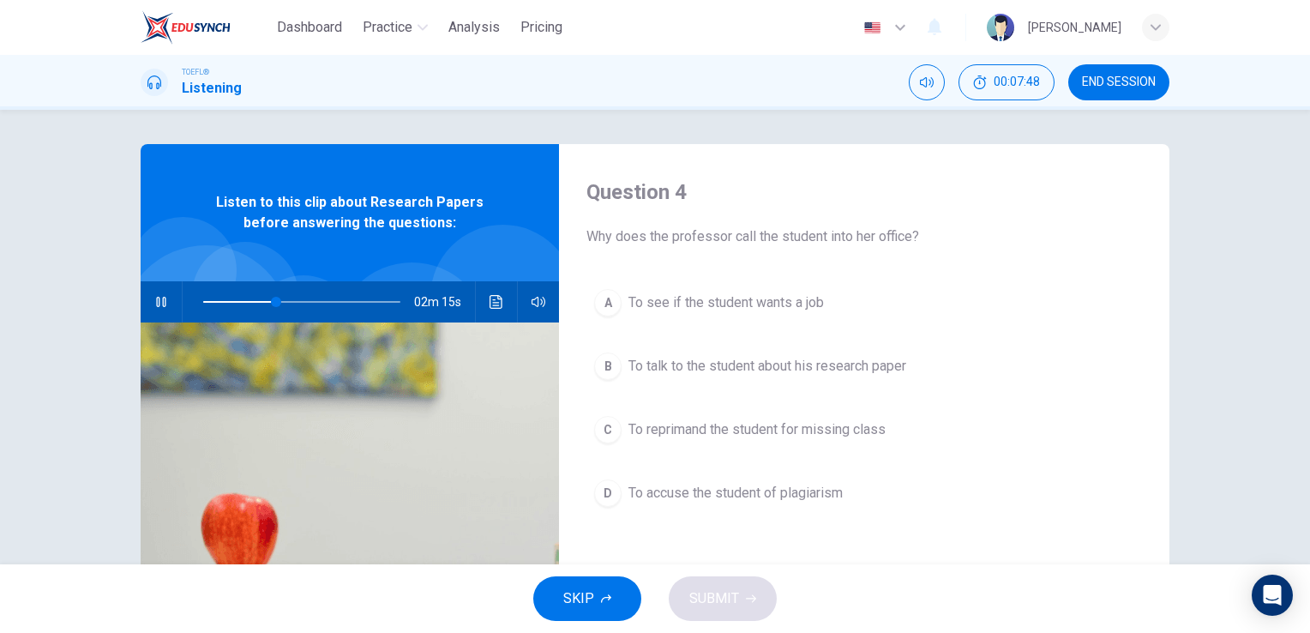
click at [147, 293] on button "button" at bounding box center [160, 301] width 27 height 41
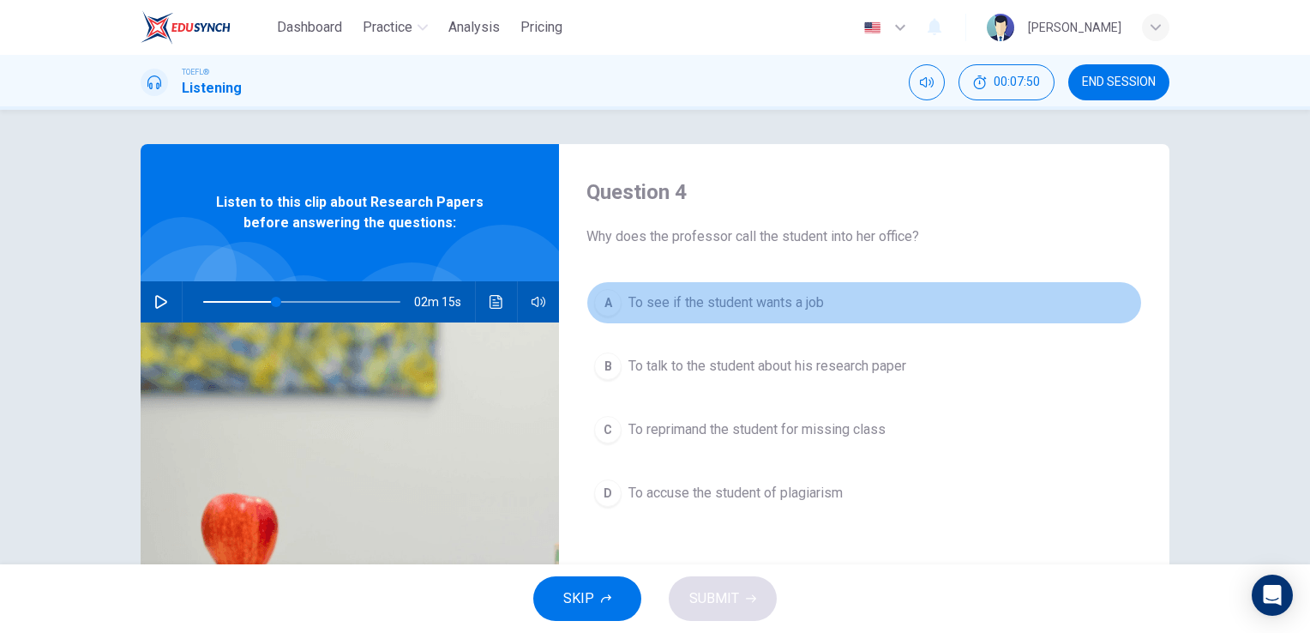
click at [746, 300] on span "To see if the student wants a job" at bounding box center [725, 302] width 195 height 21
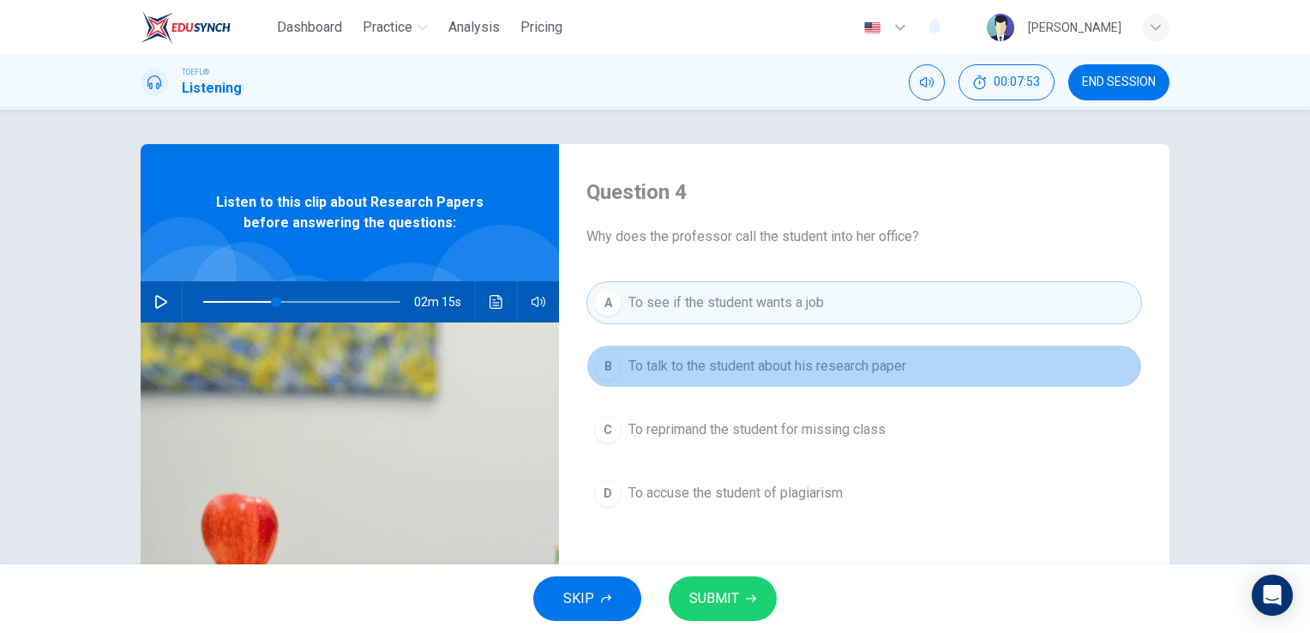
click at [708, 369] on span "To talk to the student about his research paper" at bounding box center [767, 366] width 278 height 21
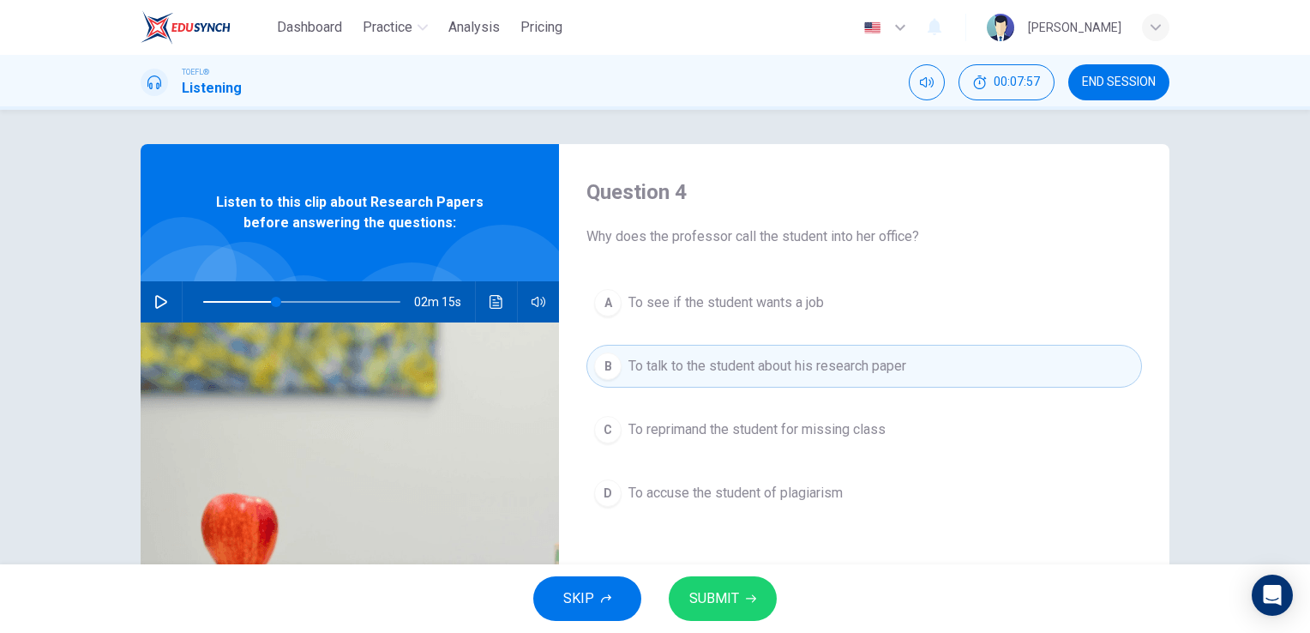
click at [707, 456] on div "A To see if the student wants a job B To talk to the student about his research…" at bounding box center [864, 415] width 556 height 268
click at [702, 500] on span "To accuse the student of plagiarism" at bounding box center [735, 493] width 214 height 21
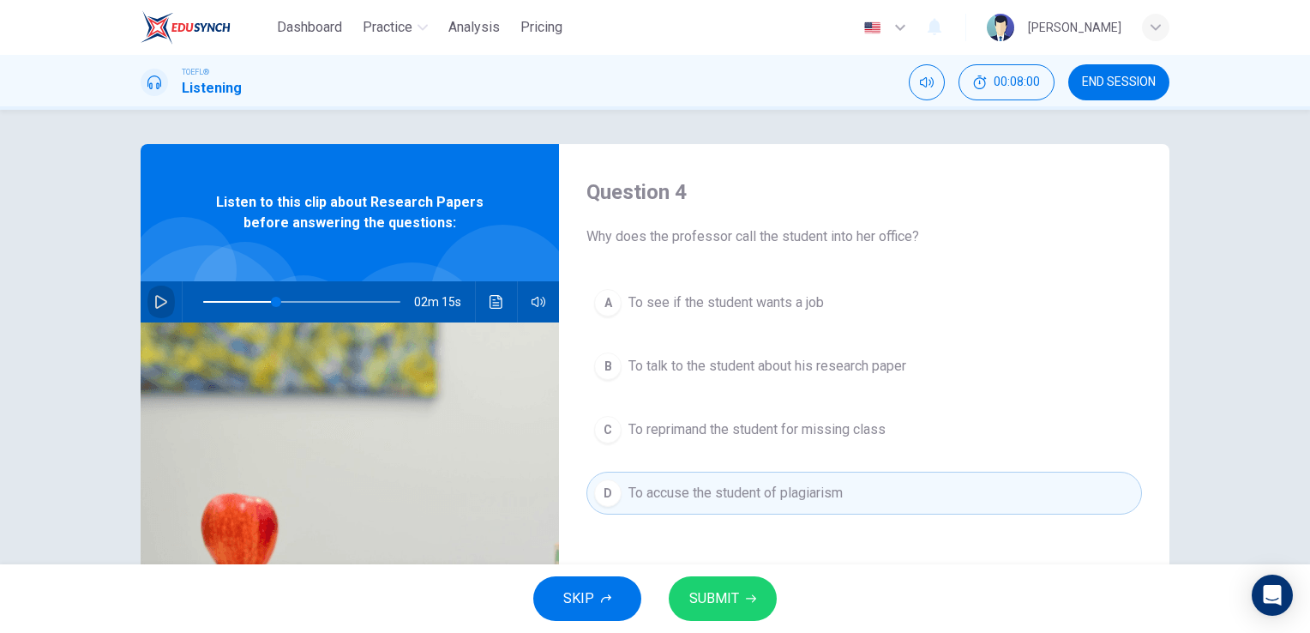
click at [160, 295] on icon "button" at bounding box center [161, 302] width 14 height 14
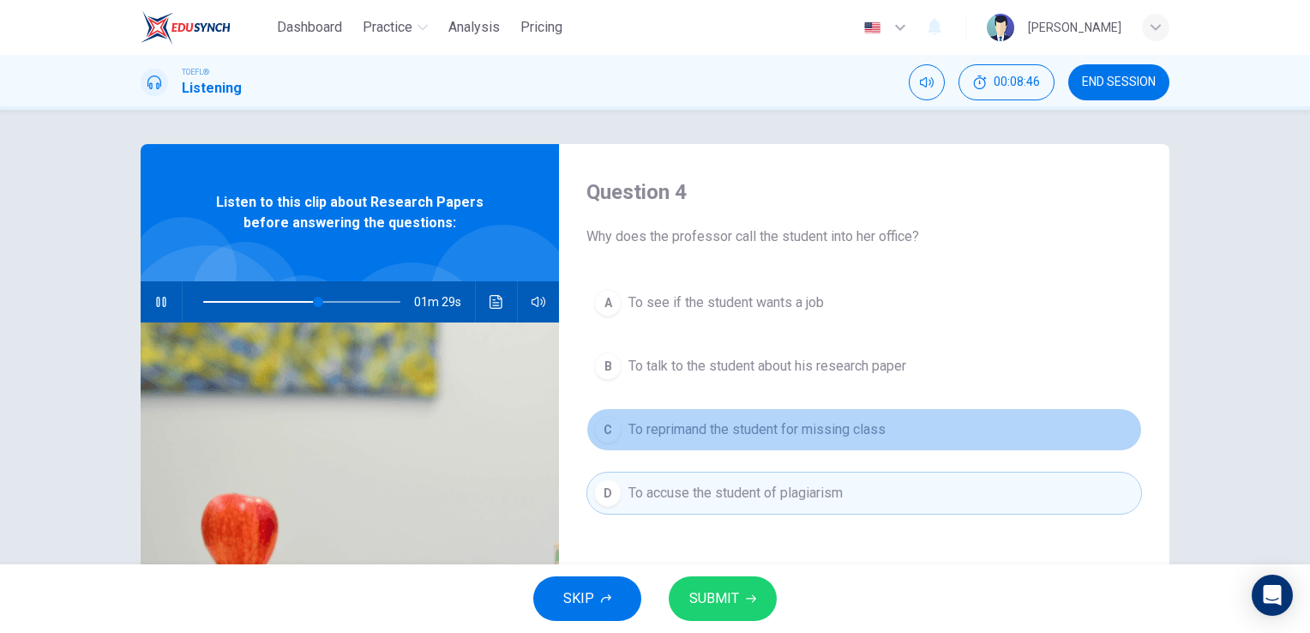
click at [934, 408] on button "C To reprimand the student for missing class" at bounding box center [864, 429] width 556 height 43
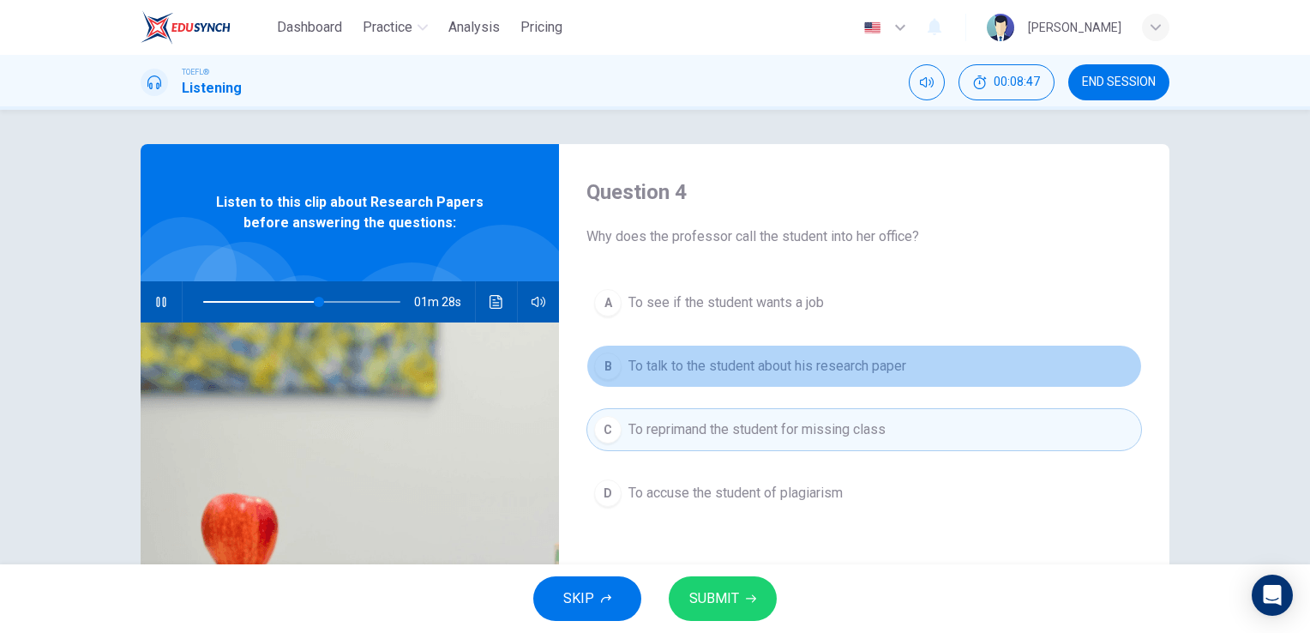
click at [894, 376] on button "B To talk to the student about his research paper" at bounding box center [864, 366] width 556 height 43
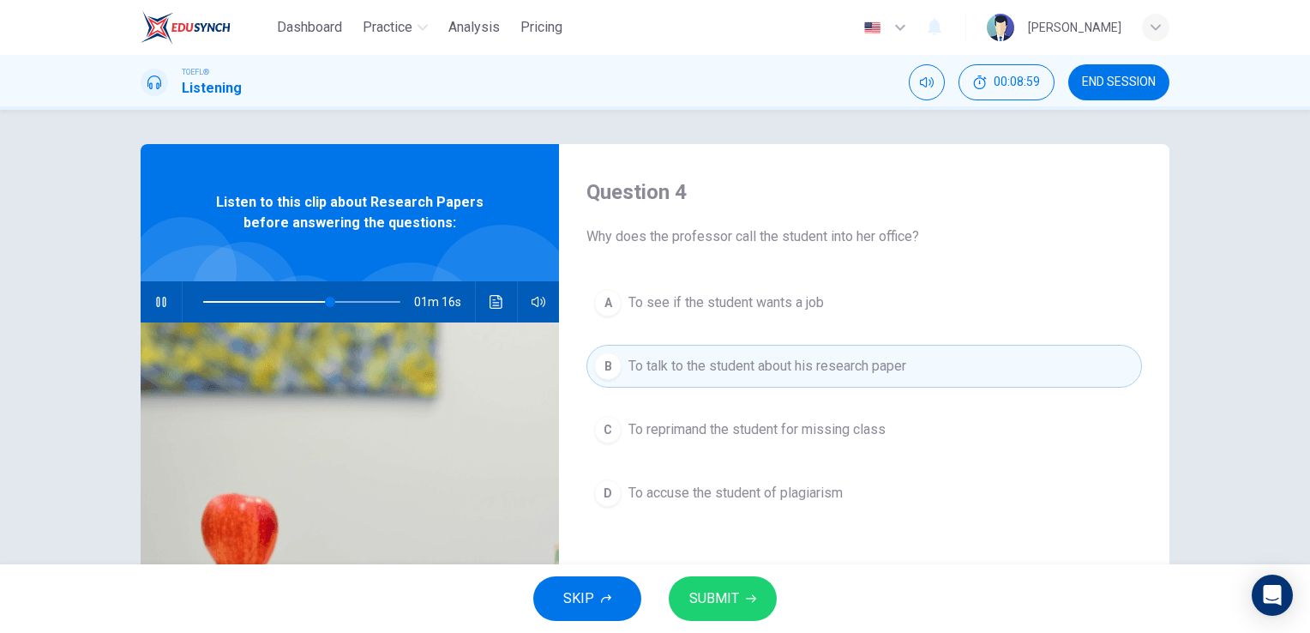
click at [718, 605] on span "SUBMIT" at bounding box center [714, 598] width 50 height 24
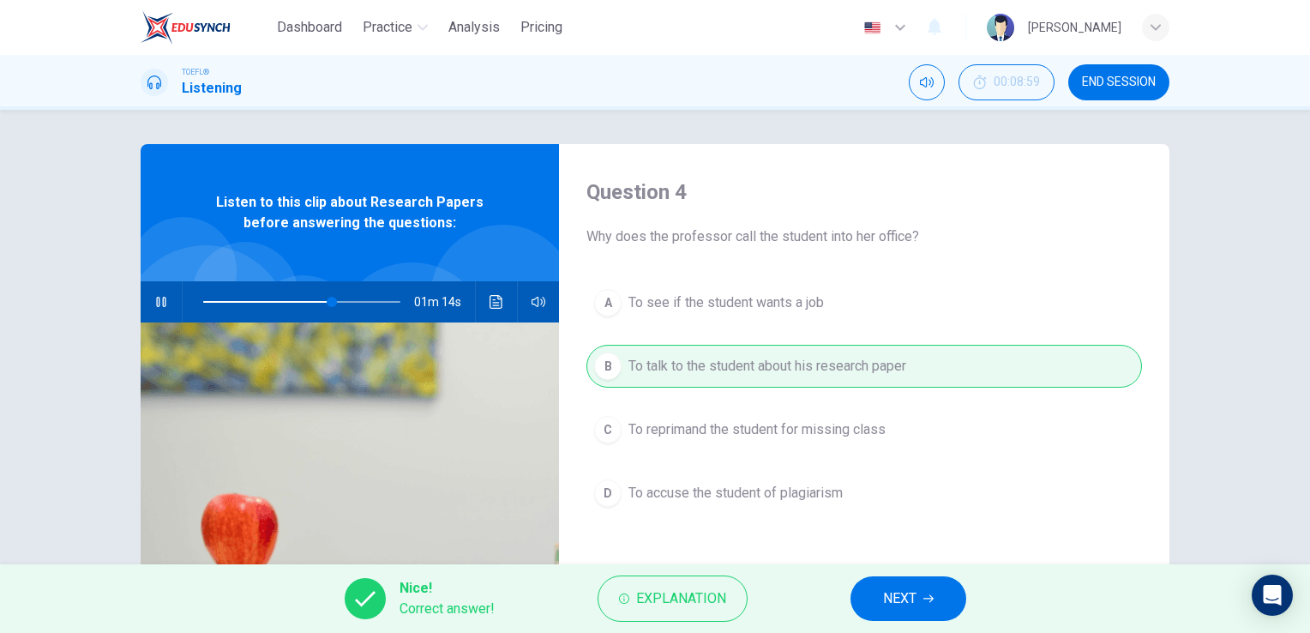
click at [894, 598] on span "NEXT" at bounding box center [899, 598] width 33 height 24
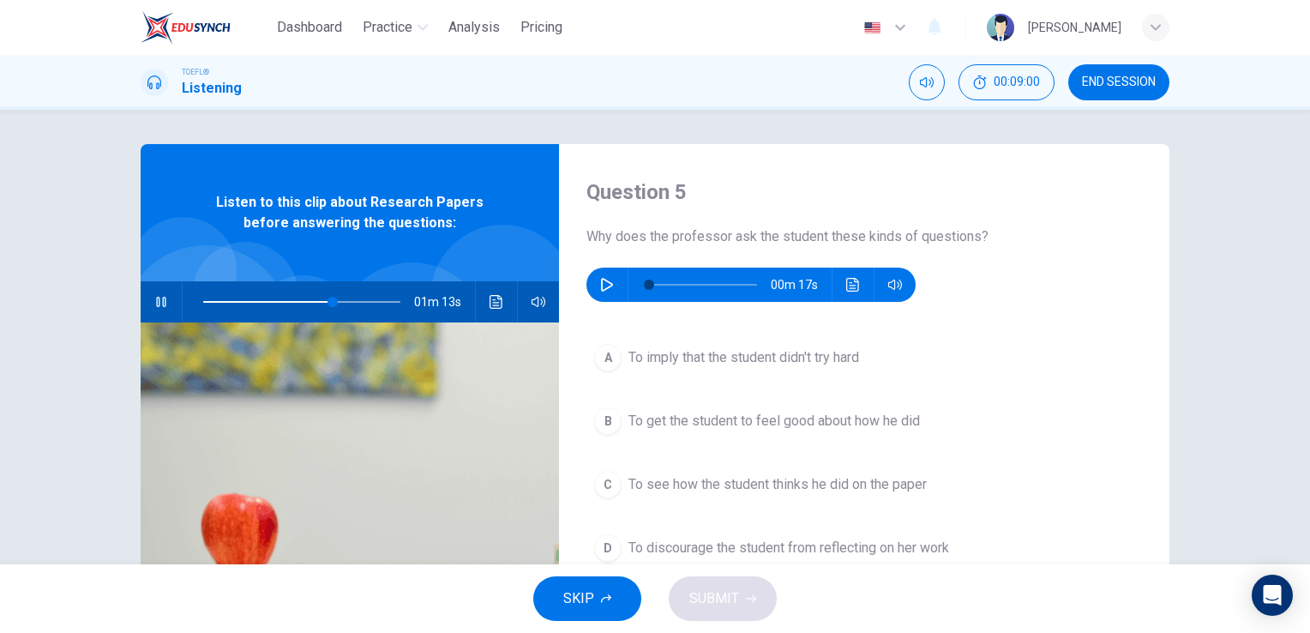
click at [154, 295] on icon "button" at bounding box center [161, 302] width 14 height 14
type input "66"
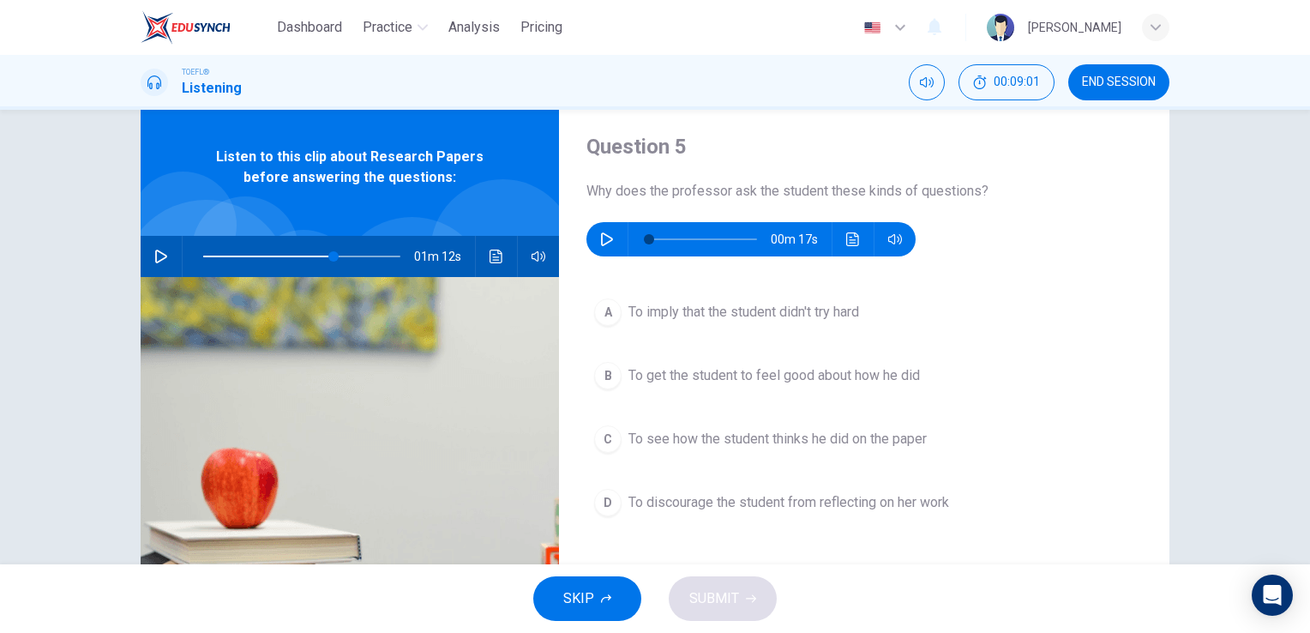
scroll to position [86, 0]
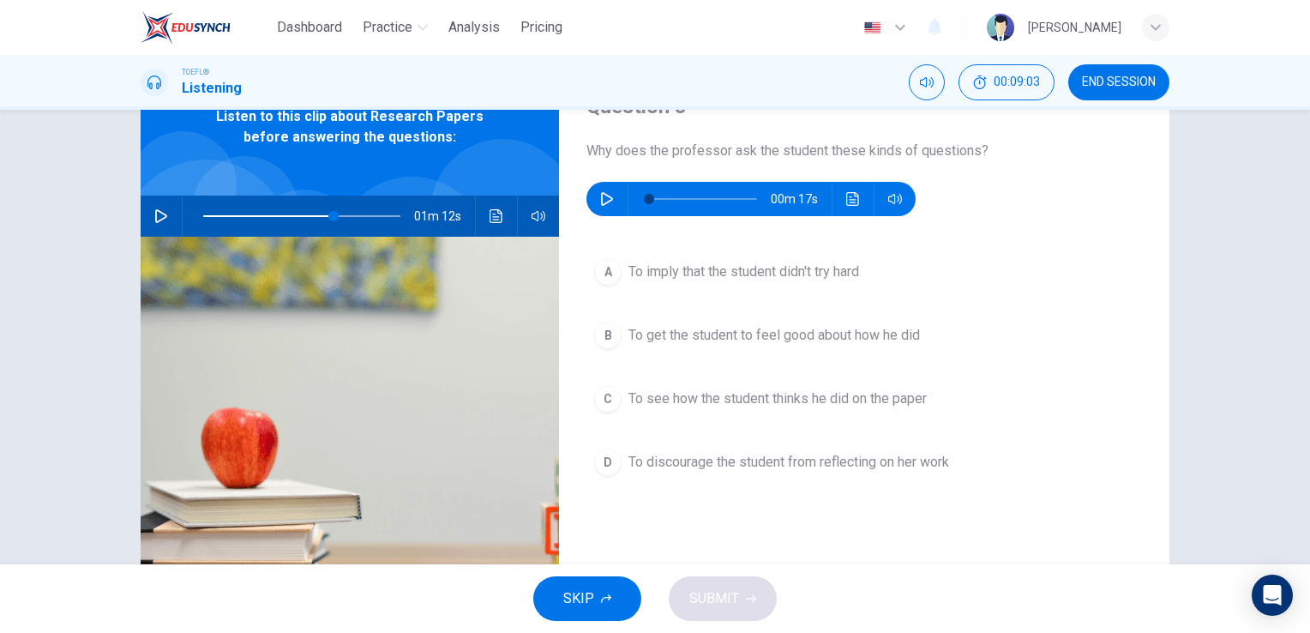
click at [616, 192] on div "00m 17s" at bounding box center [750, 199] width 329 height 34
click at [610, 194] on button "button" at bounding box center [606, 199] width 27 height 34
type input "0"
click at [890, 423] on div "A To imply that the student didn't try hard B To get the student to feel good a…" at bounding box center [864, 384] width 556 height 268
click at [854, 400] on span "To see how the student thinks he did on the paper" at bounding box center [777, 398] width 298 height 21
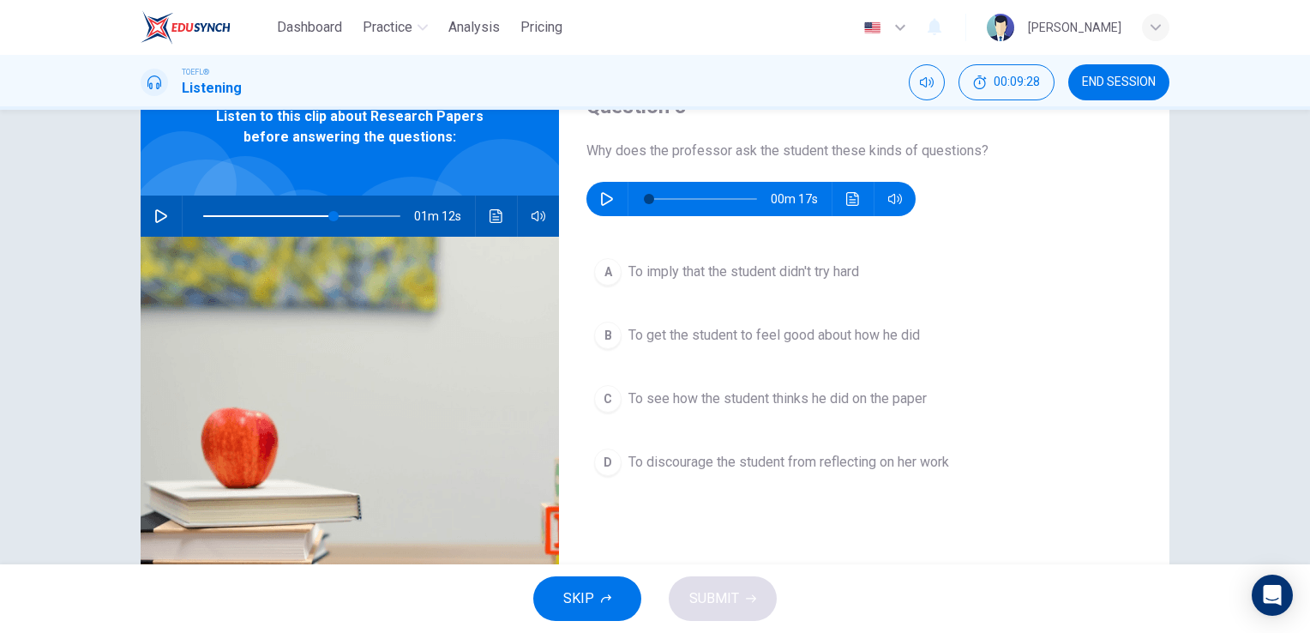
type input "66"
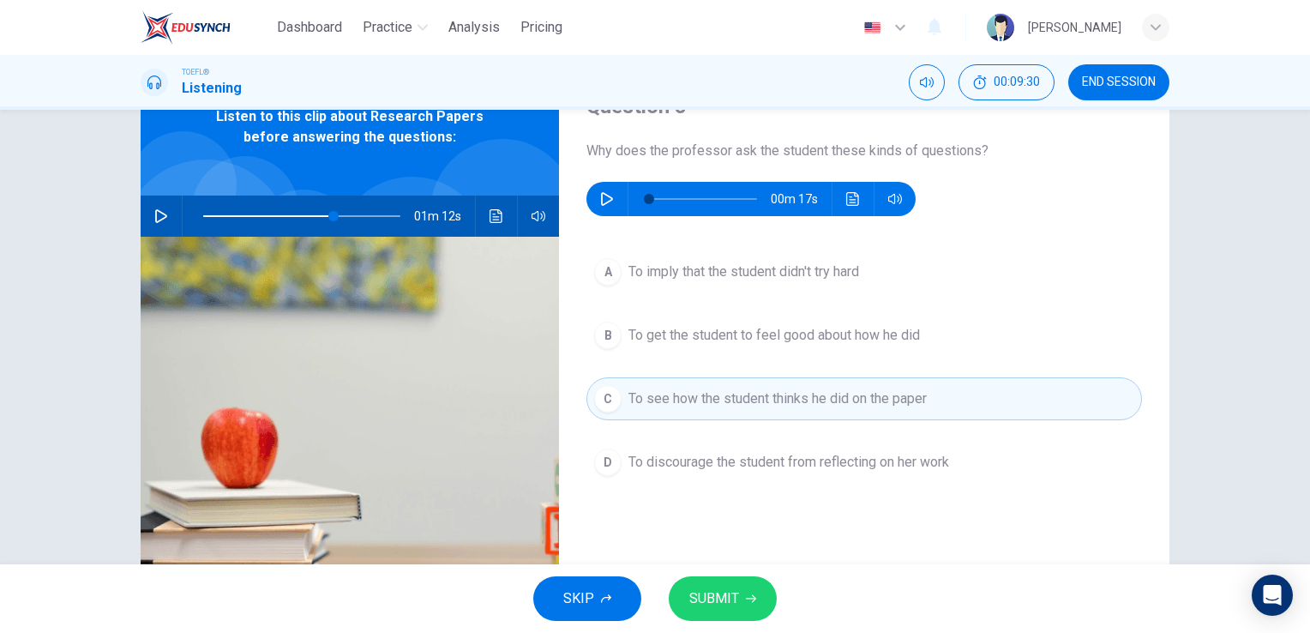
click at [610, 195] on button "button" at bounding box center [606, 199] width 27 height 34
type input "86"
click at [720, 597] on span "SUBMIT" at bounding box center [714, 598] width 50 height 24
type input "66"
type input "86"
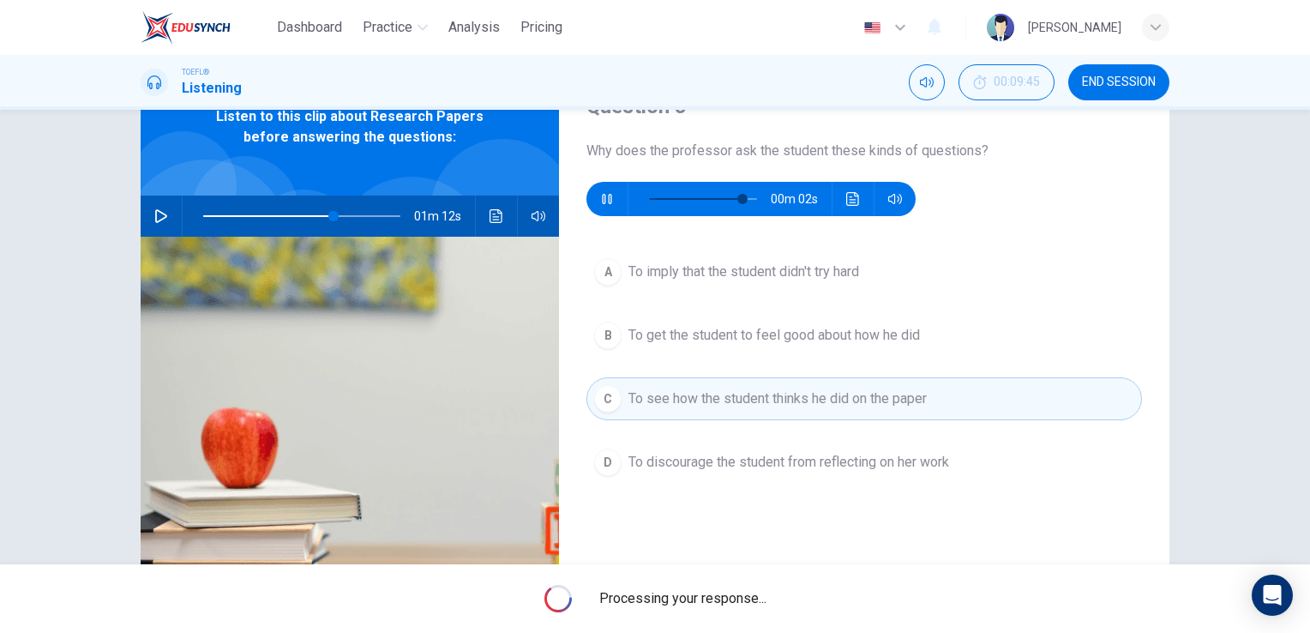
type input "66"
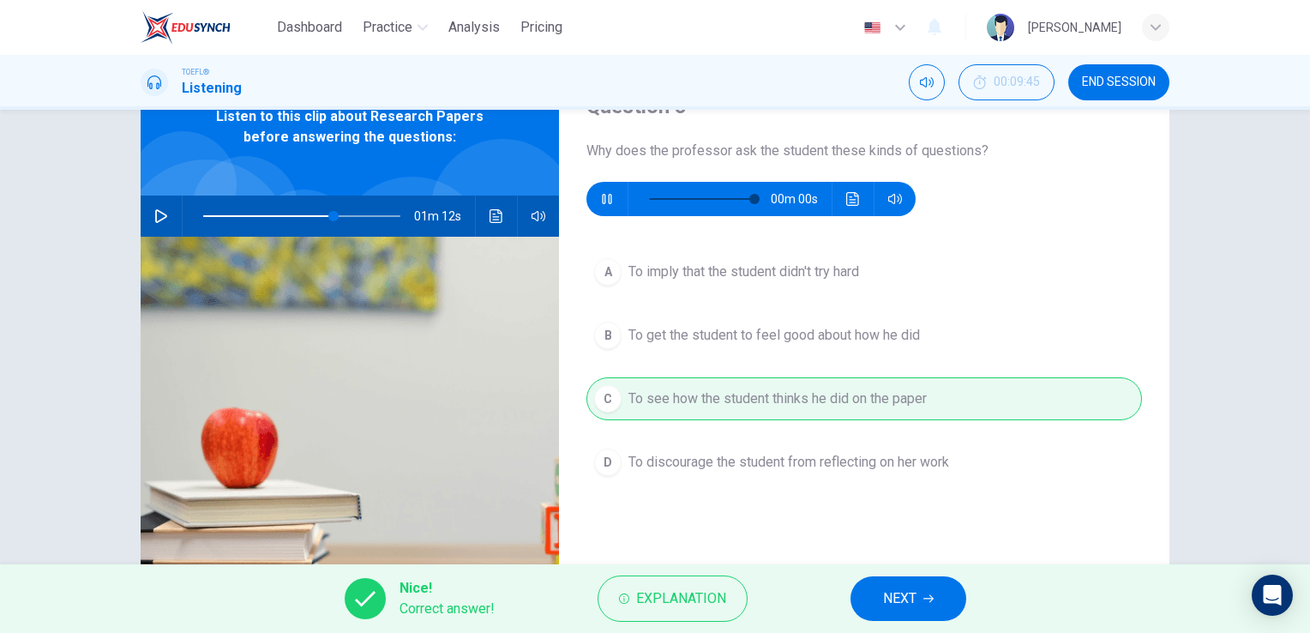
type input "98"
click at [922, 604] on button "NEXT" at bounding box center [909, 598] width 116 height 45
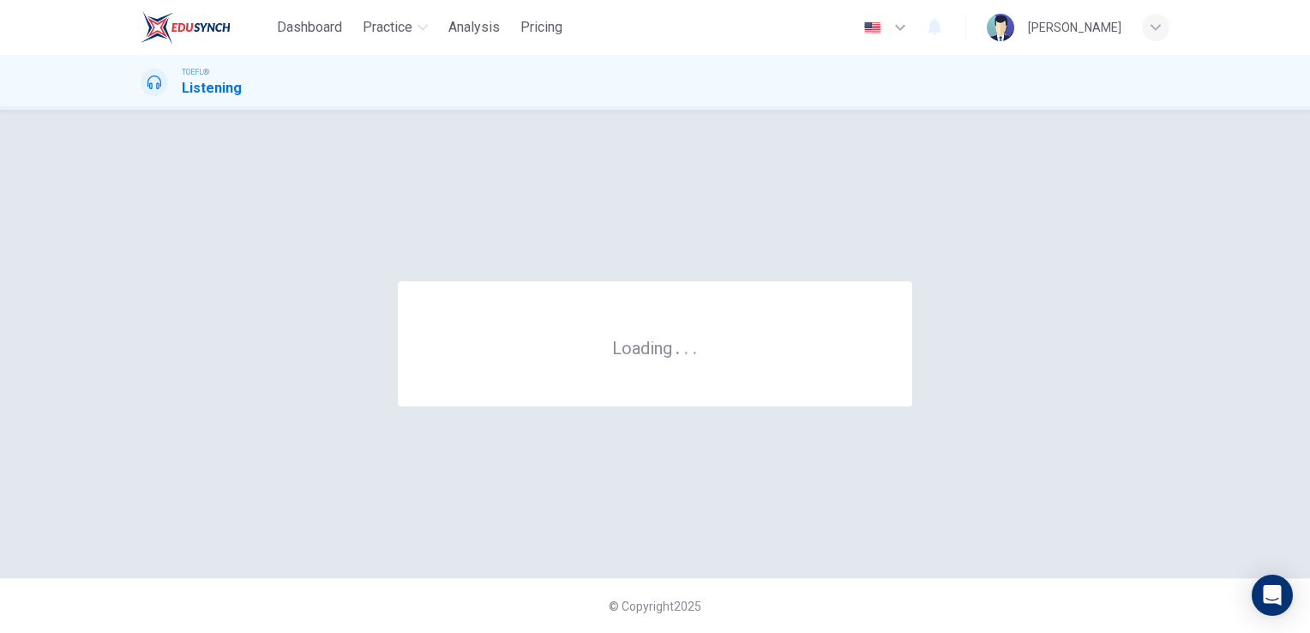
scroll to position [0, 0]
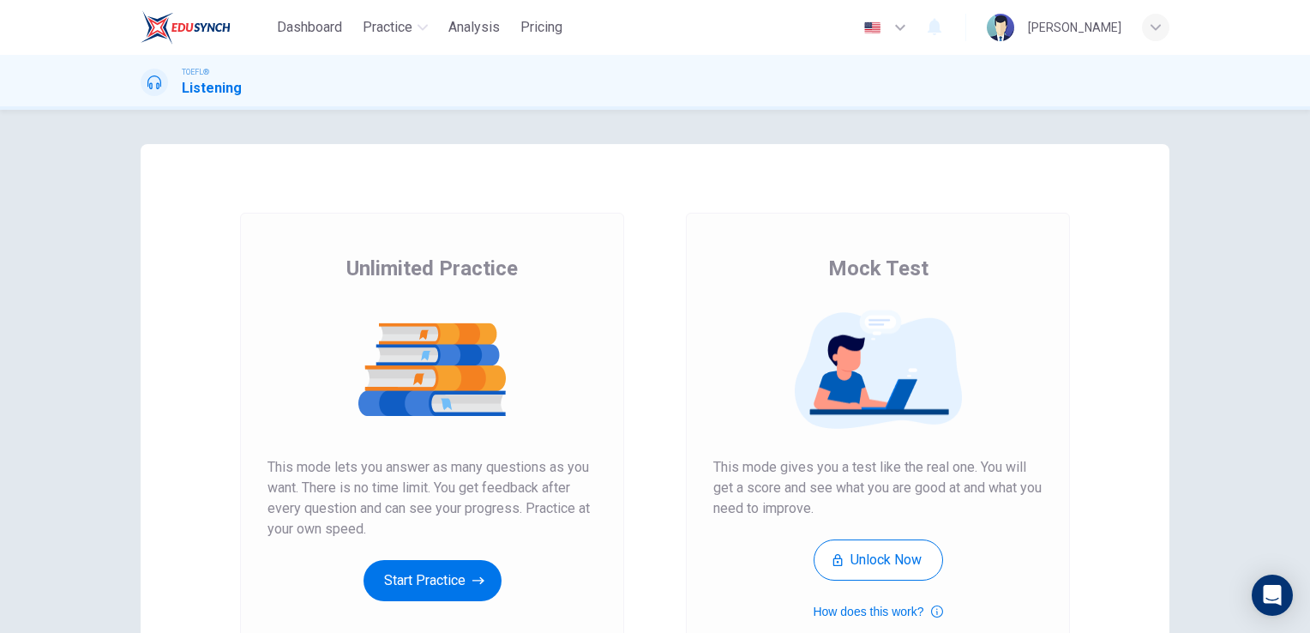
drag, startPoint x: 460, startPoint y: 574, endPoint x: 454, endPoint y: 584, distance: 11.5
click at [454, 584] on button "Start Practice" at bounding box center [433, 580] width 138 height 41
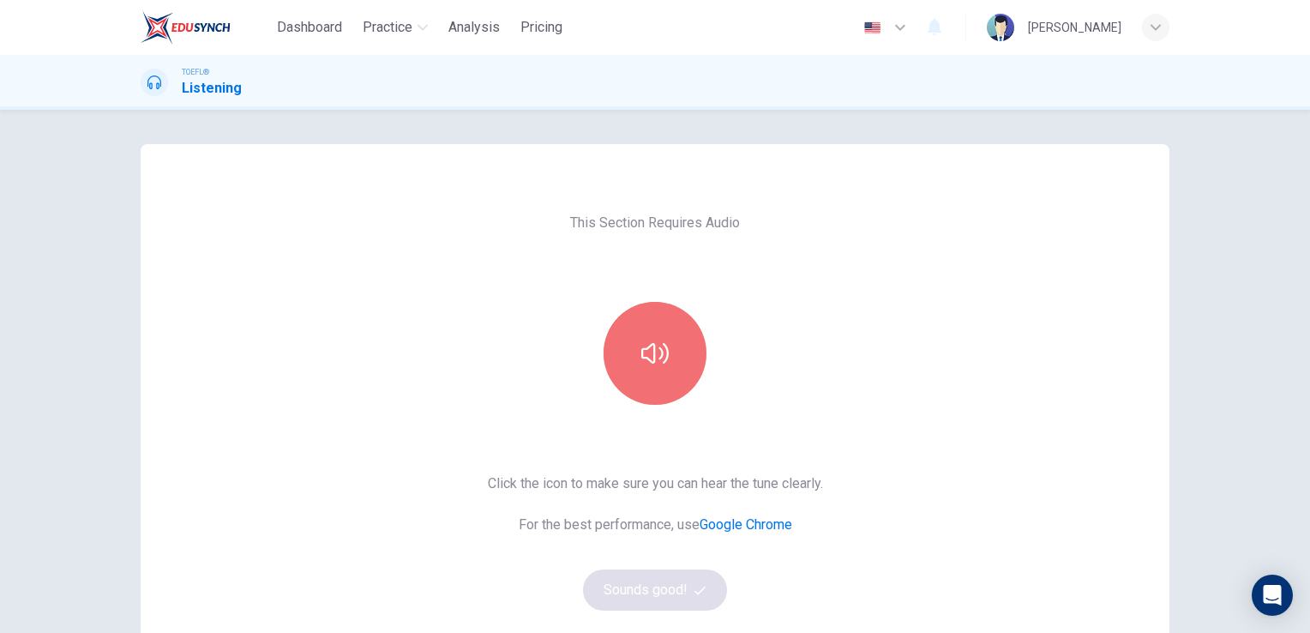
drag, startPoint x: 642, startPoint y: 349, endPoint x: 610, endPoint y: 437, distance: 93.8
click at [643, 349] on icon "button" at bounding box center [654, 353] width 27 height 27
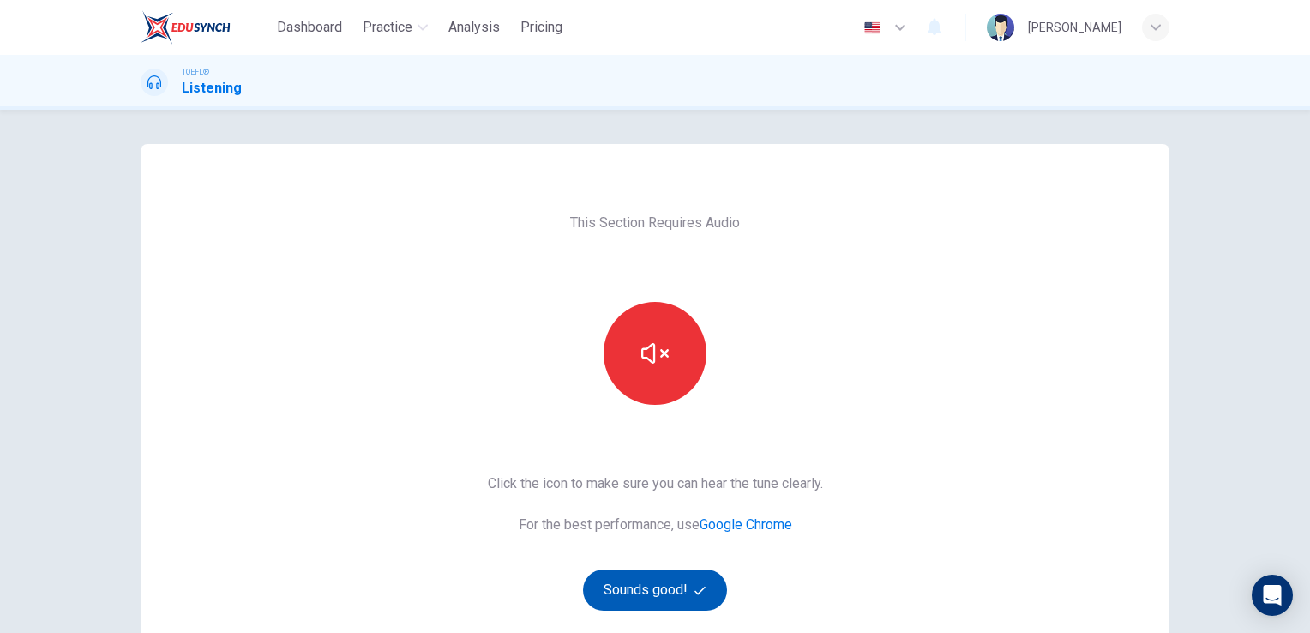
click at [649, 589] on button "Sounds good!" at bounding box center [655, 589] width 144 height 41
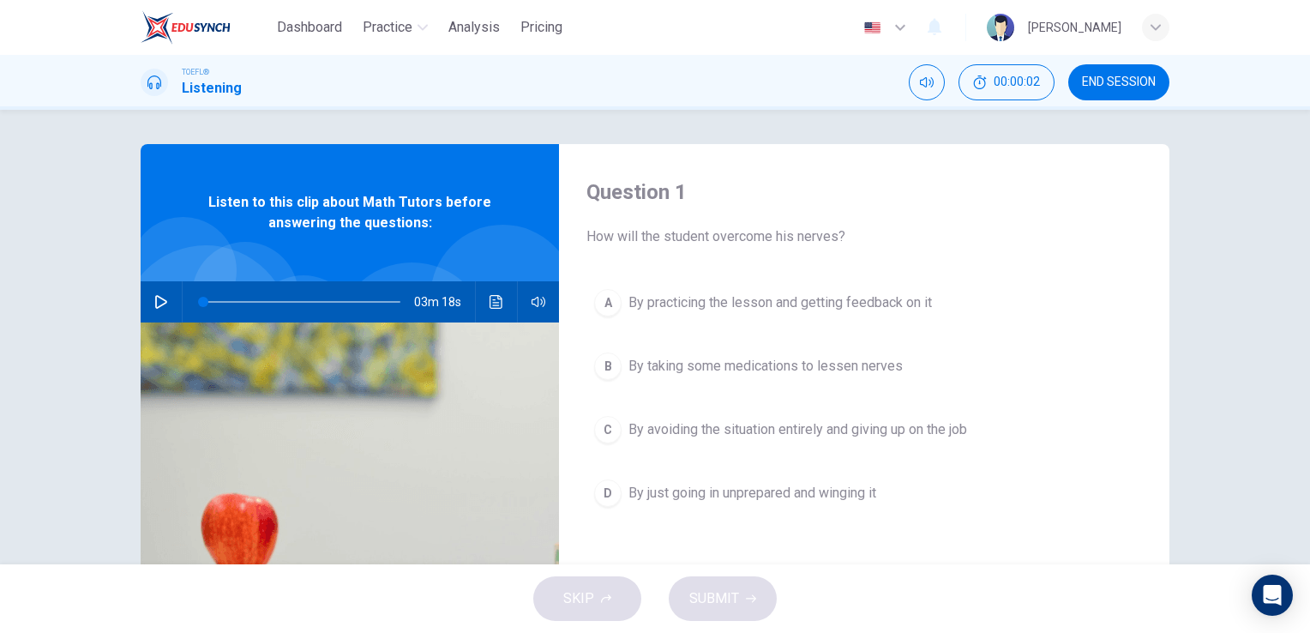
click at [153, 293] on button "button" at bounding box center [160, 301] width 27 height 41
drag, startPoint x: 709, startPoint y: 239, endPoint x: 748, endPoint y: 235, distance: 38.8
click at [748, 235] on span "How will the student overcome his nerves?" at bounding box center [864, 236] width 556 height 21
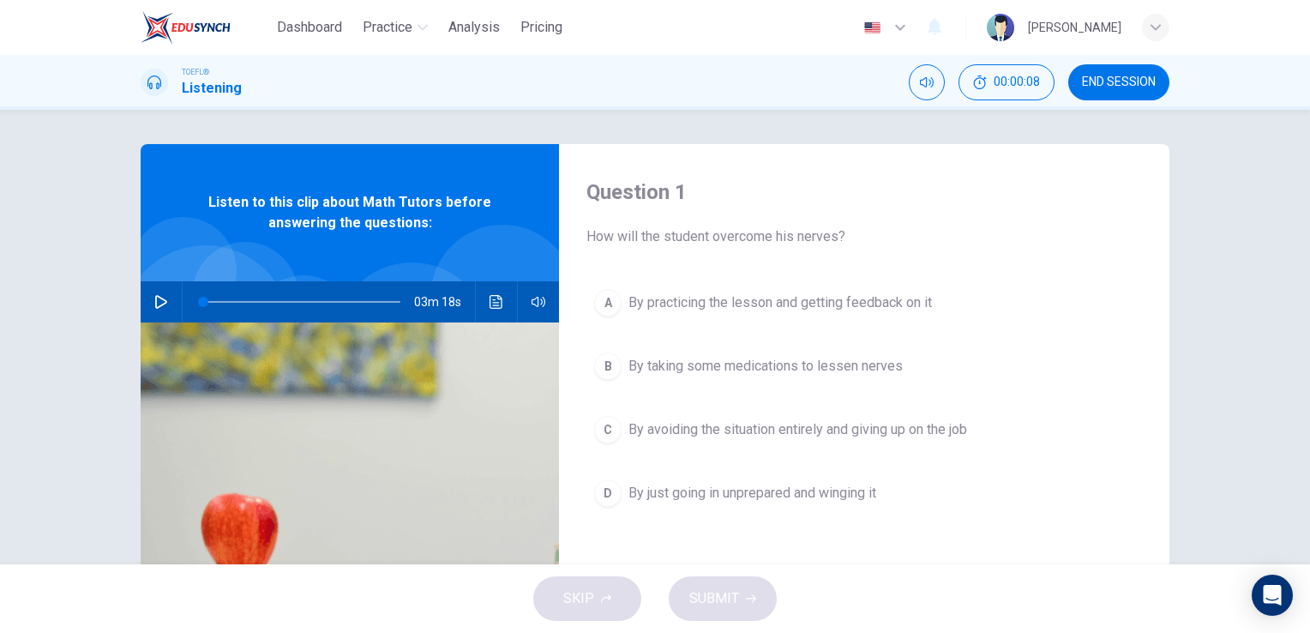
click at [749, 235] on span "How will the student overcome his nerves?" at bounding box center [864, 236] width 556 height 21
click at [751, 235] on span "How will the student overcome his nerves?" at bounding box center [864, 236] width 556 height 21
click at [159, 305] on icon "button" at bounding box center [161, 302] width 14 height 14
drag, startPoint x: 357, startPoint y: 306, endPoint x: 328, endPoint y: 305, distance: 29.2
click at [330, 306] on span at bounding box center [335, 302] width 10 height 10
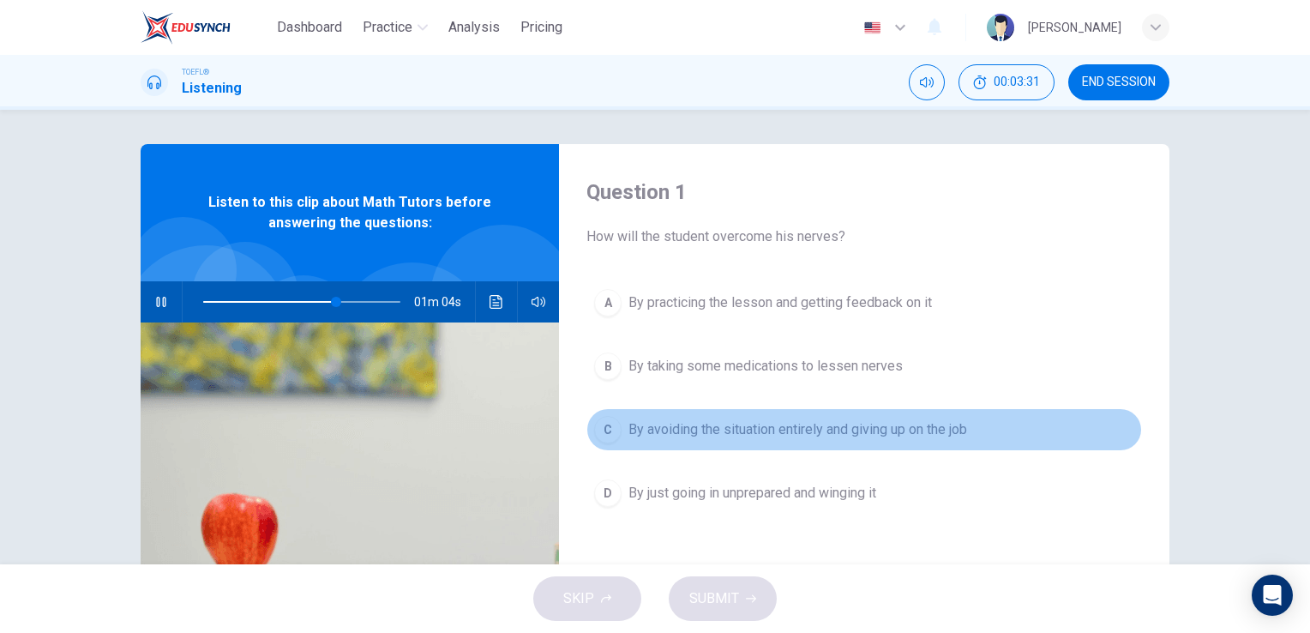
click at [787, 409] on button "C By avoiding the situation entirely and giving up on the job" at bounding box center [864, 429] width 556 height 43
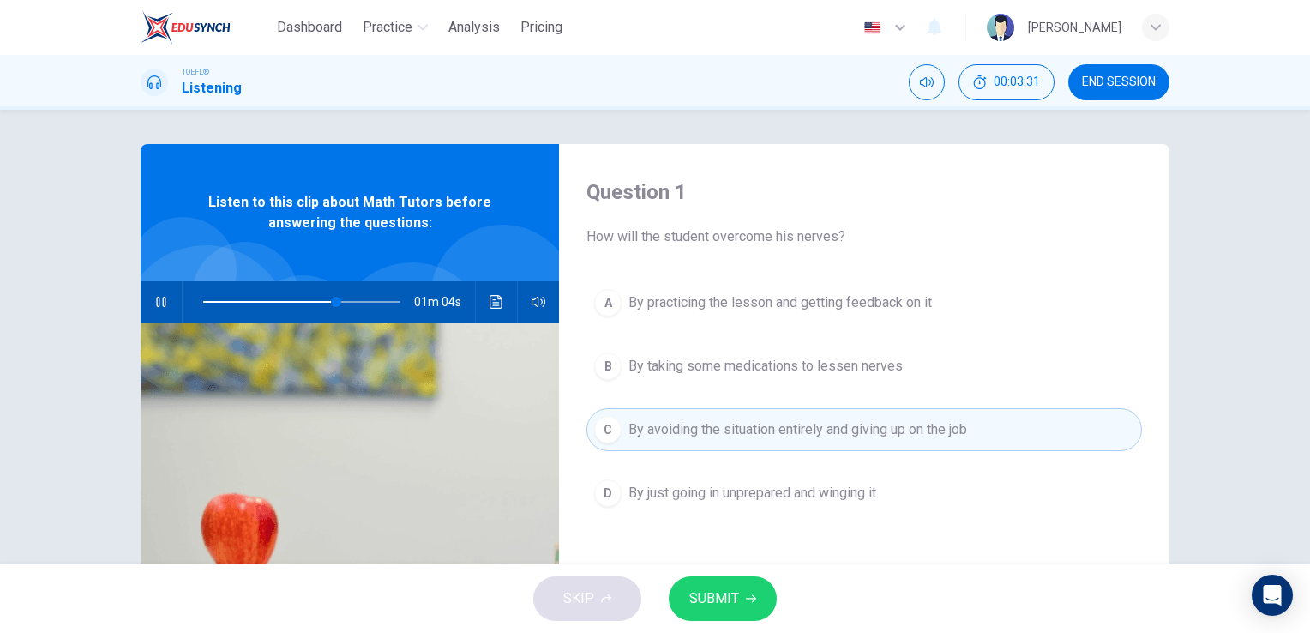
click at [787, 365] on span "By taking some medications to lessen nerves" at bounding box center [765, 366] width 274 height 21
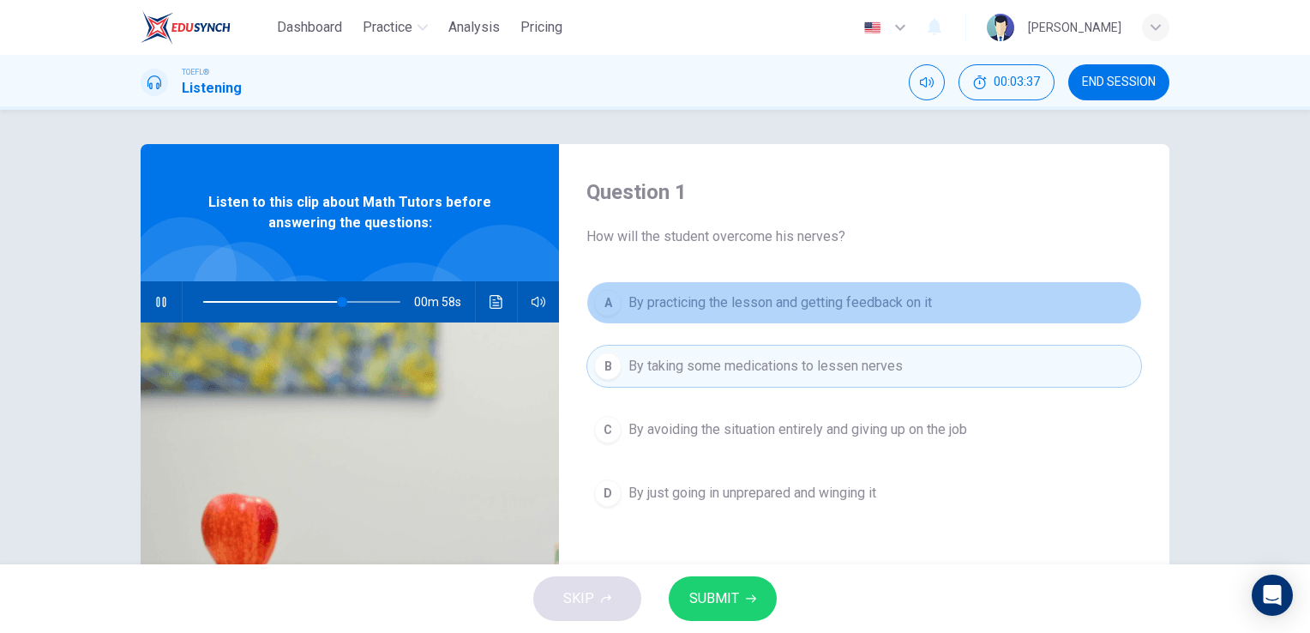
click at [832, 317] on button "A By practicing the lesson and getting feedback on it" at bounding box center [864, 302] width 556 height 43
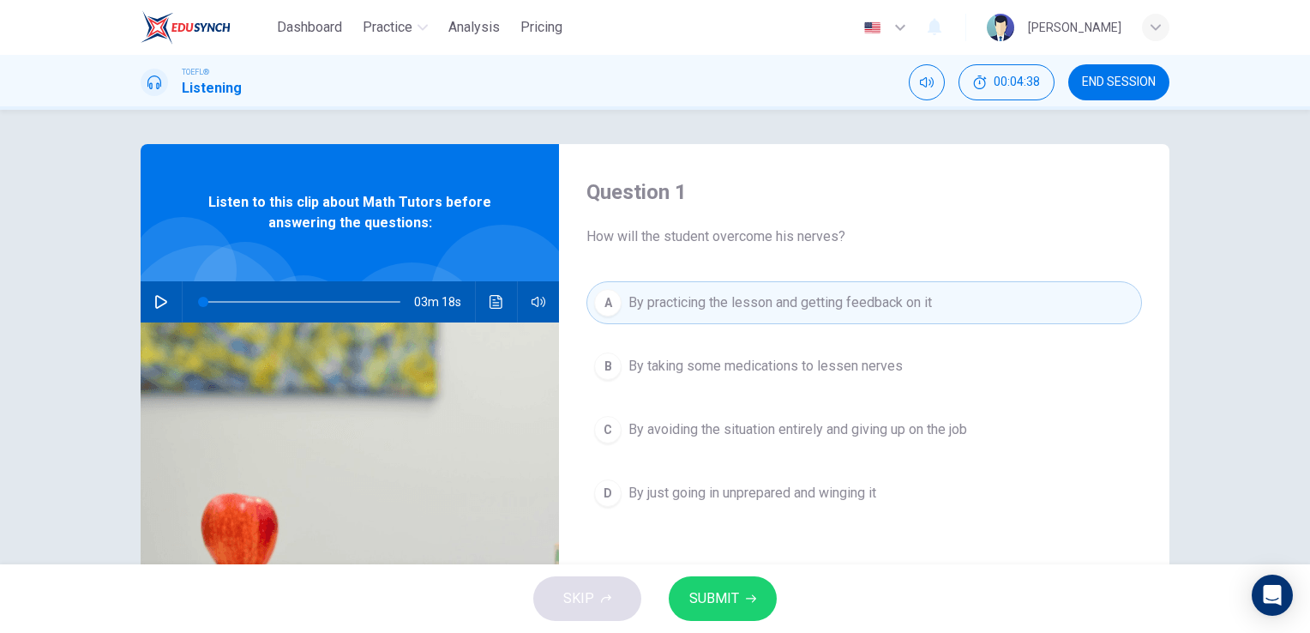
click at [727, 588] on span "SUBMIT" at bounding box center [714, 598] width 50 height 24
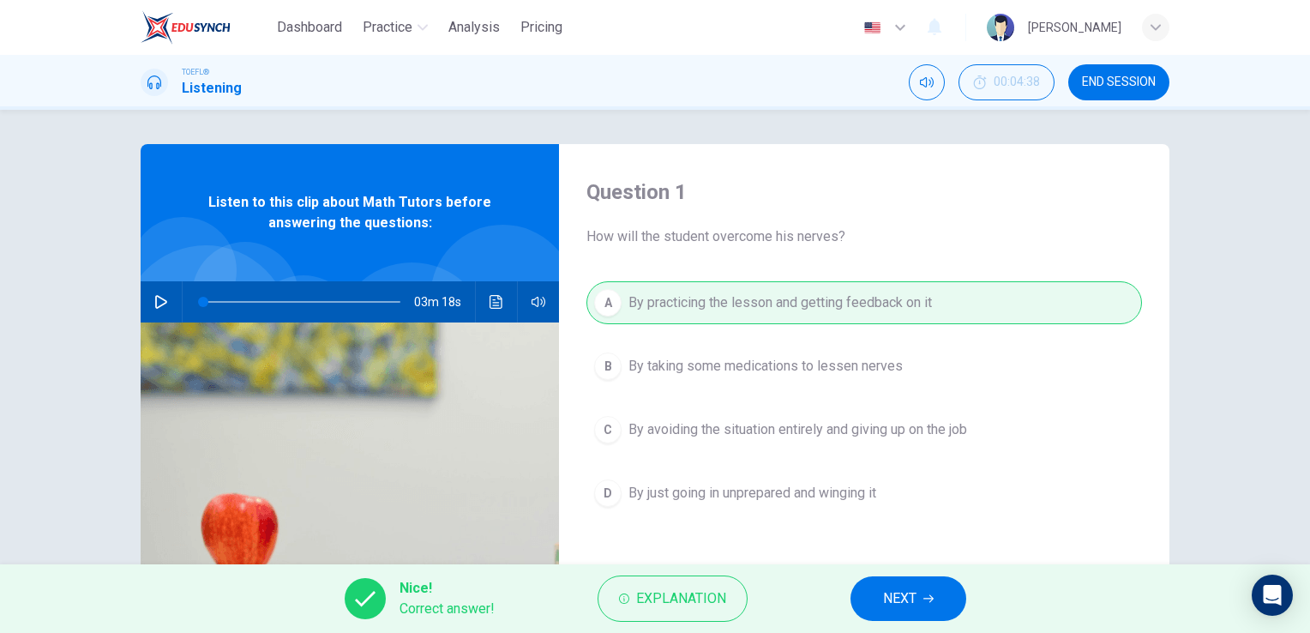
click at [921, 598] on button "NEXT" at bounding box center [909, 598] width 116 height 45
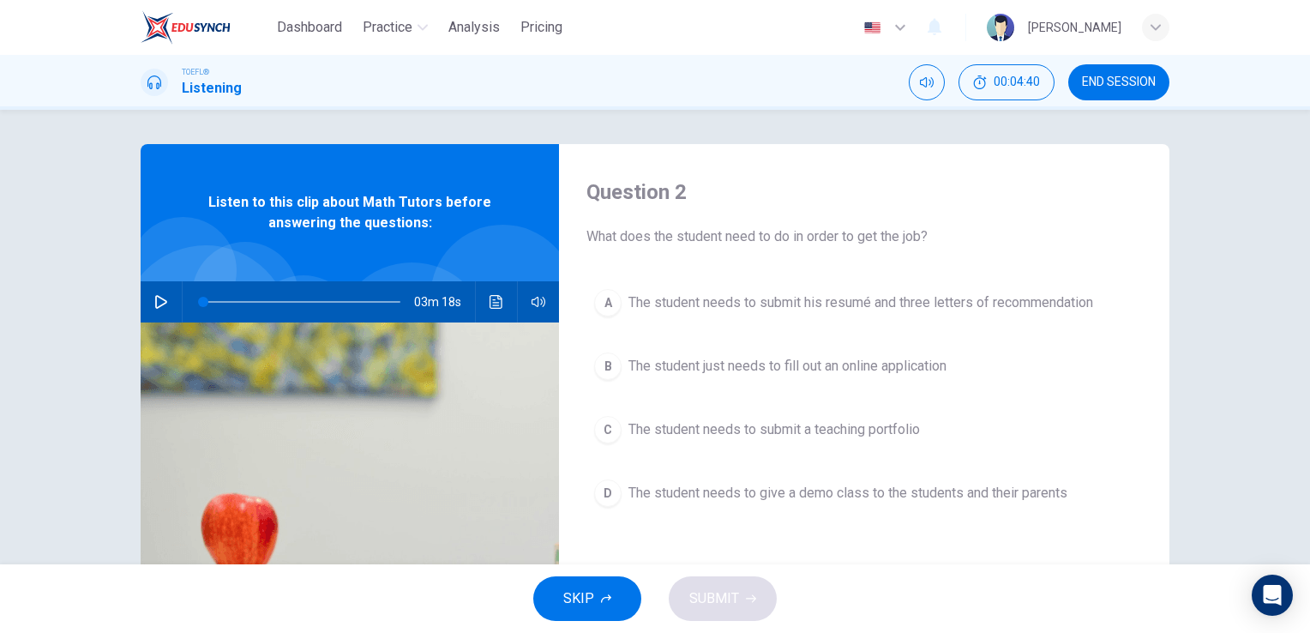
click at [803, 324] on div "A The student needs to submit his resumé and three letters of recommendation B …" at bounding box center [864, 415] width 556 height 268
click at [871, 310] on span "The student needs to submit his resumé and three letters of recommendation" at bounding box center [860, 302] width 465 height 21
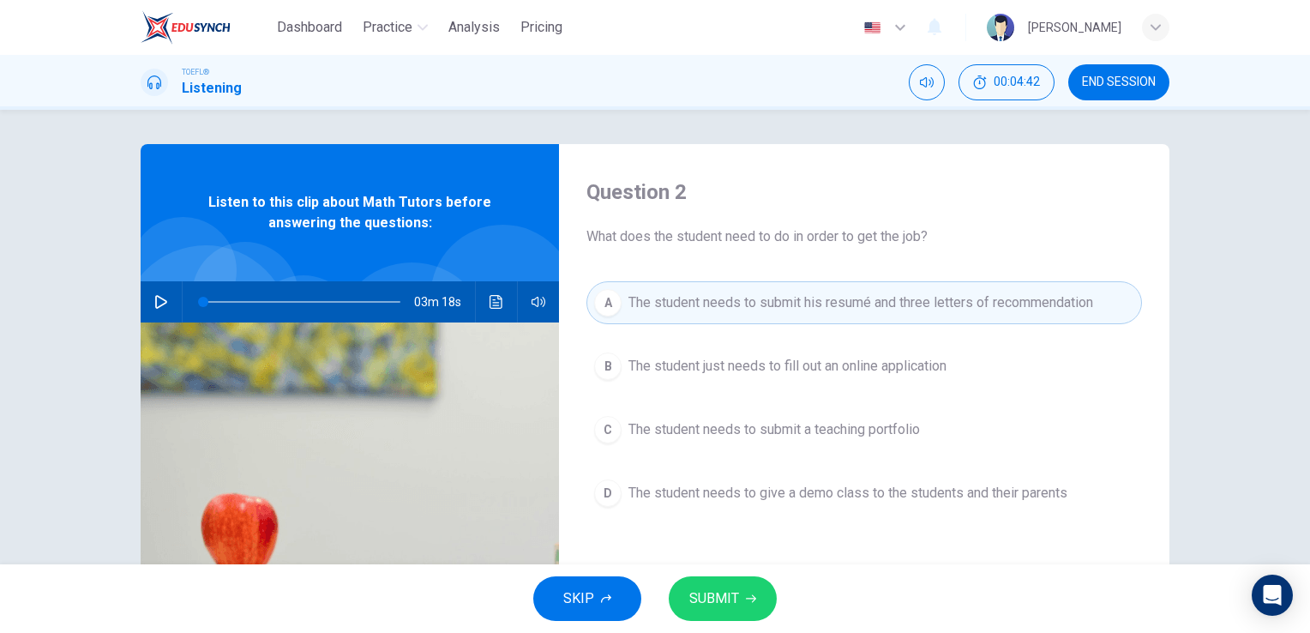
click at [894, 360] on span "The student just needs to fill out an online application" at bounding box center [787, 366] width 318 height 21
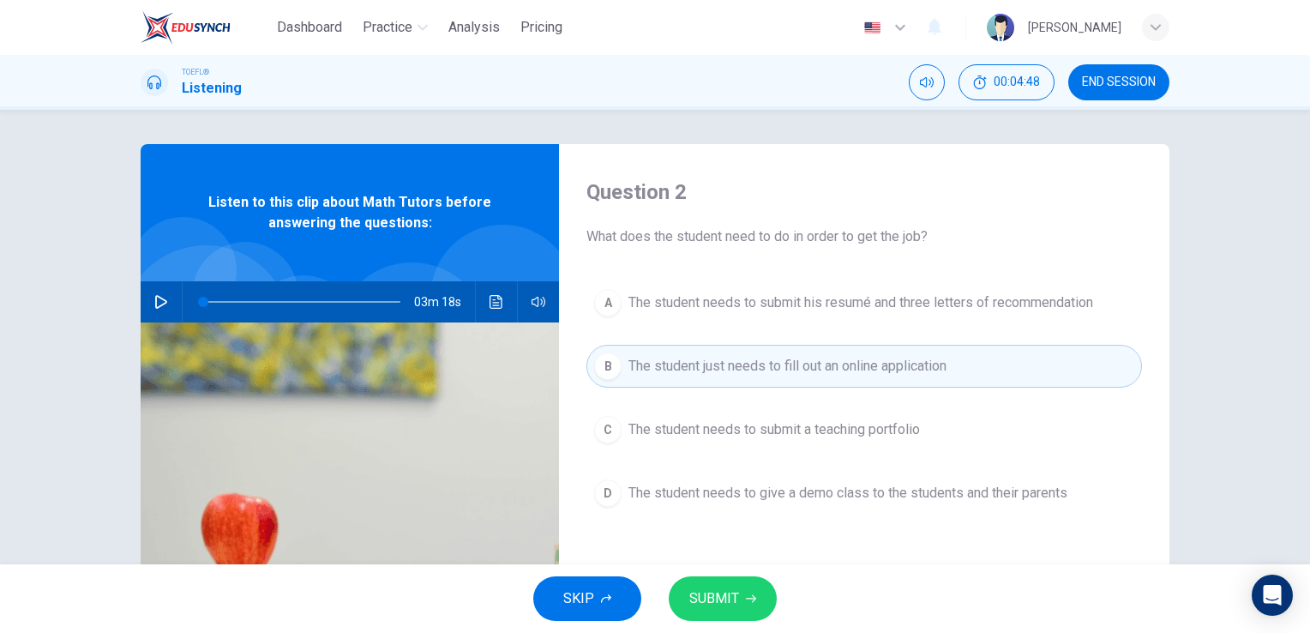
click at [895, 451] on div "A The student needs to submit his resumé and three letters of recommendation B …" at bounding box center [864, 415] width 556 height 268
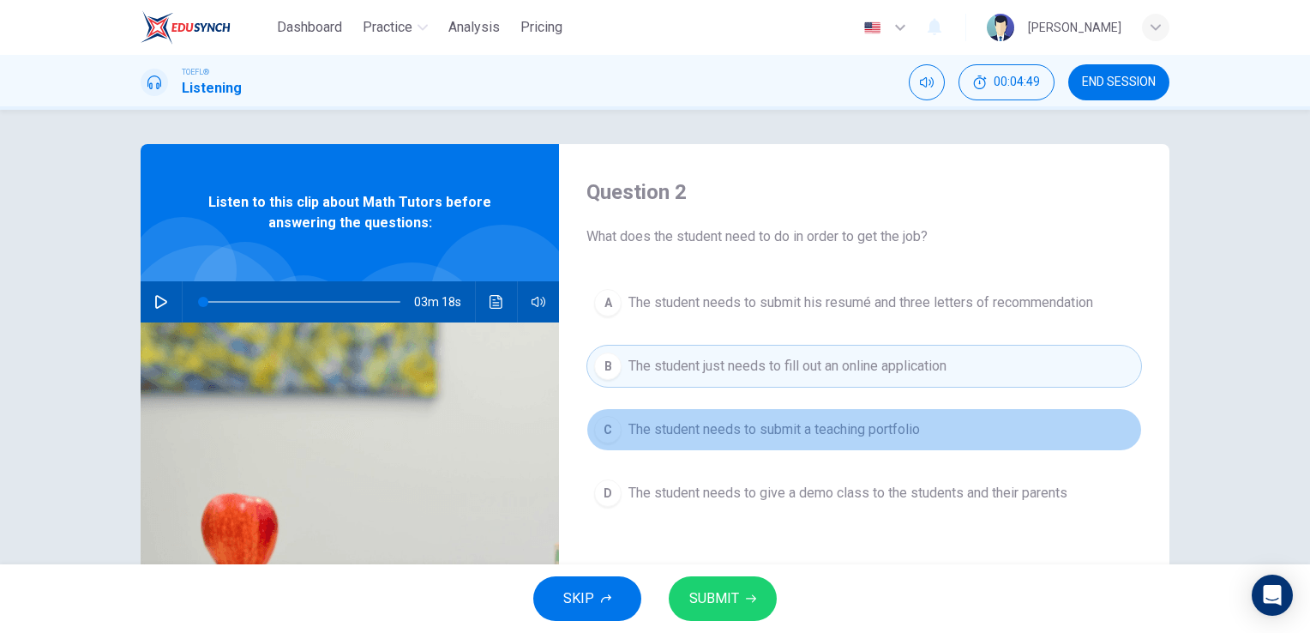
click at [908, 445] on button "C The student needs to submit a teaching portfolio" at bounding box center [864, 429] width 556 height 43
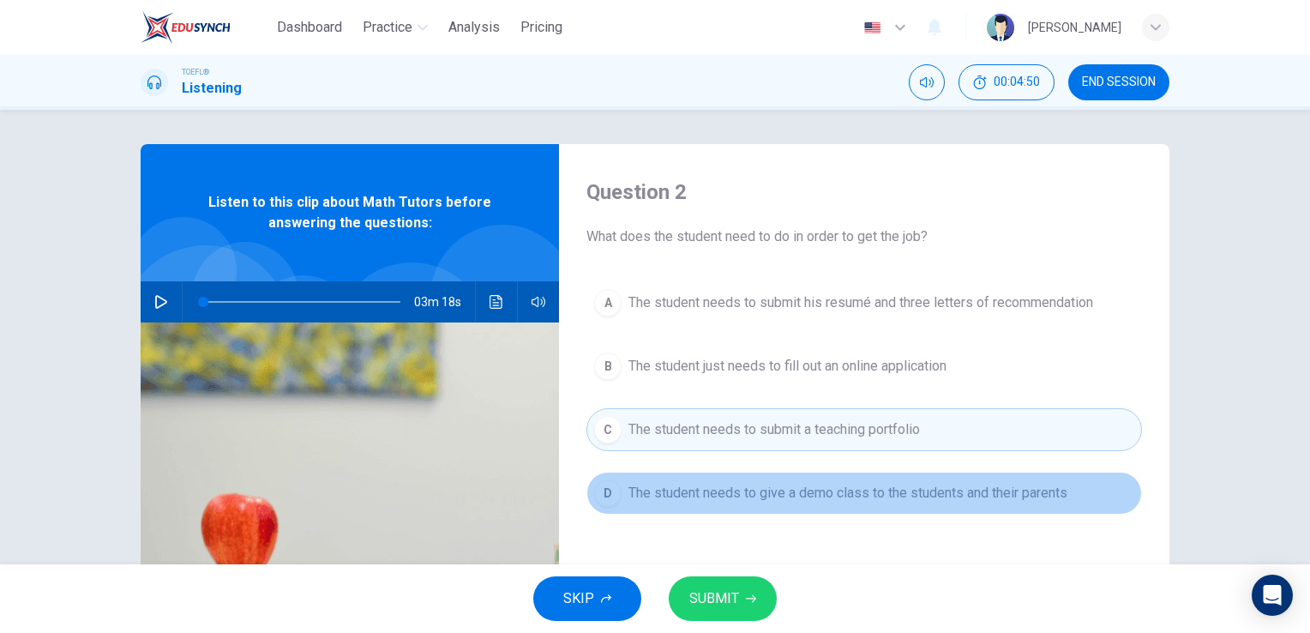
click at [909, 495] on span "The student needs to give a demo class to the students and their parents" at bounding box center [847, 493] width 439 height 21
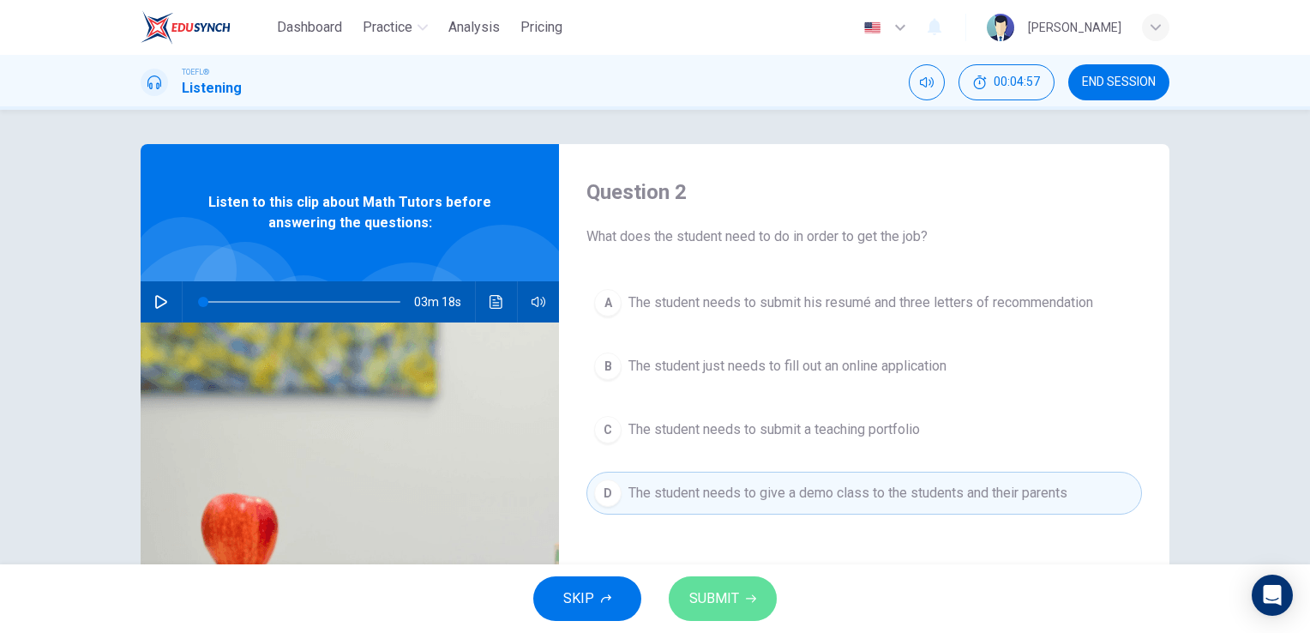
click at [712, 601] on span "SUBMIT" at bounding box center [714, 598] width 50 height 24
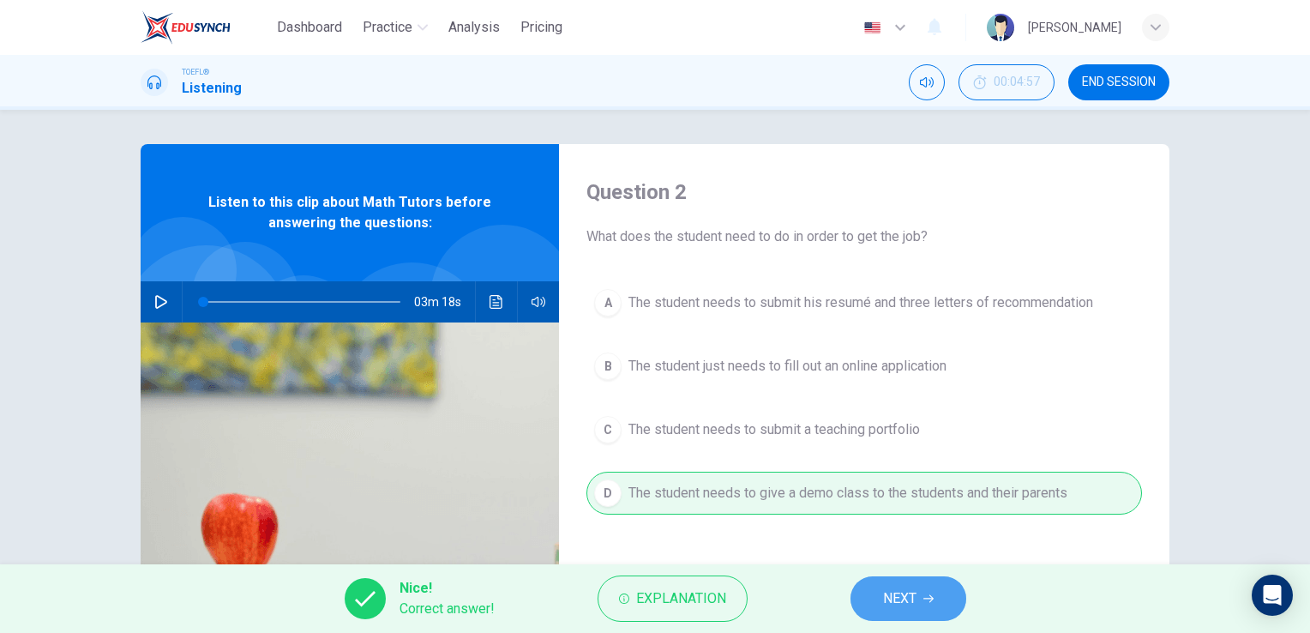
click at [926, 604] on button "NEXT" at bounding box center [909, 598] width 116 height 45
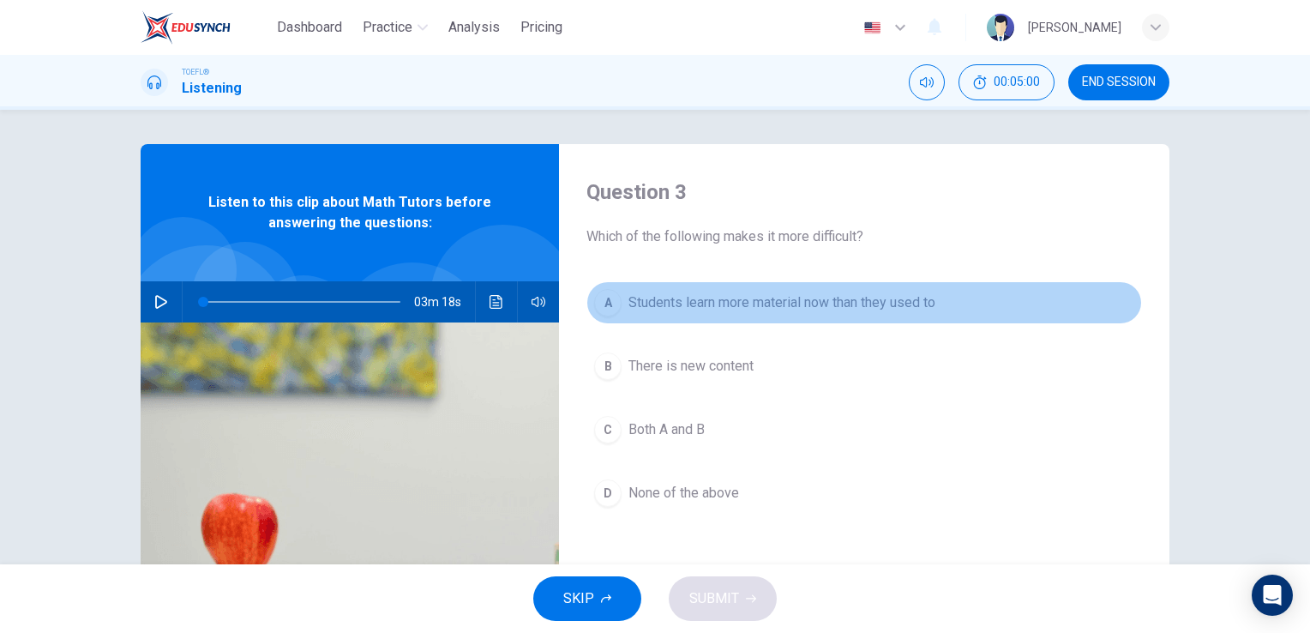
click at [737, 311] on span "Students learn more material now than they used to" at bounding box center [781, 302] width 307 height 21
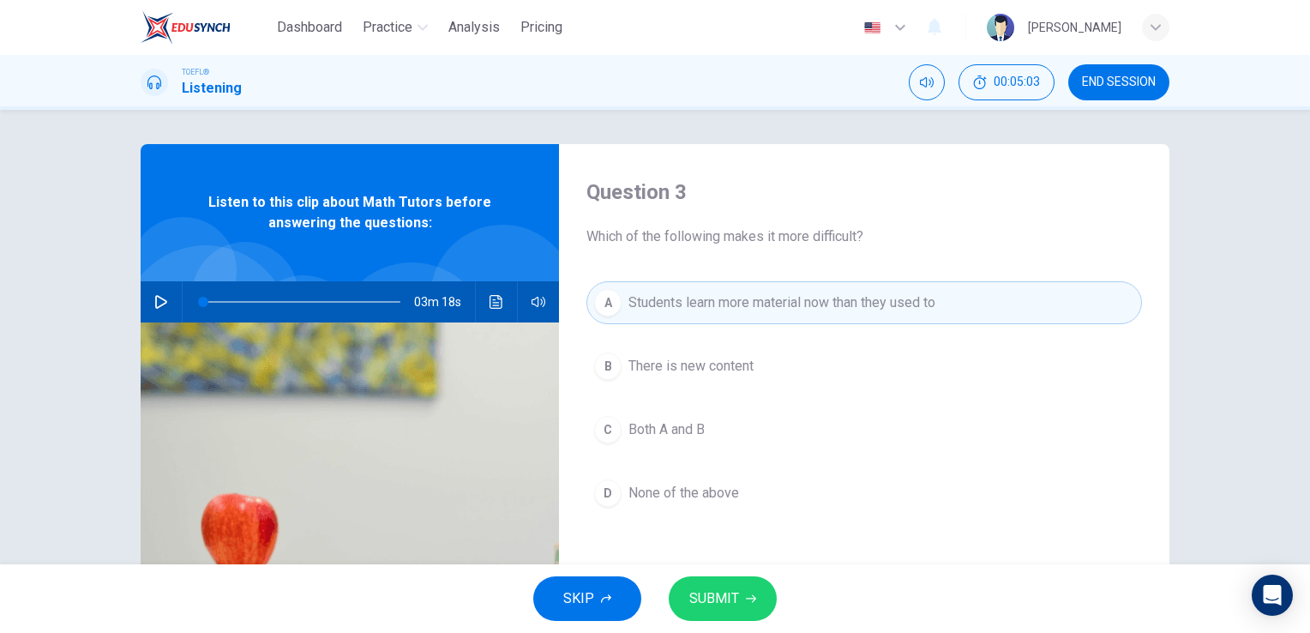
click at [726, 372] on span "There is new content" at bounding box center [690, 366] width 125 height 21
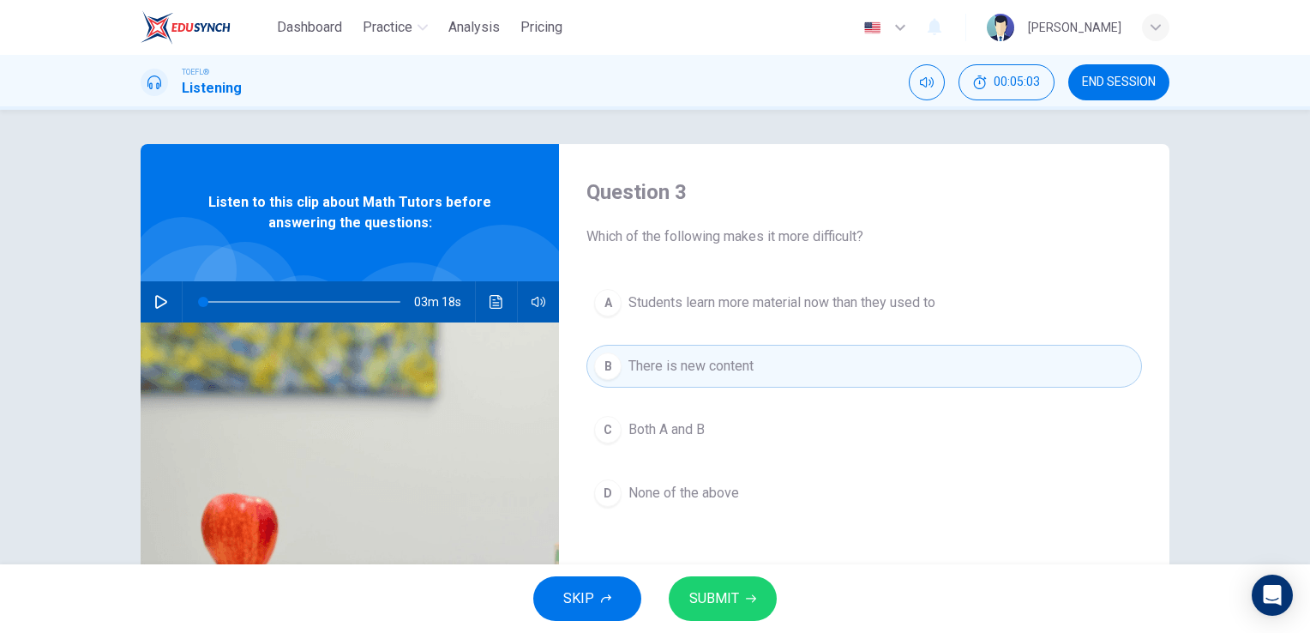
click at [715, 419] on button "C Both A and B" at bounding box center [864, 429] width 556 height 43
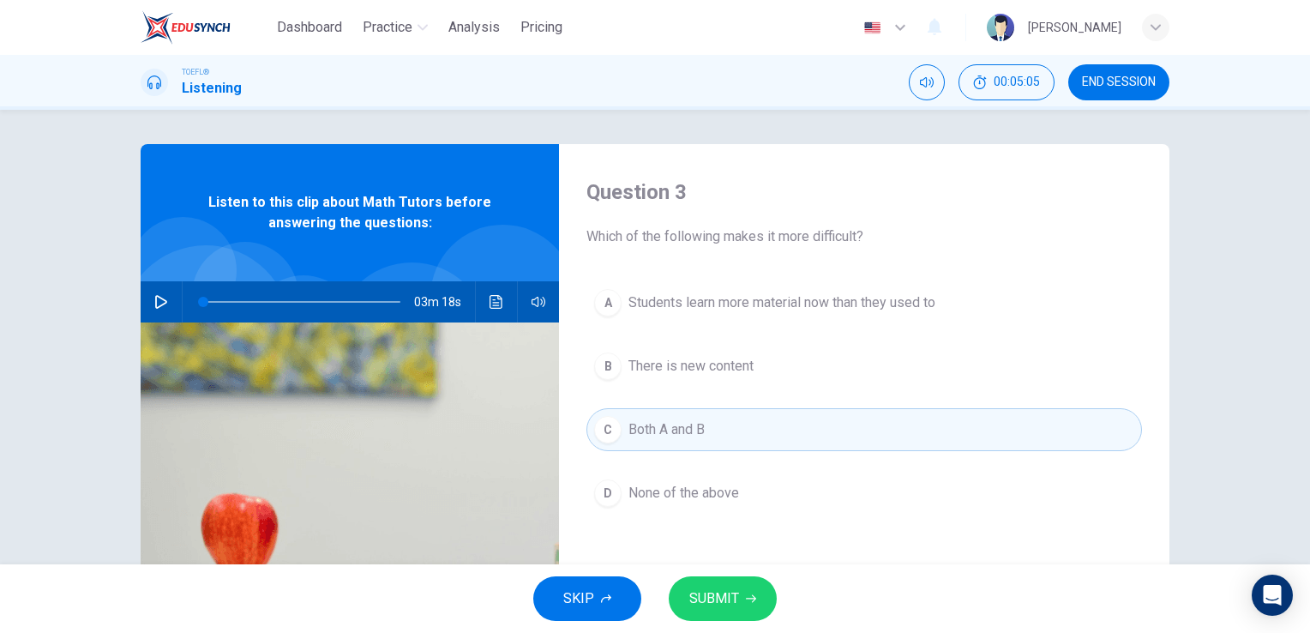
click at [799, 328] on div "A Students learn more material now than they used to B There is new content C B…" at bounding box center [864, 415] width 556 height 268
click at [799, 325] on div "A Students learn more material now than they used to B There is new content C B…" at bounding box center [864, 415] width 556 height 268
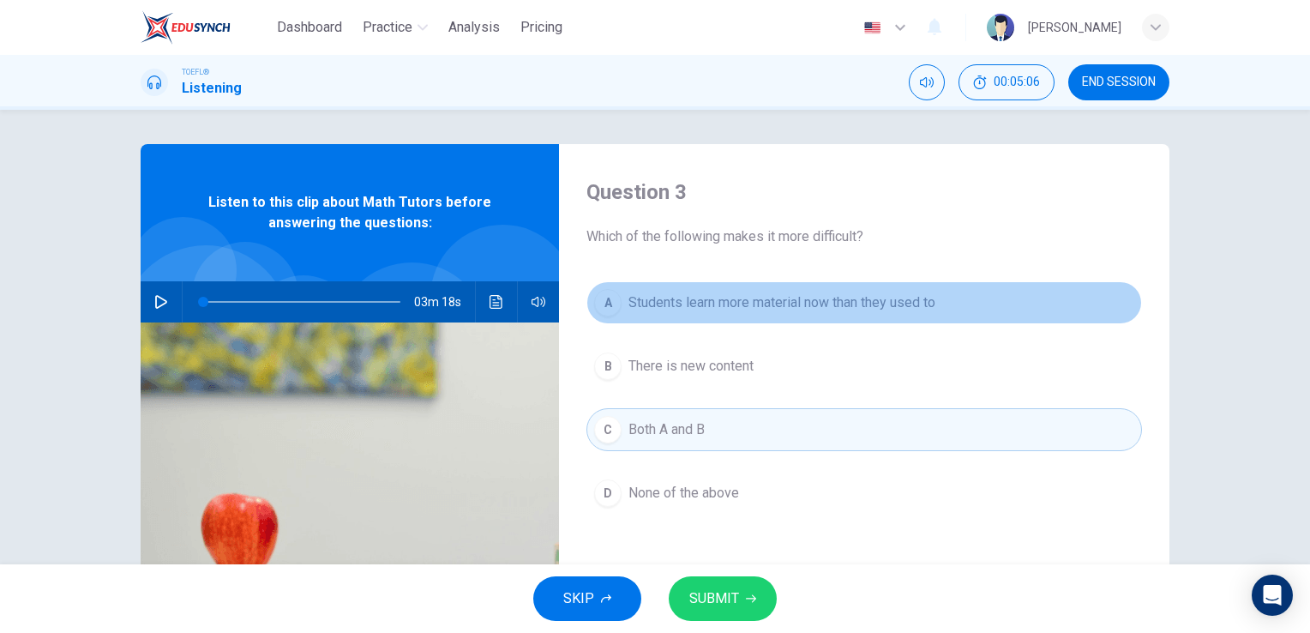
click at [797, 304] on span "Students learn more material now than they used to" at bounding box center [781, 302] width 307 height 21
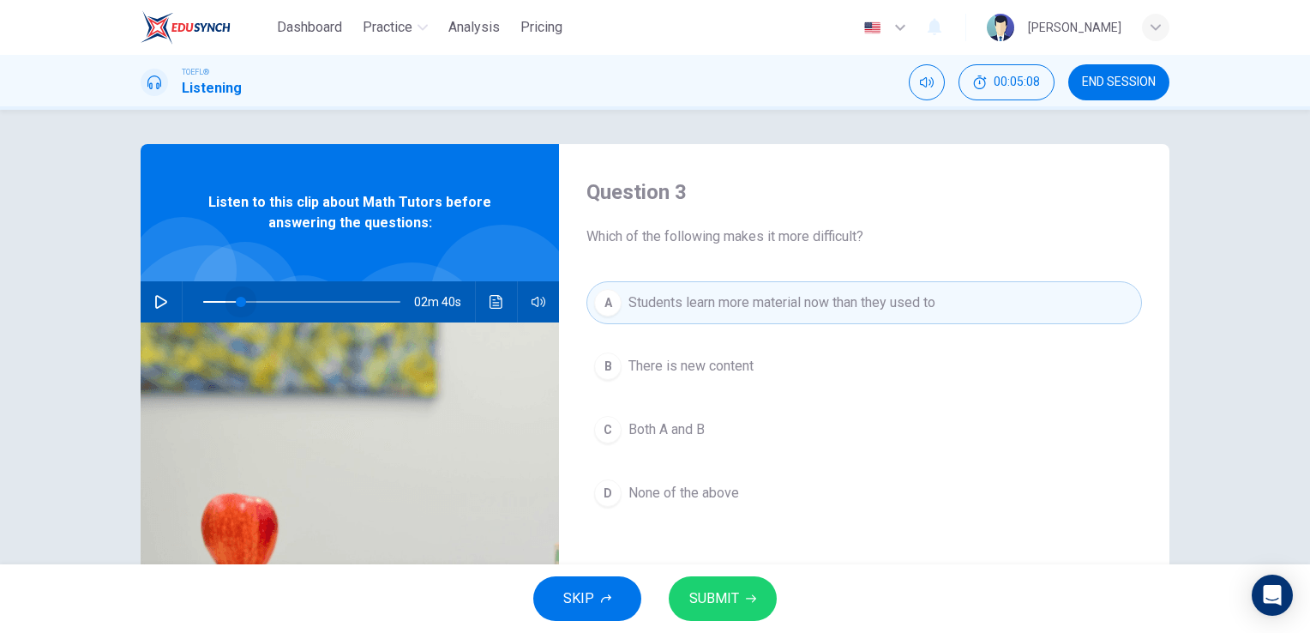
drag, startPoint x: 198, startPoint y: 292, endPoint x: 237, endPoint y: 297, distance: 38.8
click at [237, 297] on span at bounding box center [241, 302] width 10 height 10
click at [154, 295] on icon "button" at bounding box center [161, 302] width 14 height 14
drag, startPoint x: 274, startPoint y: 304, endPoint x: 258, endPoint y: 306, distance: 16.4
click at [258, 306] on span at bounding box center [262, 302] width 10 height 10
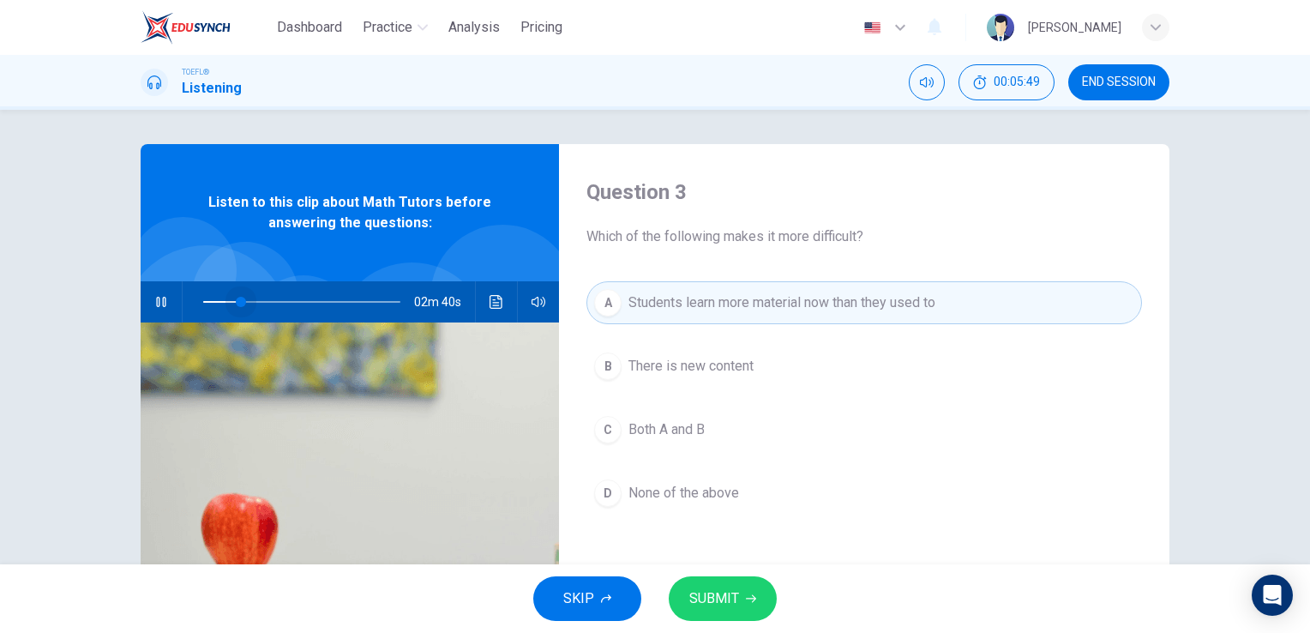
drag, startPoint x: 255, startPoint y: 303, endPoint x: 237, endPoint y: 308, distance: 18.7
click at [237, 307] on span at bounding box center [241, 302] width 10 height 10
click at [749, 605] on button "SUBMIT" at bounding box center [723, 598] width 108 height 45
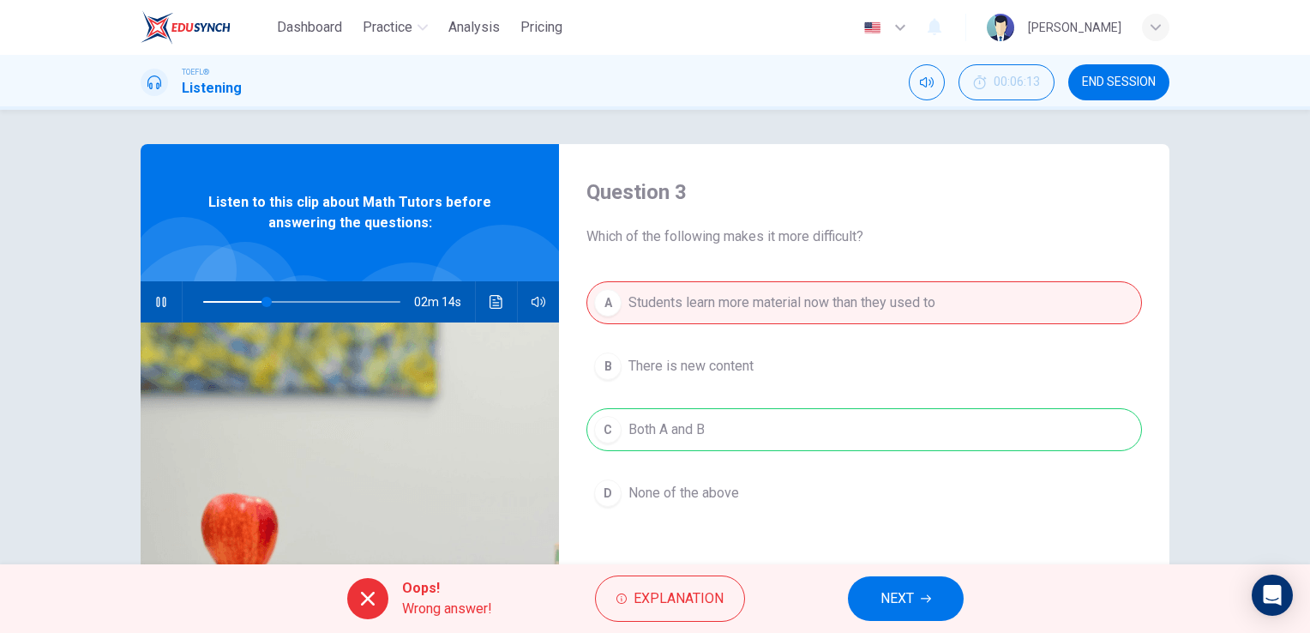
click at [897, 604] on span "NEXT" at bounding box center [897, 598] width 33 height 24
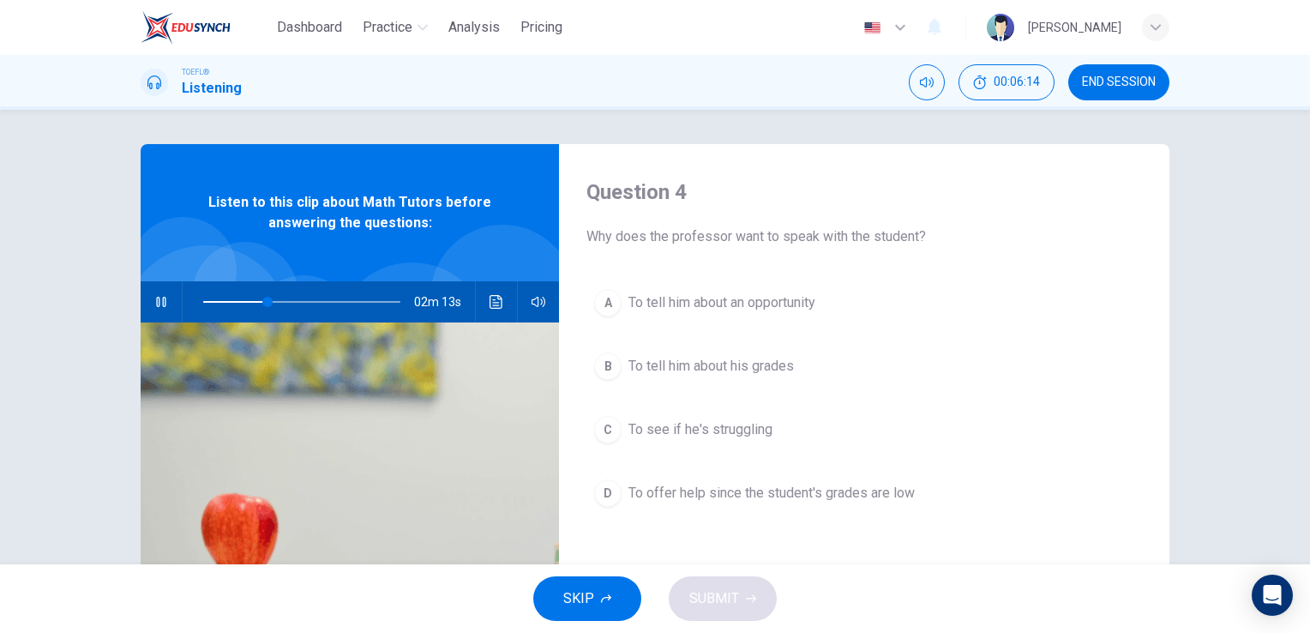
click at [151, 310] on button "button" at bounding box center [160, 301] width 27 height 41
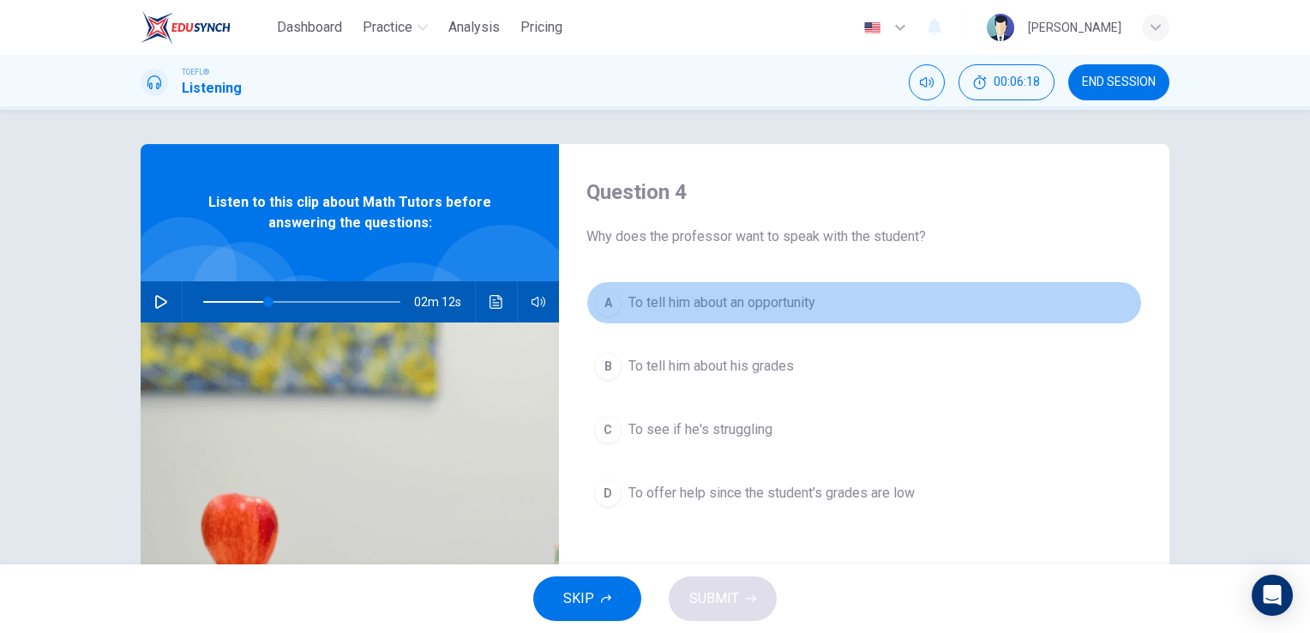
click at [742, 310] on span "To tell him about an opportunity" at bounding box center [721, 302] width 187 height 21
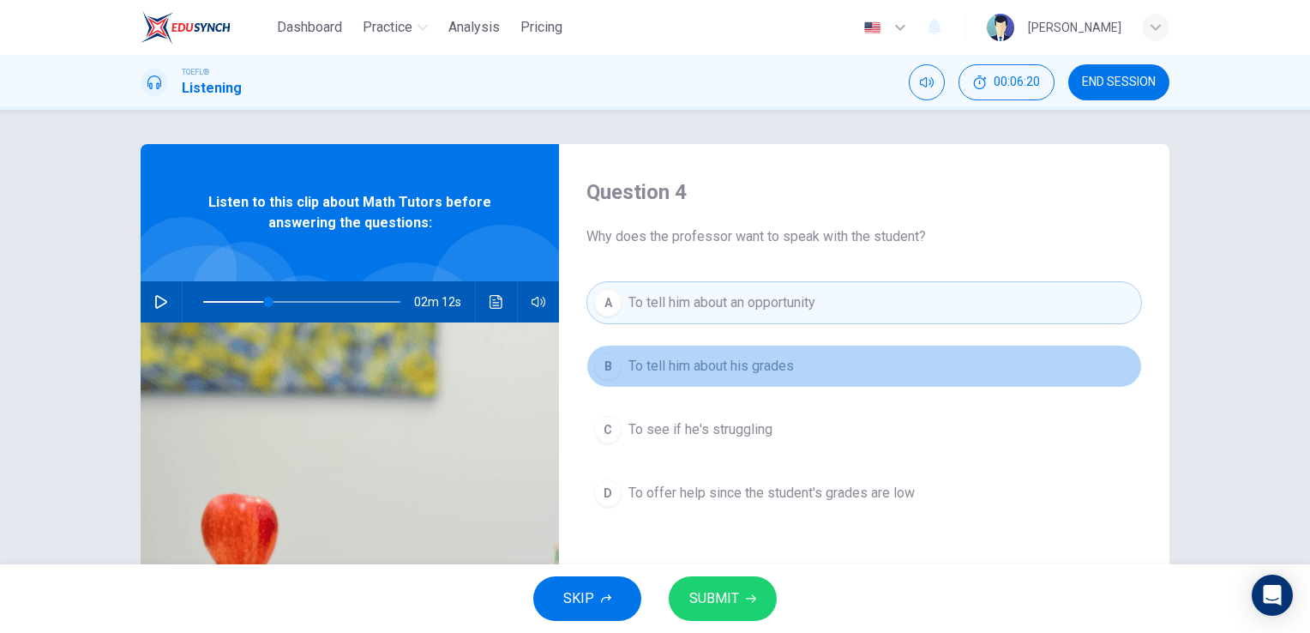
click at [729, 369] on span "To tell him about his grades" at bounding box center [710, 366] width 165 height 21
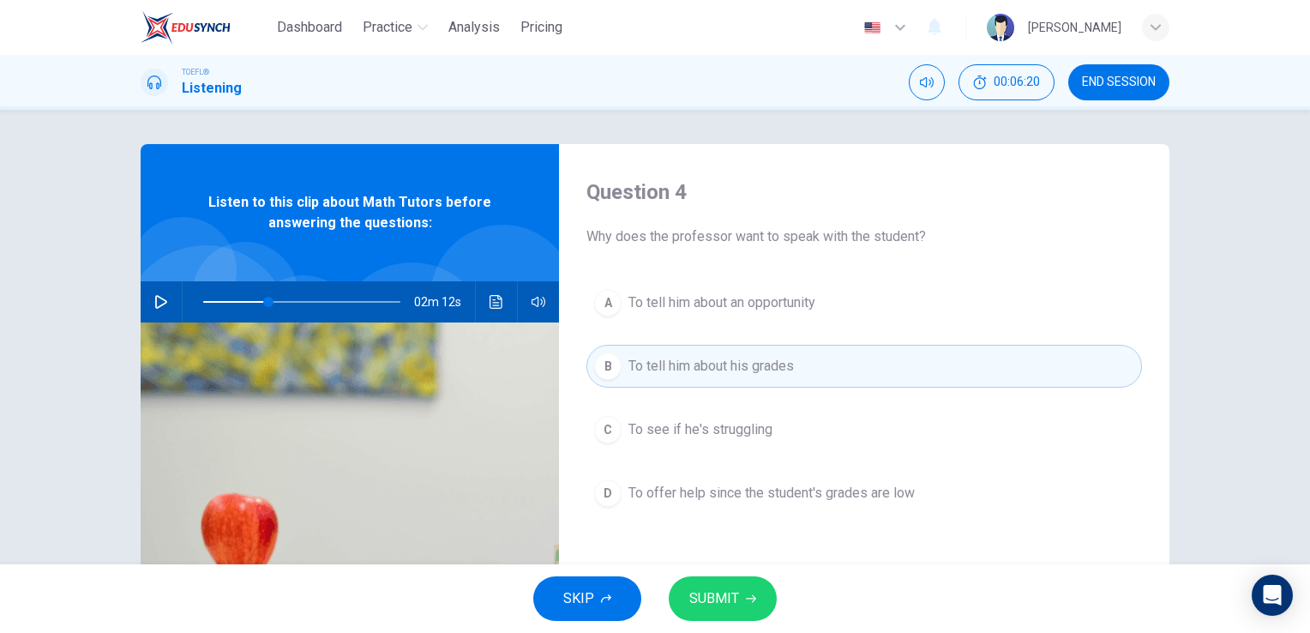
click at [717, 416] on button "C To see if he's struggling" at bounding box center [864, 429] width 556 height 43
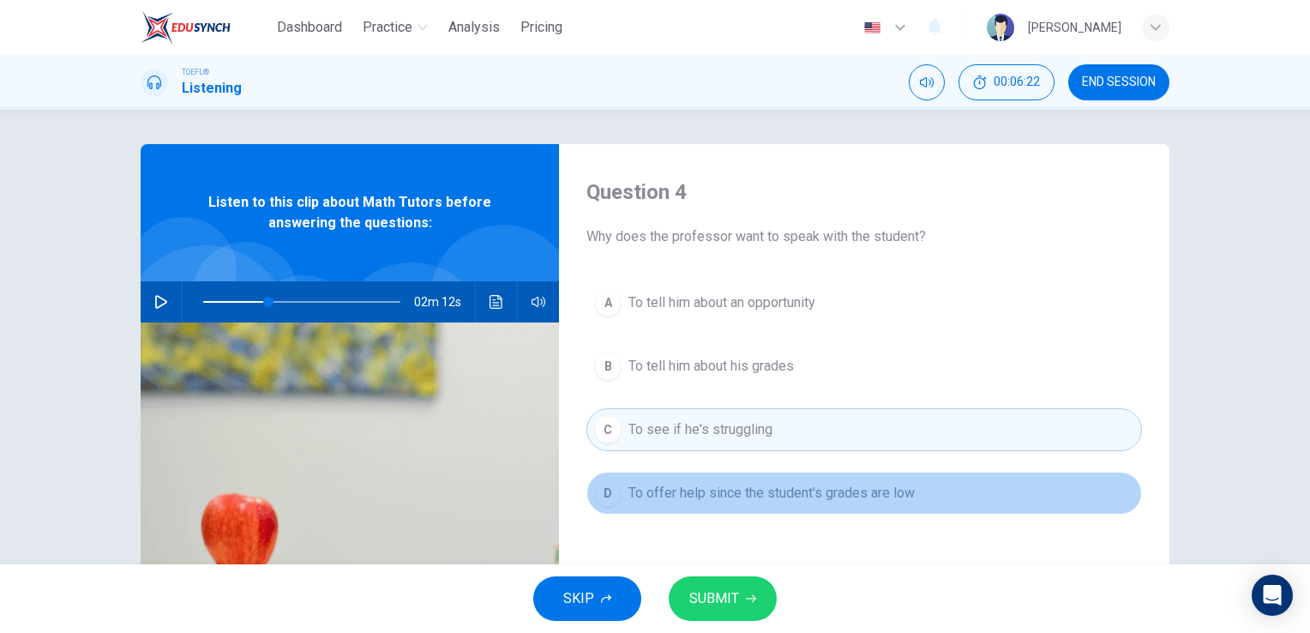
click at [726, 500] on span "To offer help since the student's grades are low" at bounding box center [771, 493] width 286 height 21
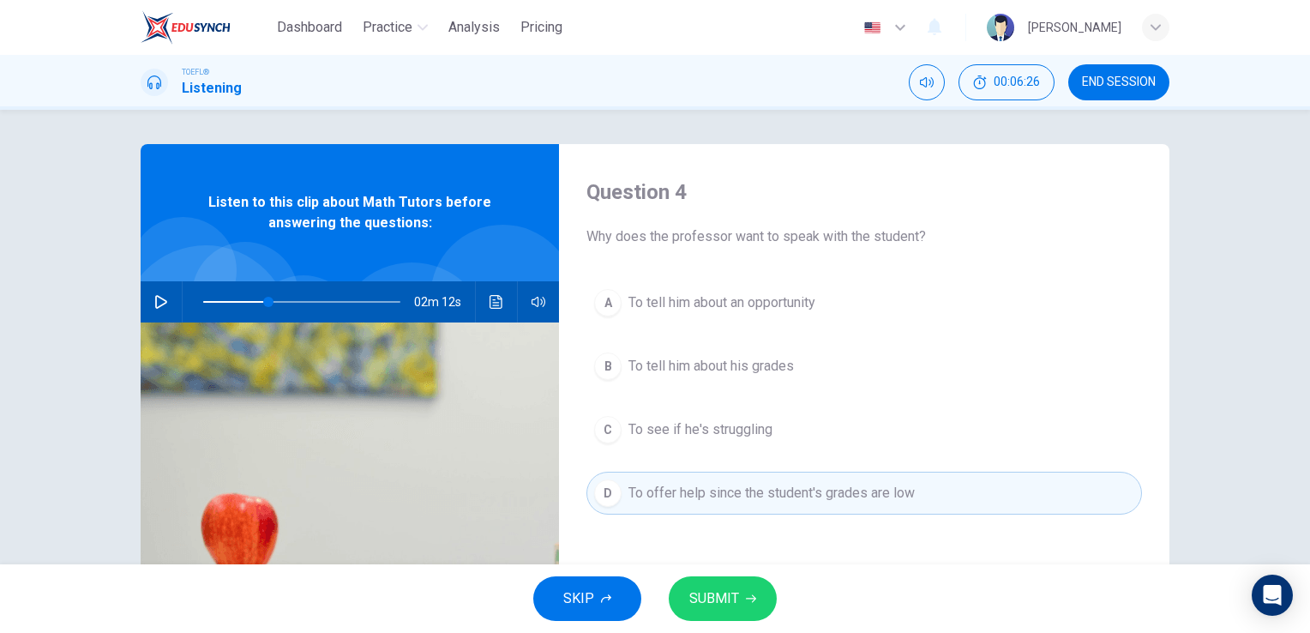
click at [743, 312] on span "To tell him about an opportunity" at bounding box center [721, 302] width 187 height 21
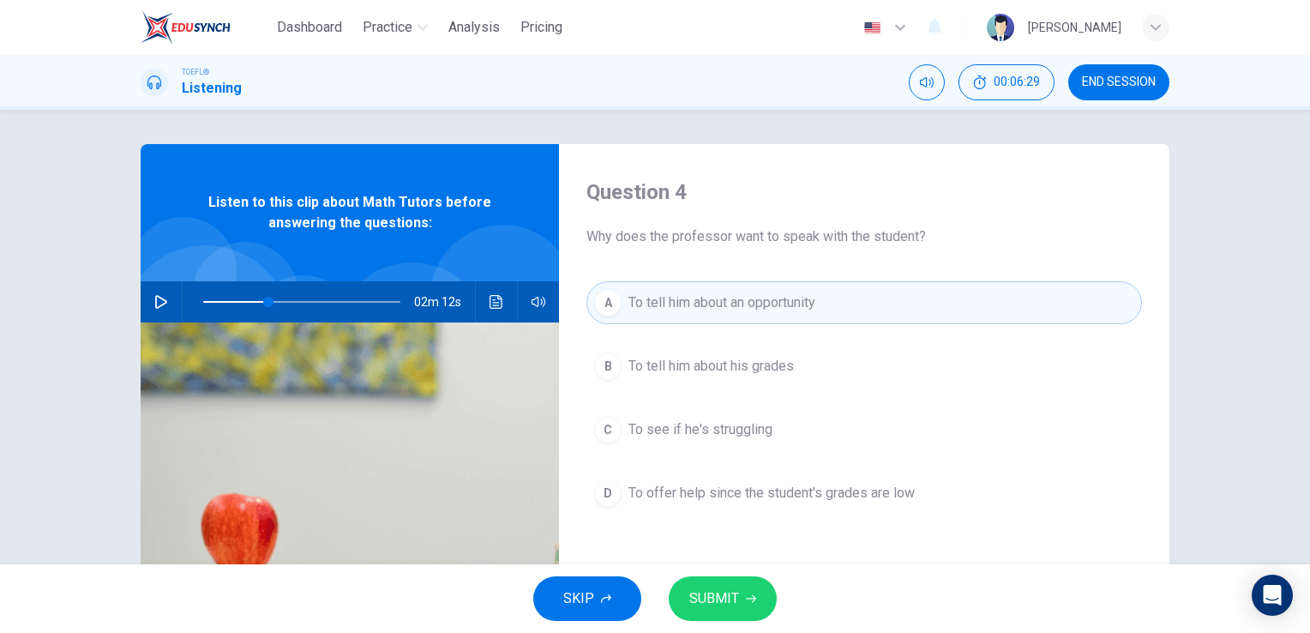
click at [711, 591] on span "SUBMIT" at bounding box center [714, 598] width 50 height 24
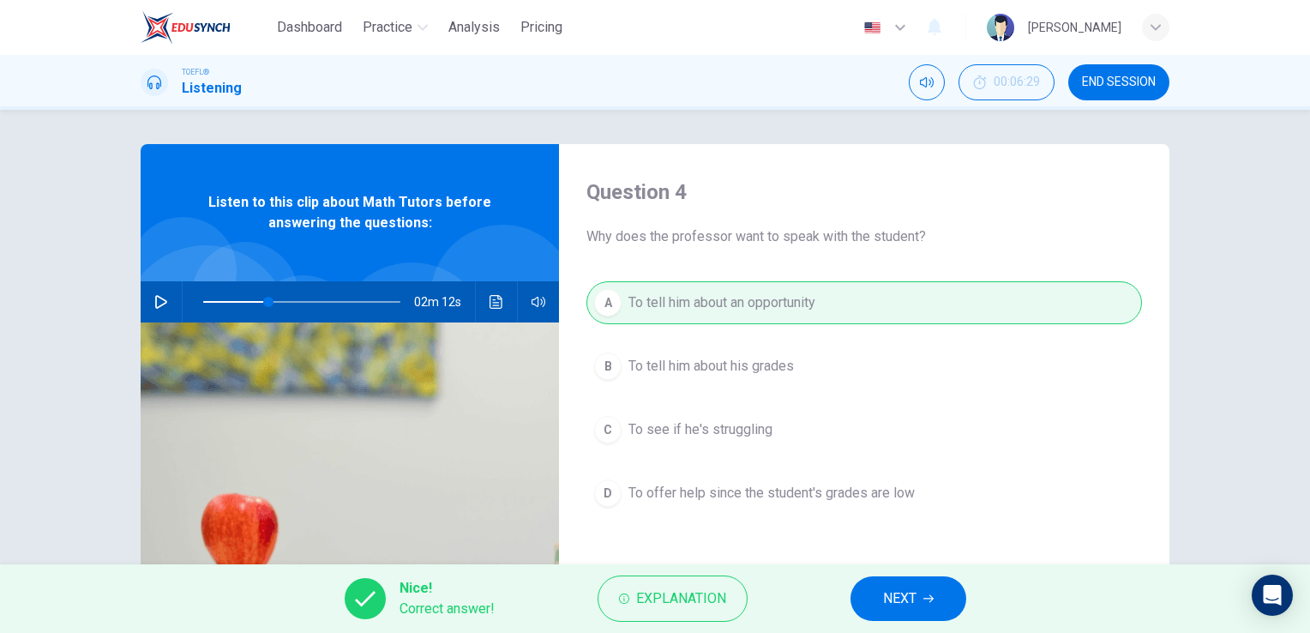
click at [933, 592] on button "NEXT" at bounding box center [909, 598] width 116 height 45
type input "33"
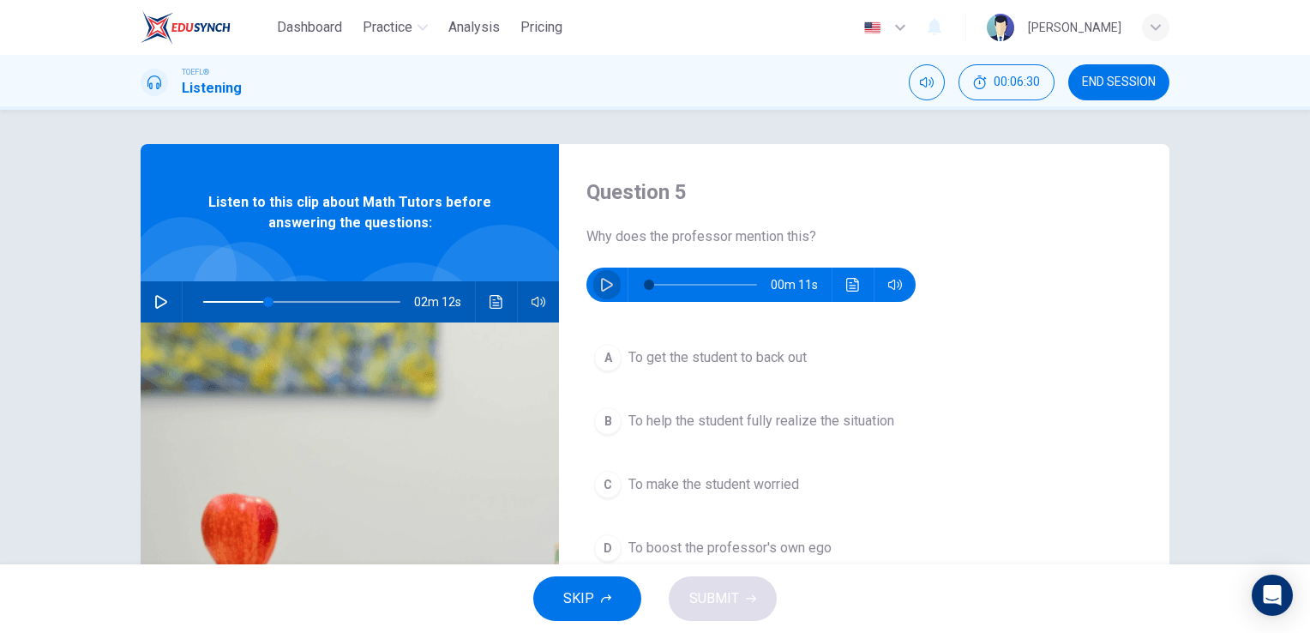
click at [611, 291] on button "button" at bounding box center [606, 285] width 27 height 34
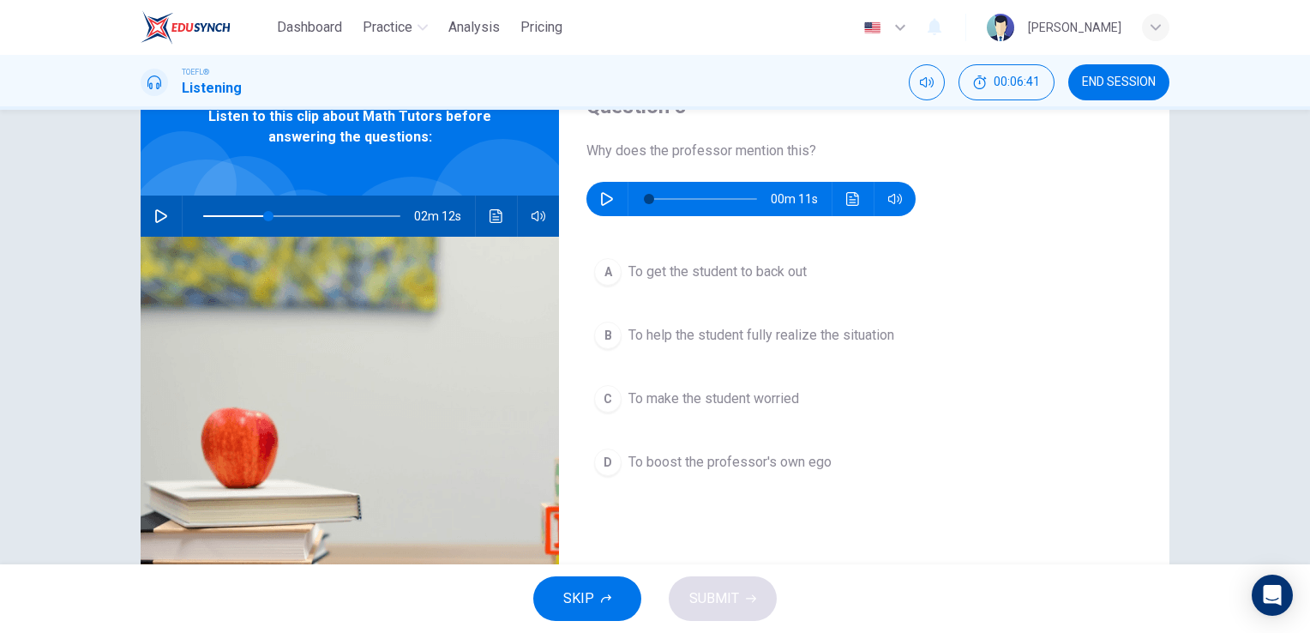
type input "0"
click at [713, 353] on button "B To help the student fully realize the situation" at bounding box center [864, 335] width 556 height 43
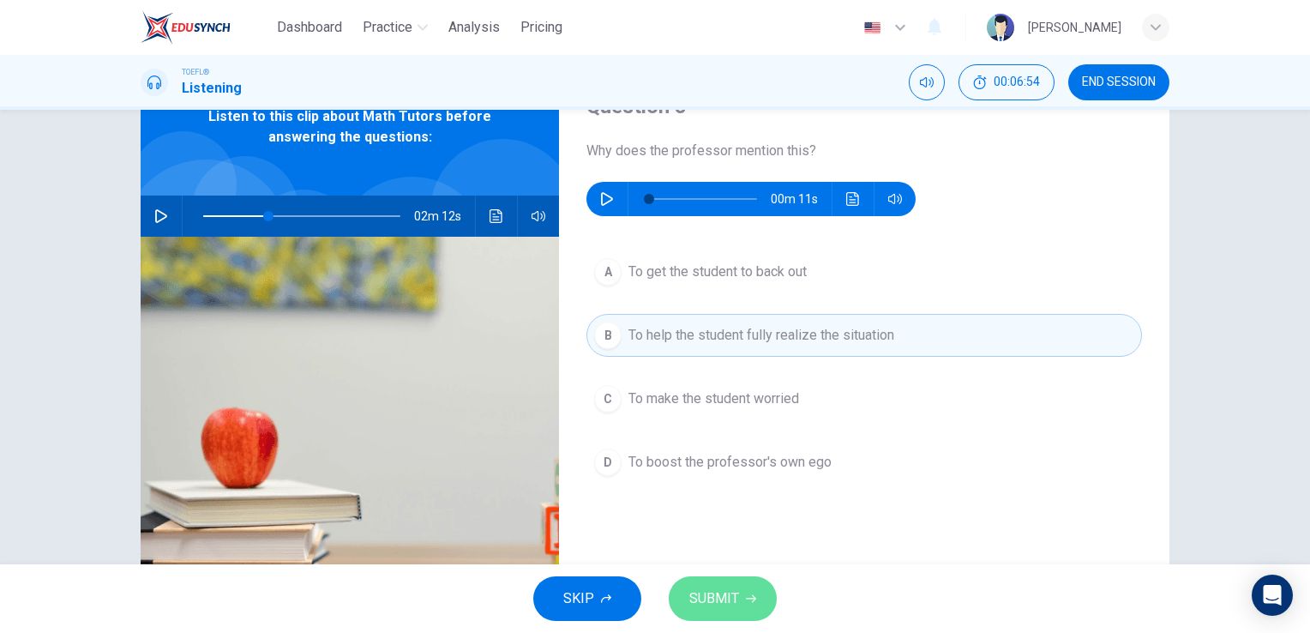
click at [726, 599] on span "SUBMIT" at bounding box center [714, 598] width 50 height 24
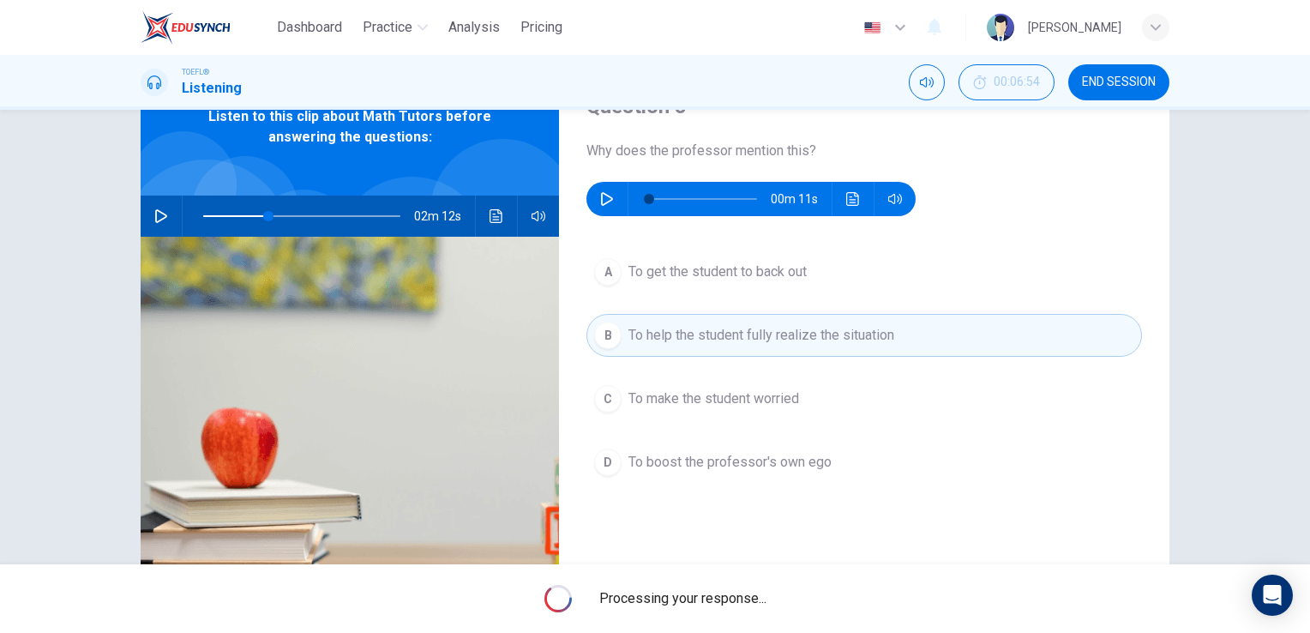
type input "33"
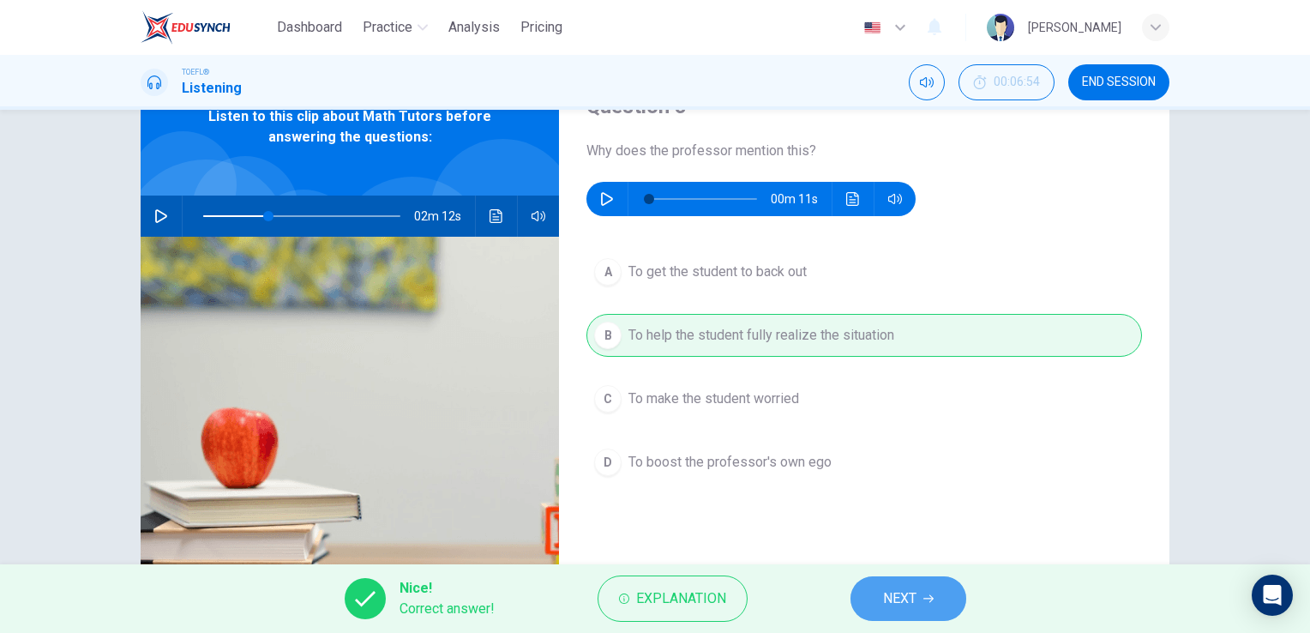
click at [918, 595] on button "NEXT" at bounding box center [909, 598] width 116 height 45
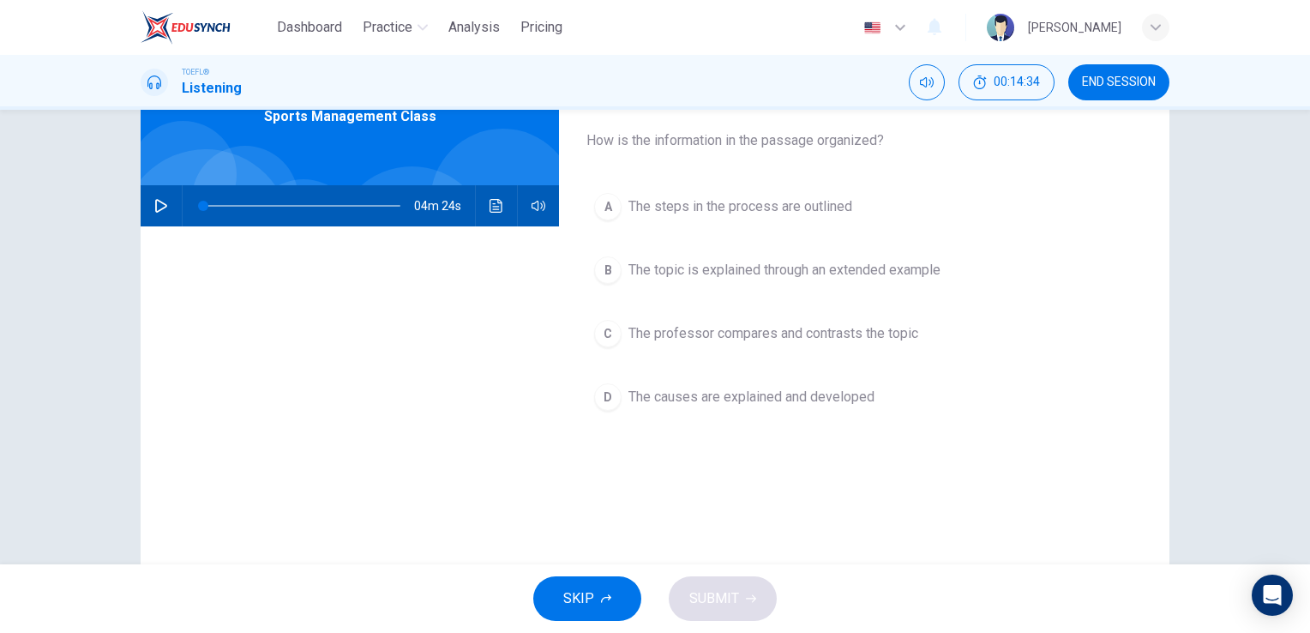
scroll to position [0, 0]
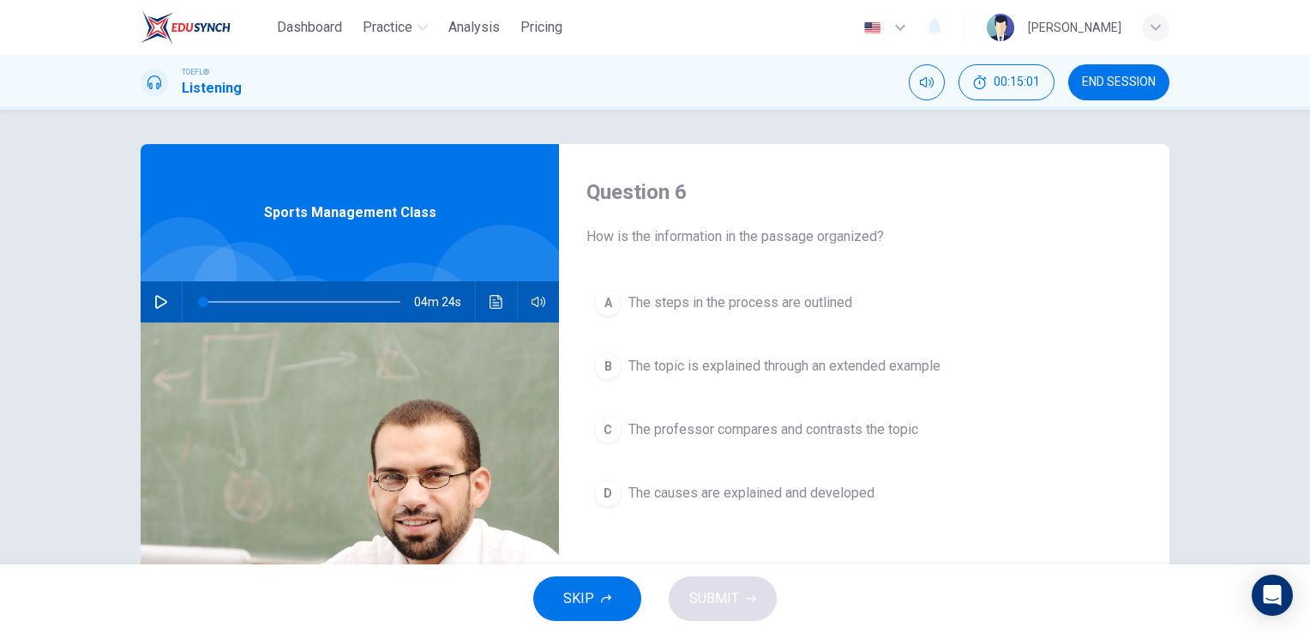
click at [161, 299] on icon "button" at bounding box center [161, 302] width 14 height 14
drag, startPoint x: 309, startPoint y: 302, endPoint x: 292, endPoint y: 304, distance: 17.2
click at [292, 304] on span at bounding box center [296, 302] width 10 height 10
drag, startPoint x: 377, startPoint y: 310, endPoint x: 368, endPoint y: 310, distance: 9.4
click at [368, 307] on span at bounding box center [373, 302] width 10 height 10
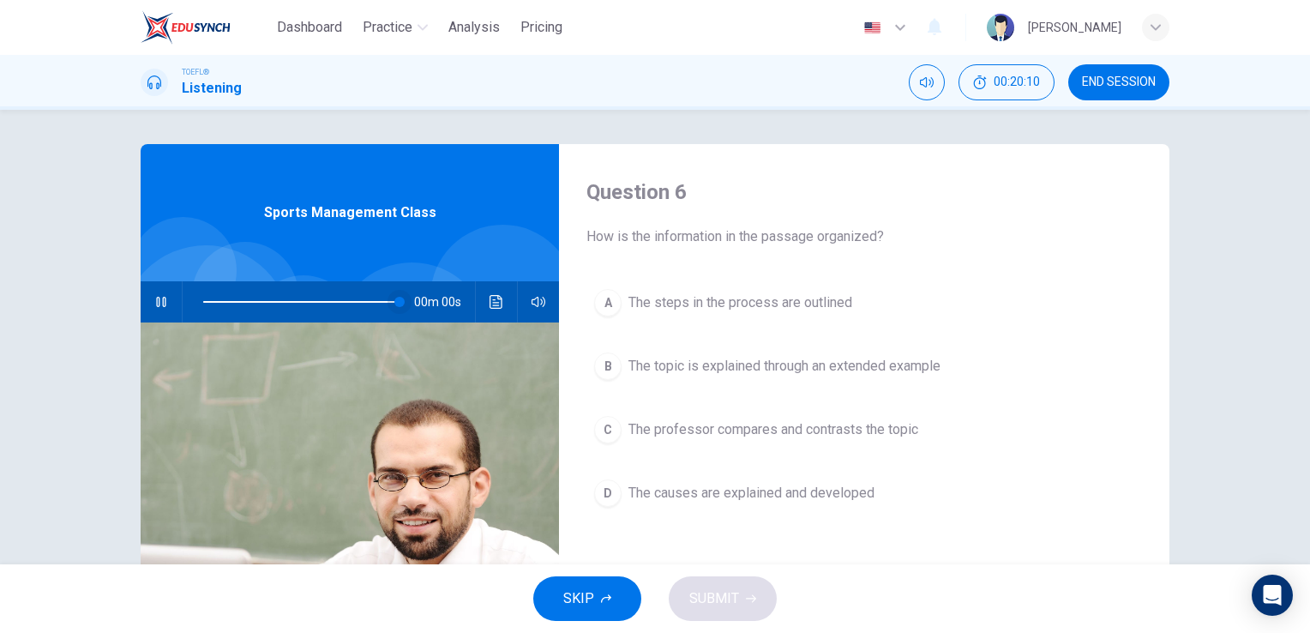
type input "0"
click at [755, 307] on span "The steps in the process are outlined" at bounding box center [740, 302] width 224 height 21
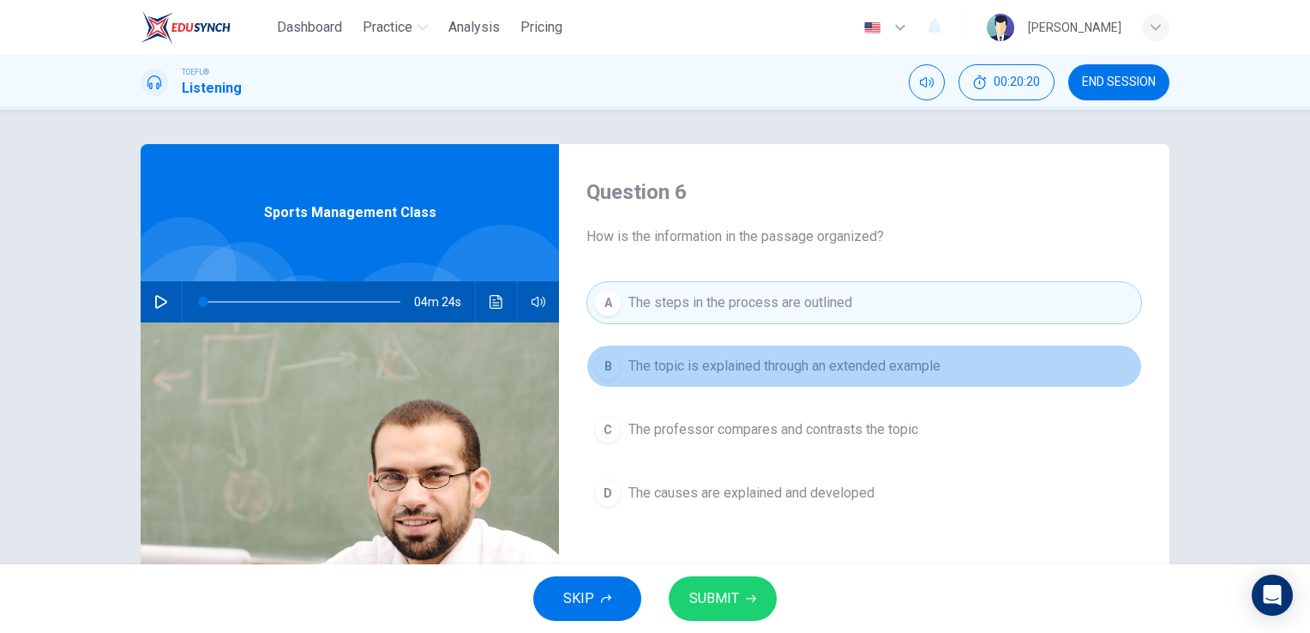
drag, startPoint x: 758, startPoint y: 372, endPoint x: 763, endPoint y: 382, distance: 11.5
click at [759, 372] on span "The topic is explained through an extended example" at bounding box center [784, 366] width 312 height 21
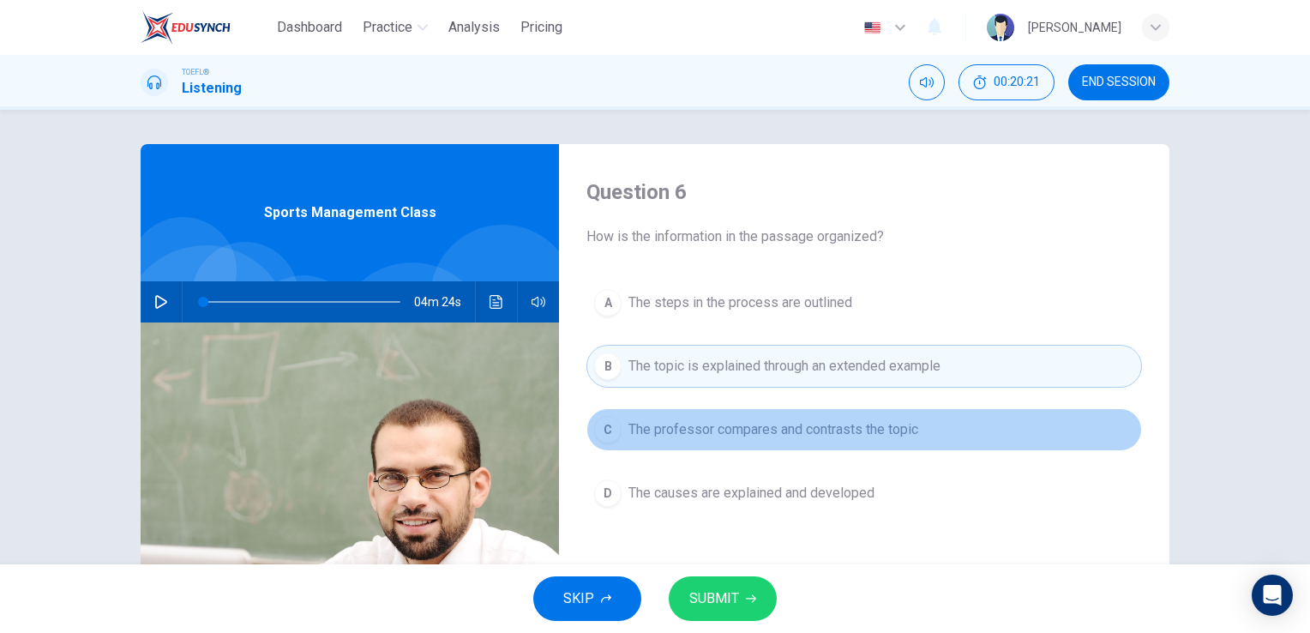
click at [781, 444] on button "C The professor compares and contrasts the topic" at bounding box center [864, 429] width 556 height 43
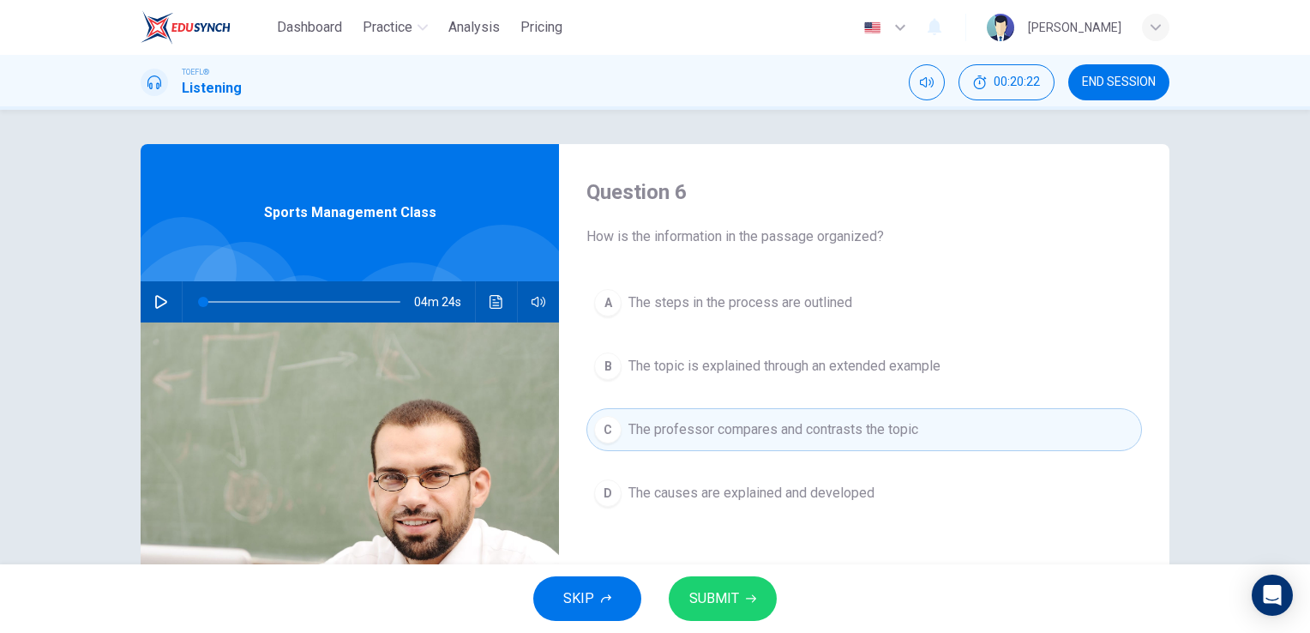
click at [815, 517] on div "A The steps in the process are outlined B The topic is explained through an ext…" at bounding box center [864, 415] width 556 height 268
click at [823, 513] on div "A The steps in the process are outlined B The topic is explained through an ext…" at bounding box center [864, 415] width 556 height 268
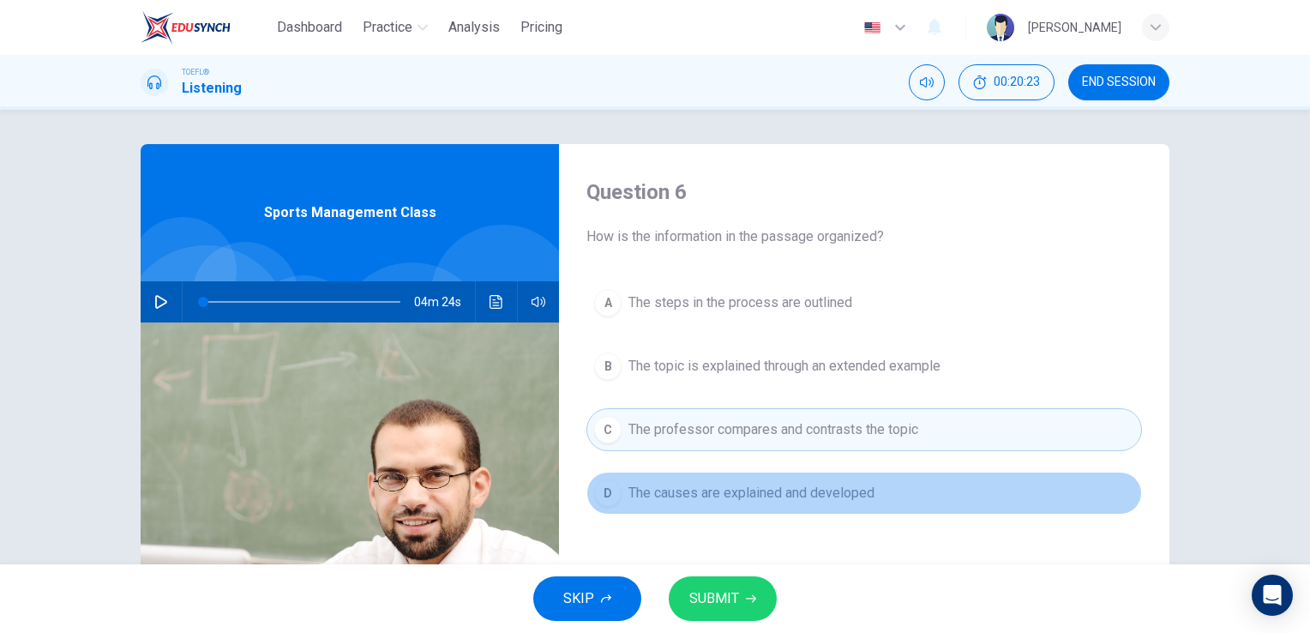
click at [833, 509] on button "D The causes are explained and developed" at bounding box center [864, 493] width 556 height 43
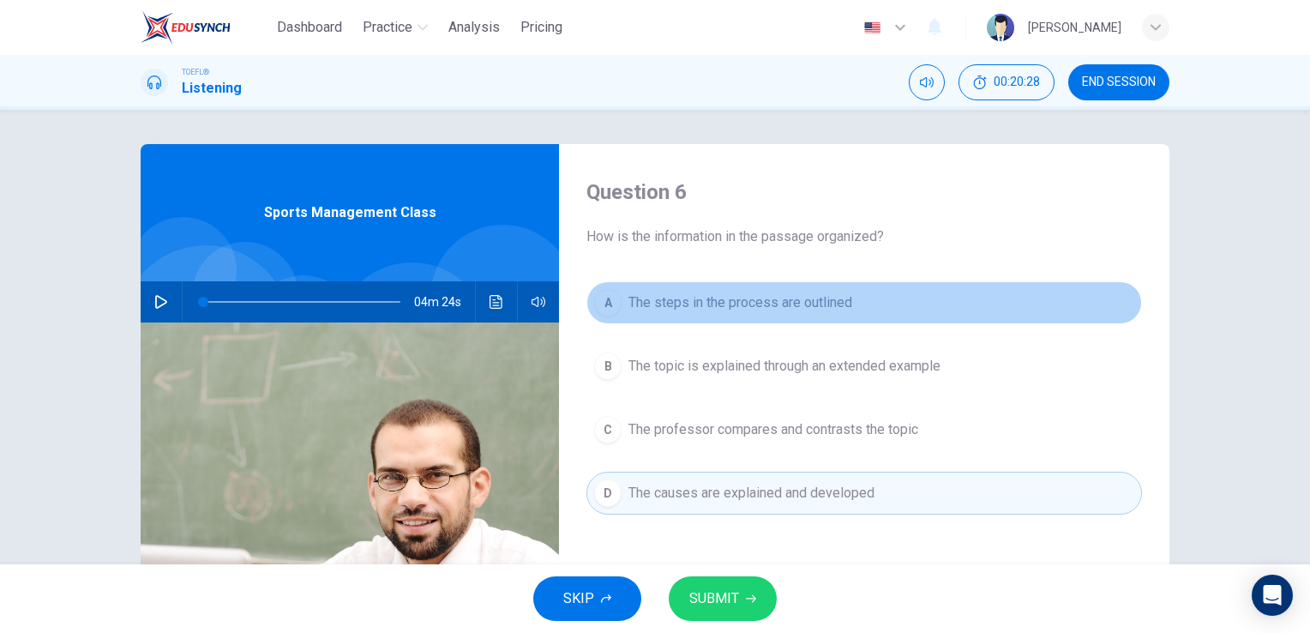
click at [701, 298] on span "The steps in the process are outlined" at bounding box center [740, 302] width 224 height 21
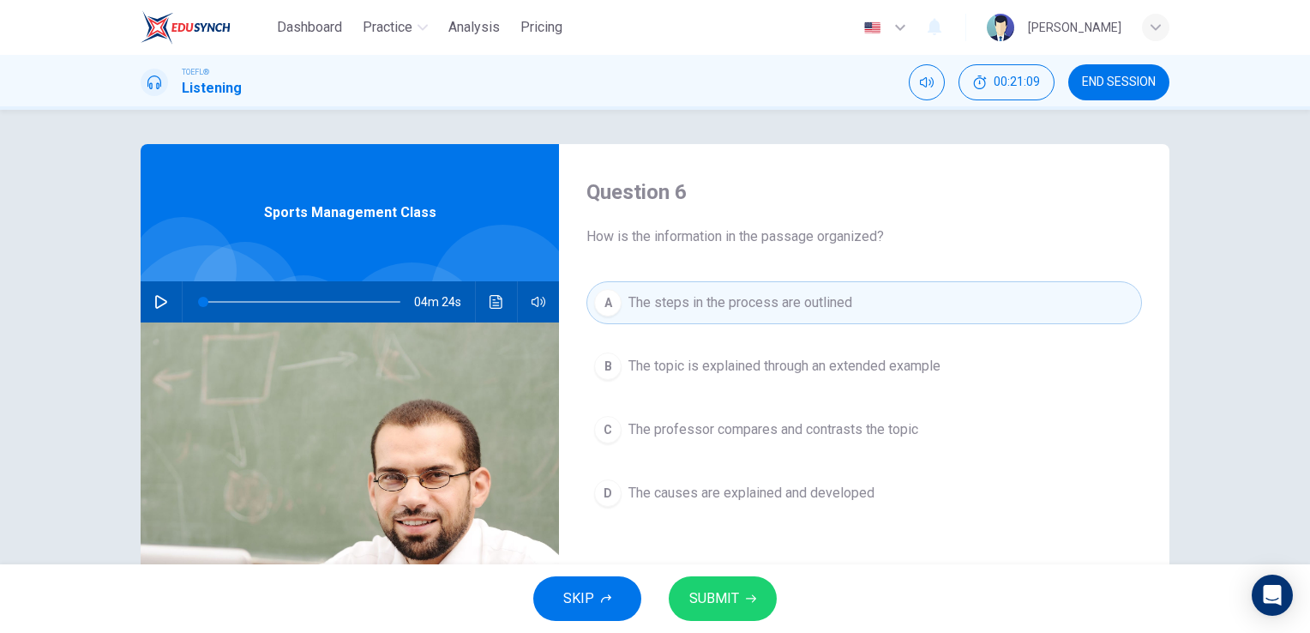
click at [737, 588] on button "SUBMIT" at bounding box center [723, 598] width 108 height 45
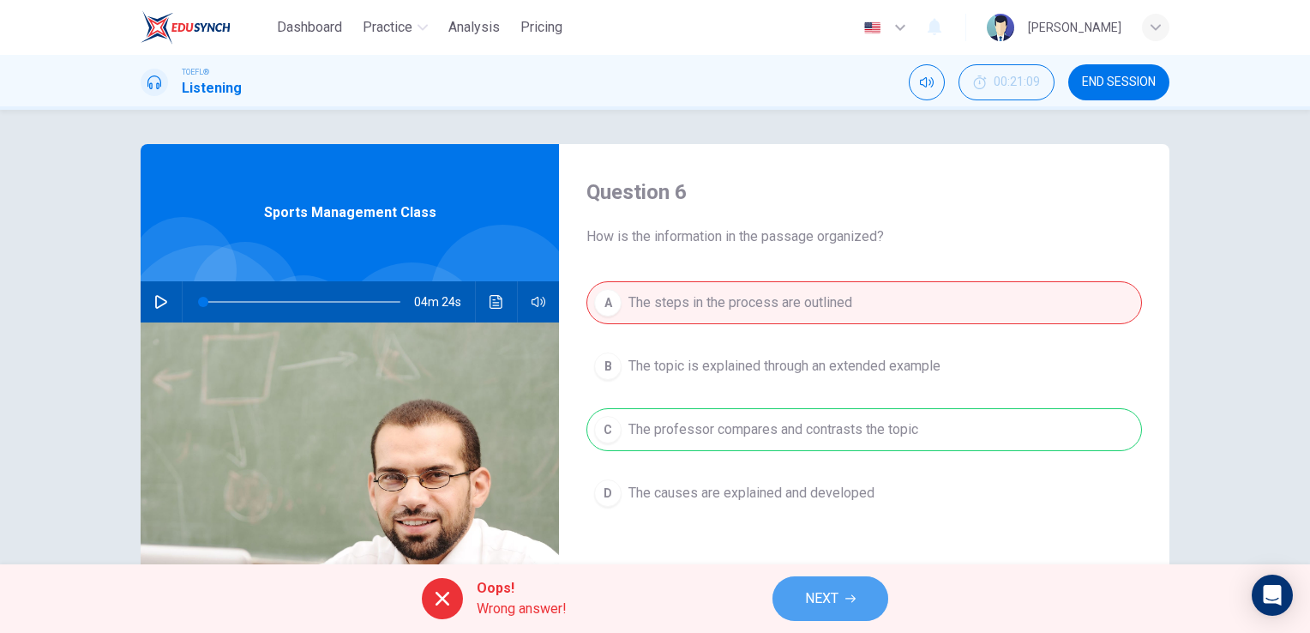
click at [824, 598] on span "NEXT" at bounding box center [821, 598] width 33 height 24
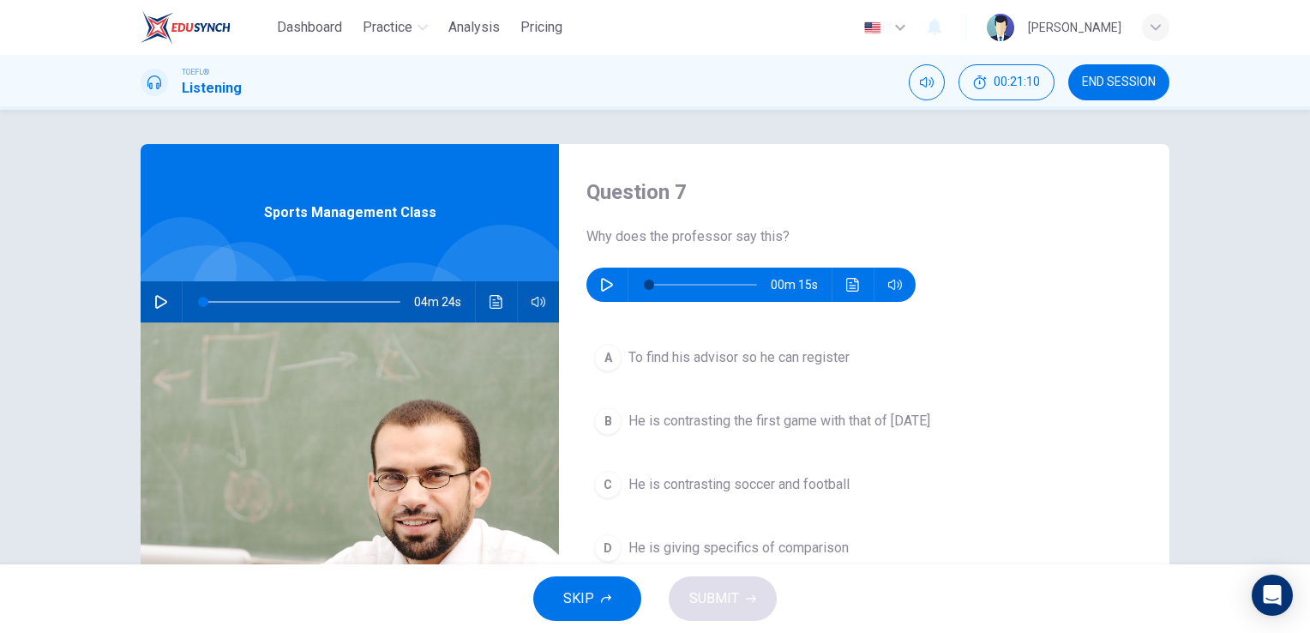
scroll to position [86, 0]
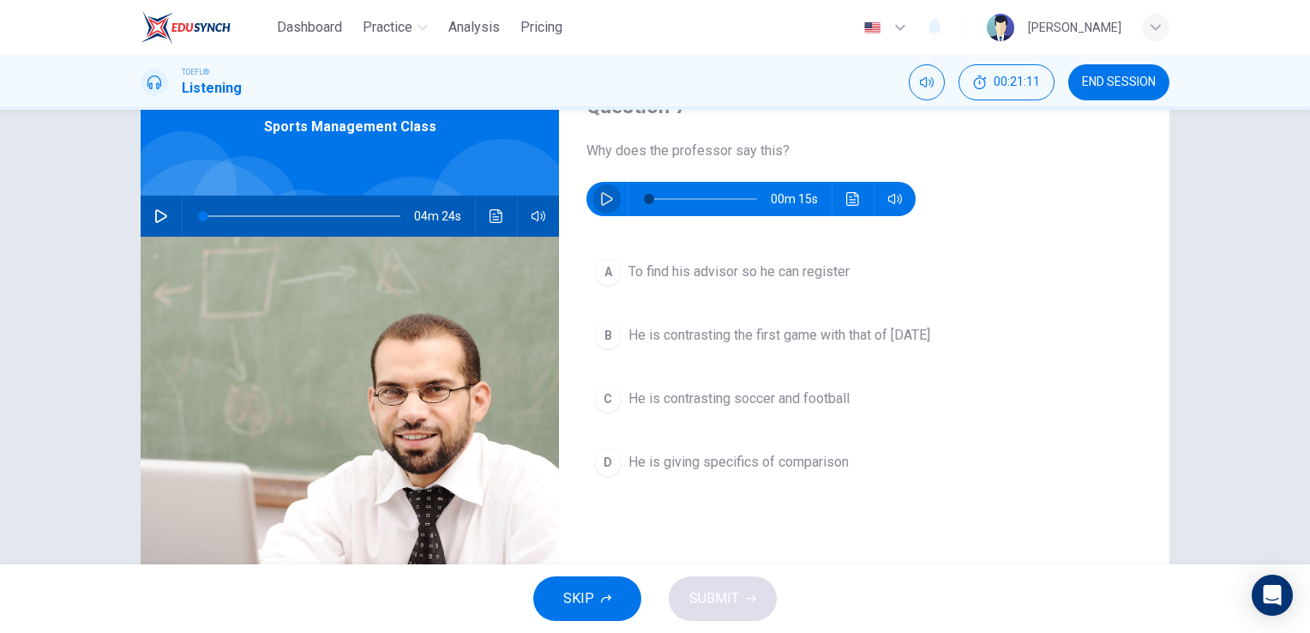
click at [593, 197] on button "button" at bounding box center [606, 199] width 27 height 34
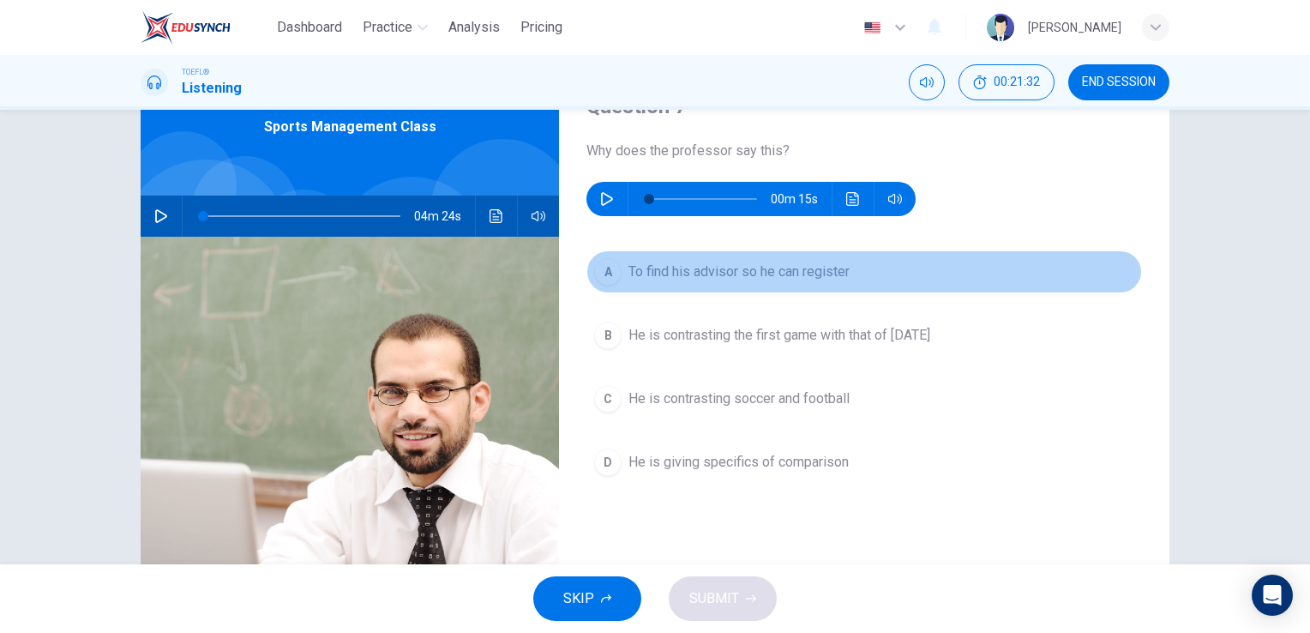
click at [753, 267] on span "To find his advisor so he can register" at bounding box center [738, 272] width 221 height 21
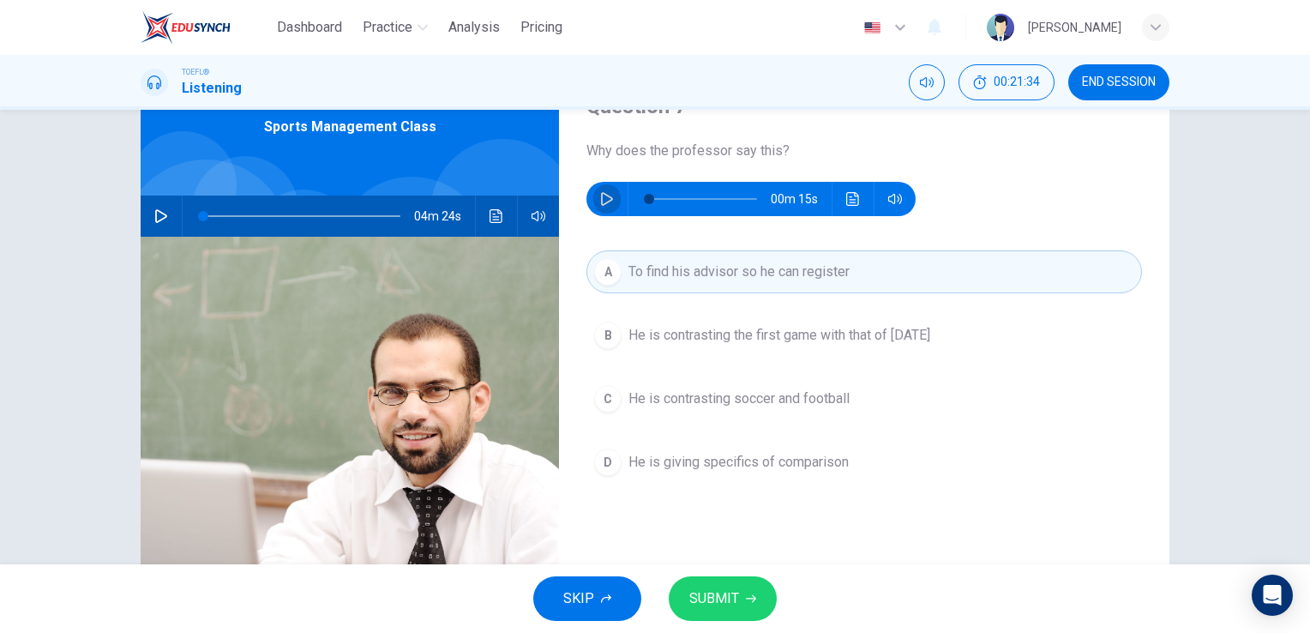
click at [607, 203] on icon "button" at bounding box center [607, 199] width 14 height 14
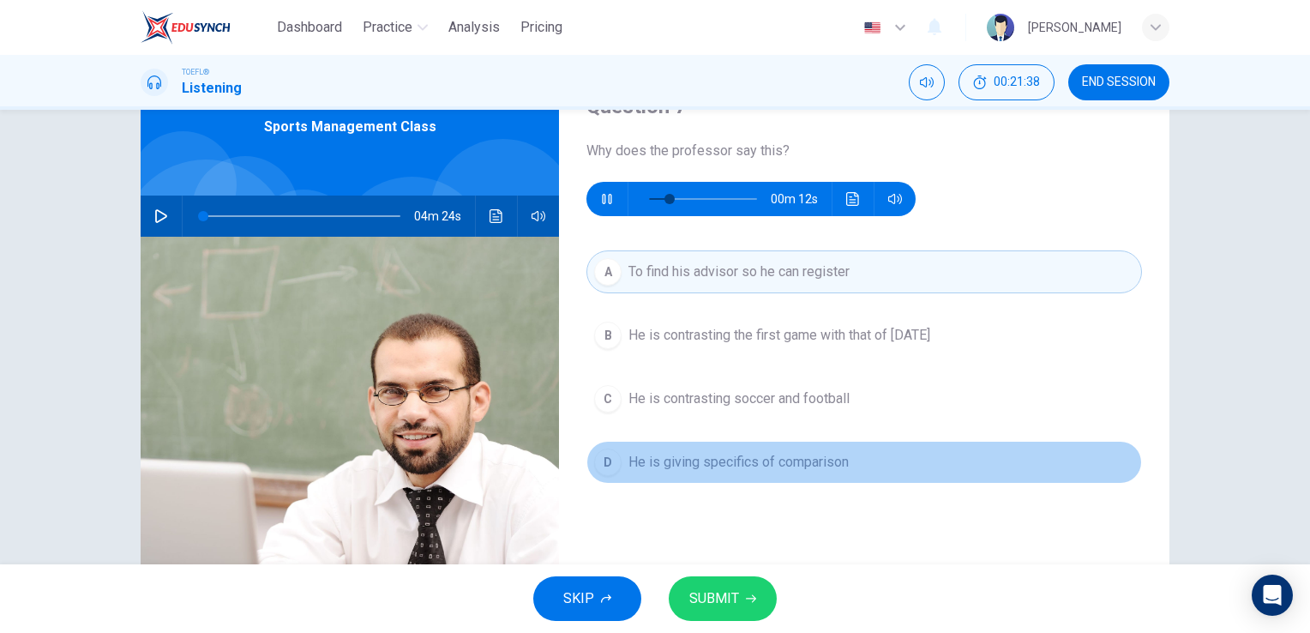
click at [662, 469] on span "He is giving specifics of comparison" at bounding box center [738, 462] width 220 height 21
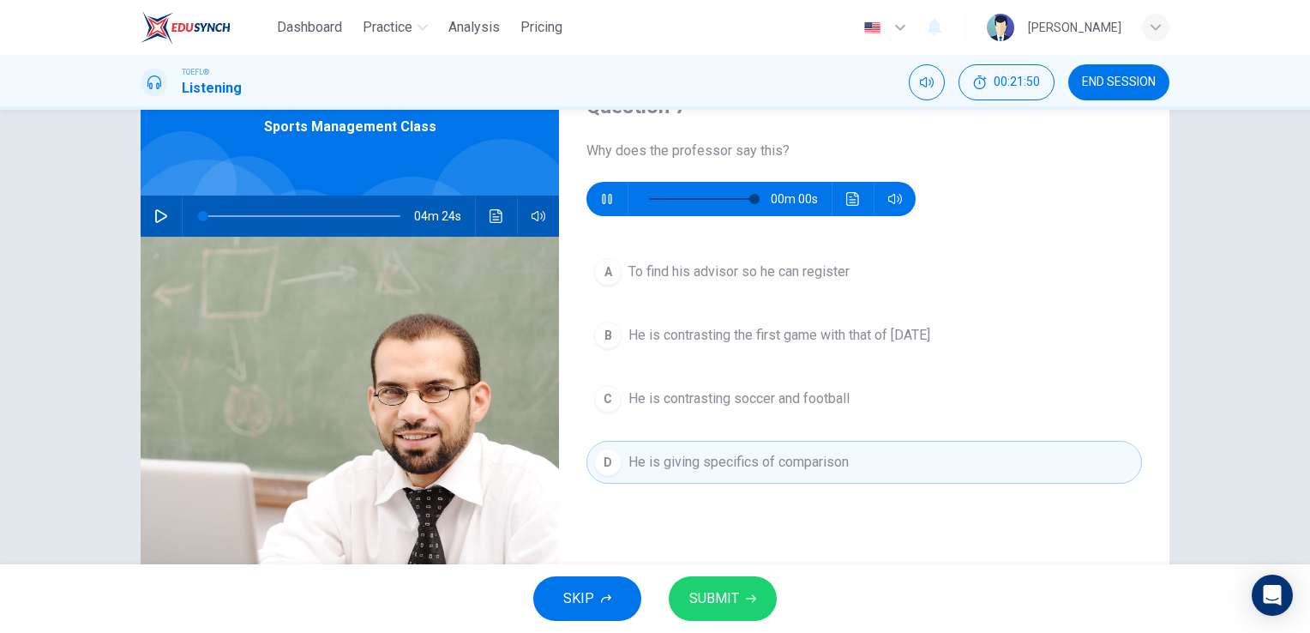
type input "0"
click at [720, 599] on span "SUBMIT" at bounding box center [714, 598] width 50 height 24
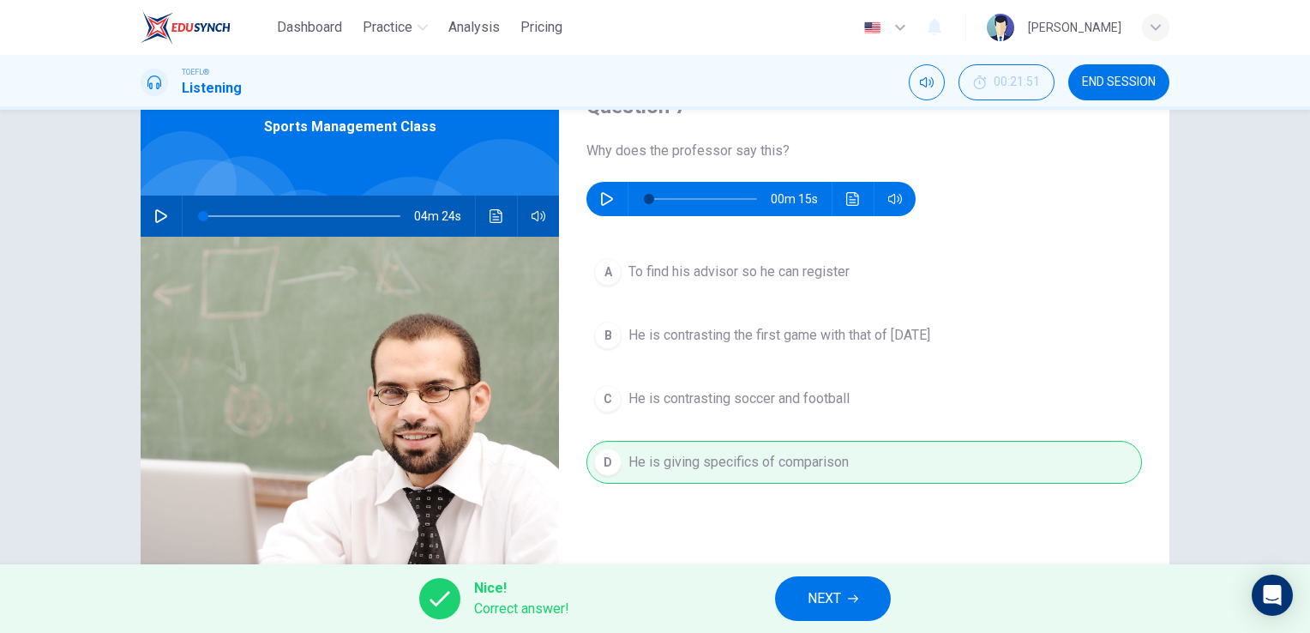
click at [819, 588] on span "NEXT" at bounding box center [824, 598] width 33 height 24
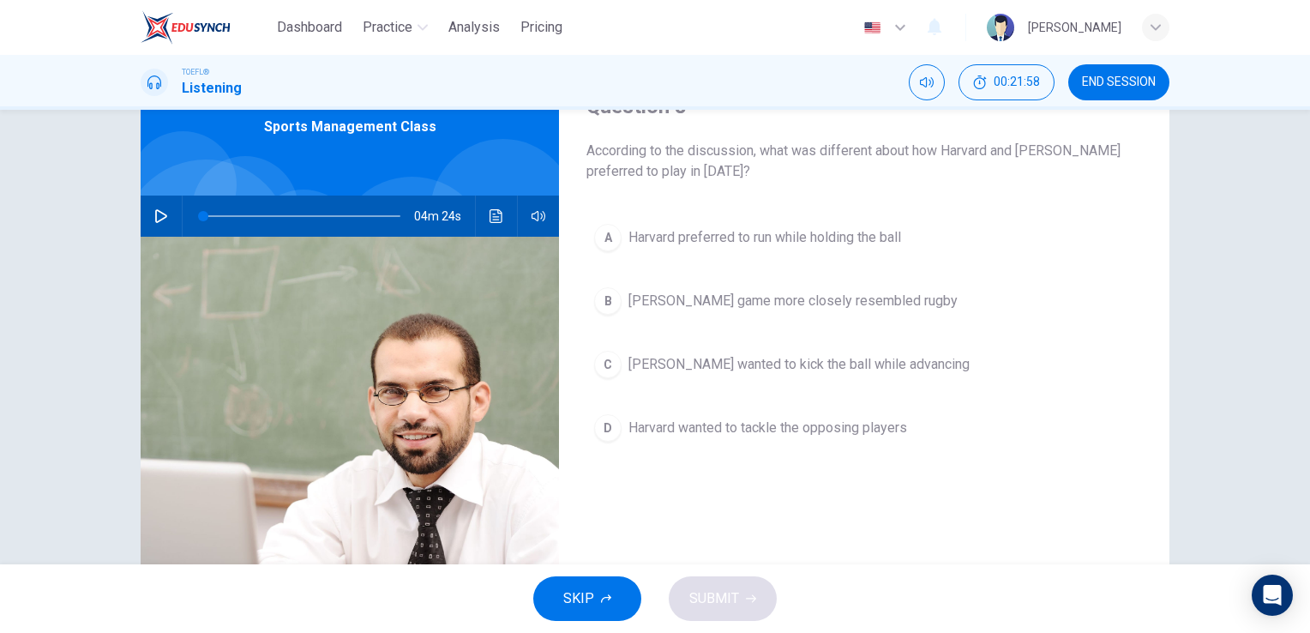
click at [799, 333] on div "A Harvard preferred to run while holding the ball B McGill's game more closely …" at bounding box center [864, 350] width 556 height 268
click at [826, 318] on button "B McGill's game more closely resembled rugby" at bounding box center [864, 301] width 556 height 43
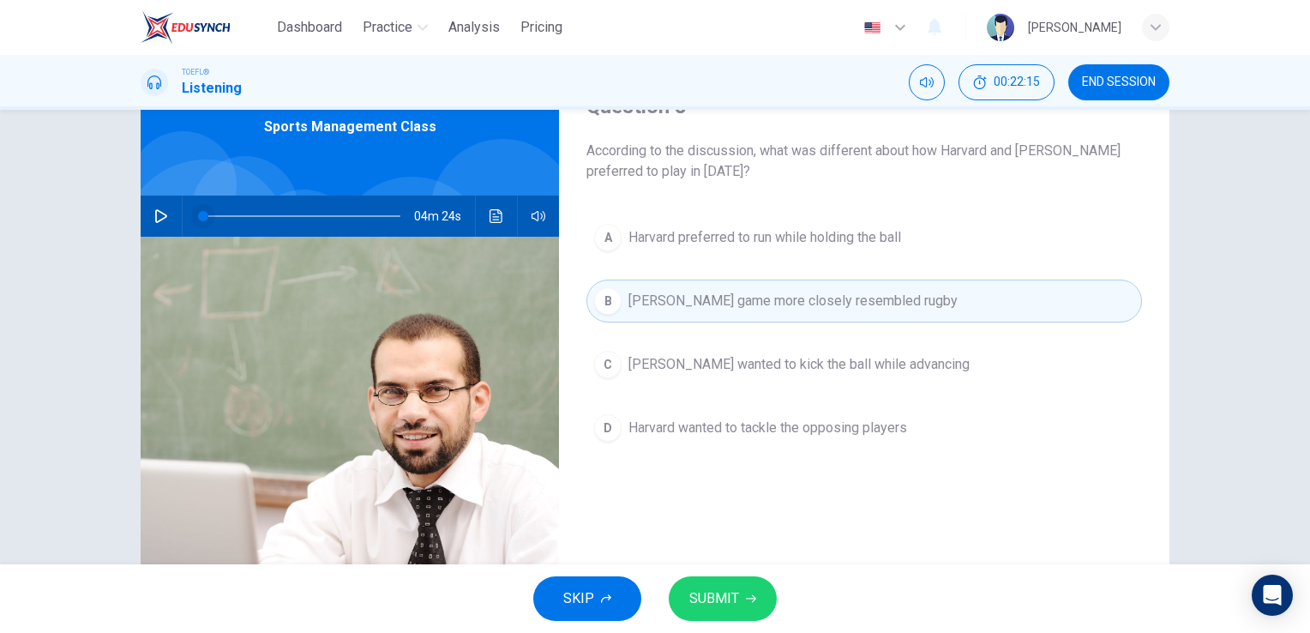
click at [198, 217] on span at bounding box center [203, 216] width 10 height 10
click at [165, 214] on button "button" at bounding box center [160, 215] width 27 height 41
drag, startPoint x: 192, startPoint y: 214, endPoint x: 316, endPoint y: 218, distance: 124.4
click at [316, 218] on span at bounding box center [320, 216] width 10 height 10
drag, startPoint x: 322, startPoint y: 205, endPoint x: 305, endPoint y: 206, distance: 16.3
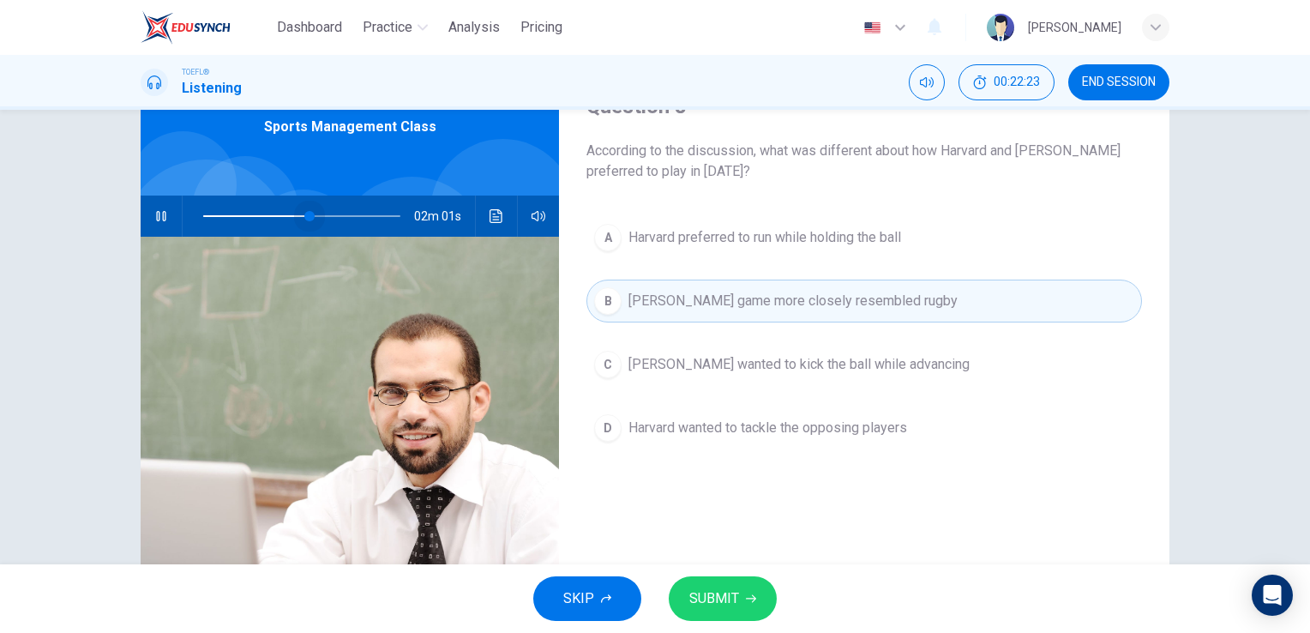
click at [305, 211] on span at bounding box center [309, 216] width 10 height 10
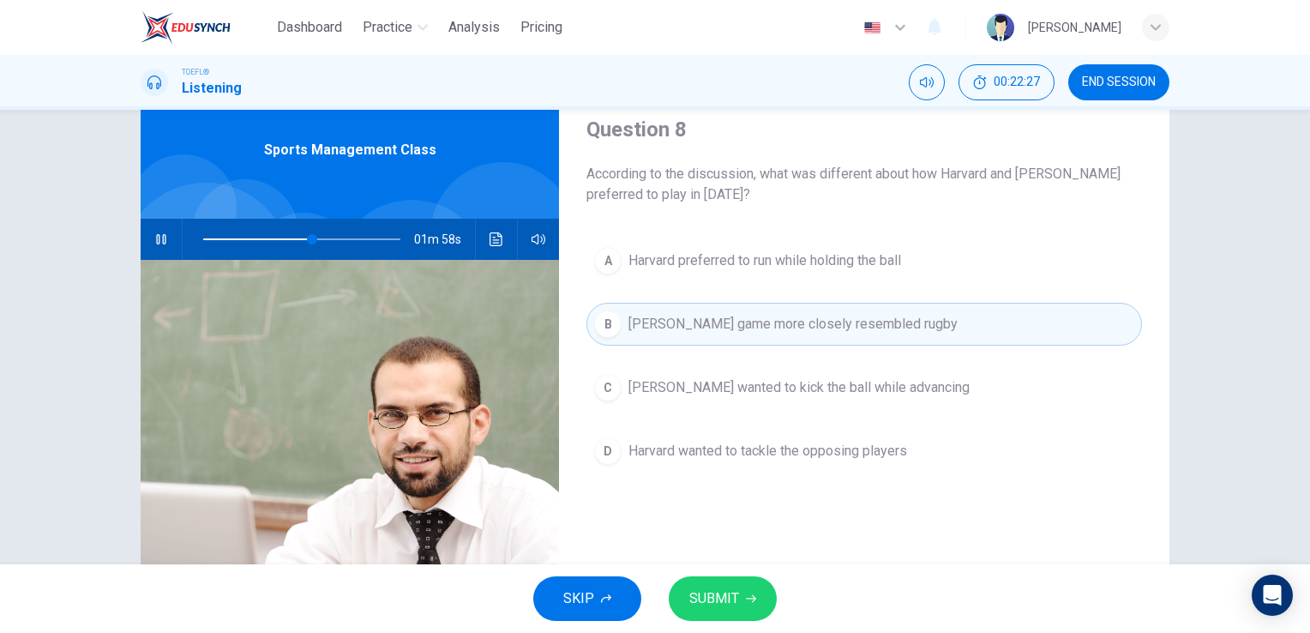
scroll to position [0, 0]
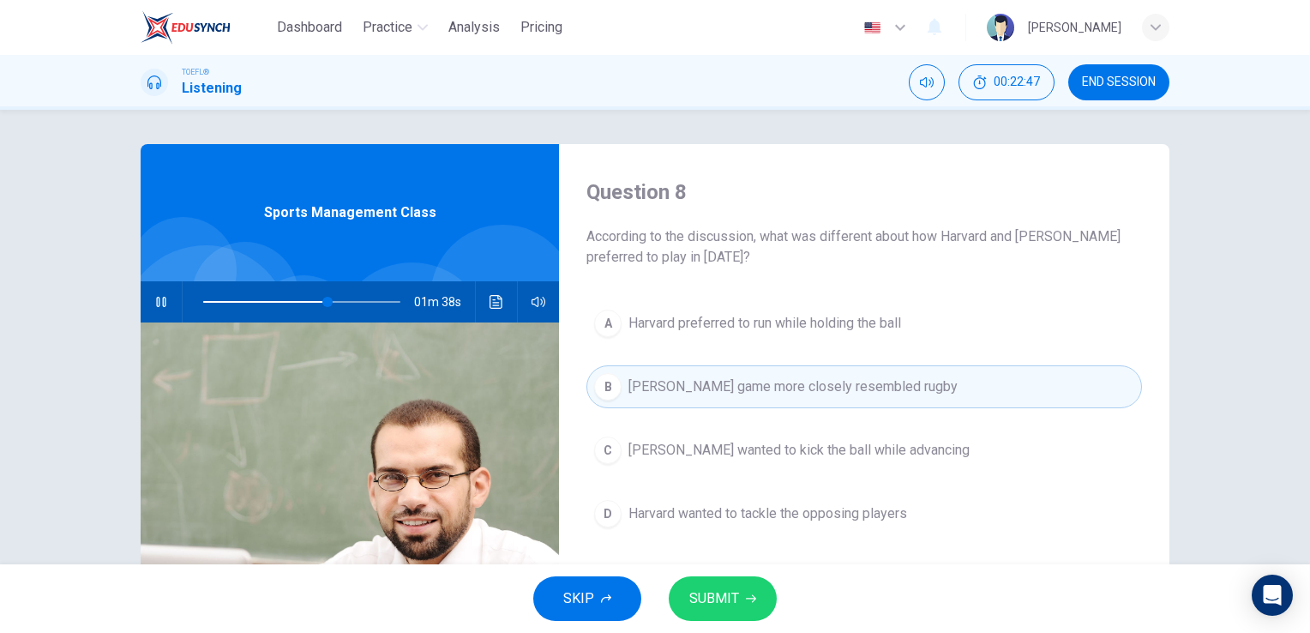
click at [739, 593] on button "SUBMIT" at bounding box center [723, 598] width 108 height 45
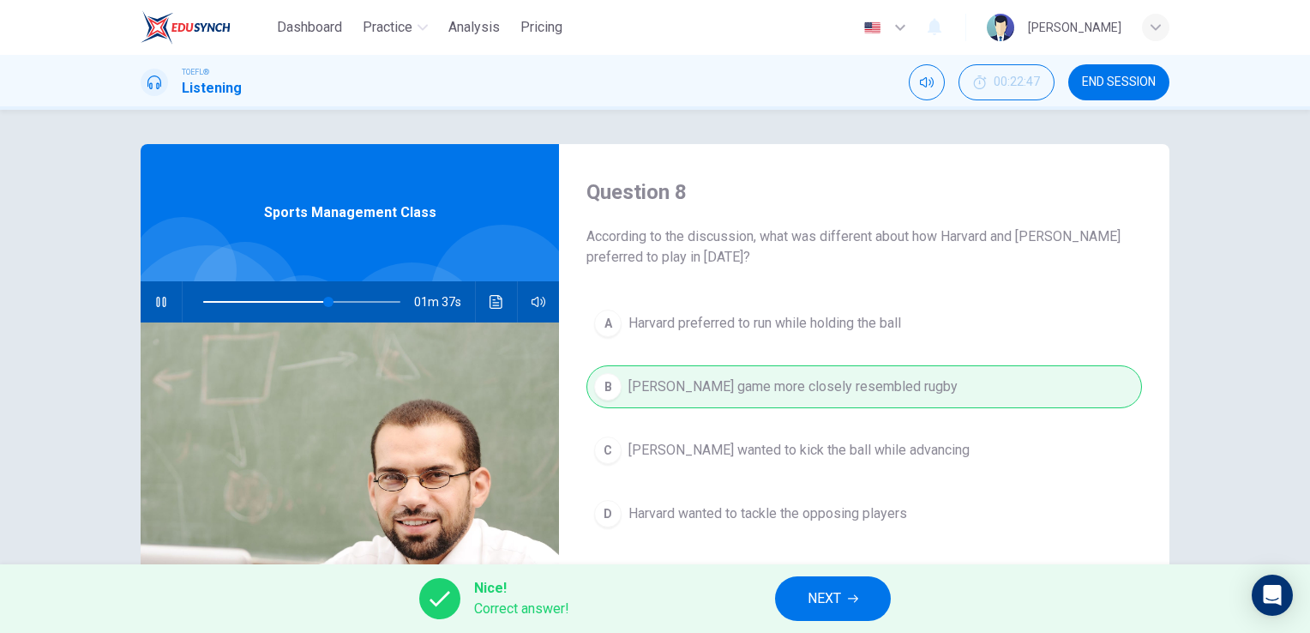
click at [833, 596] on span "NEXT" at bounding box center [824, 598] width 33 height 24
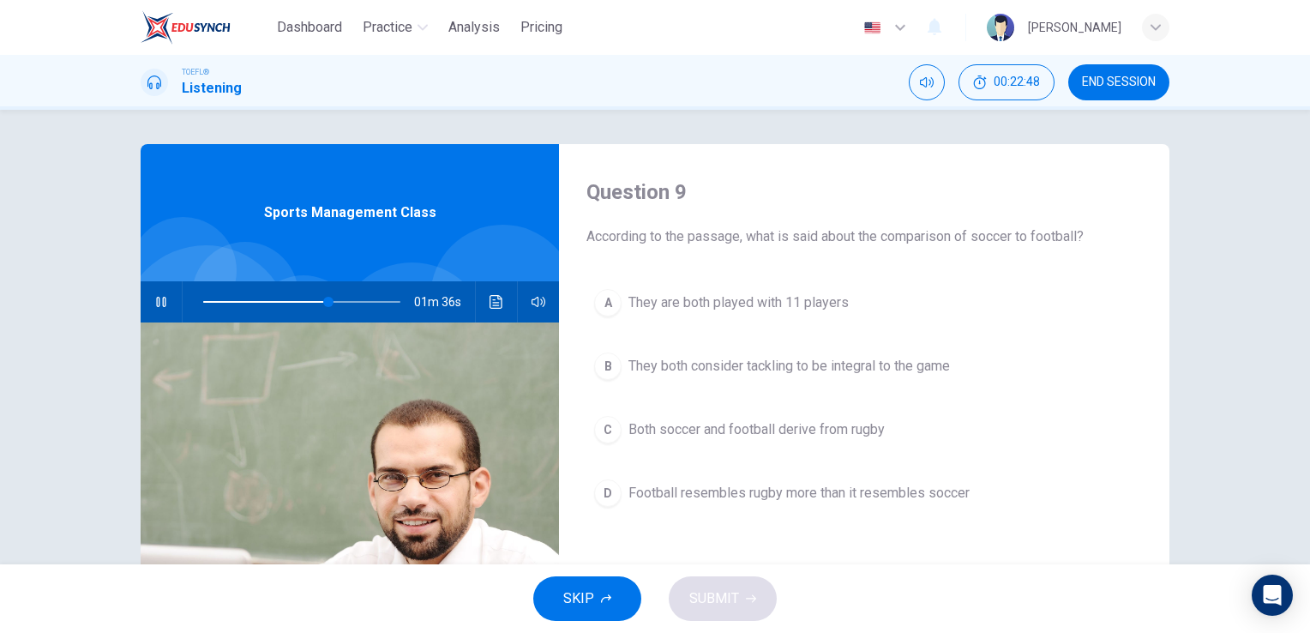
drag, startPoint x: 142, startPoint y: 290, endPoint x: 168, endPoint y: 304, distance: 29.2
click at [165, 304] on div "01m 36s" at bounding box center [350, 301] width 418 height 41
click at [169, 304] on button "button" at bounding box center [160, 301] width 27 height 41
click at [833, 364] on span "They both consider tackling to be integral to the game" at bounding box center [789, 366] width 322 height 21
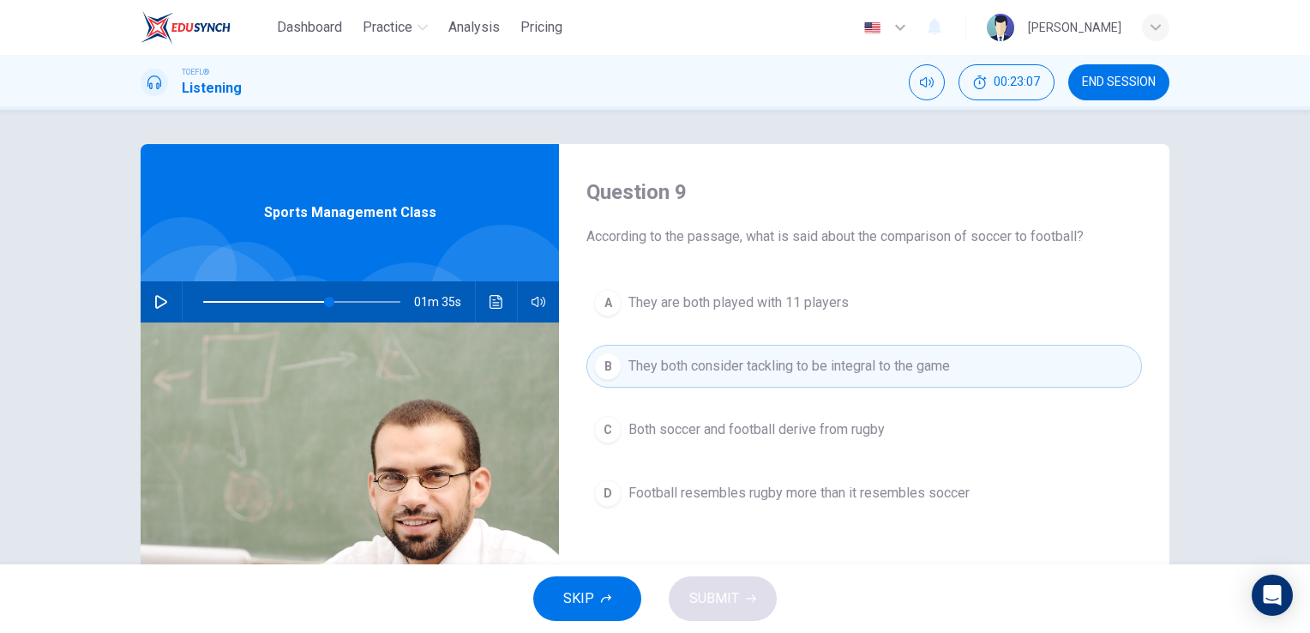
click at [782, 515] on div "A They are both played with 11 players B They both consider tackling to be inte…" at bounding box center [864, 415] width 556 height 268
click at [783, 514] on div "A They are both played with 11 players B They both consider tackling to be inte…" at bounding box center [864, 415] width 556 height 268
click at [782, 508] on button "D Football resembles rugby more than it resembles soccer" at bounding box center [864, 493] width 556 height 43
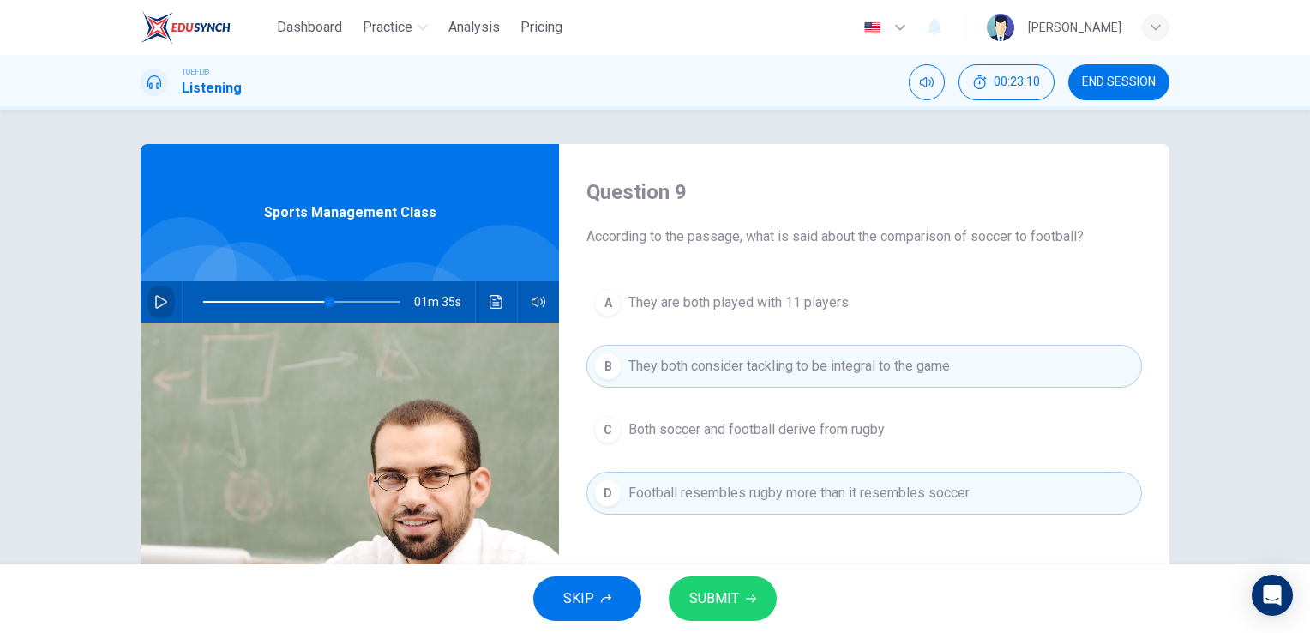
click at [154, 299] on icon "button" at bounding box center [161, 302] width 14 height 14
click at [801, 284] on button "A They are both played with 11 players" at bounding box center [864, 302] width 556 height 43
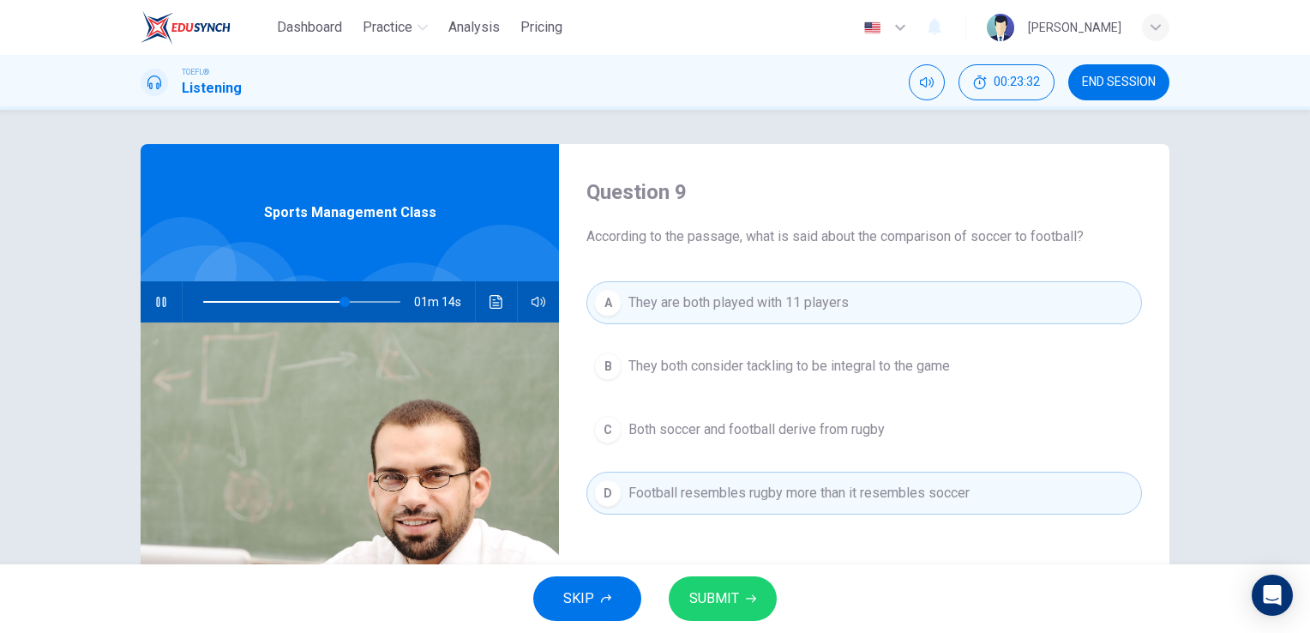
click at [817, 316] on button "A They are both played with 11 players" at bounding box center [864, 302] width 556 height 43
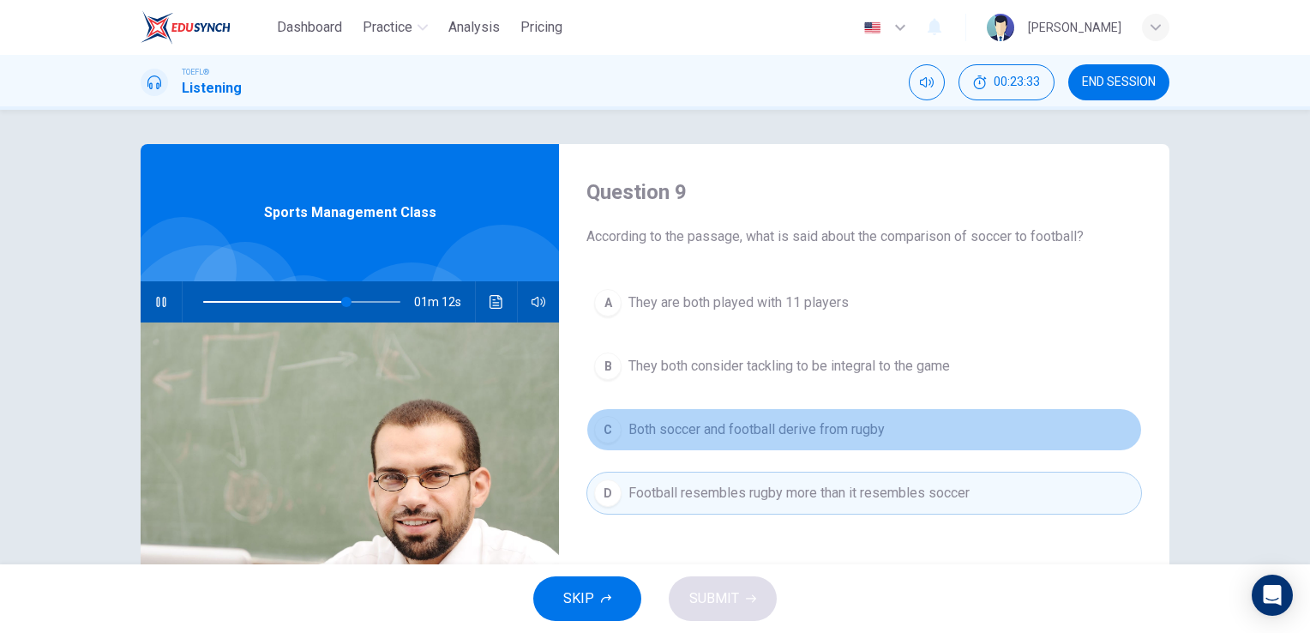
click at [776, 430] on span "Both soccer and football derive from rugby" at bounding box center [756, 429] width 256 height 21
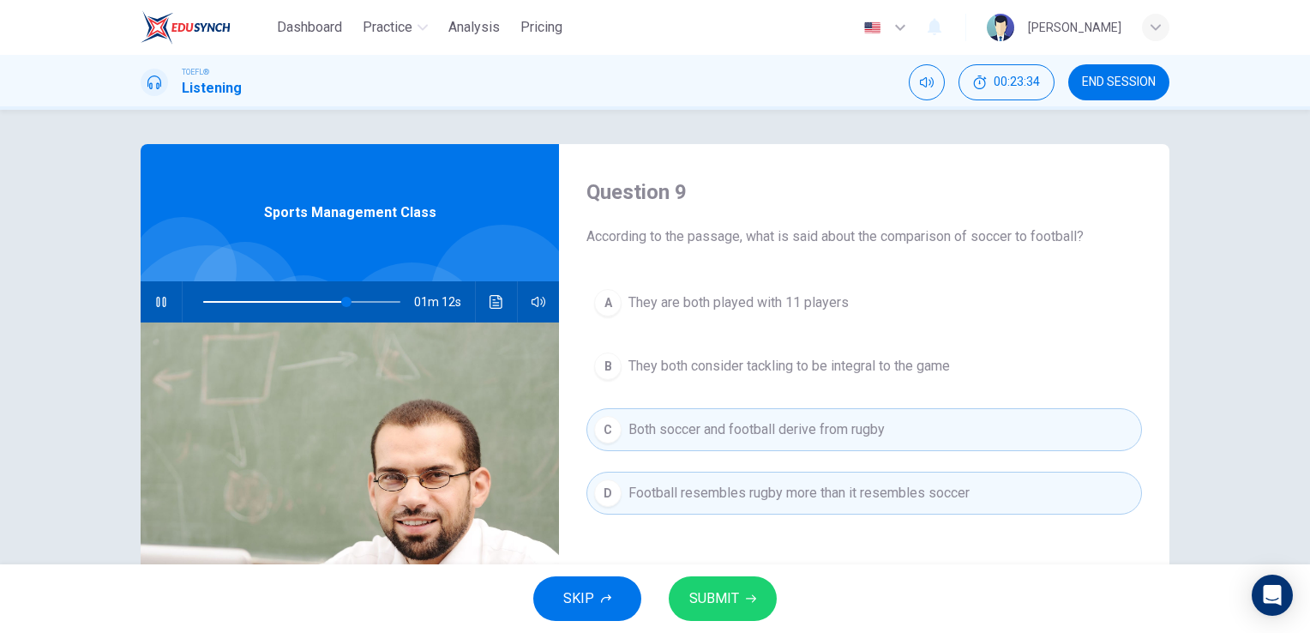
click at [795, 372] on span "They both consider tackling to be integral to the game" at bounding box center [789, 366] width 322 height 21
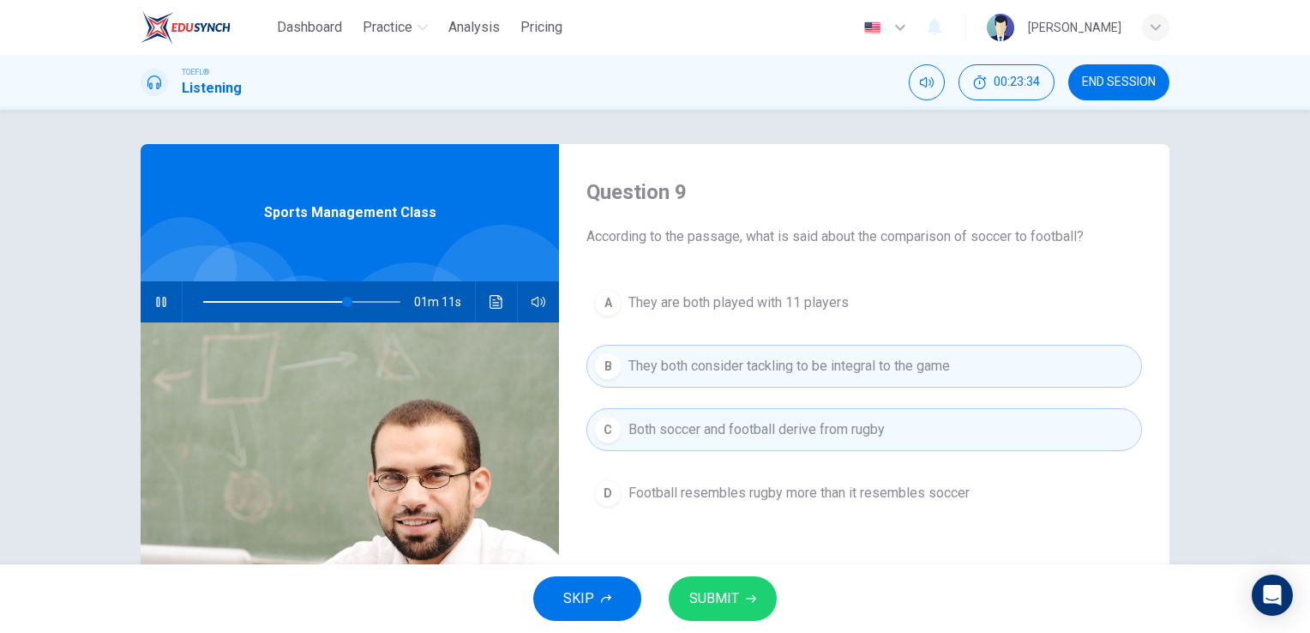
click at [806, 319] on button "A They are both played with 11 players" at bounding box center [864, 302] width 556 height 43
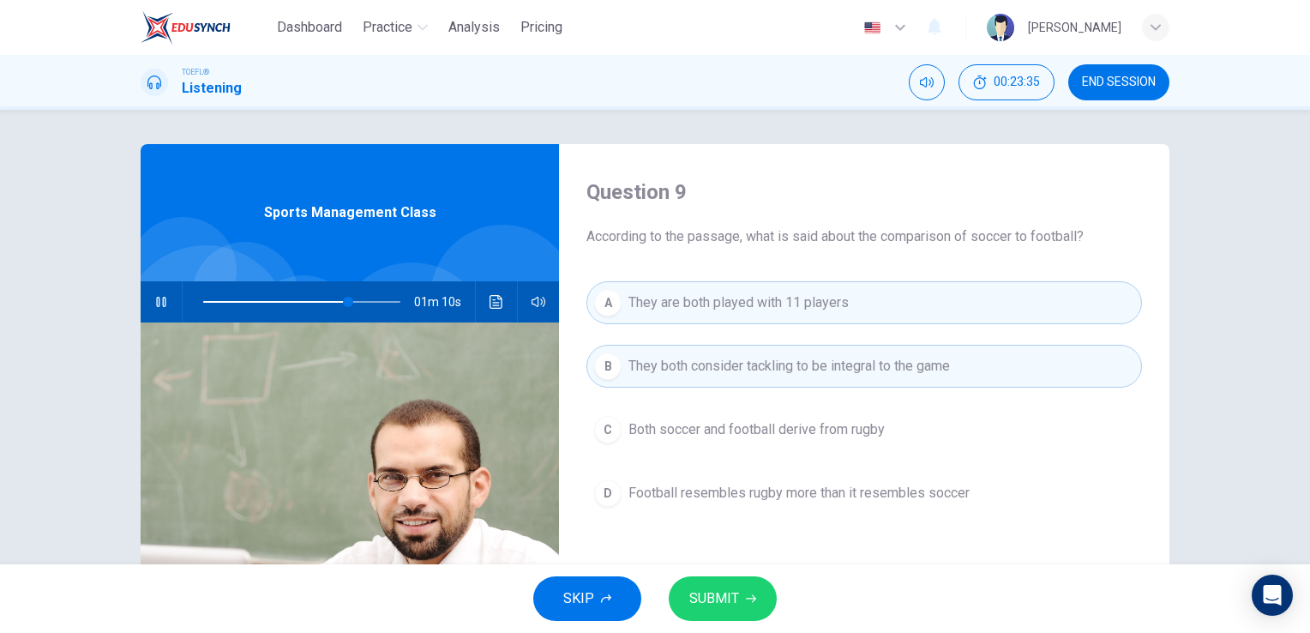
drag, startPoint x: 759, startPoint y: 473, endPoint x: 758, endPoint y: 483, distance: 9.5
click at [758, 483] on button "D Football resembles rugby more than it resembles soccer" at bounding box center [864, 493] width 556 height 43
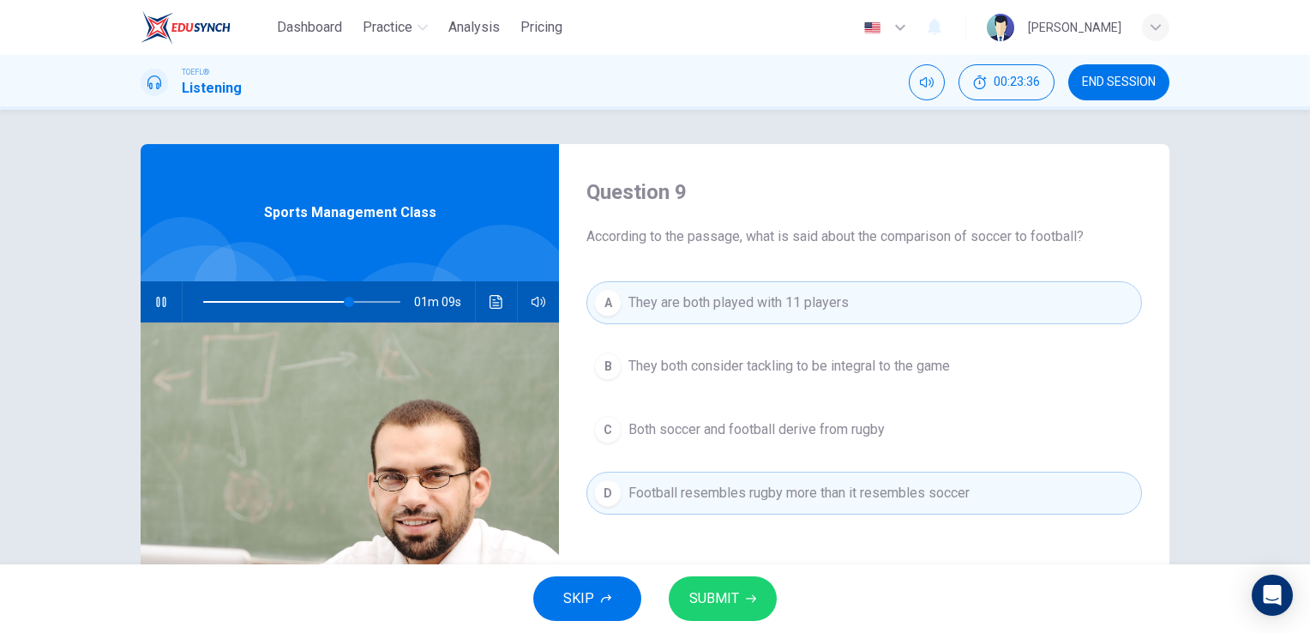
click at [835, 304] on span "They are both played with 11 players" at bounding box center [738, 302] width 220 height 21
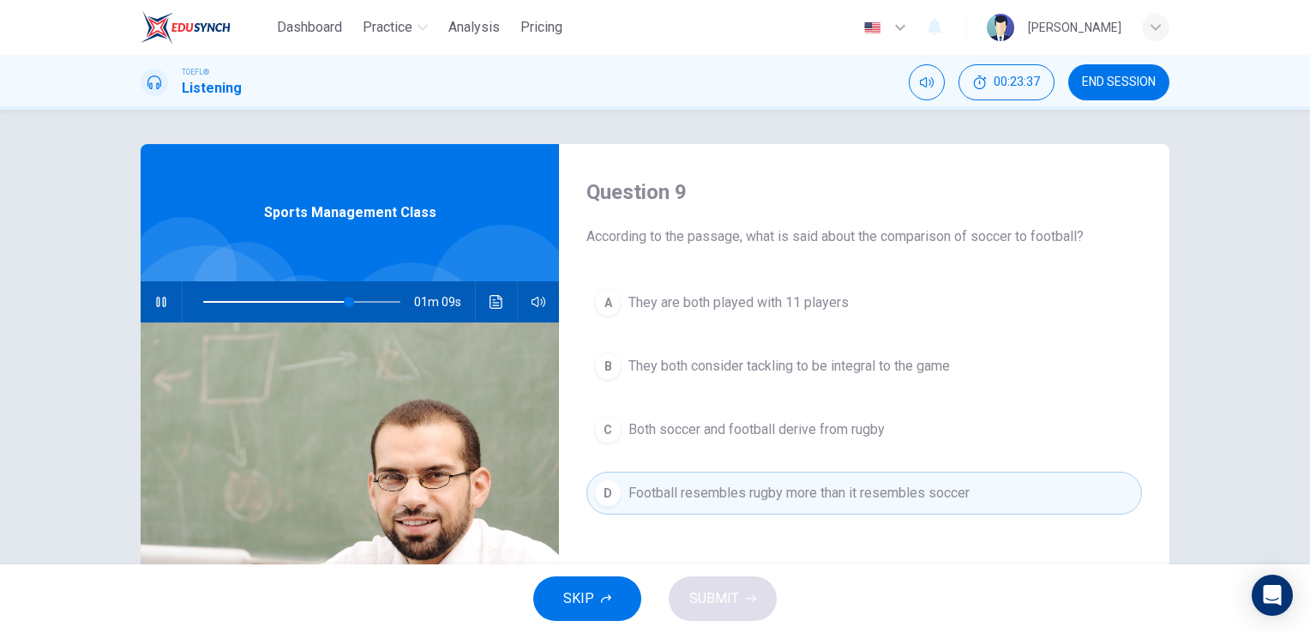
click at [835, 304] on span "They are both played with 11 players" at bounding box center [738, 302] width 220 height 21
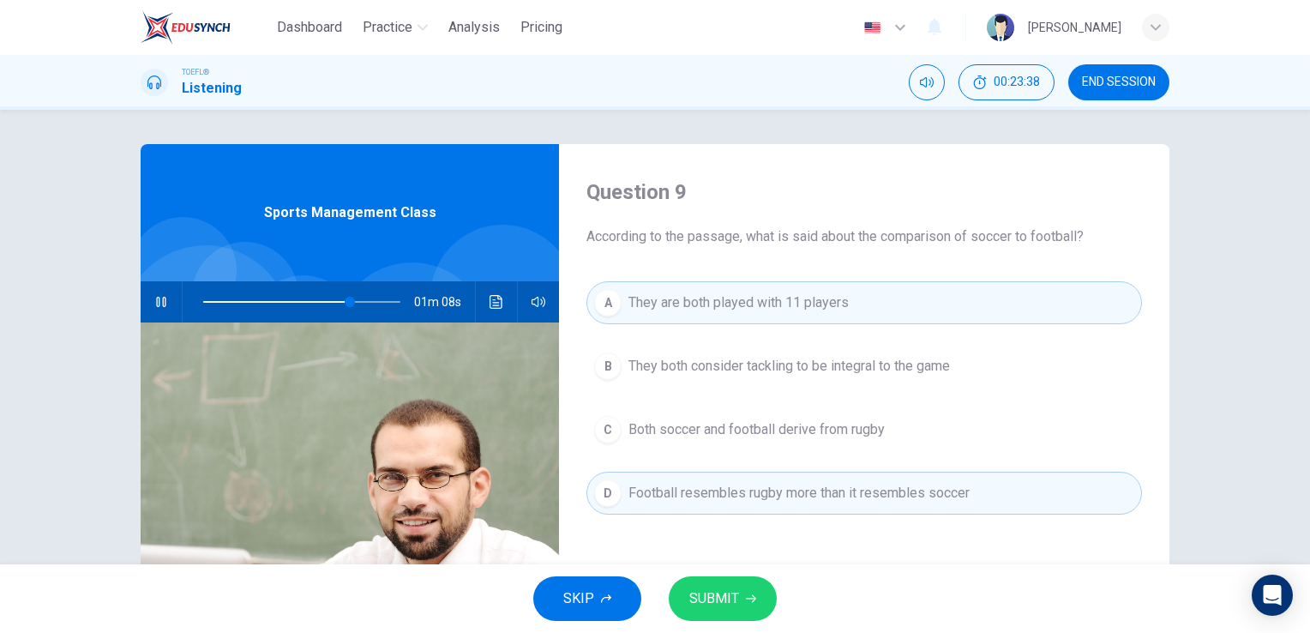
click at [741, 586] on button "SUBMIT" at bounding box center [723, 598] width 108 height 45
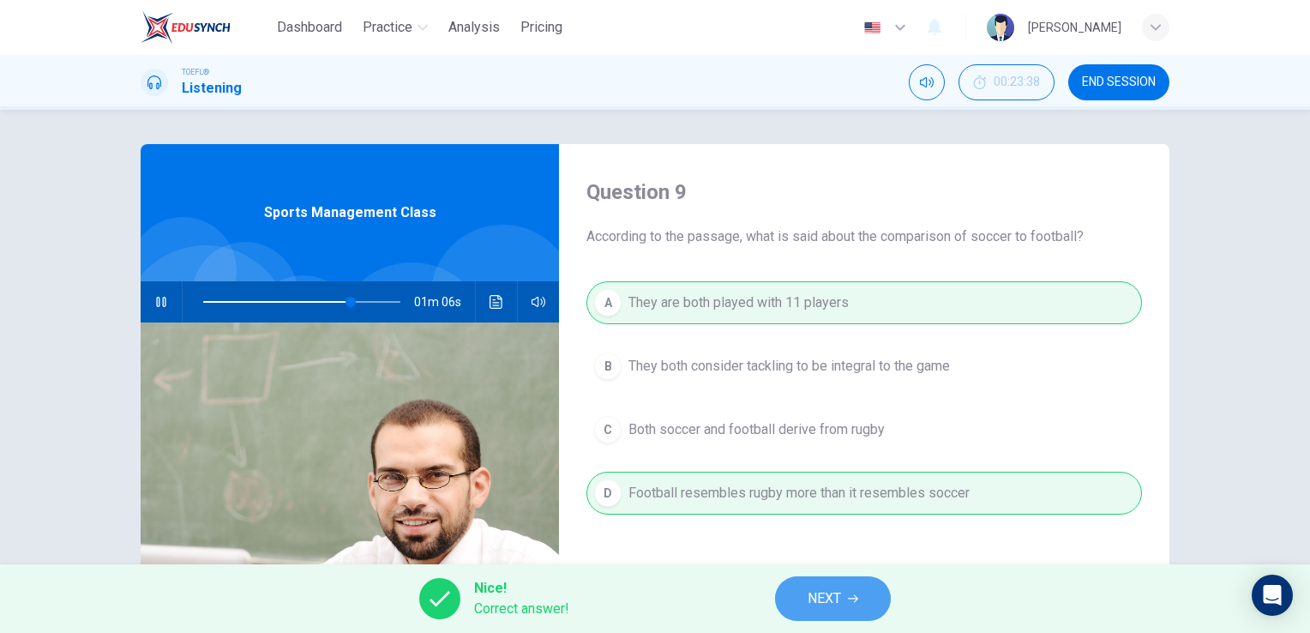
click at [837, 598] on span "NEXT" at bounding box center [824, 598] width 33 height 24
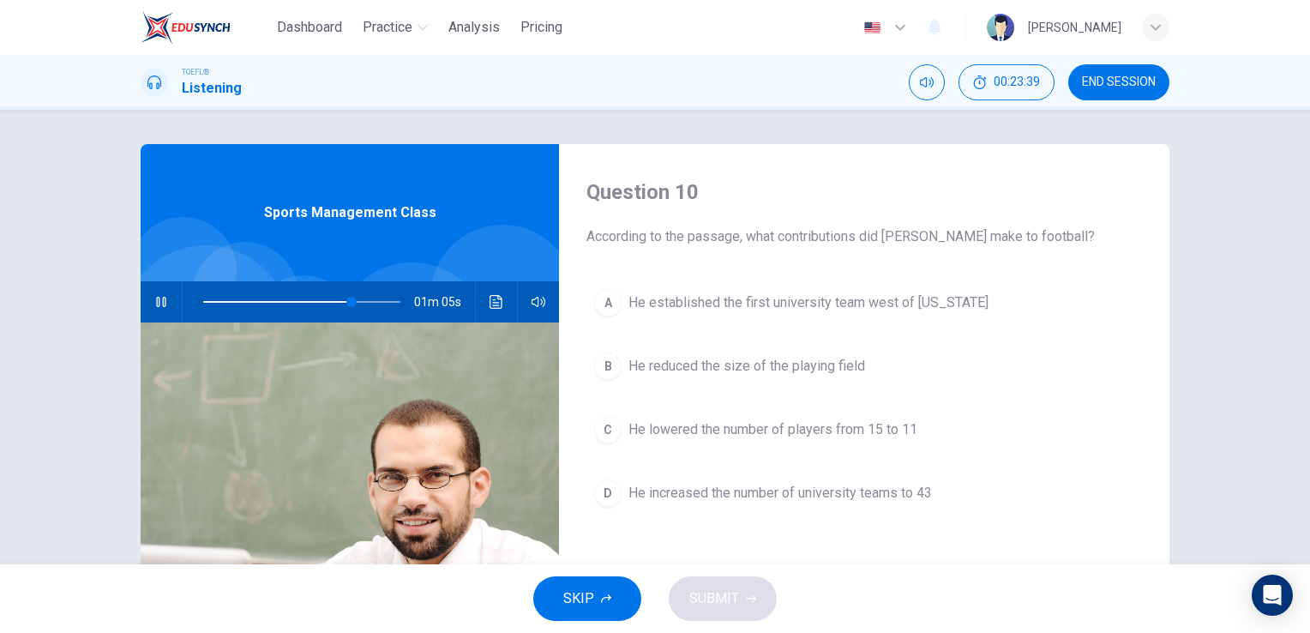
click at [153, 293] on button "button" at bounding box center [160, 301] width 27 height 41
click at [155, 303] on icon "button" at bounding box center [161, 302] width 12 height 14
click at [799, 399] on div "A He established the first university team west of Pennsylvania B He reduced th…" at bounding box center [864, 415] width 556 height 268
click at [820, 383] on button "B He reduced the size of the playing field" at bounding box center [864, 366] width 556 height 43
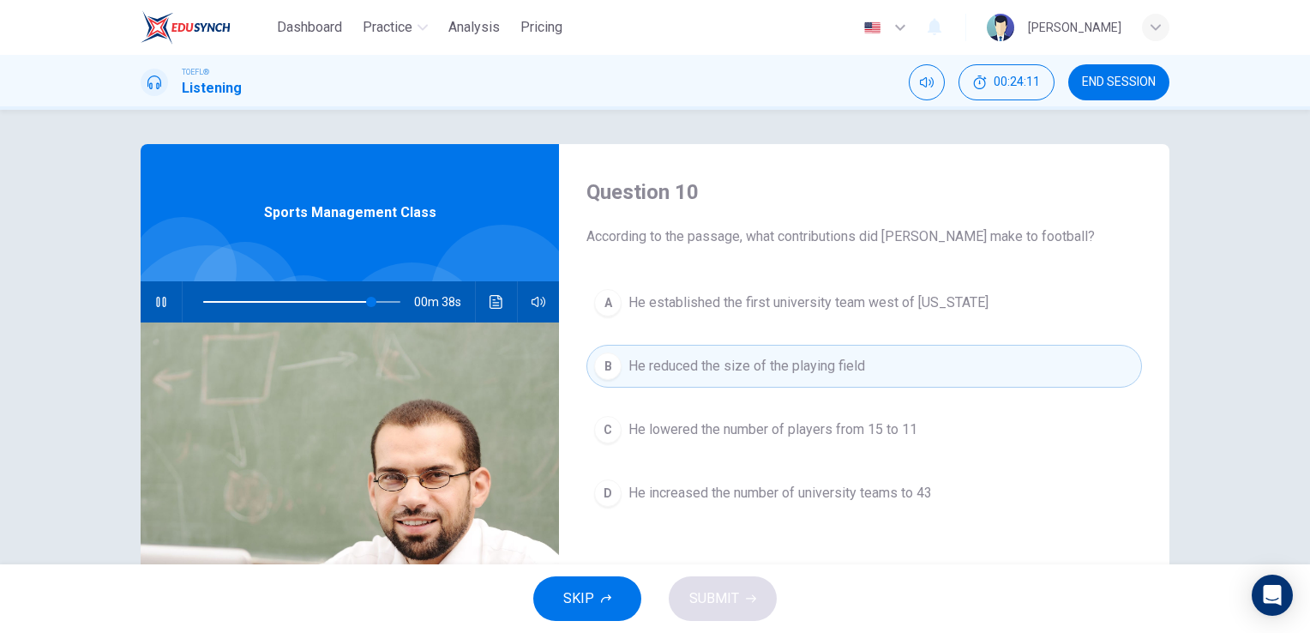
click at [818, 422] on span "He lowered the number of players from 15 to 11" at bounding box center [772, 429] width 289 height 21
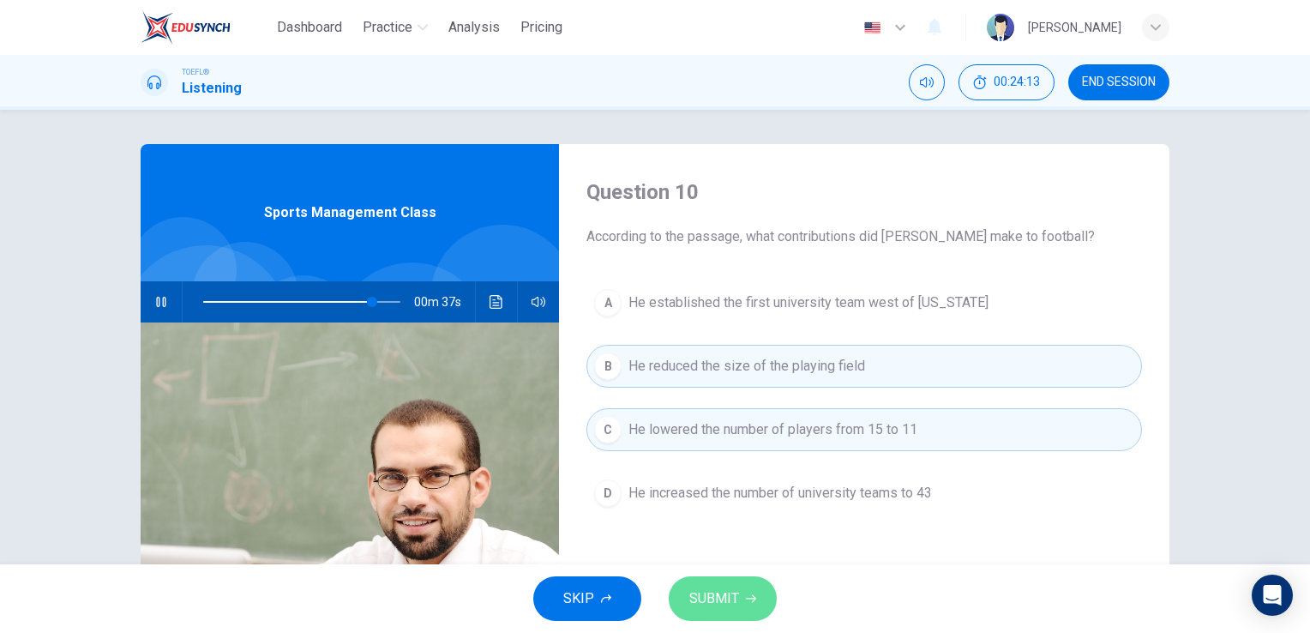
click at [749, 613] on button "SUBMIT" at bounding box center [723, 598] width 108 height 45
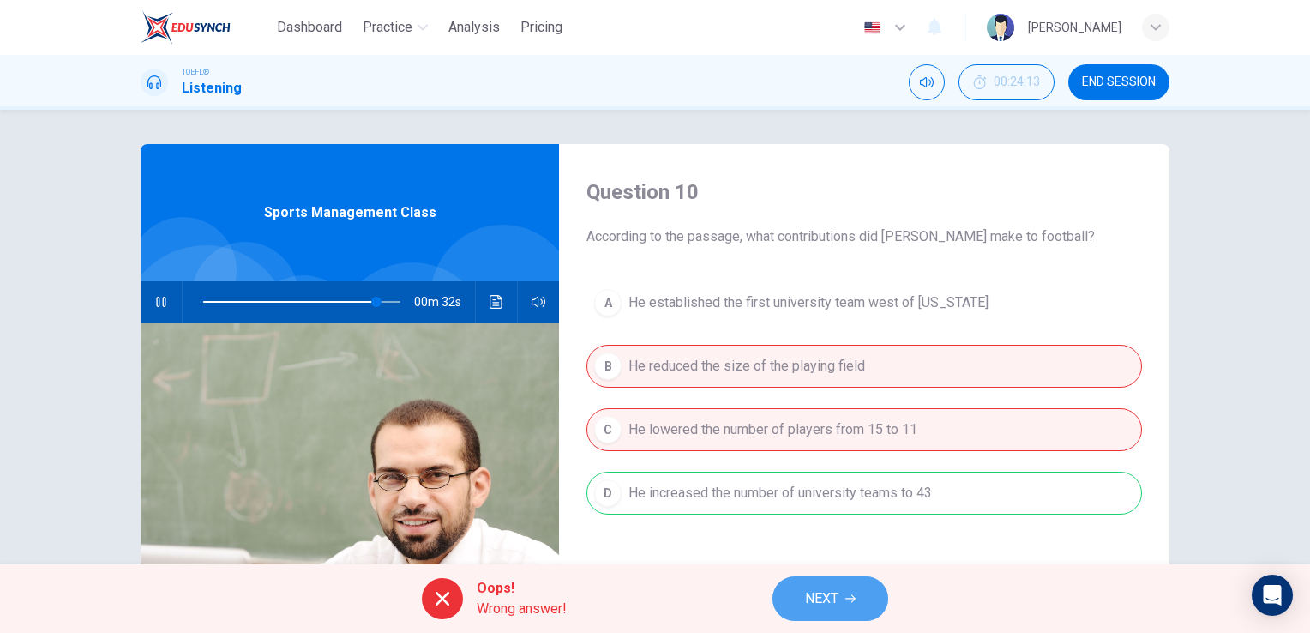
click at [816, 612] on button "NEXT" at bounding box center [831, 598] width 116 height 45
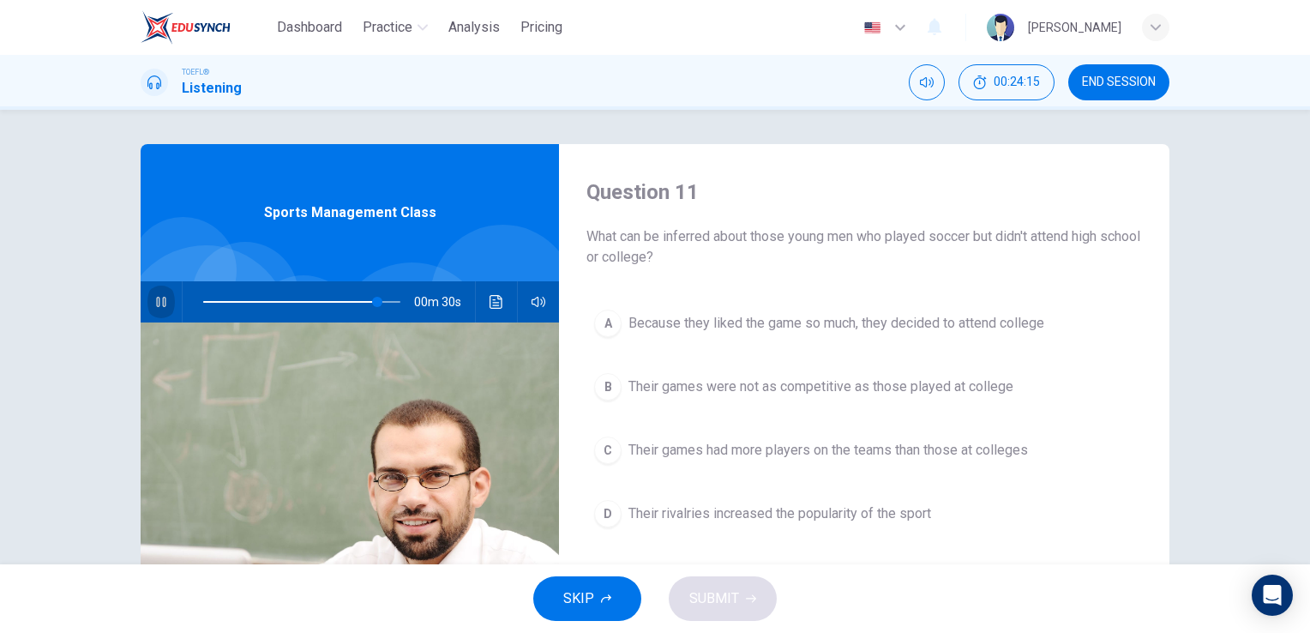
click at [152, 310] on button "button" at bounding box center [160, 301] width 27 height 41
click at [828, 313] on span "Because they liked the game so much, they decided to attend college" at bounding box center [836, 323] width 416 height 21
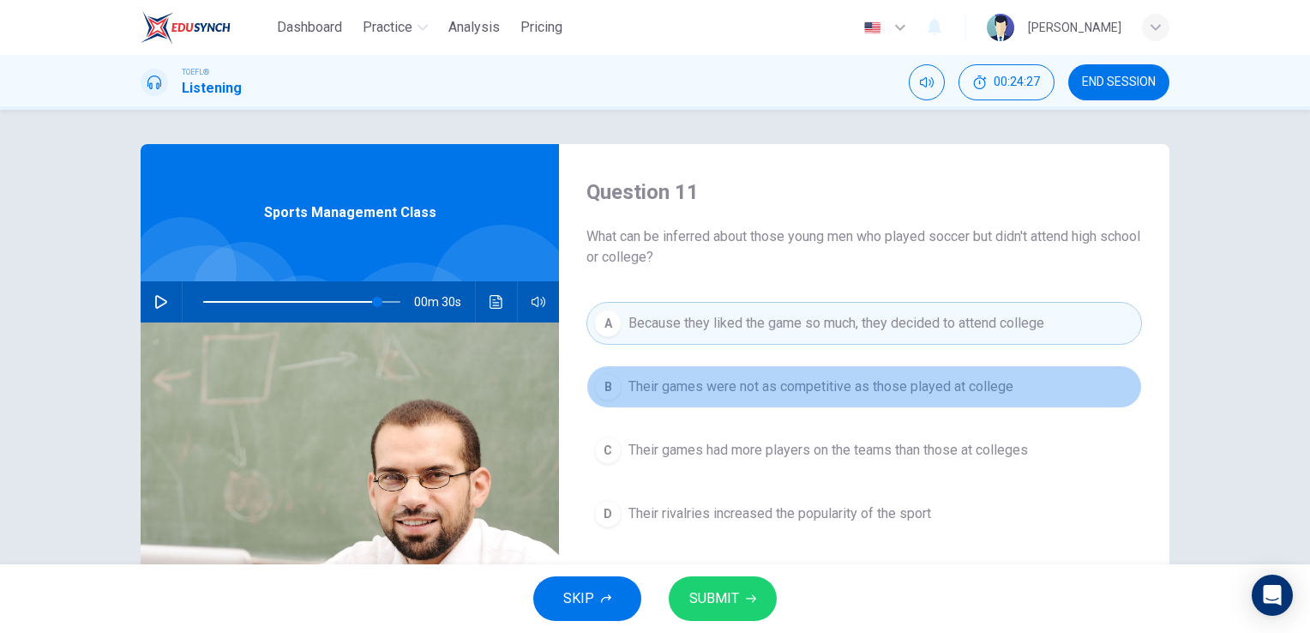
click at [741, 393] on span "Their games were not as competitive as those played at college" at bounding box center [820, 386] width 385 height 21
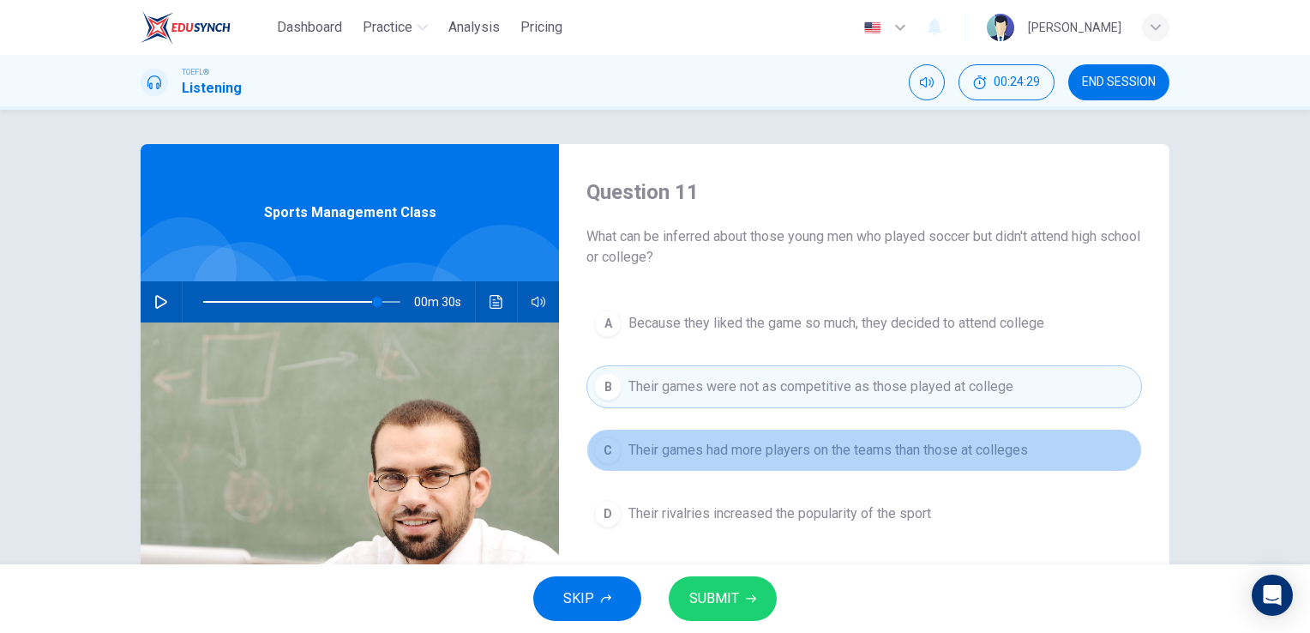
click at [779, 445] on span "Their games had more players on the teams than those at colleges" at bounding box center [828, 450] width 400 height 21
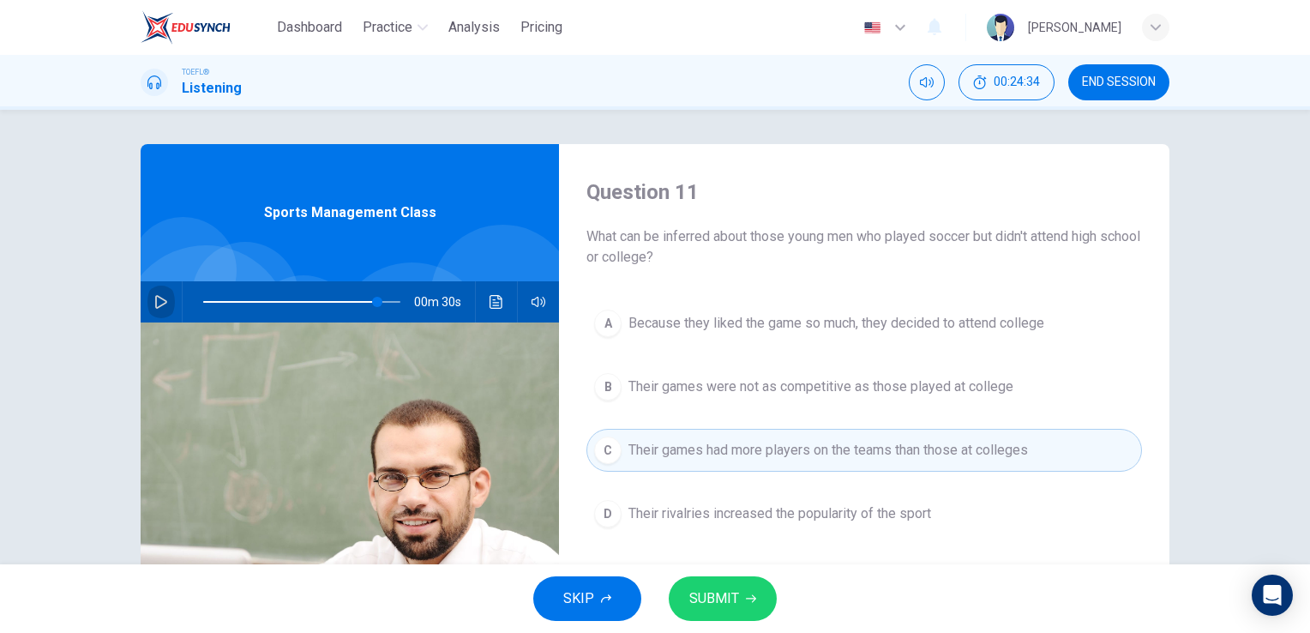
click at [147, 304] on button "button" at bounding box center [160, 301] width 27 height 41
click at [908, 349] on div "A Because they liked the game so much, they decided to attend college B Their g…" at bounding box center [864, 436] width 556 height 268
click at [911, 347] on div "A Because they liked the game so much, they decided to attend college B Their g…" at bounding box center [864, 436] width 556 height 268
click at [914, 345] on div "A Because they liked the game so much, they decided to attend college B Their g…" at bounding box center [864, 436] width 556 height 268
click at [923, 330] on span "Because they liked the game so much, they decided to attend college" at bounding box center [836, 323] width 416 height 21
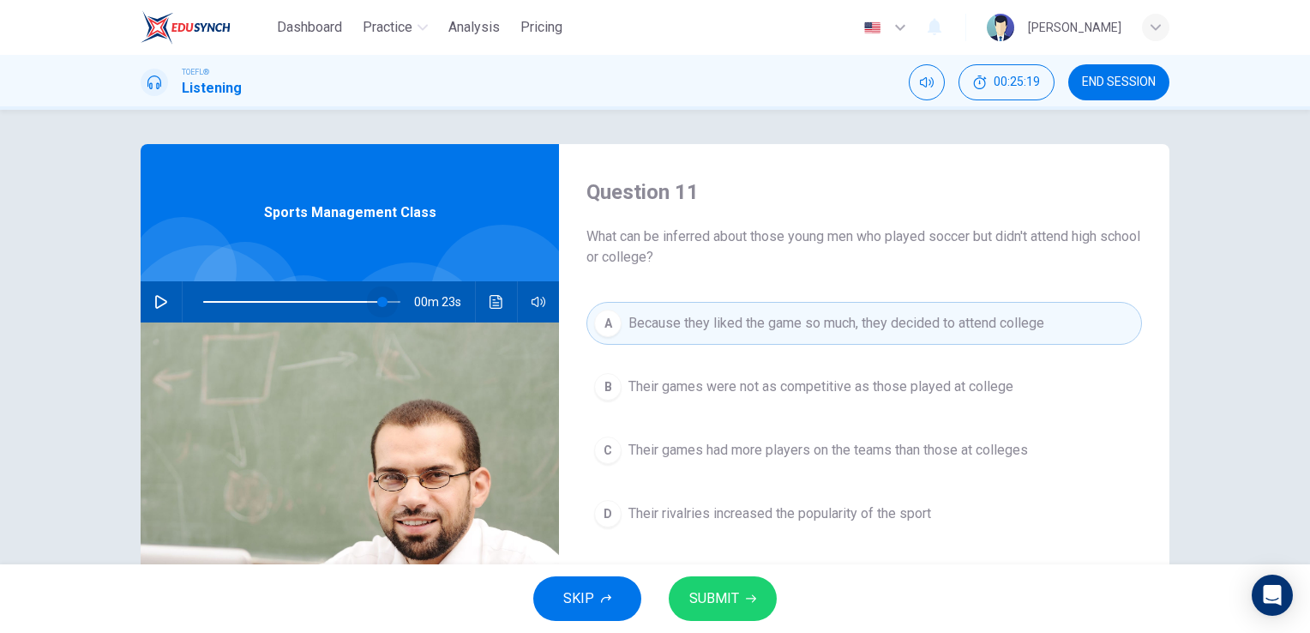
drag, startPoint x: 197, startPoint y: 298, endPoint x: 378, endPoint y: 347, distance: 187.4
click at [378, 347] on div "Sports Management Class 00m 23s" at bounding box center [350, 442] width 418 height 596
click at [165, 304] on button "button" at bounding box center [160, 301] width 27 height 41
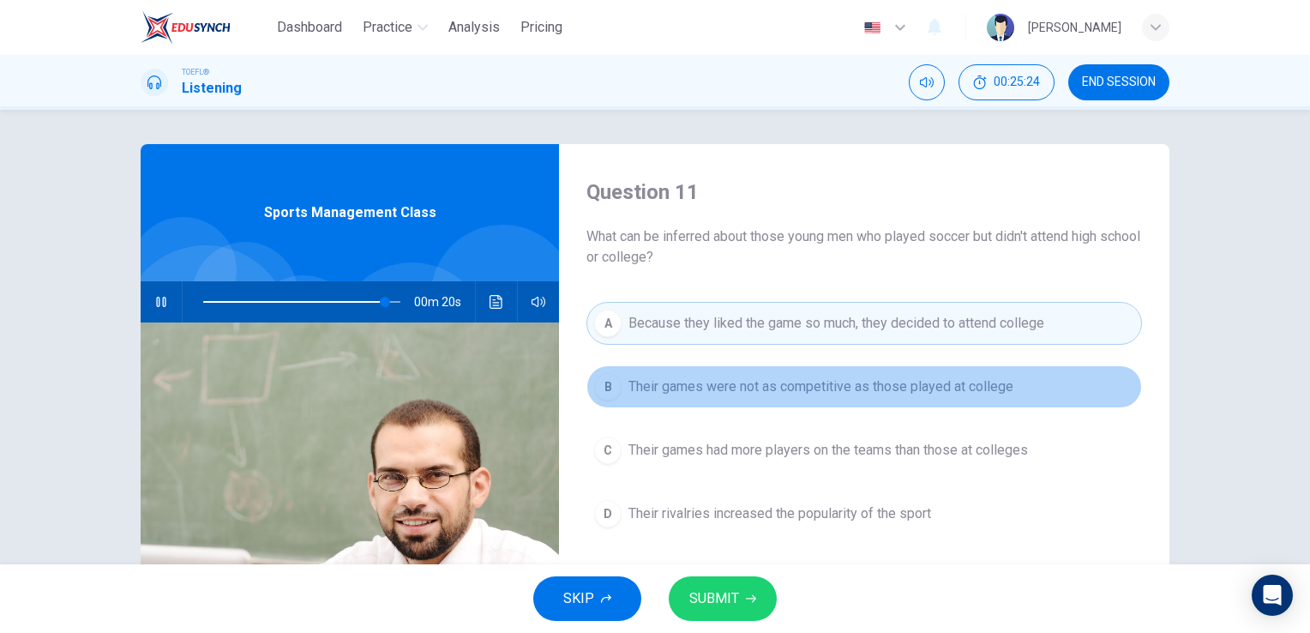
click at [775, 406] on button "B Their games were not as competitive as those played at college" at bounding box center [864, 386] width 556 height 43
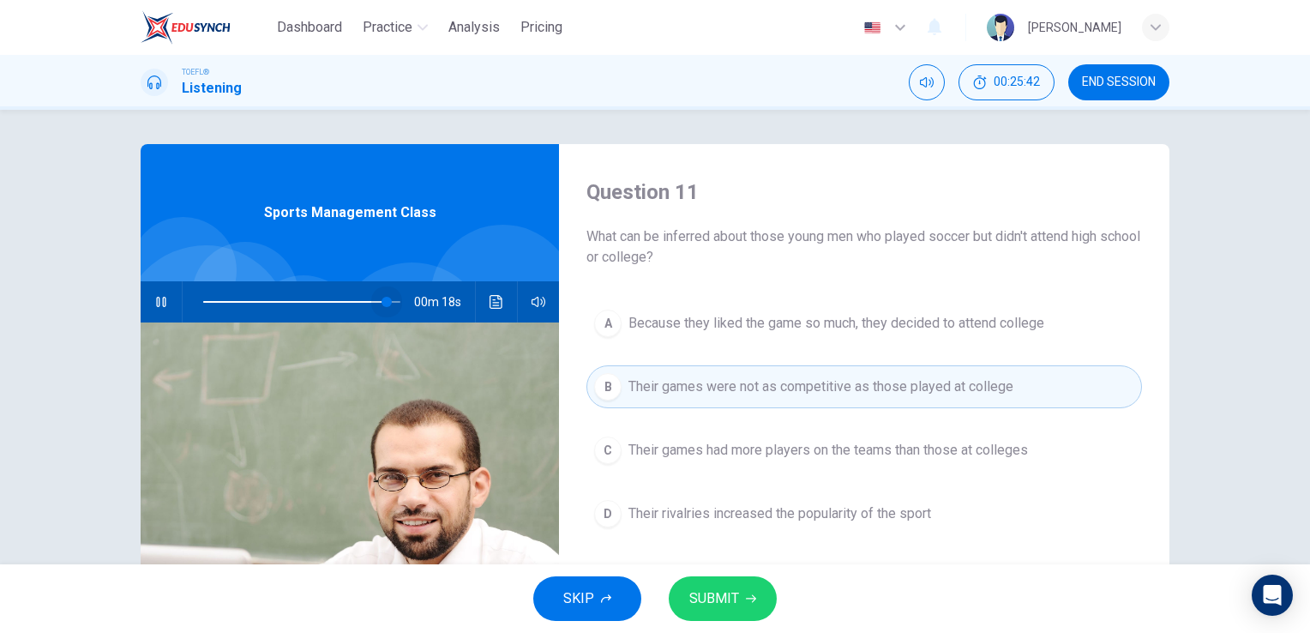
click at [383, 304] on span at bounding box center [387, 302] width 10 height 10
click at [390, 297] on span at bounding box center [301, 302] width 197 height 24
drag, startPoint x: 398, startPoint y: 296, endPoint x: 382, endPoint y: 296, distance: 16.3
click at [382, 297] on span at bounding box center [385, 302] width 10 height 10
click at [141, 304] on div "00m 21s" at bounding box center [350, 301] width 418 height 41
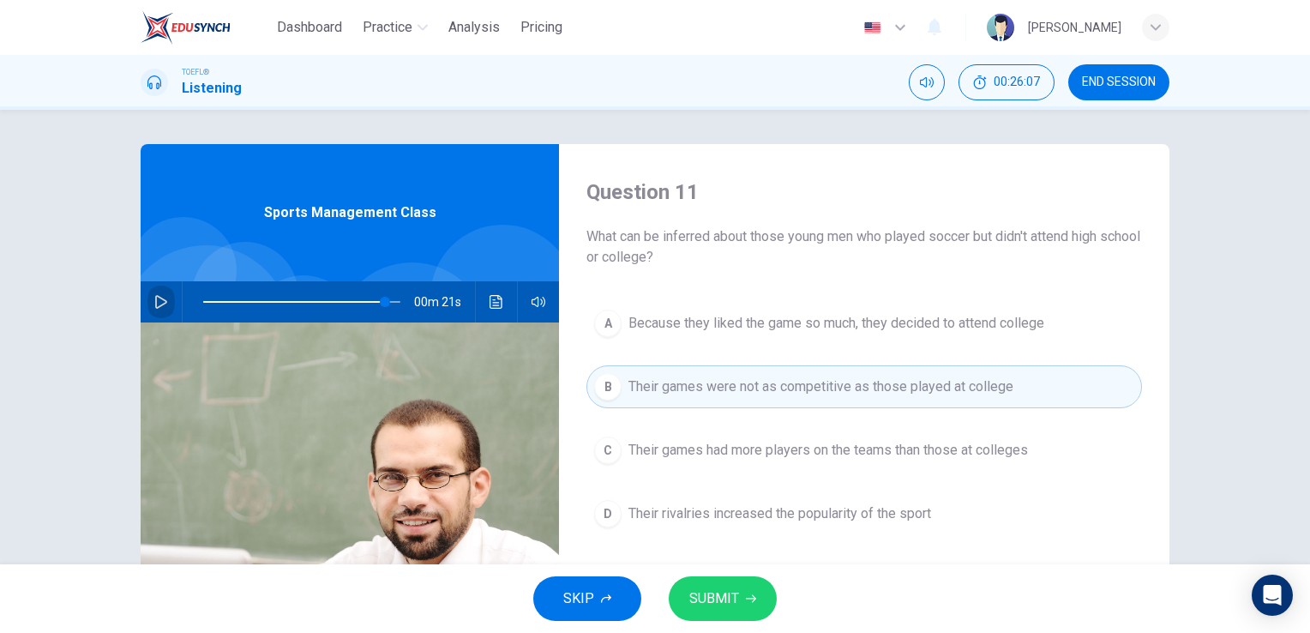
click at [147, 304] on button "button" at bounding box center [160, 301] width 27 height 41
click at [494, 304] on icon "Click to see the audio transcription" at bounding box center [496, 302] width 13 height 14
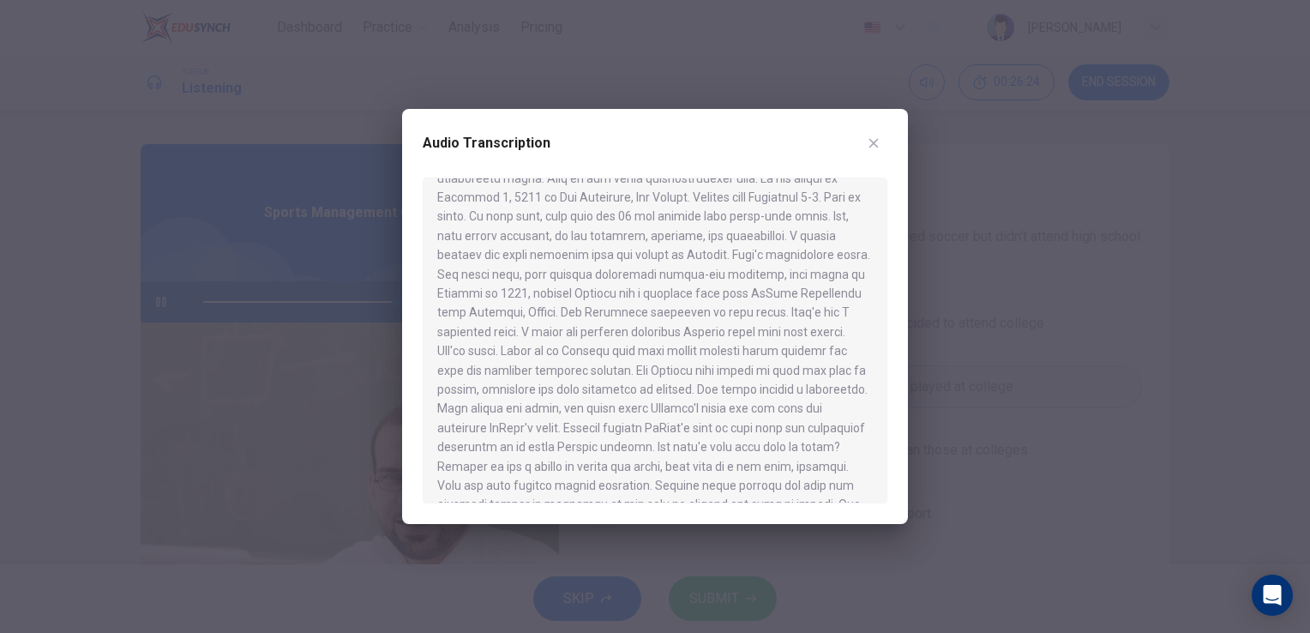
scroll to position [528, 0]
type input "0"
click at [885, 146] on button "button" at bounding box center [873, 142] width 27 height 27
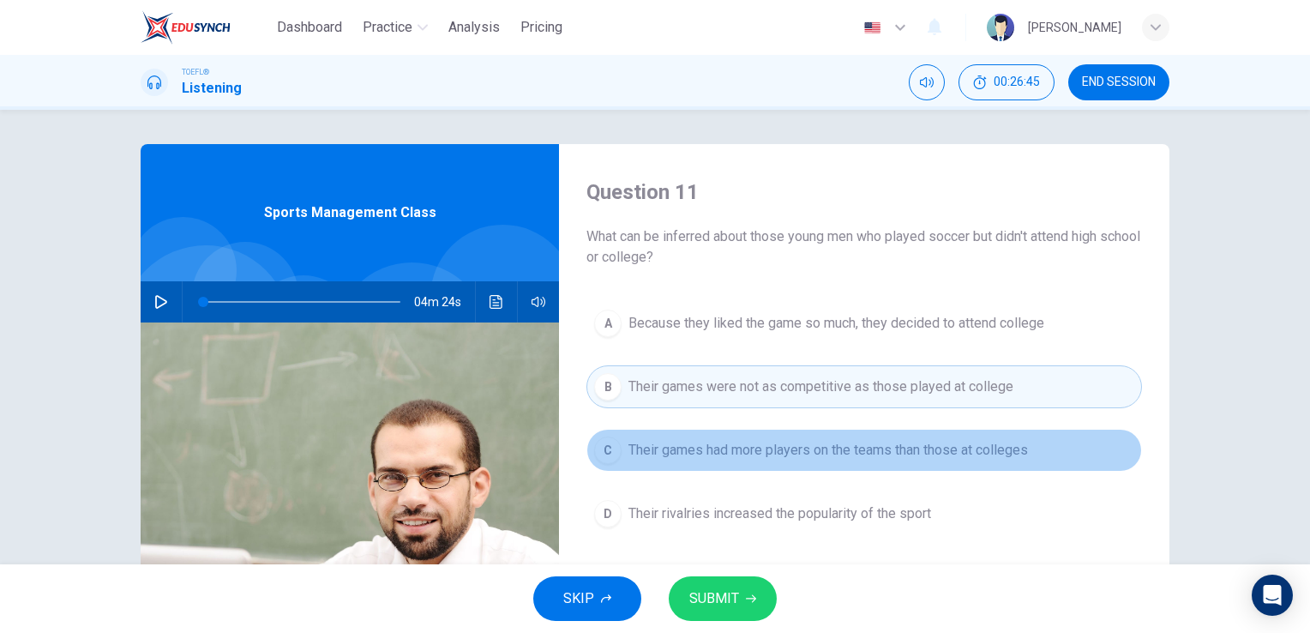
click at [742, 443] on span "Their games had more players on the teams than those at colleges" at bounding box center [828, 450] width 400 height 21
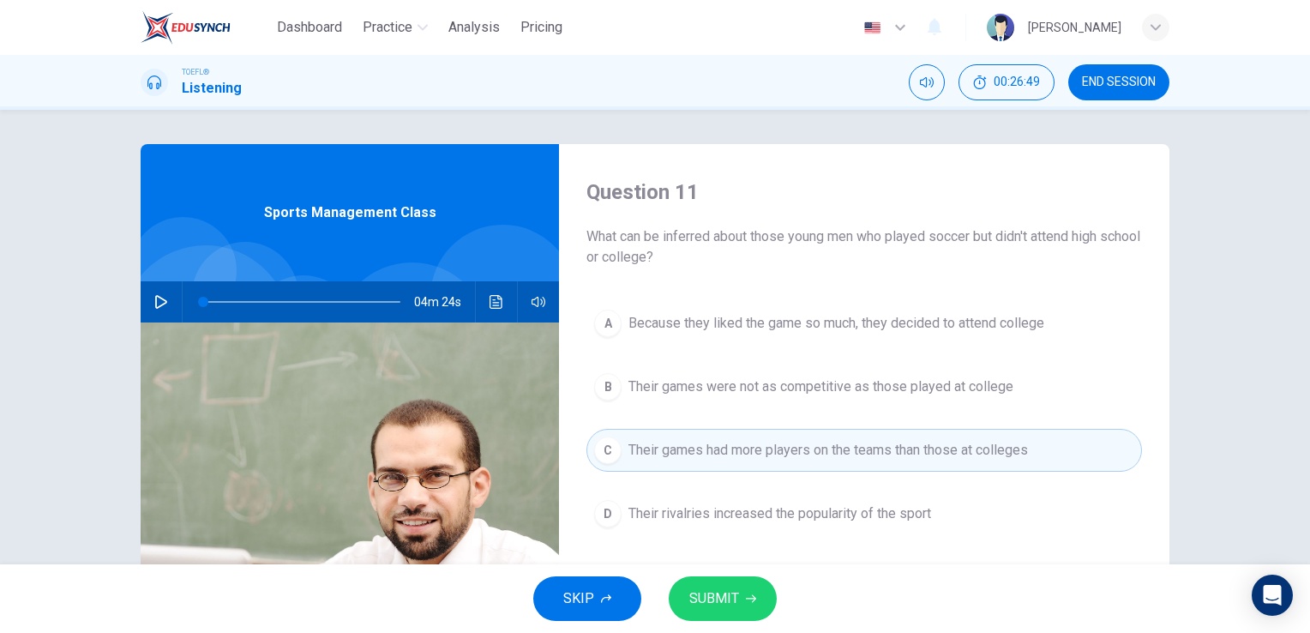
click at [502, 299] on button "Click to see the audio transcription" at bounding box center [496, 301] width 27 height 41
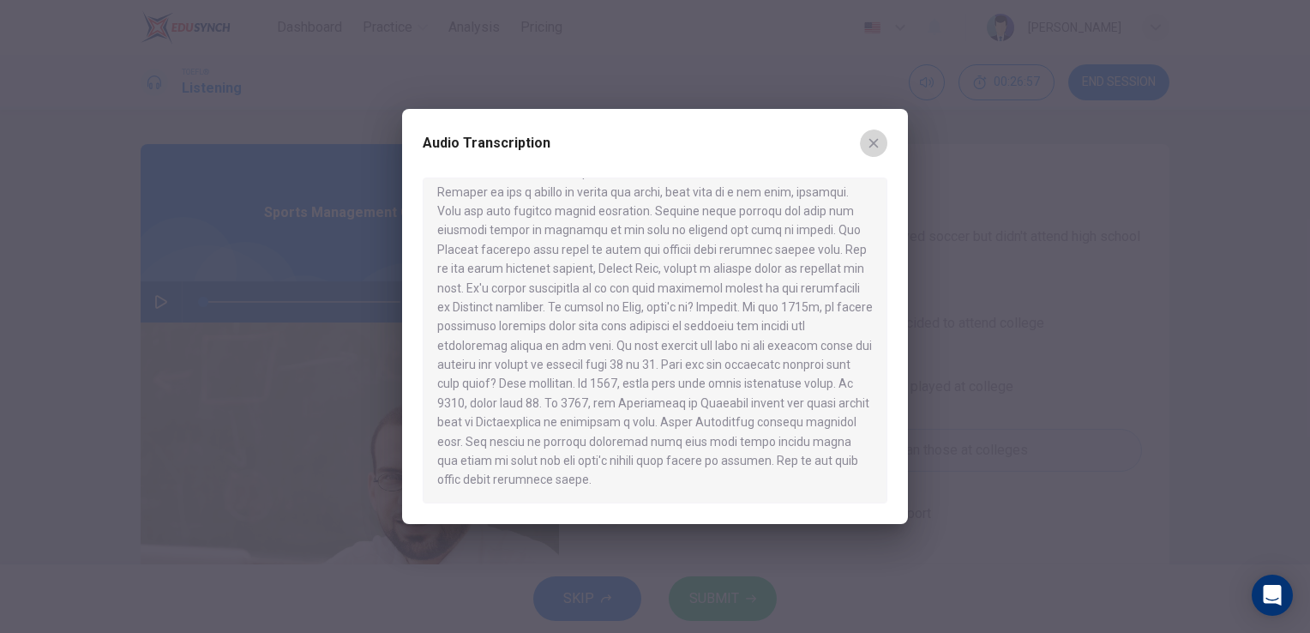
click at [875, 149] on icon "button" at bounding box center [874, 143] width 14 height 14
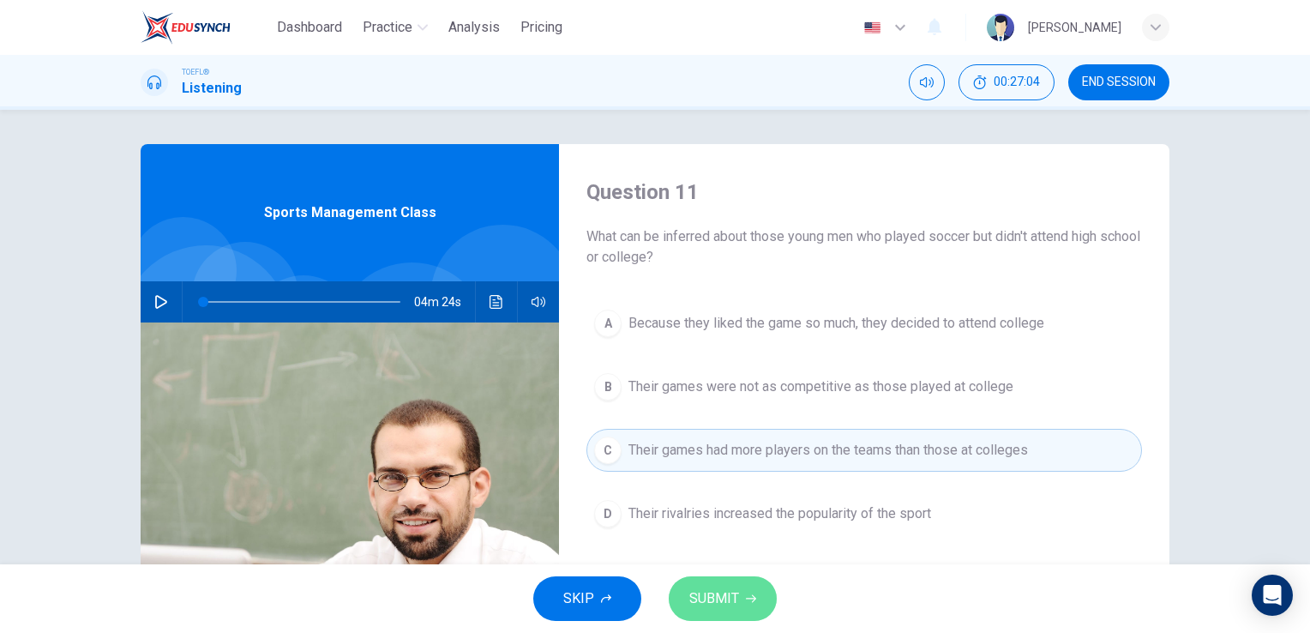
click at [711, 590] on span "SUBMIT" at bounding box center [714, 598] width 50 height 24
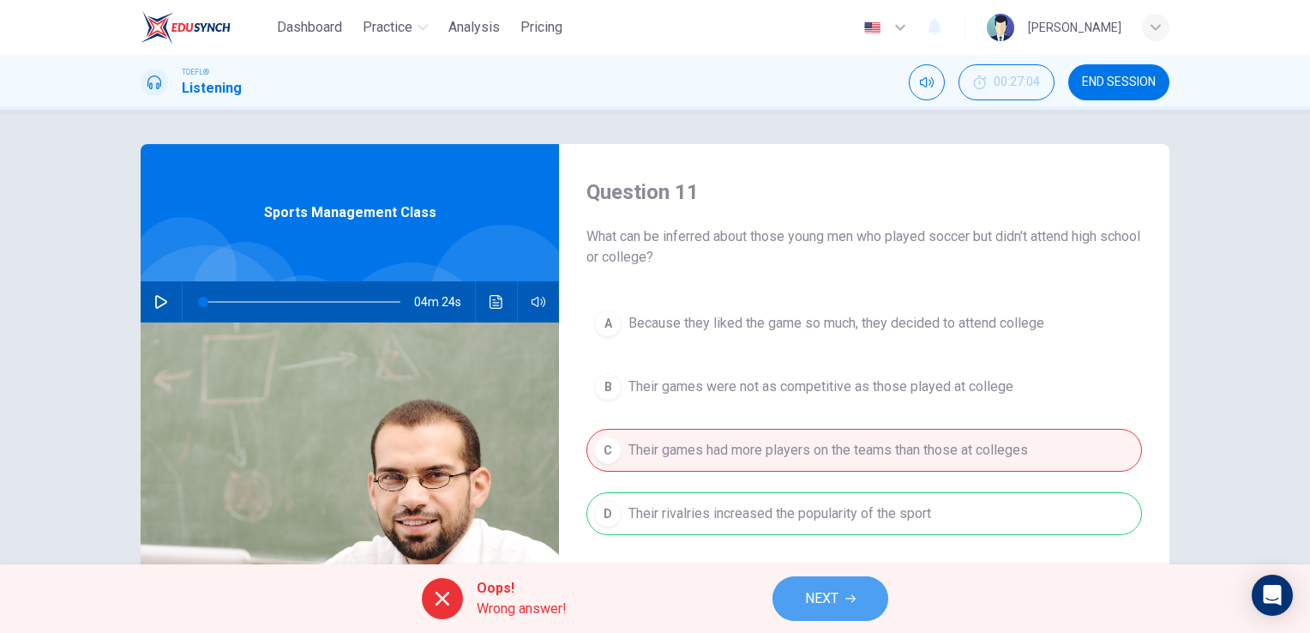
click at [820, 598] on span "NEXT" at bounding box center [821, 598] width 33 height 24
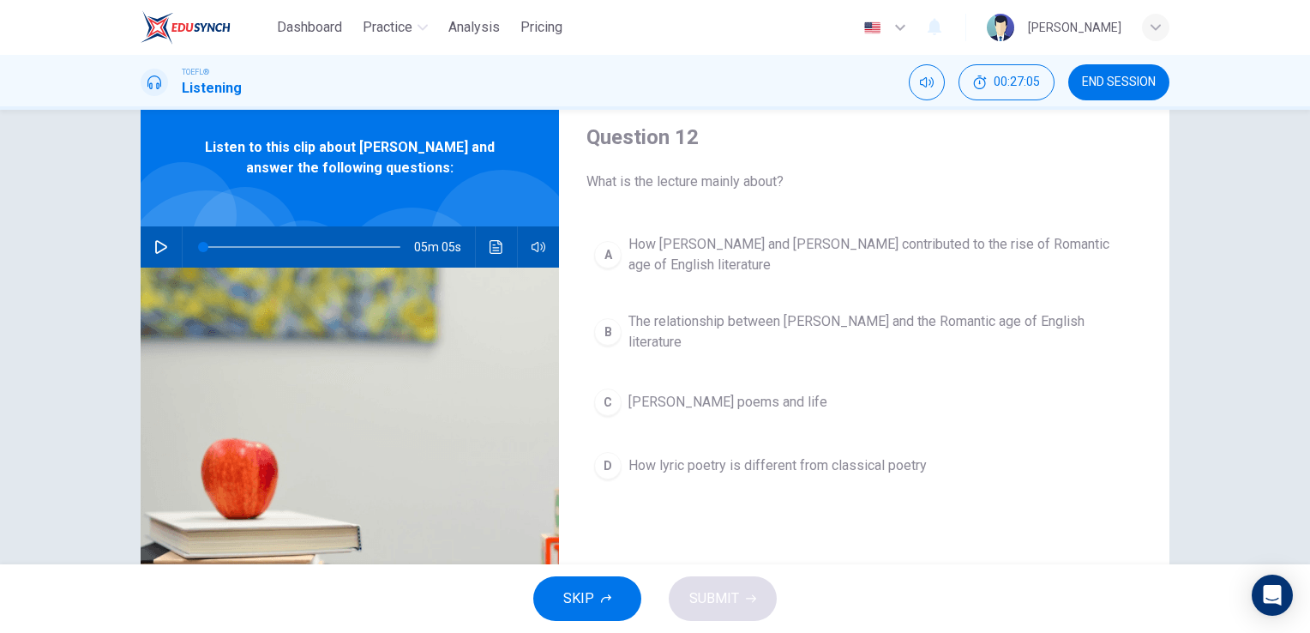
scroll to position [0, 0]
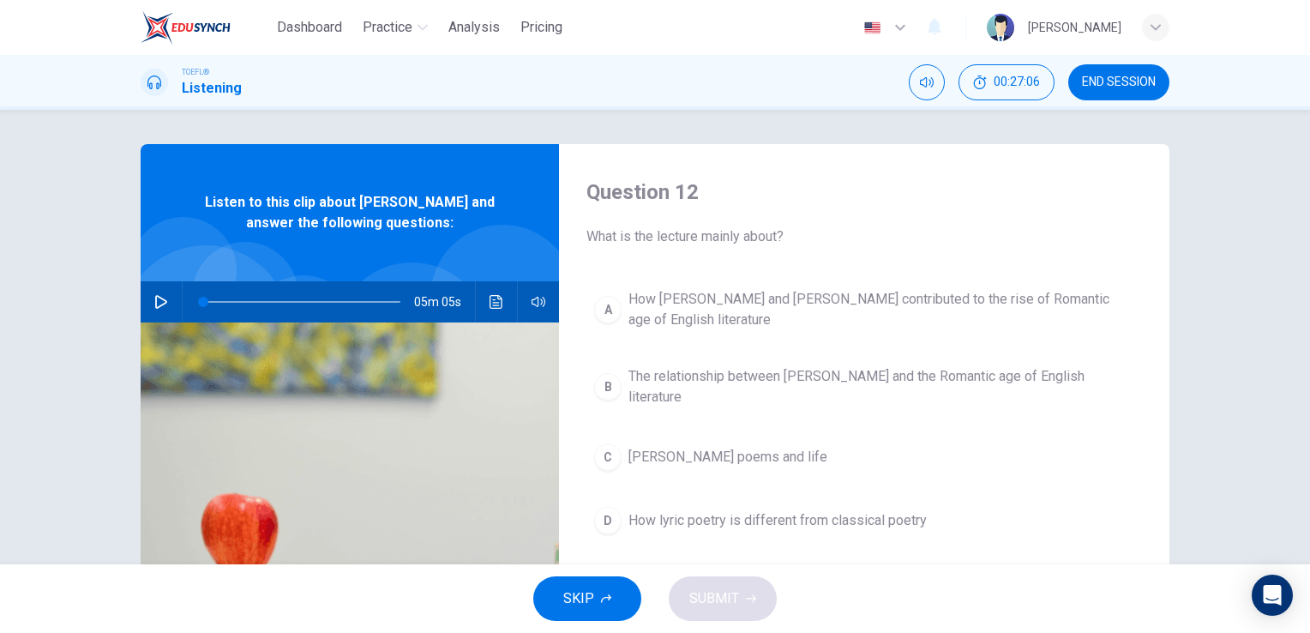
click at [1073, 95] on button "END SESSION" at bounding box center [1118, 82] width 101 height 36
